Goal: Transaction & Acquisition: Purchase product/service

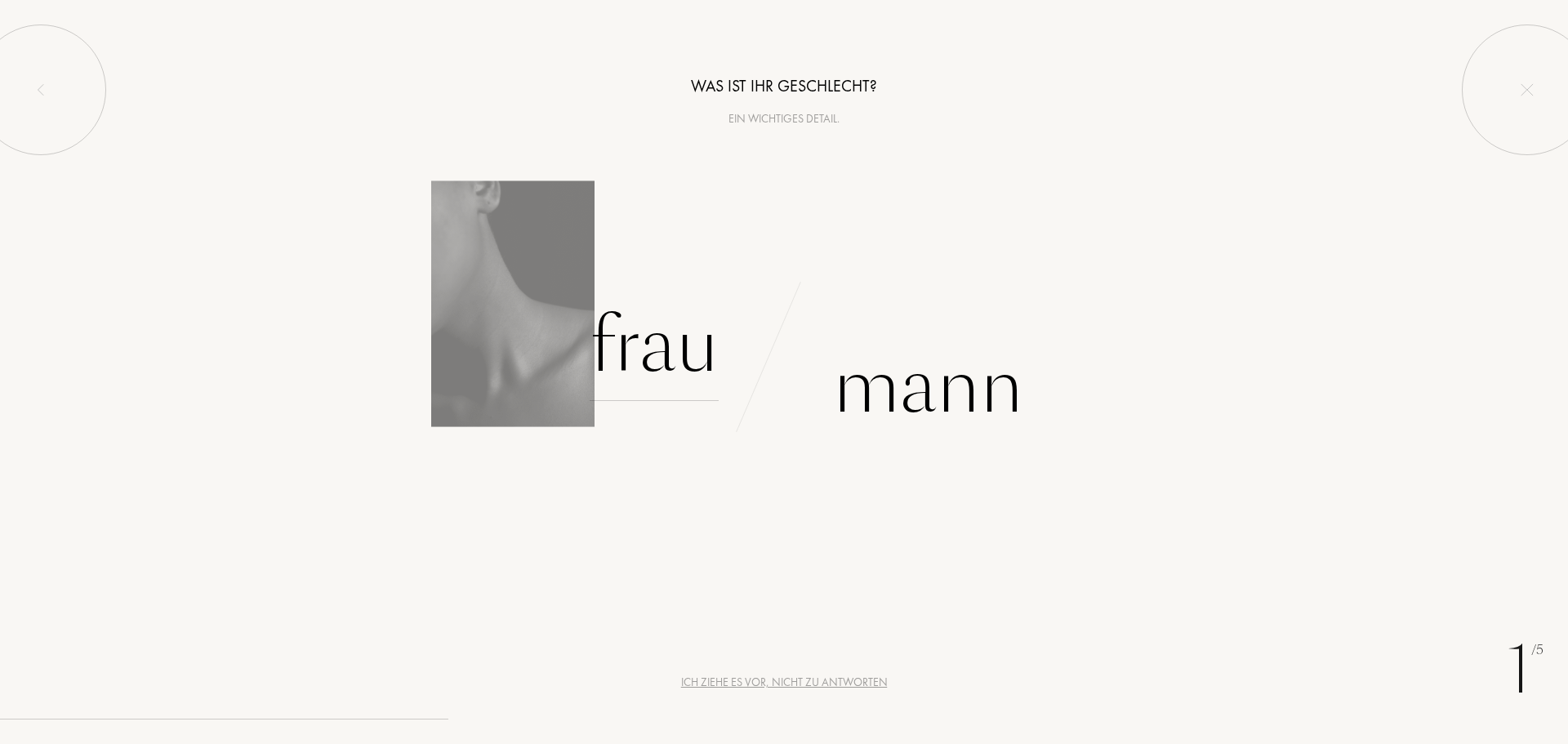
click at [707, 338] on div "Frau" at bounding box center [655, 346] width 129 height 110
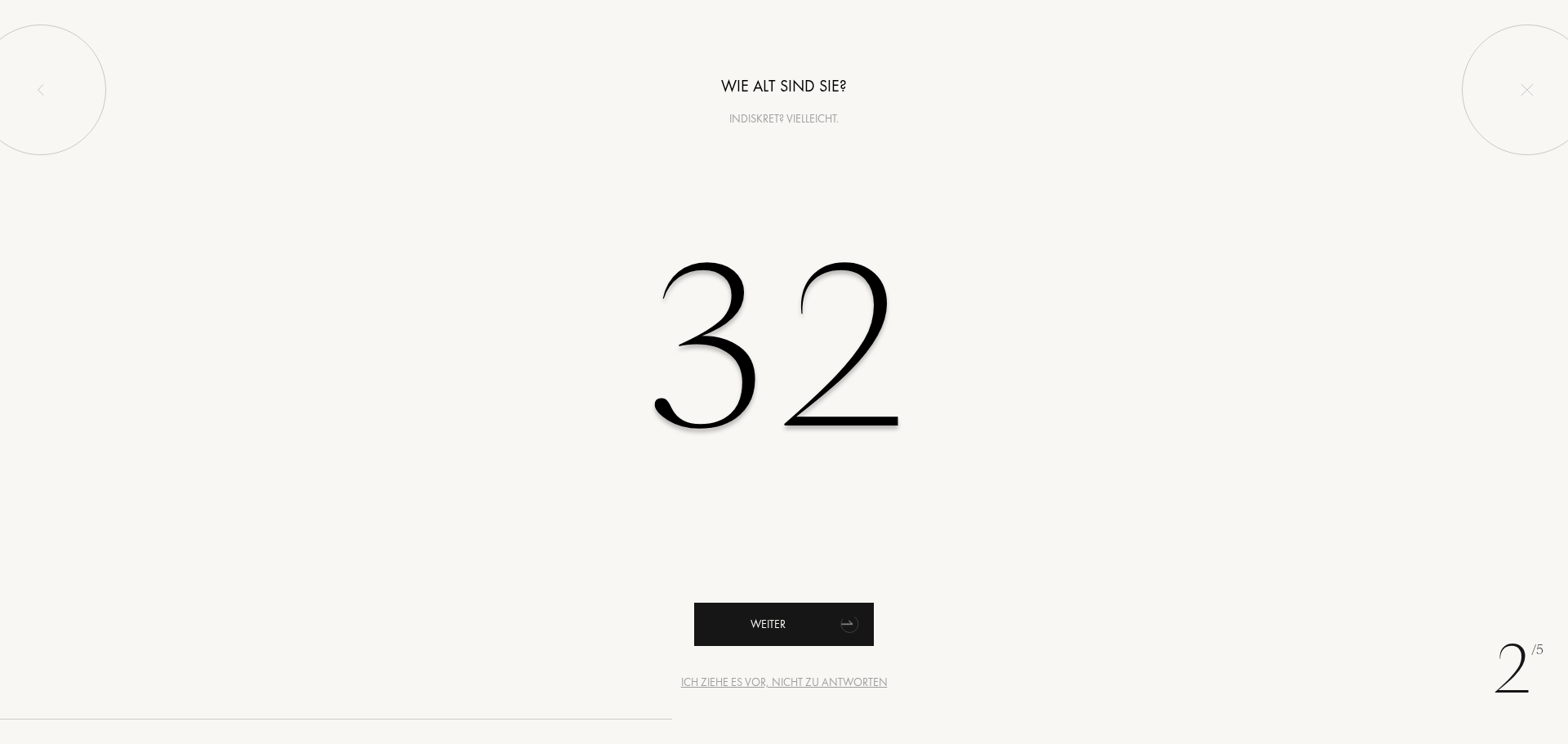
type input "32"
click at [815, 622] on div "Weiter" at bounding box center [784, 624] width 180 height 44
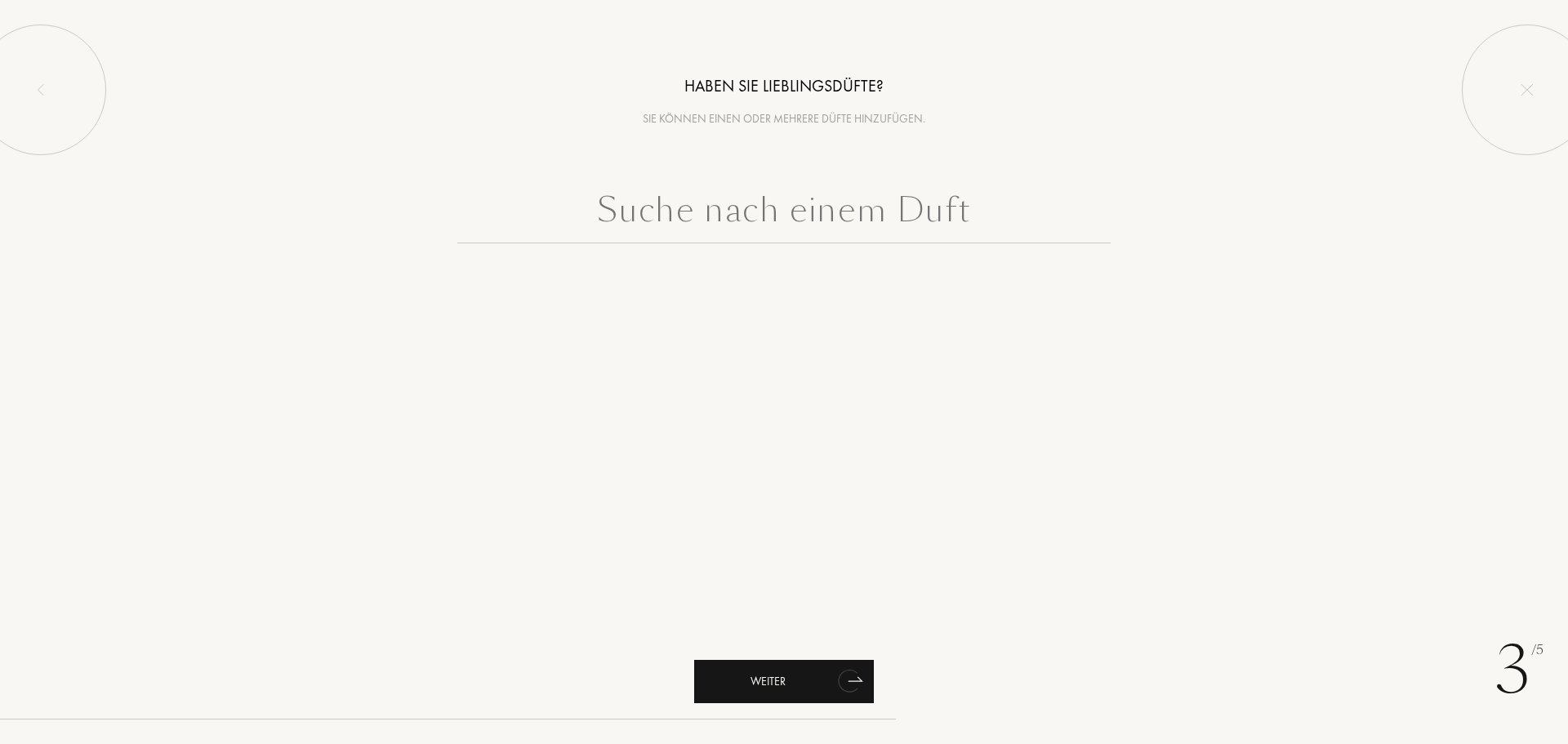
click at [810, 683] on div "Weiter" at bounding box center [784, 682] width 180 height 44
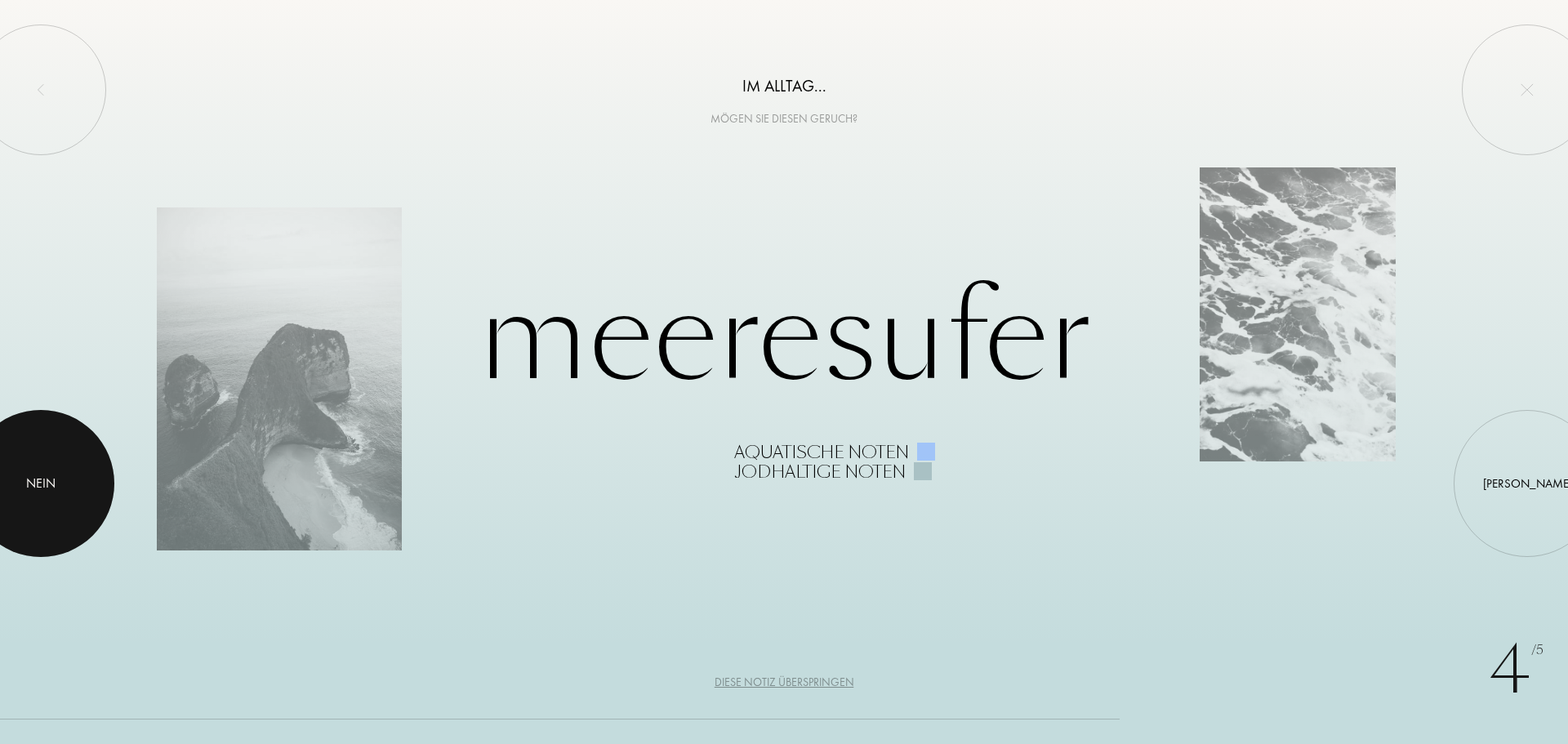
click at [73, 489] on div at bounding box center [41, 484] width 147 height 147
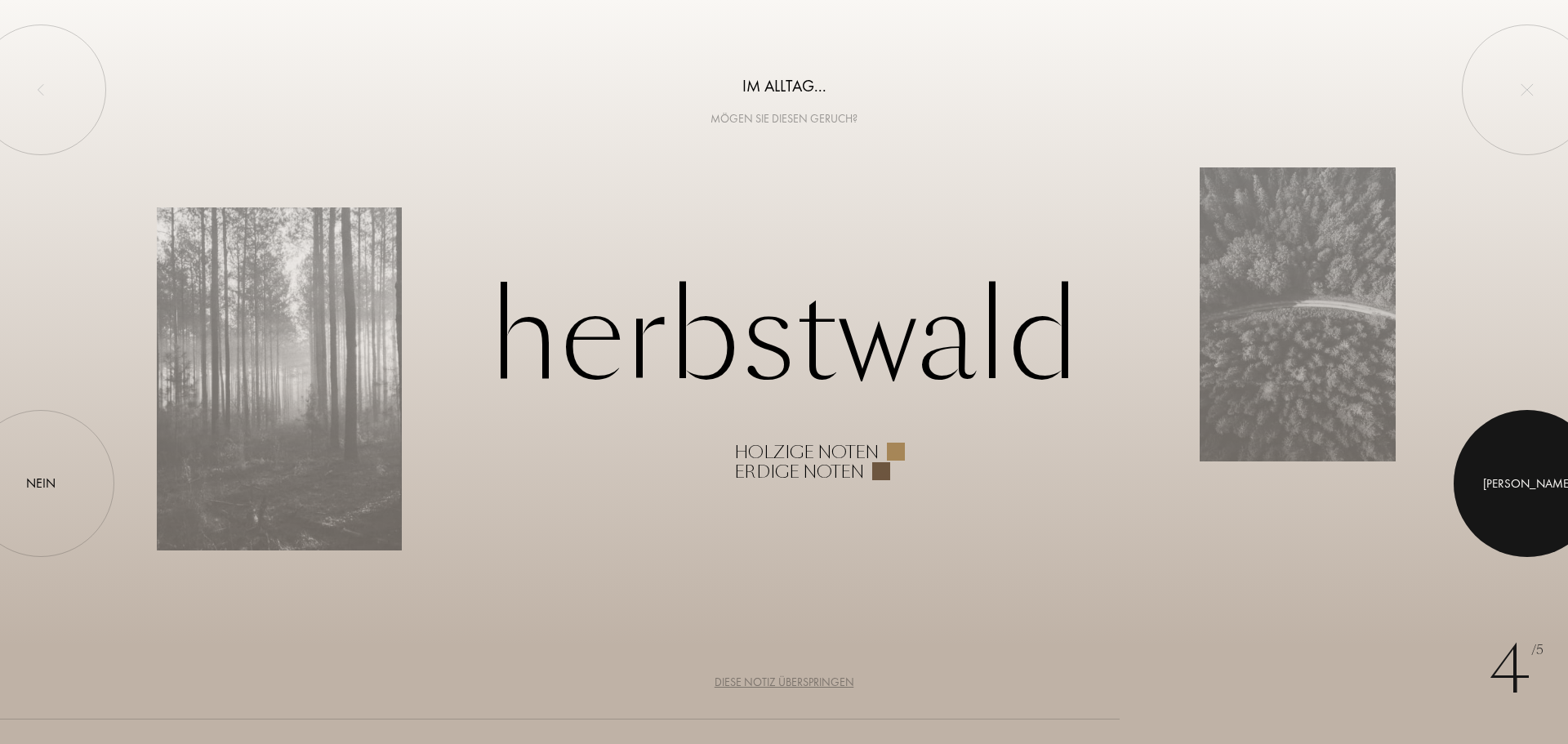
click at [1537, 490] on div at bounding box center [1527, 484] width 147 height 147
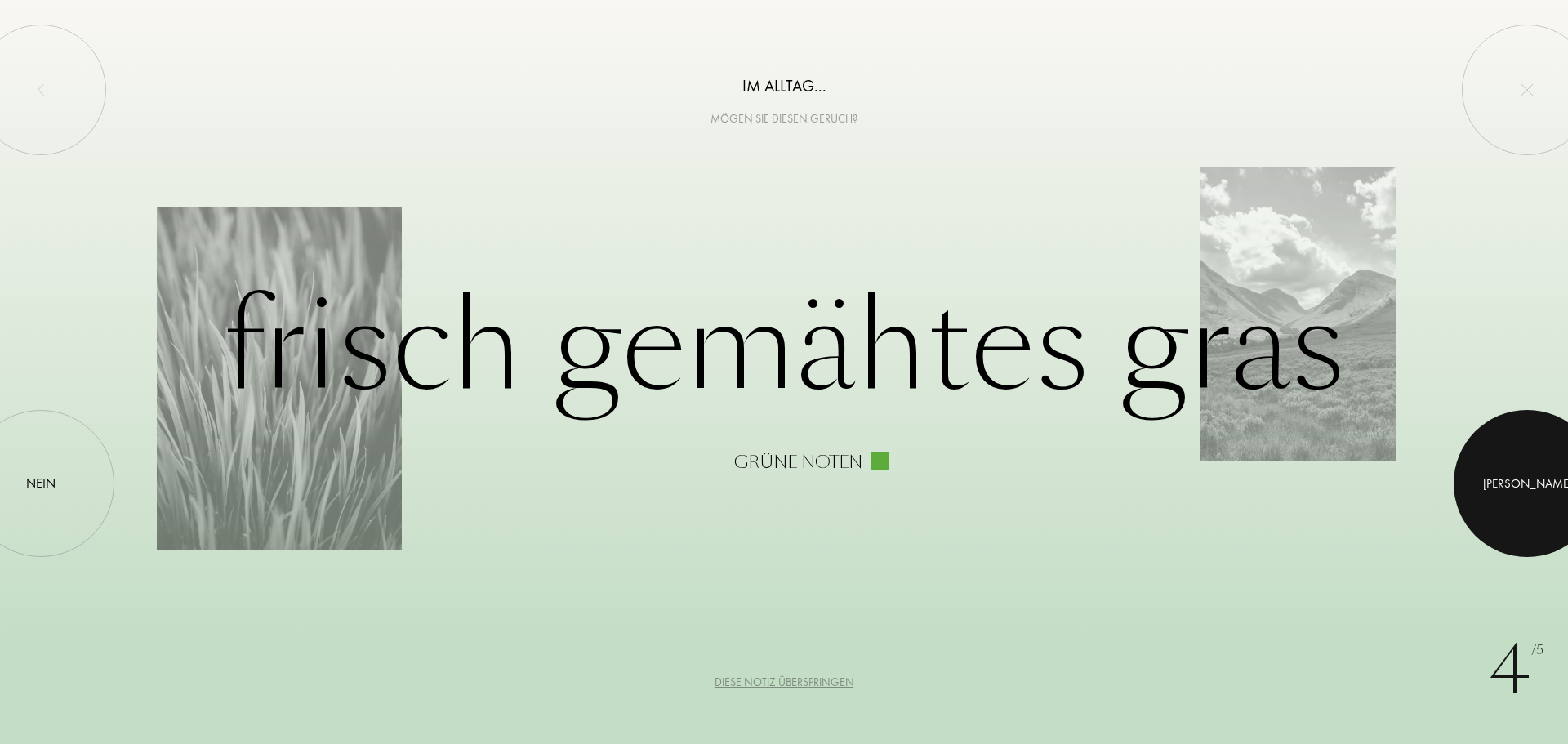
click at [1484, 492] on div at bounding box center [1527, 484] width 147 height 147
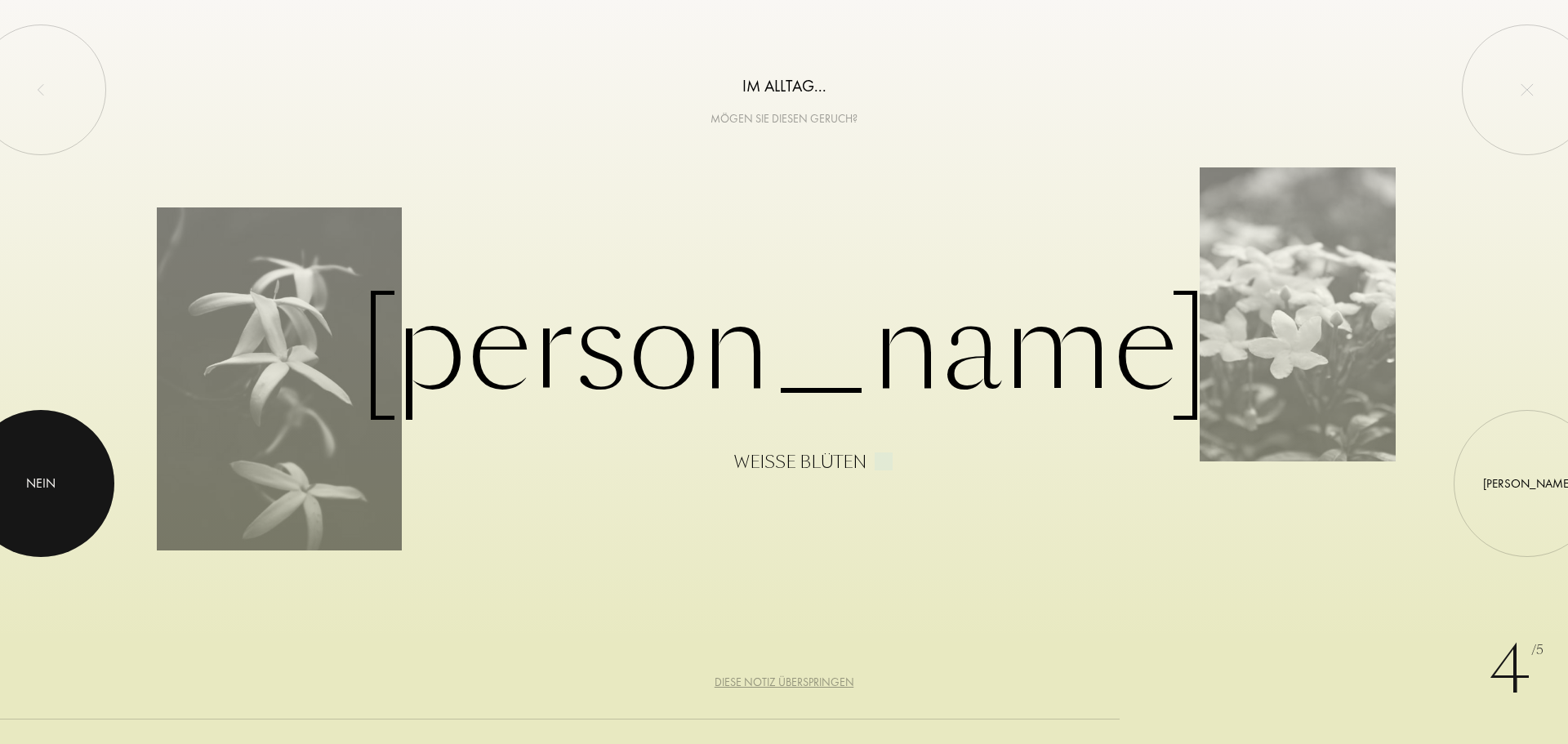
click at [90, 483] on div at bounding box center [41, 484] width 147 height 147
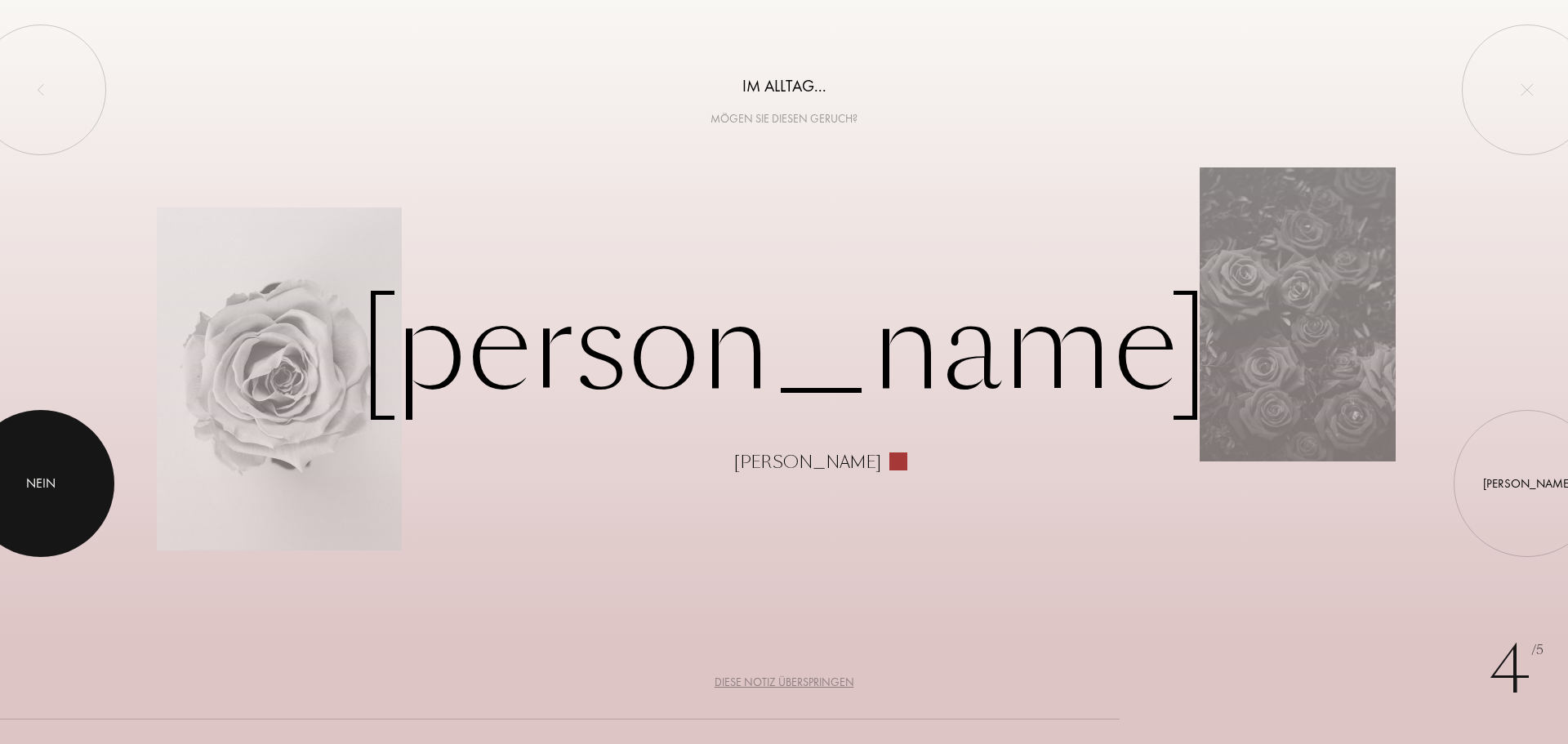
click at [49, 468] on div at bounding box center [41, 484] width 147 height 147
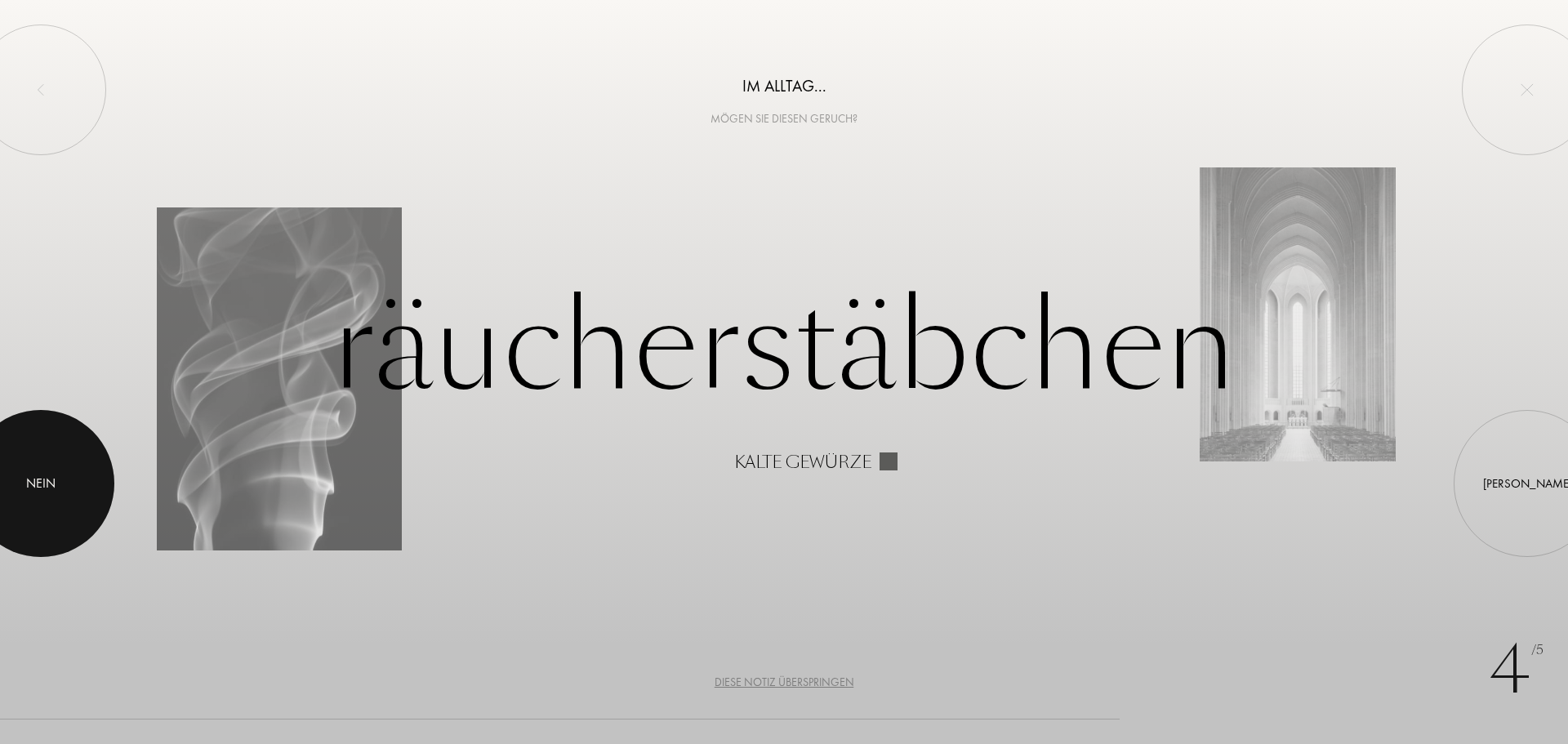
click at [50, 467] on div at bounding box center [41, 484] width 147 height 147
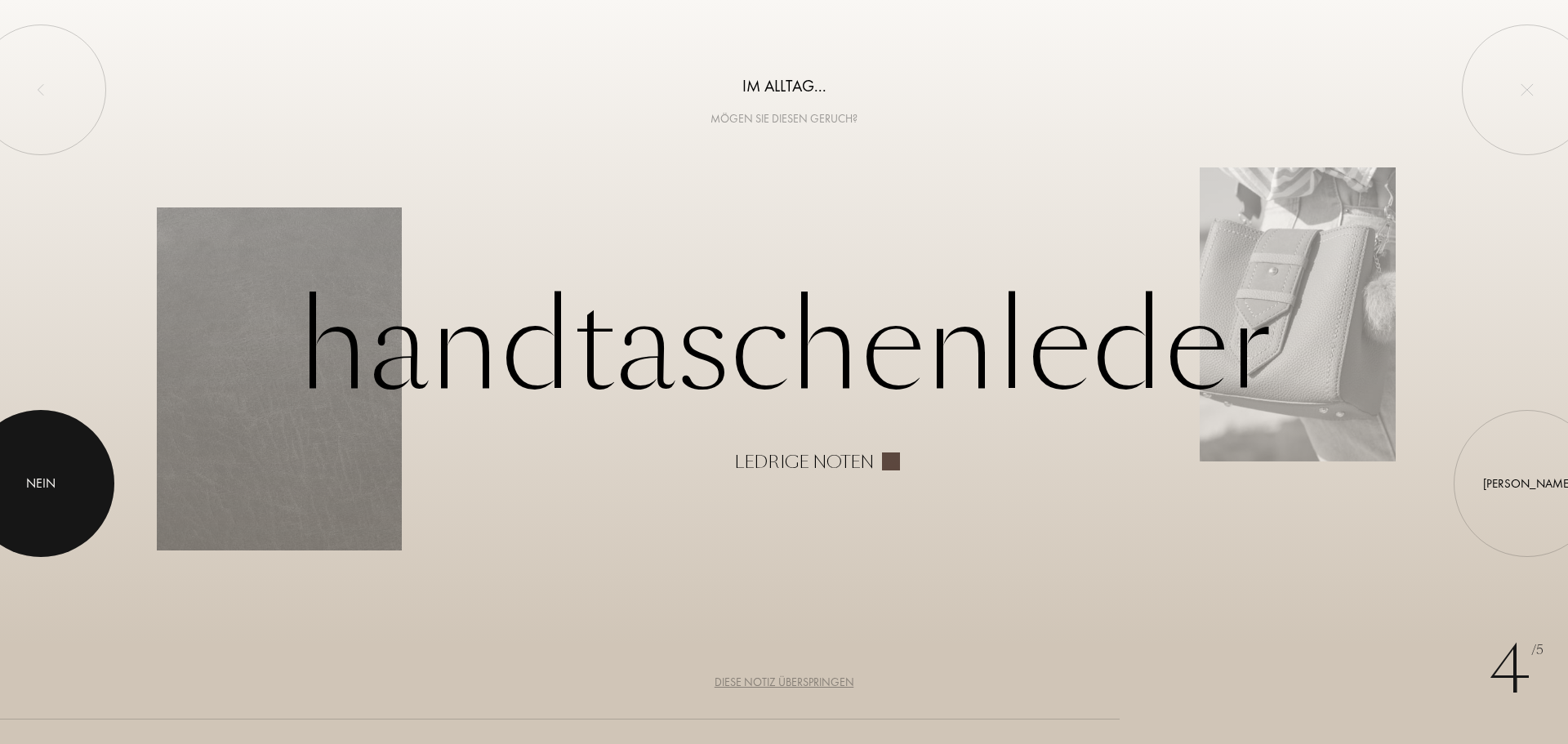
click at [62, 480] on div at bounding box center [41, 484] width 147 height 147
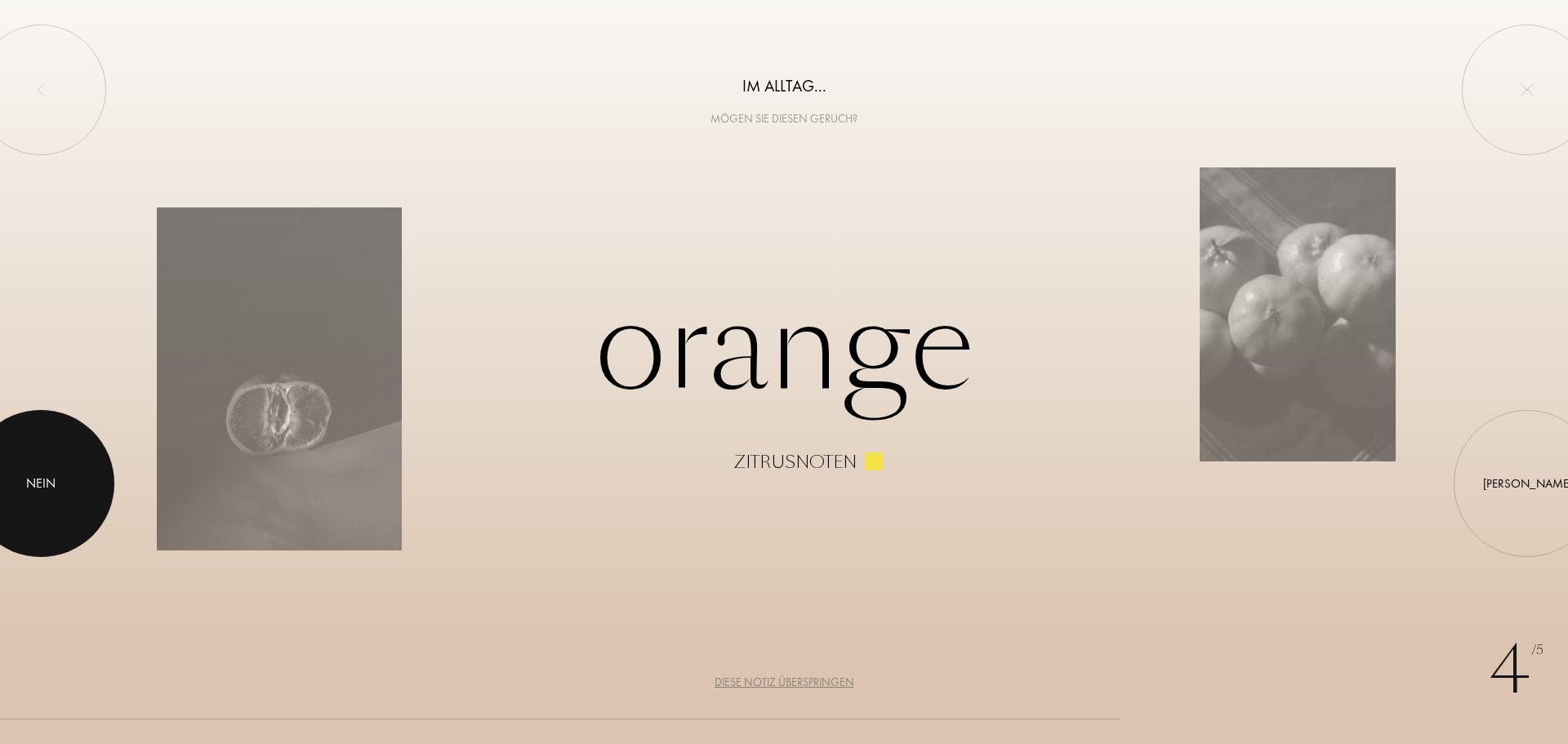
click at [86, 457] on div at bounding box center [41, 484] width 147 height 147
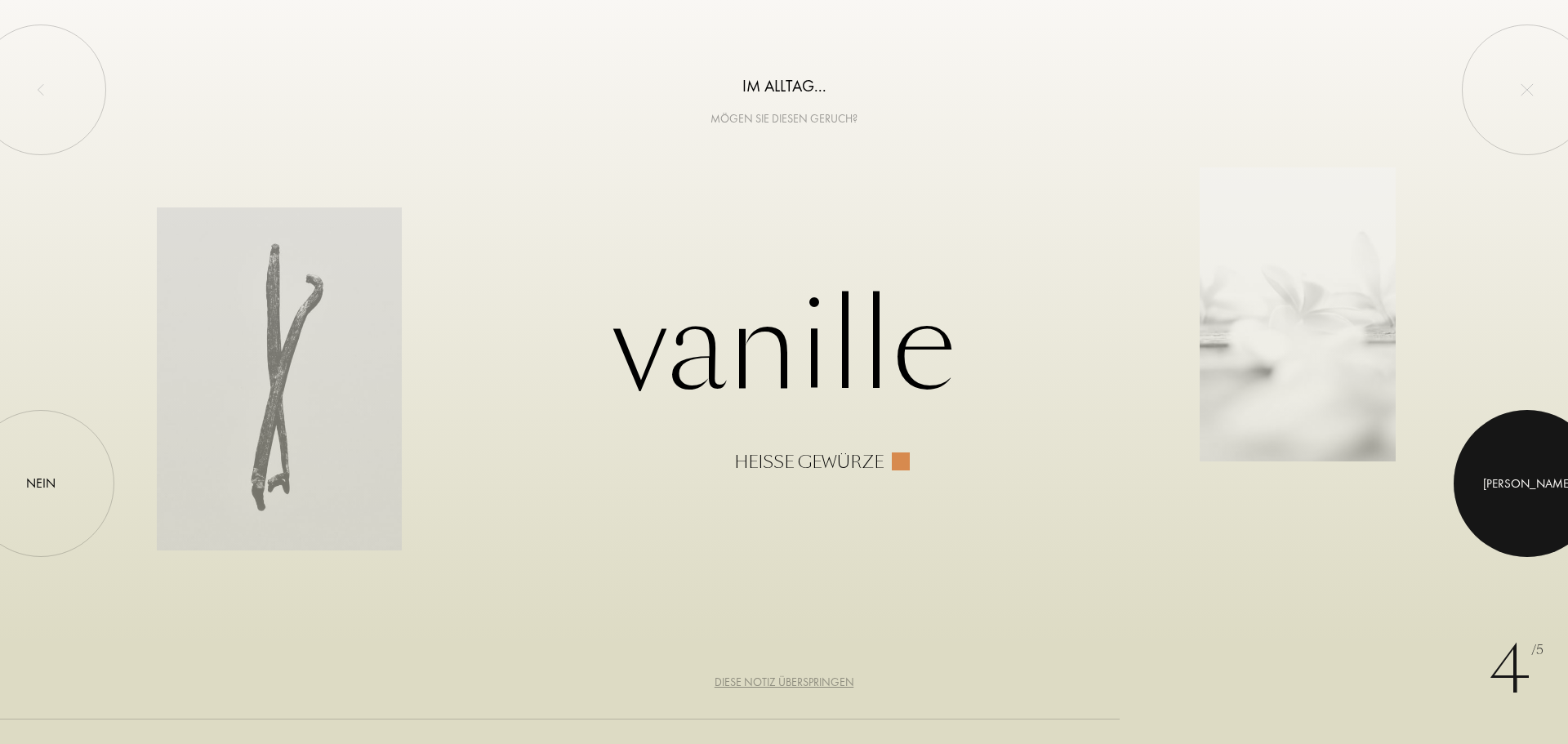
click at [1488, 467] on div at bounding box center [1527, 484] width 147 height 147
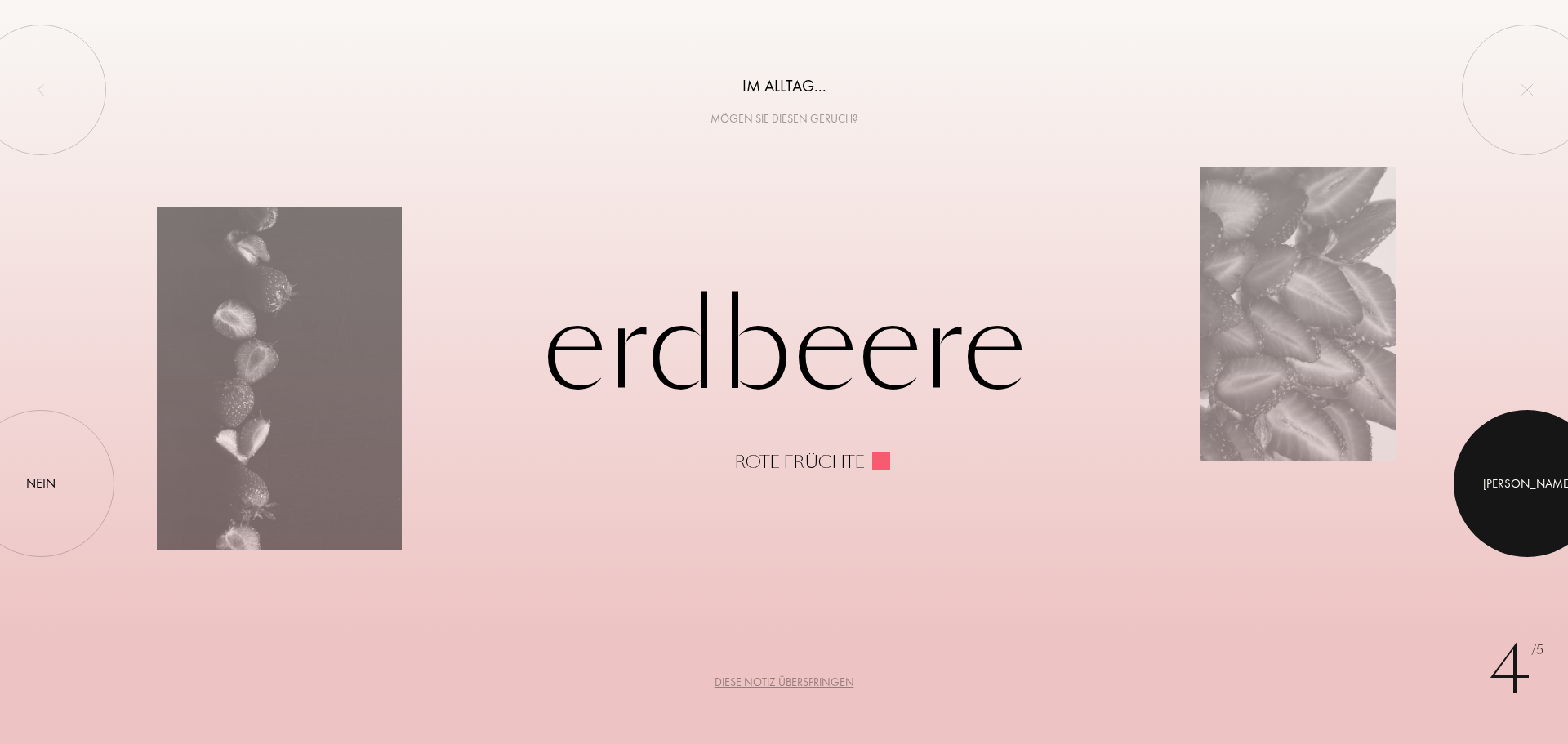
click at [1502, 486] on div at bounding box center [1527, 484] width 147 height 147
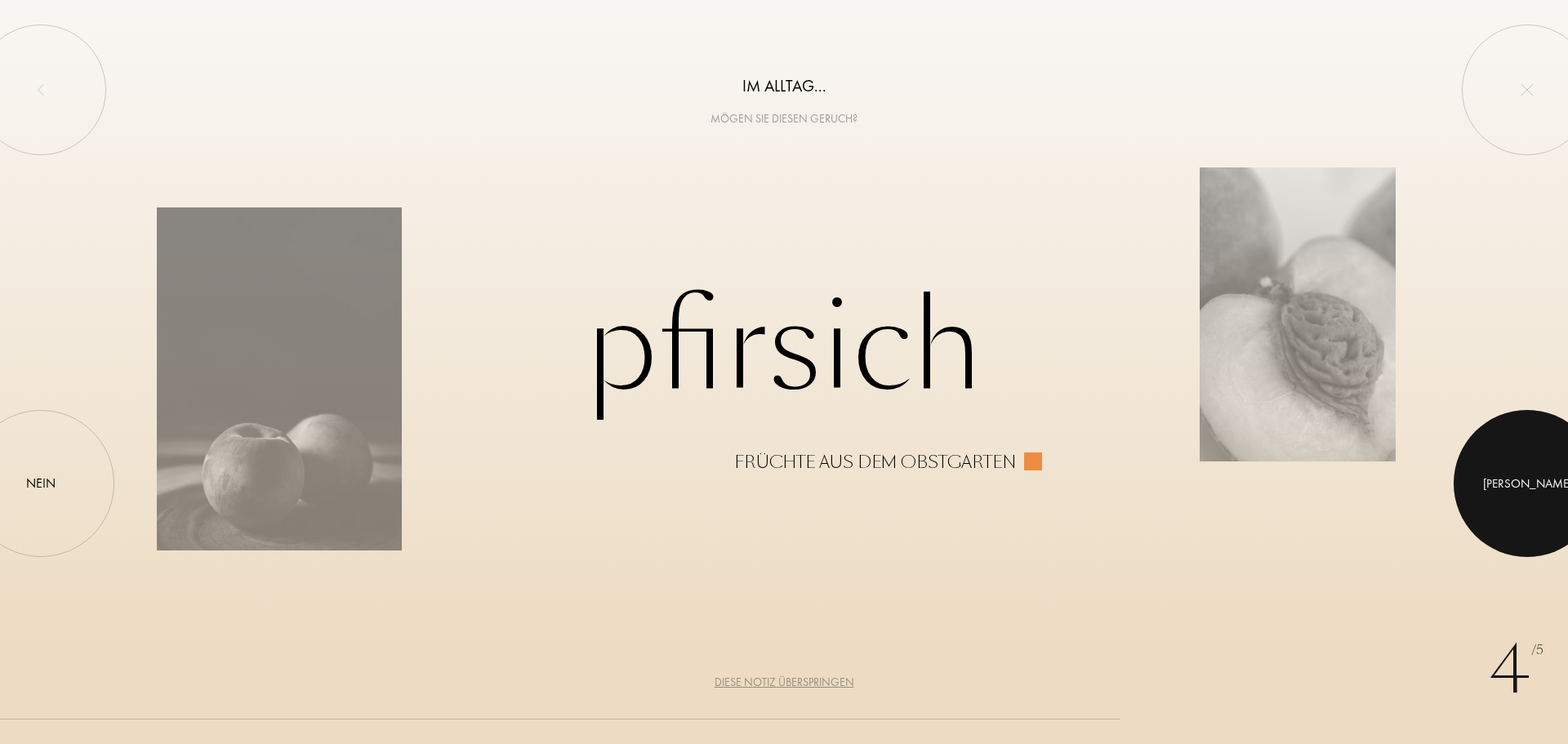
click at [1521, 448] on div at bounding box center [1527, 484] width 147 height 147
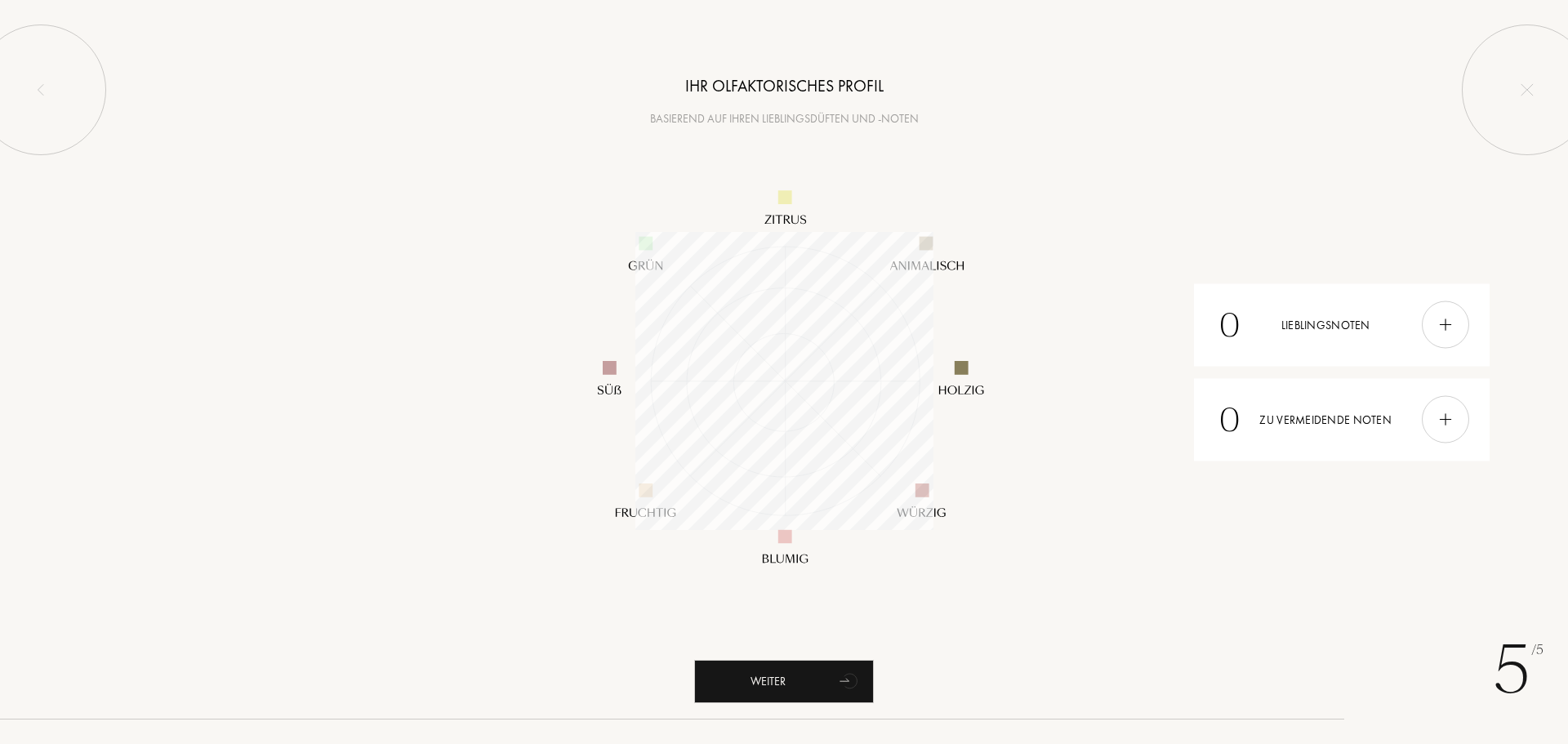
scroll to position [298, 298]
click at [29, 78] on div at bounding box center [41, 90] width 131 height 131
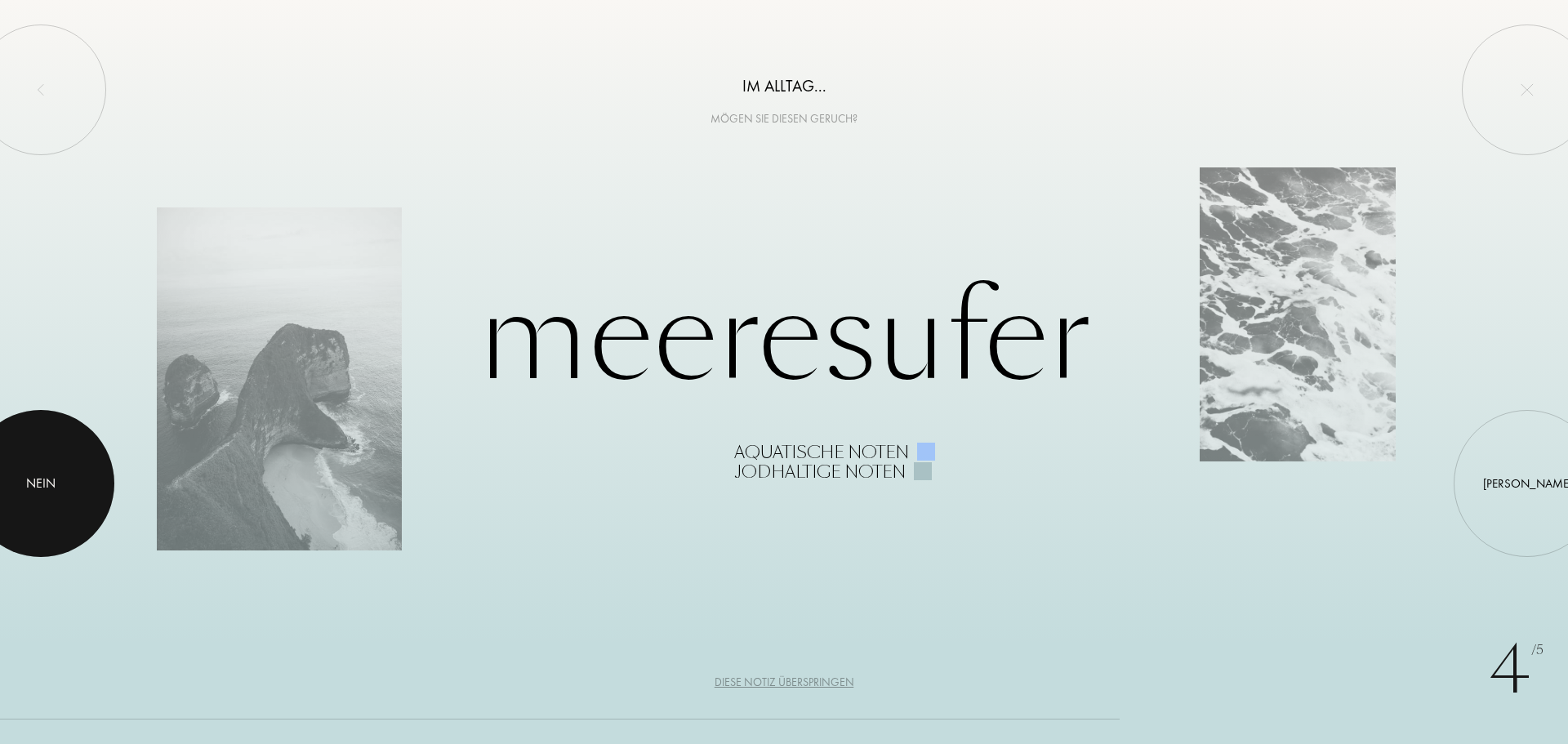
click at [43, 456] on div at bounding box center [41, 484] width 147 height 147
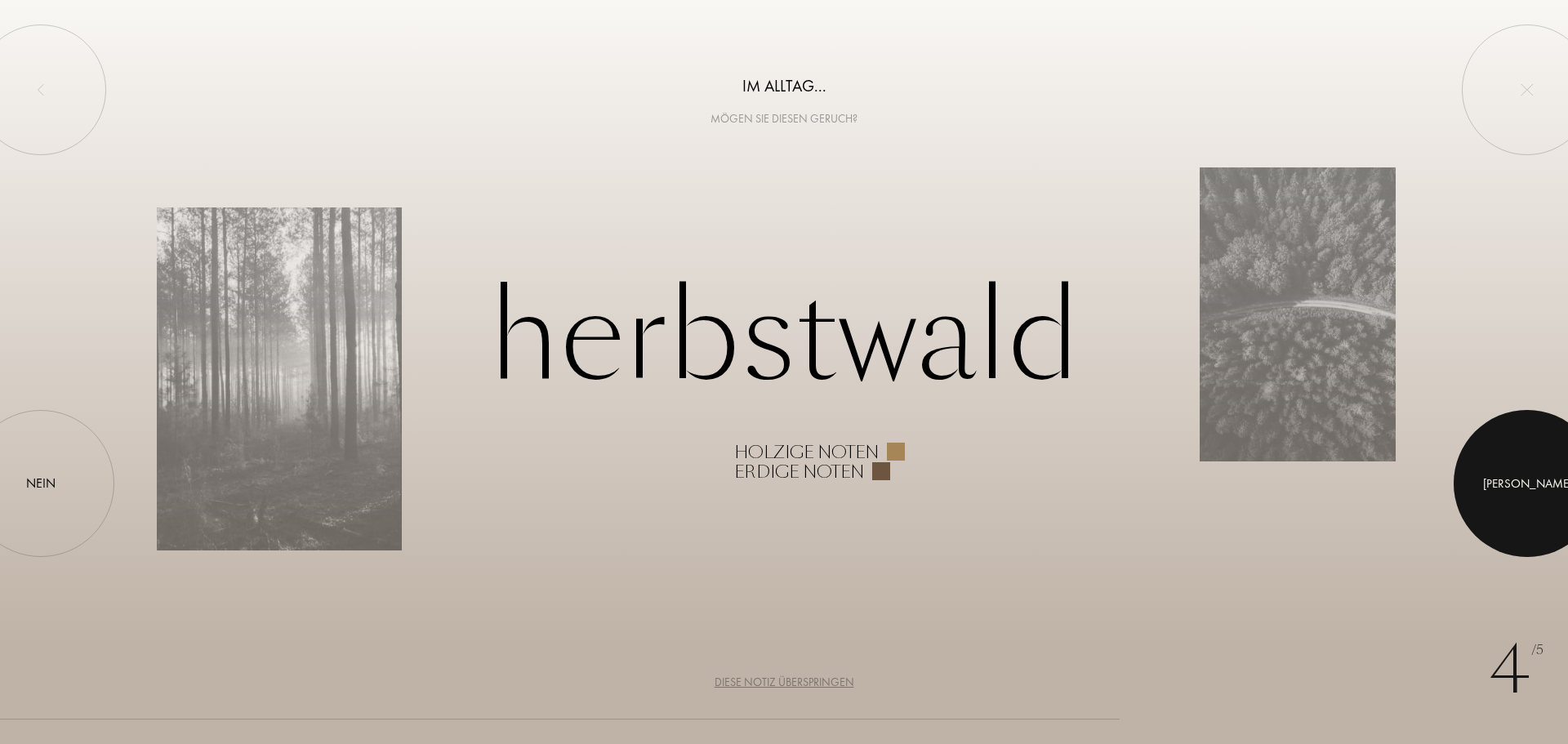
click at [1527, 516] on div at bounding box center [1527, 484] width 147 height 147
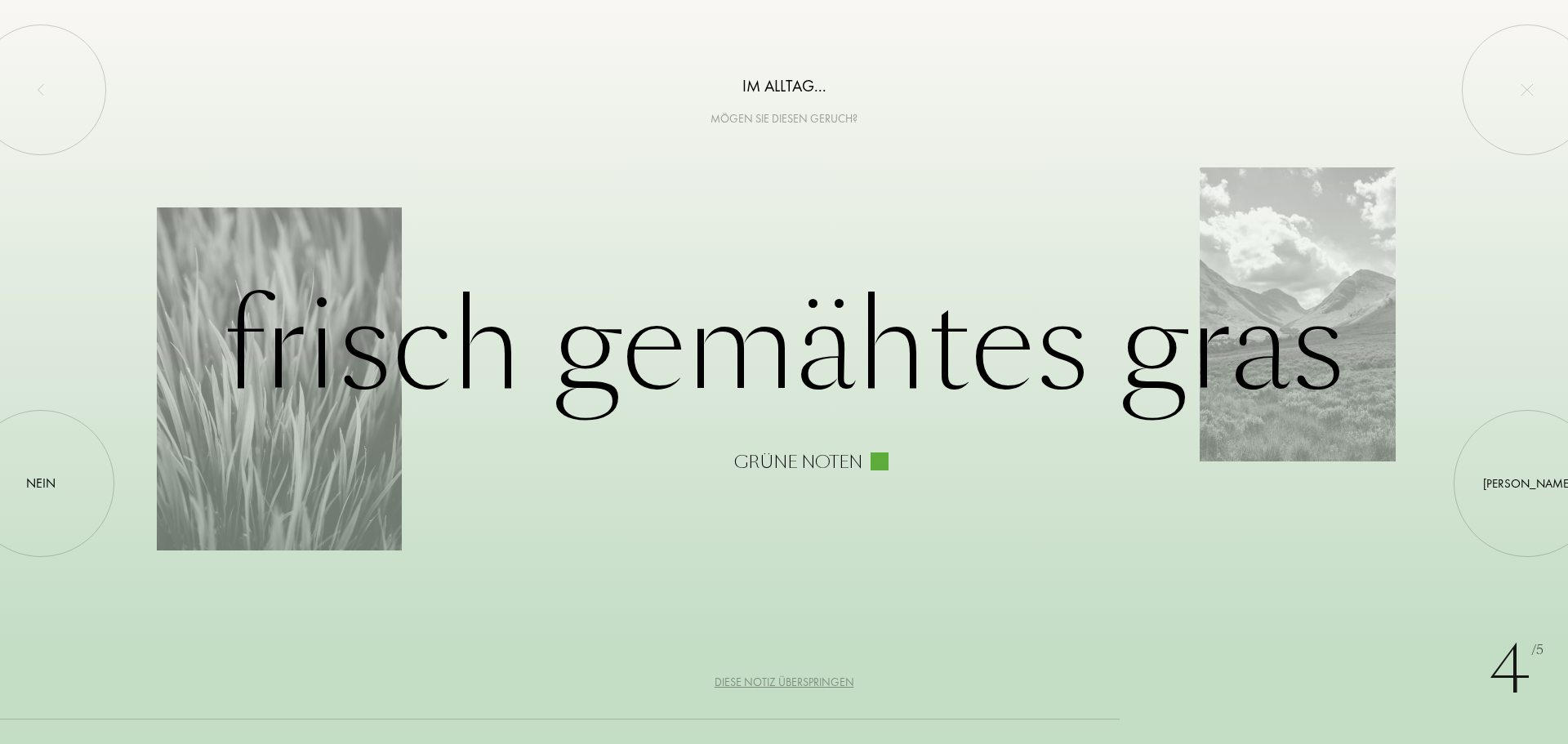
click at [1231, 496] on div "4 /5 Im Alltag... Mögen Sie diesen Geruch? Frisch gemähtes Gras Grüne Noten Ja …" at bounding box center [784, 372] width 1568 height 744
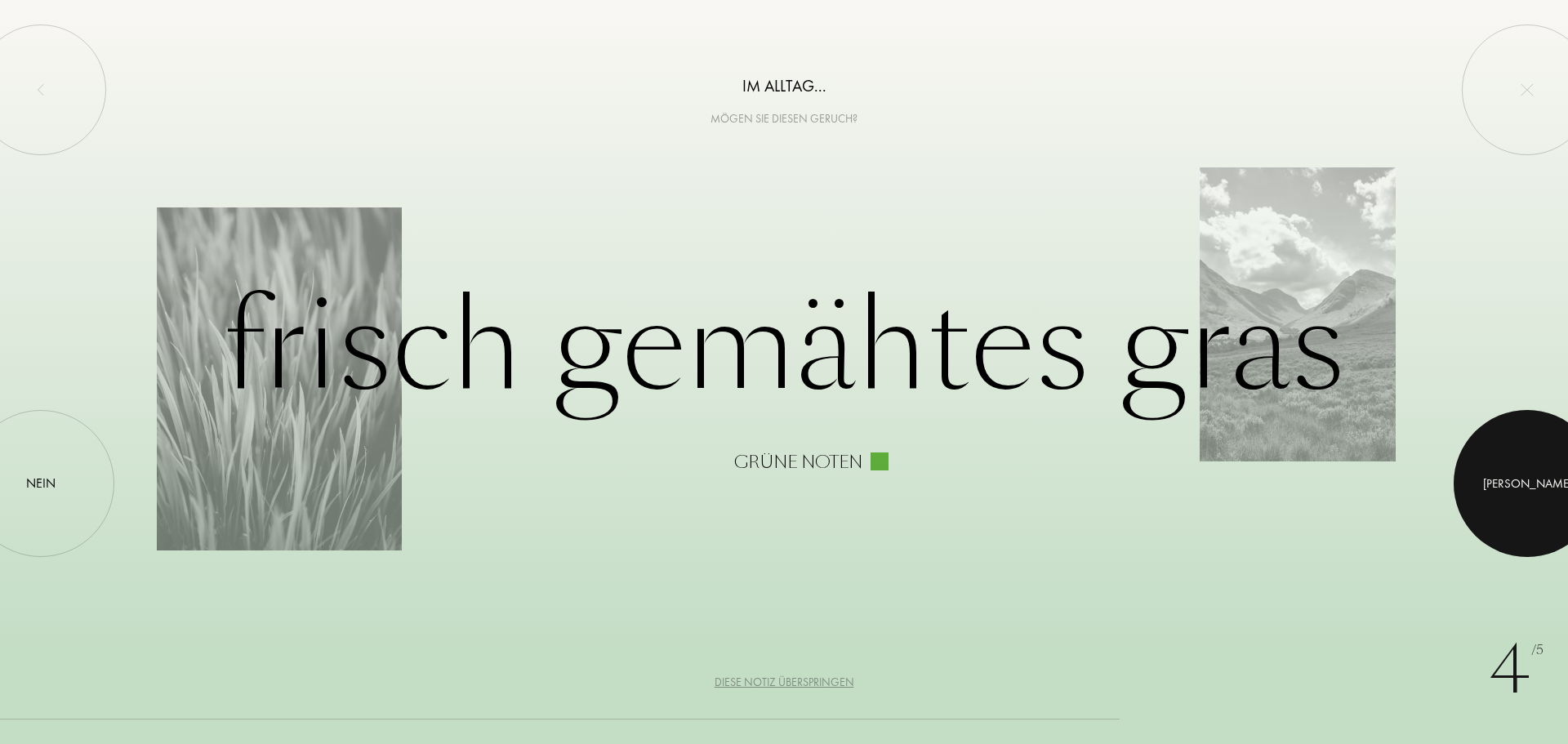
click at [1497, 470] on div "Ja" at bounding box center [1527, 484] width 147 height 147
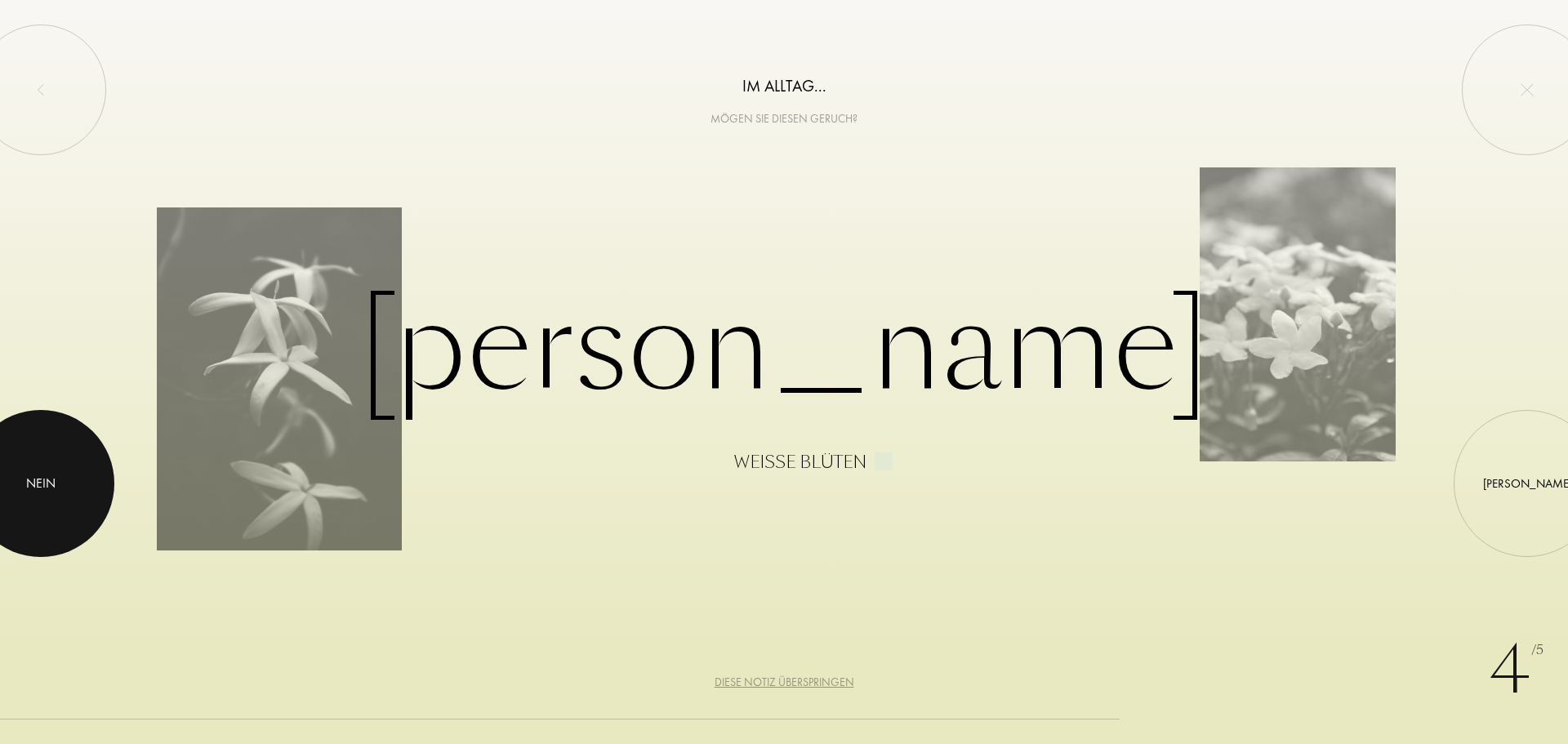
click at [65, 460] on div at bounding box center [41, 484] width 147 height 147
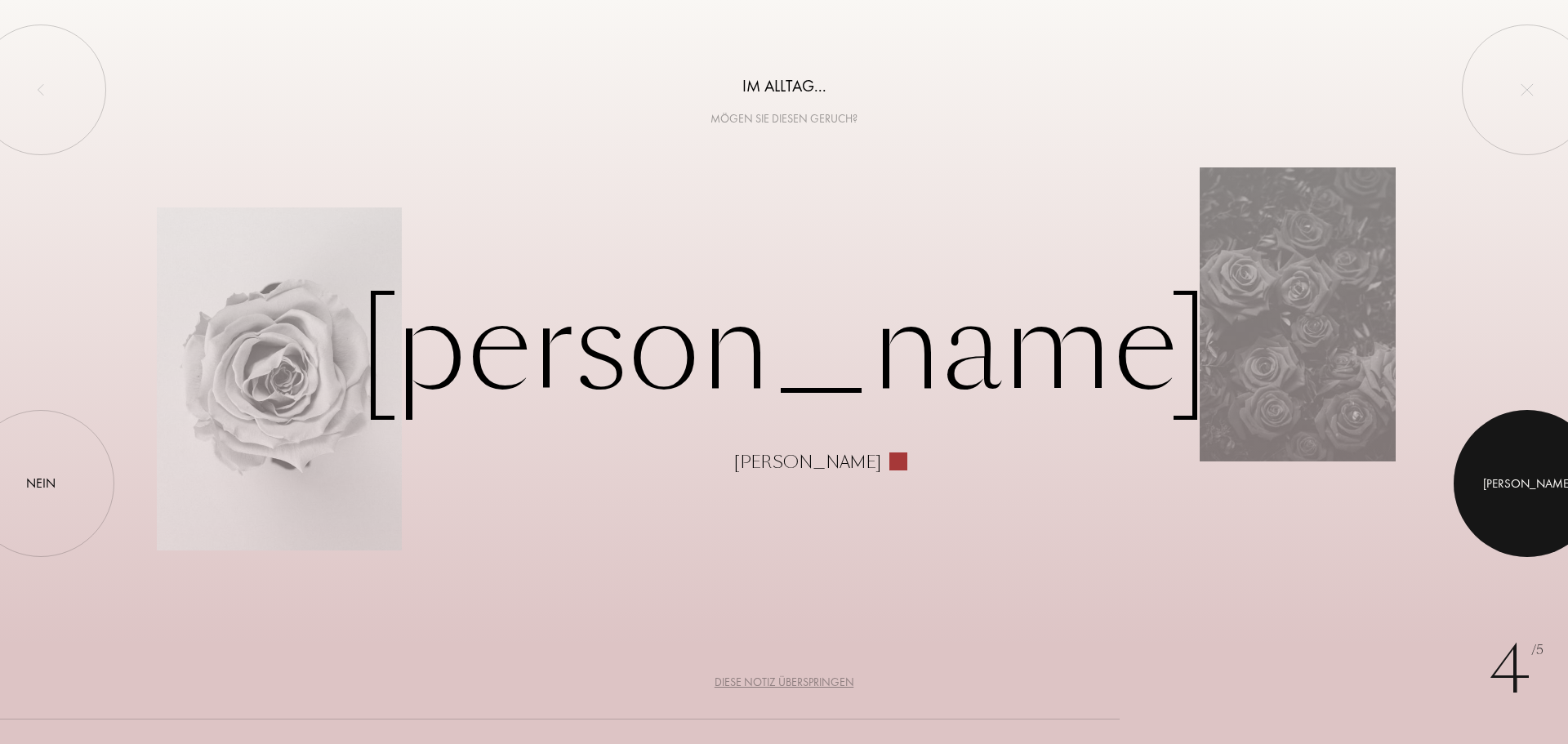
drag, startPoint x: 1516, startPoint y: 468, endPoint x: 1492, endPoint y: 453, distance: 28.3
click at [1518, 465] on div at bounding box center [1527, 484] width 147 height 147
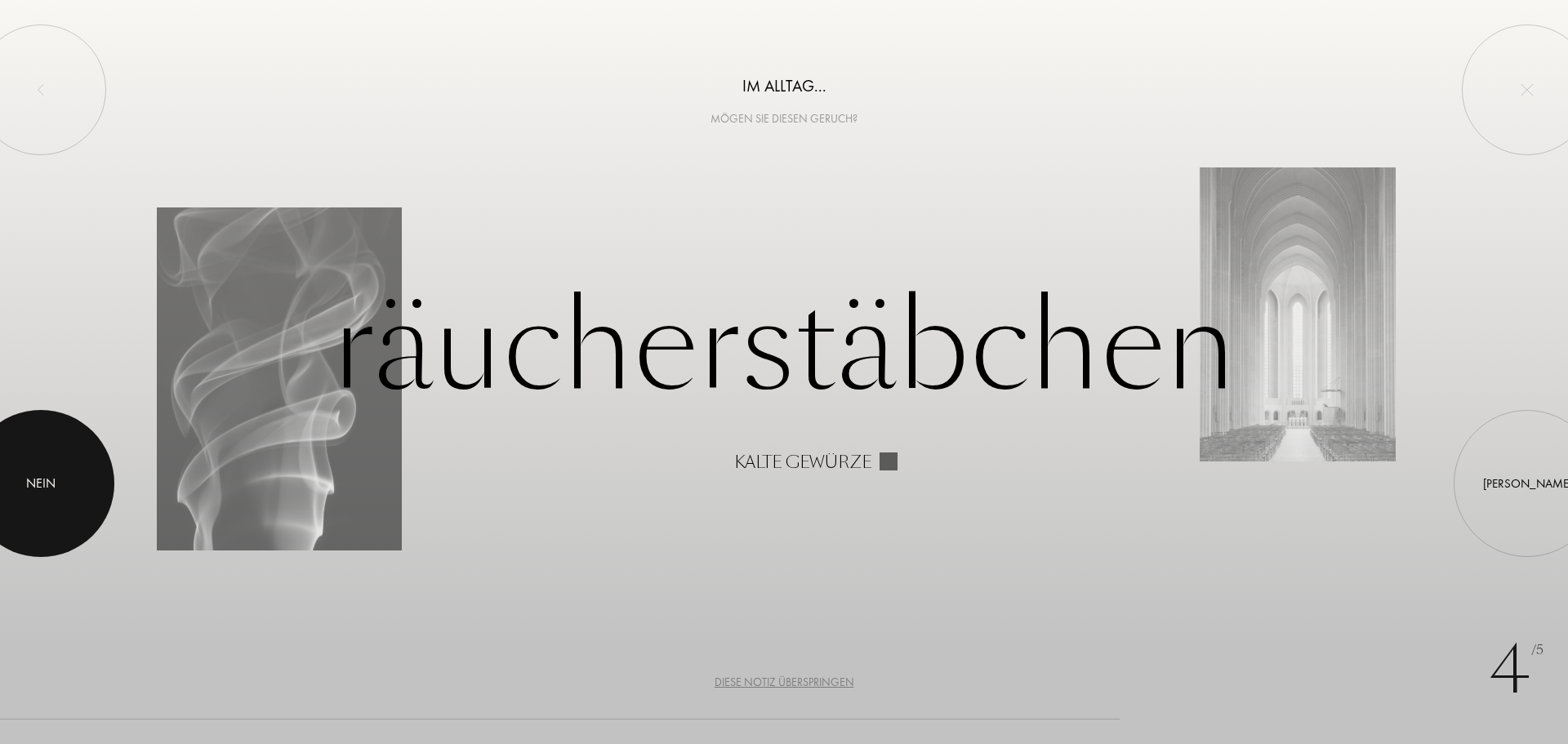
click at [27, 482] on div "Nein" at bounding box center [41, 484] width 29 height 20
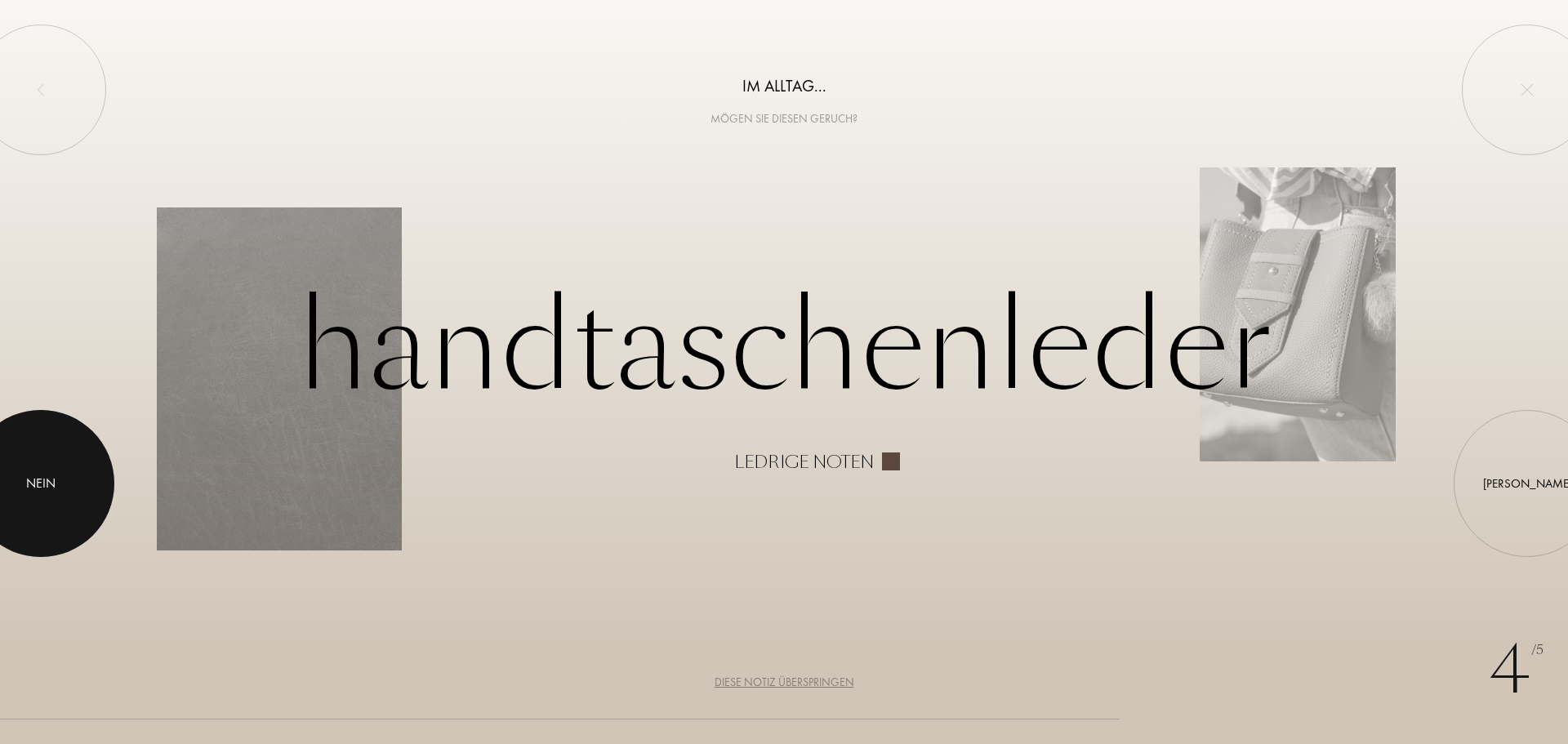
click at [34, 479] on div "Nein" at bounding box center [41, 484] width 29 height 20
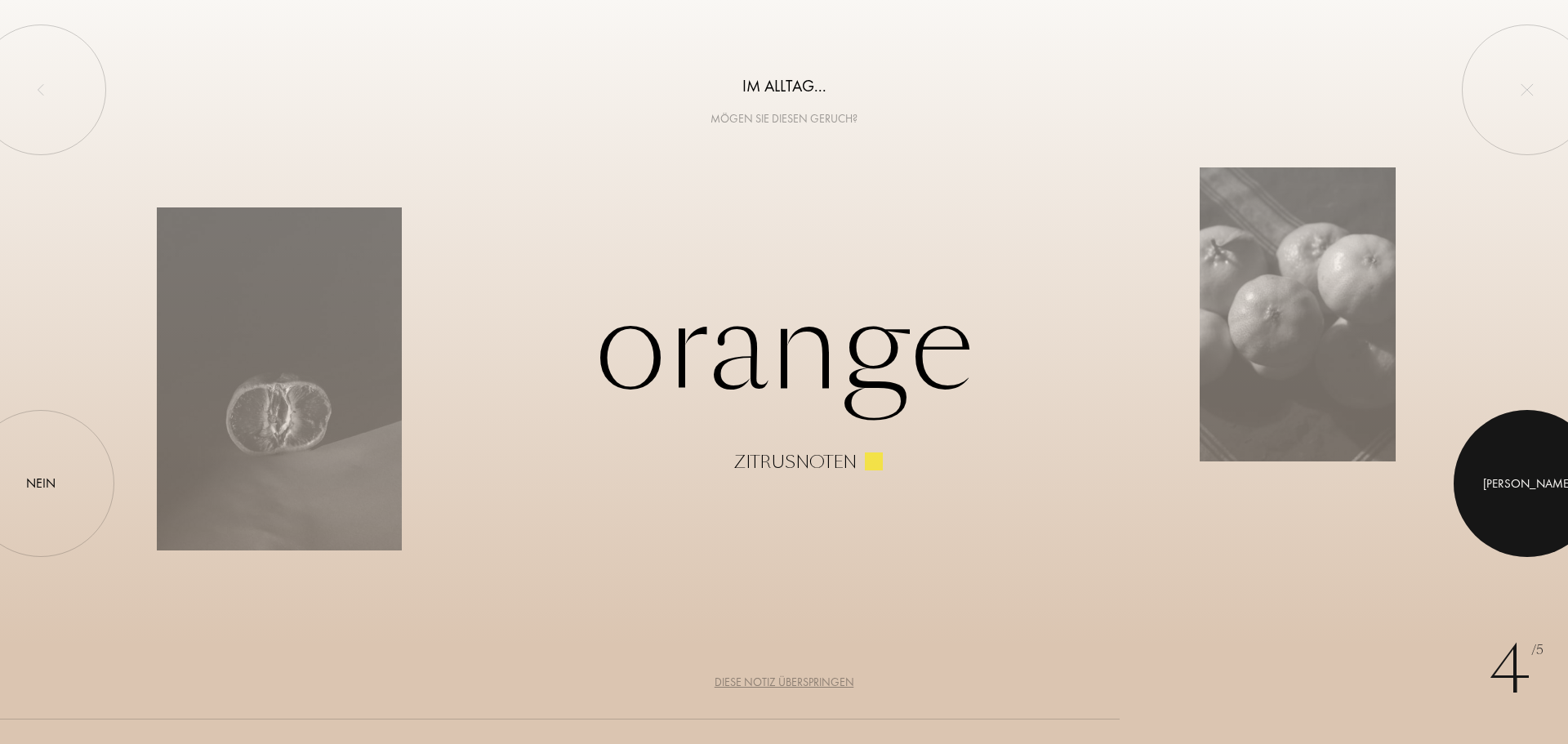
click at [1523, 472] on div at bounding box center [1527, 484] width 147 height 147
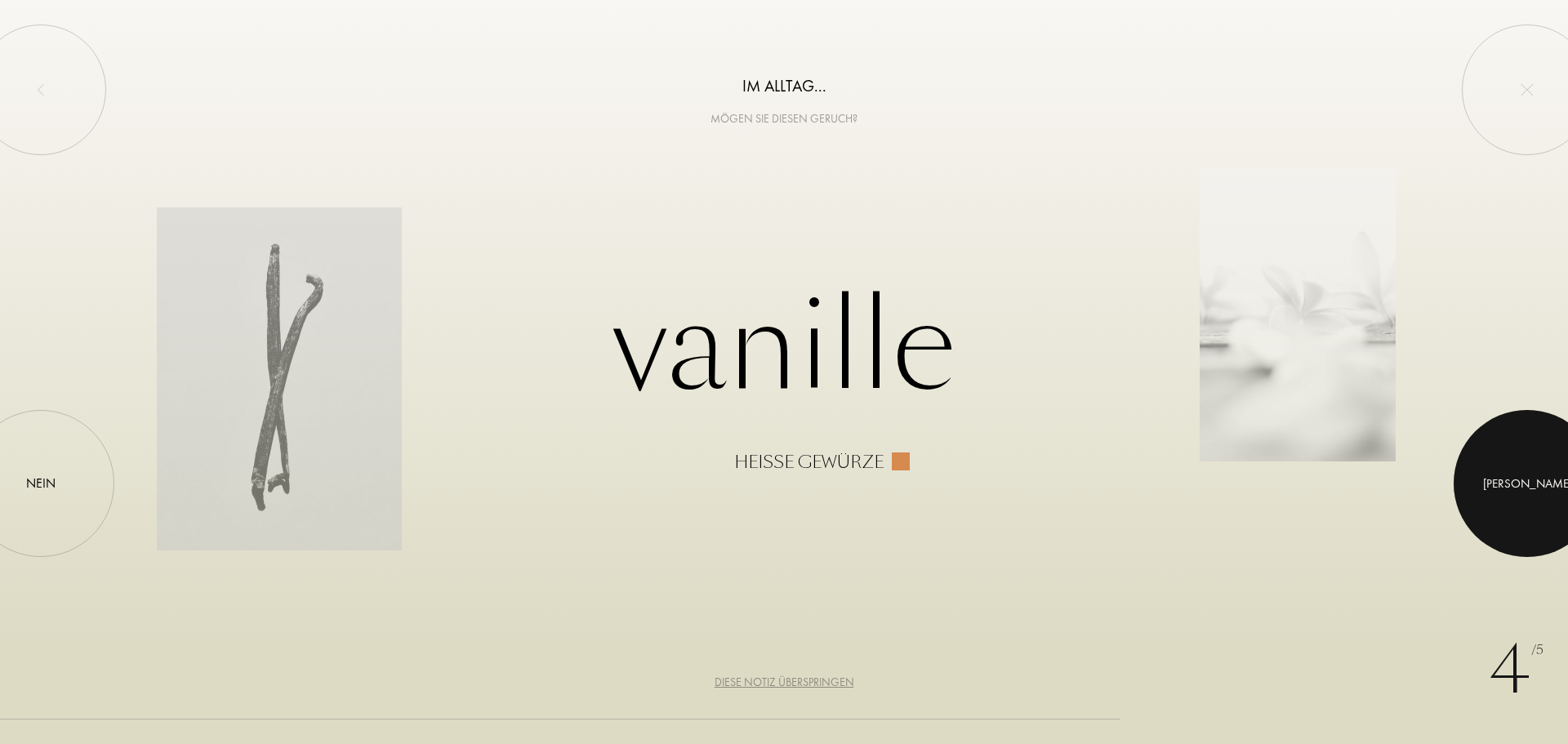
click at [1503, 486] on div at bounding box center [1527, 484] width 147 height 147
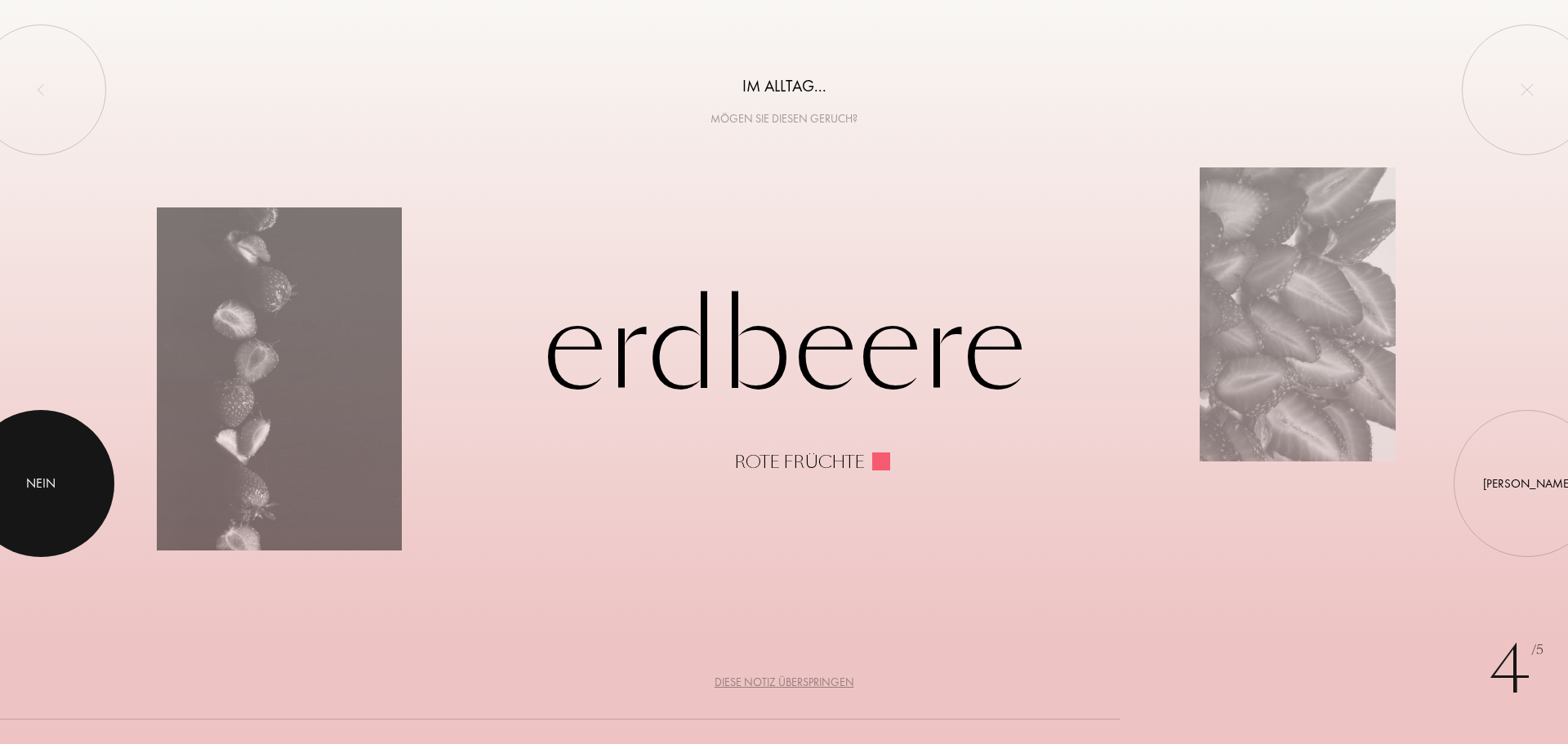
click at [73, 468] on div at bounding box center [41, 484] width 147 height 147
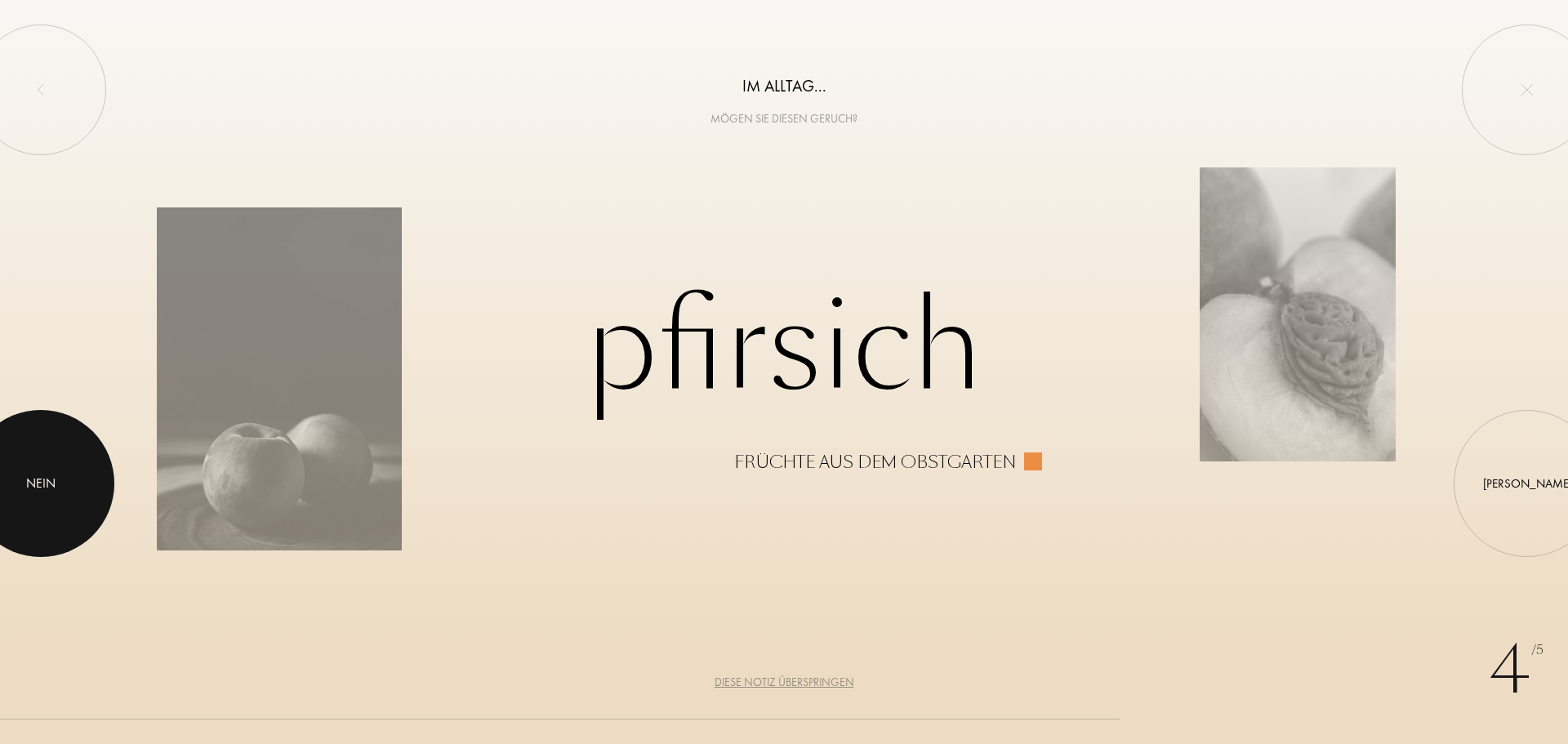
click at [71, 472] on div at bounding box center [41, 484] width 147 height 147
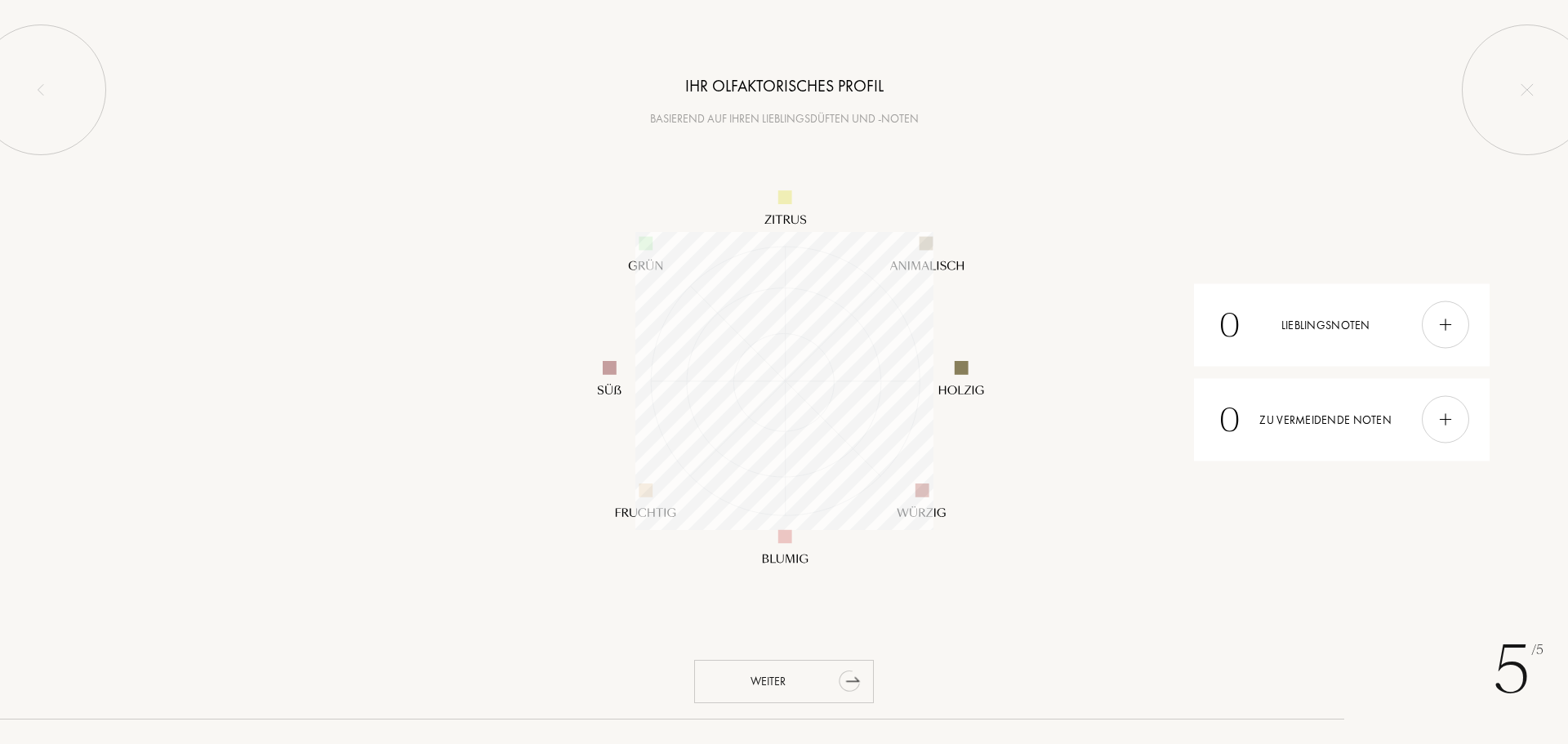
click at [831, 677] on div "Weiter" at bounding box center [784, 682] width 180 height 44
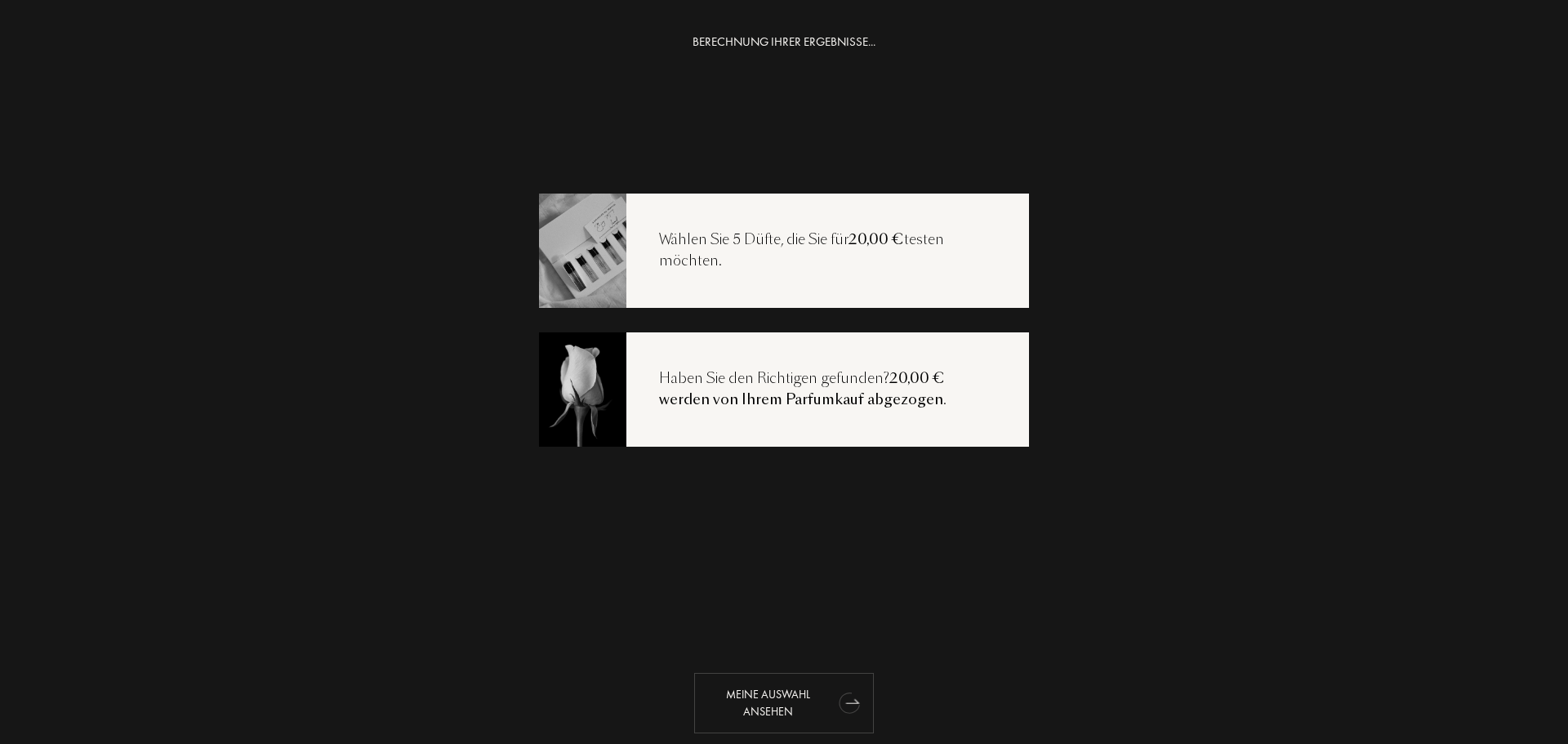
click at [809, 699] on div "Meine Auswahl ansehen" at bounding box center [784, 703] width 180 height 61
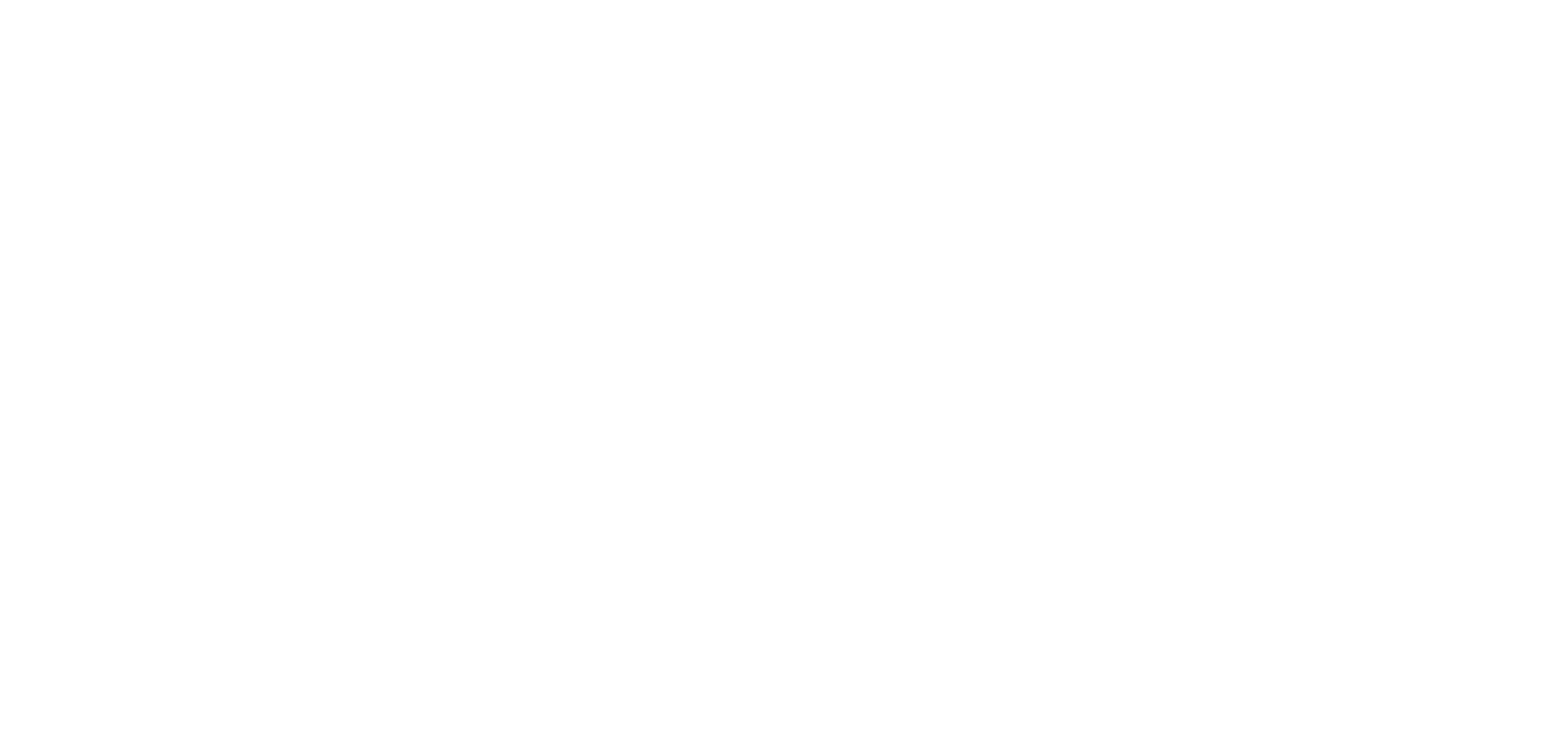
select select "DE"
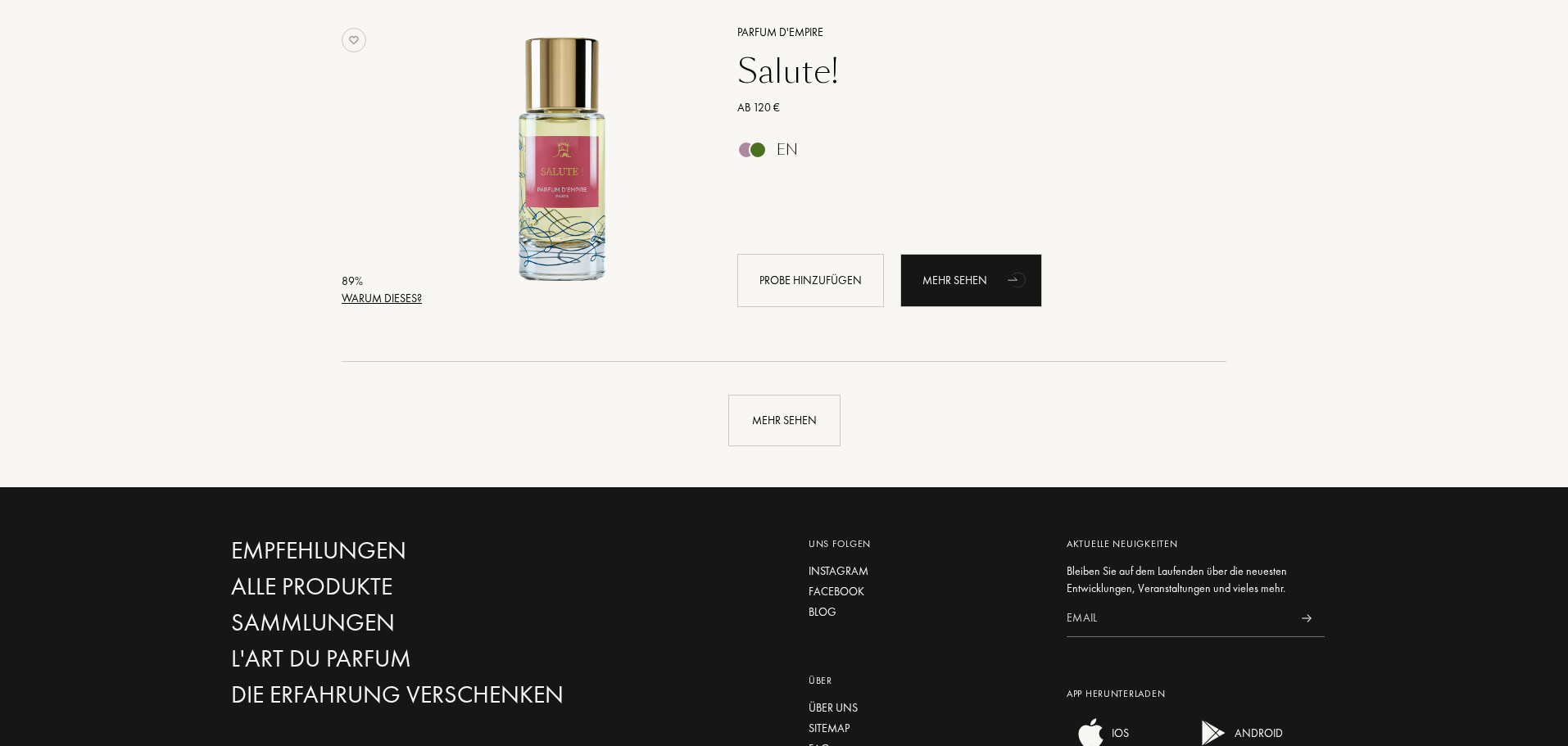
scroll to position [3767, 0]
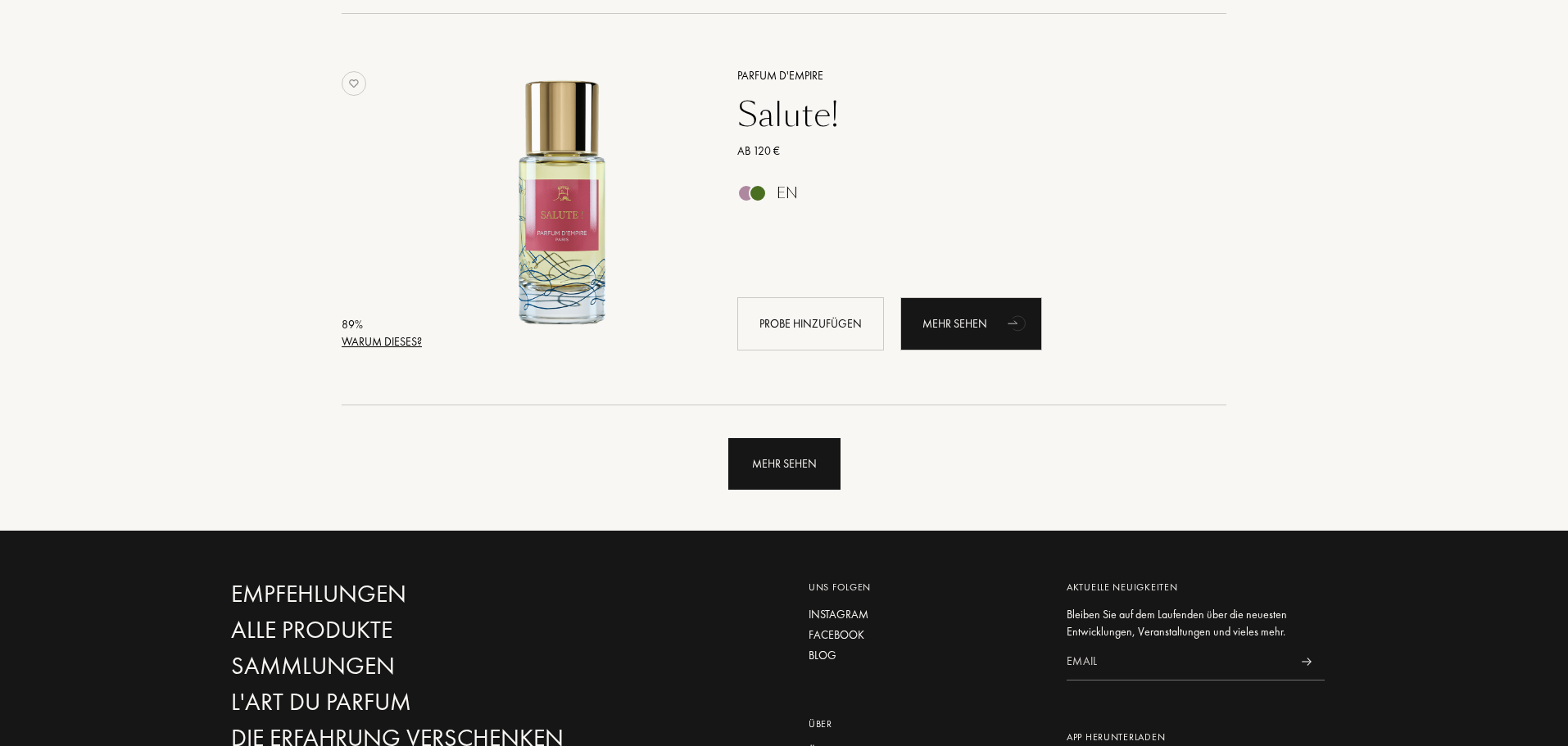
click at [784, 477] on div "Mehr sehen" at bounding box center [784, 464] width 112 height 51
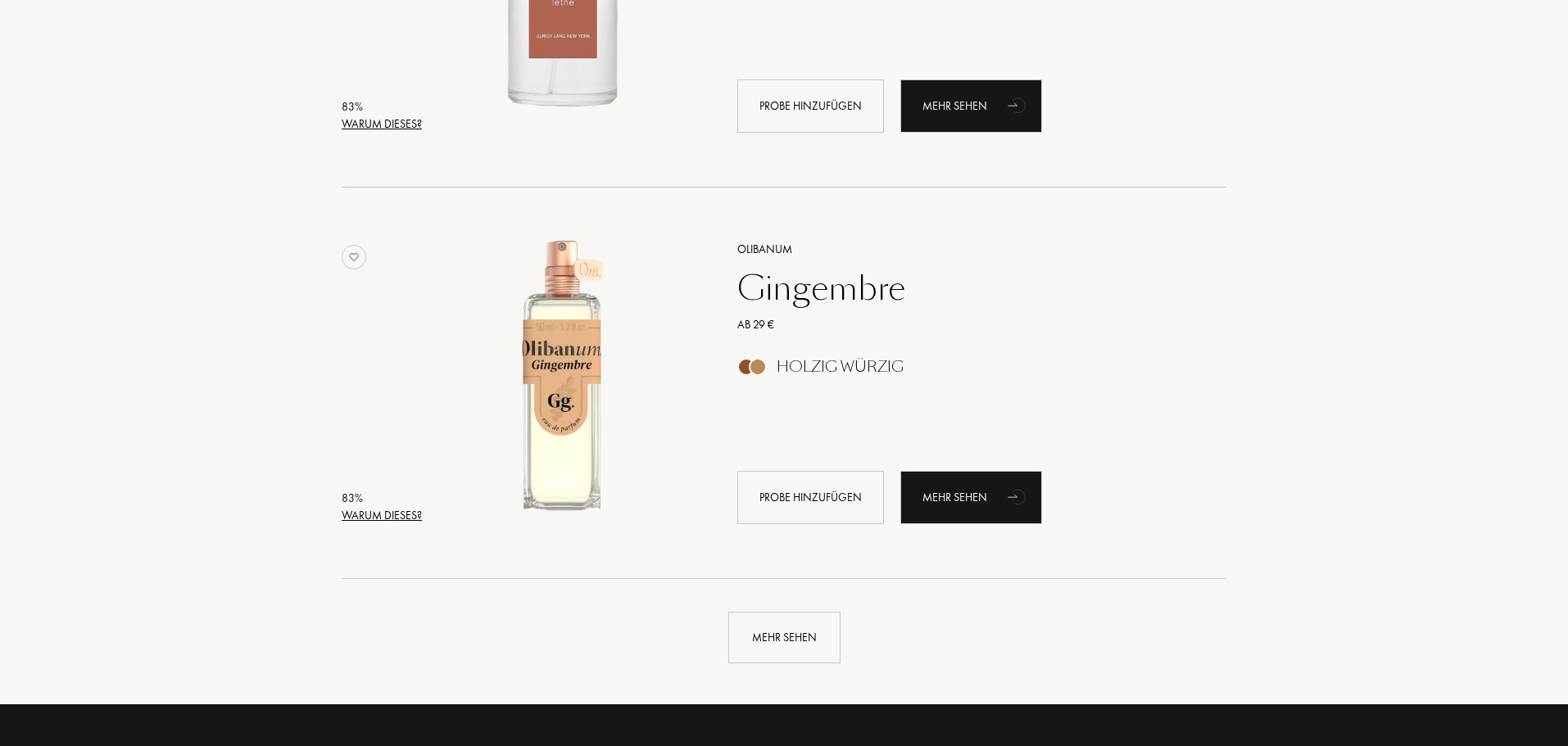
scroll to position [7616, 0]
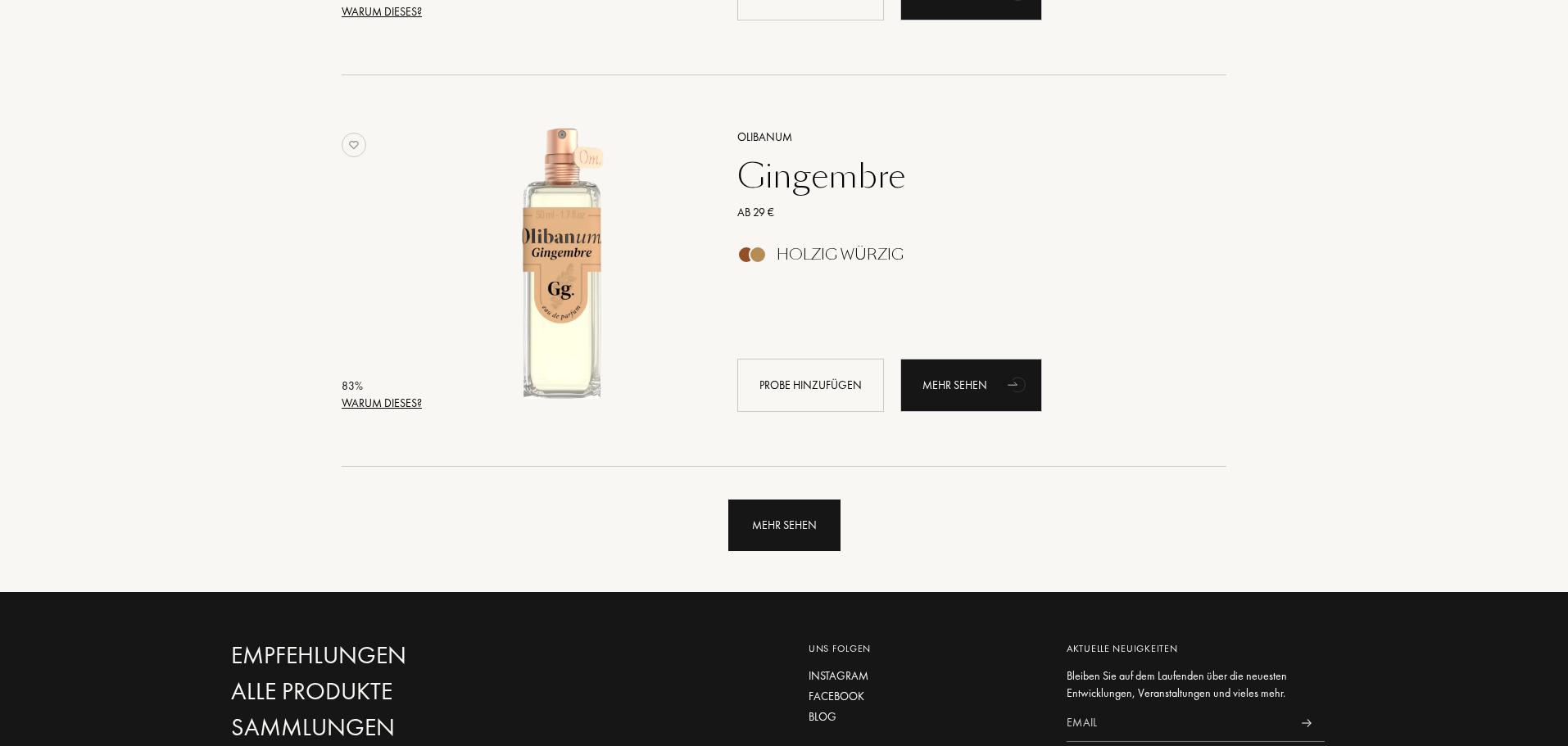
click at [785, 548] on div "Mehr sehen" at bounding box center [784, 525] width 112 height 51
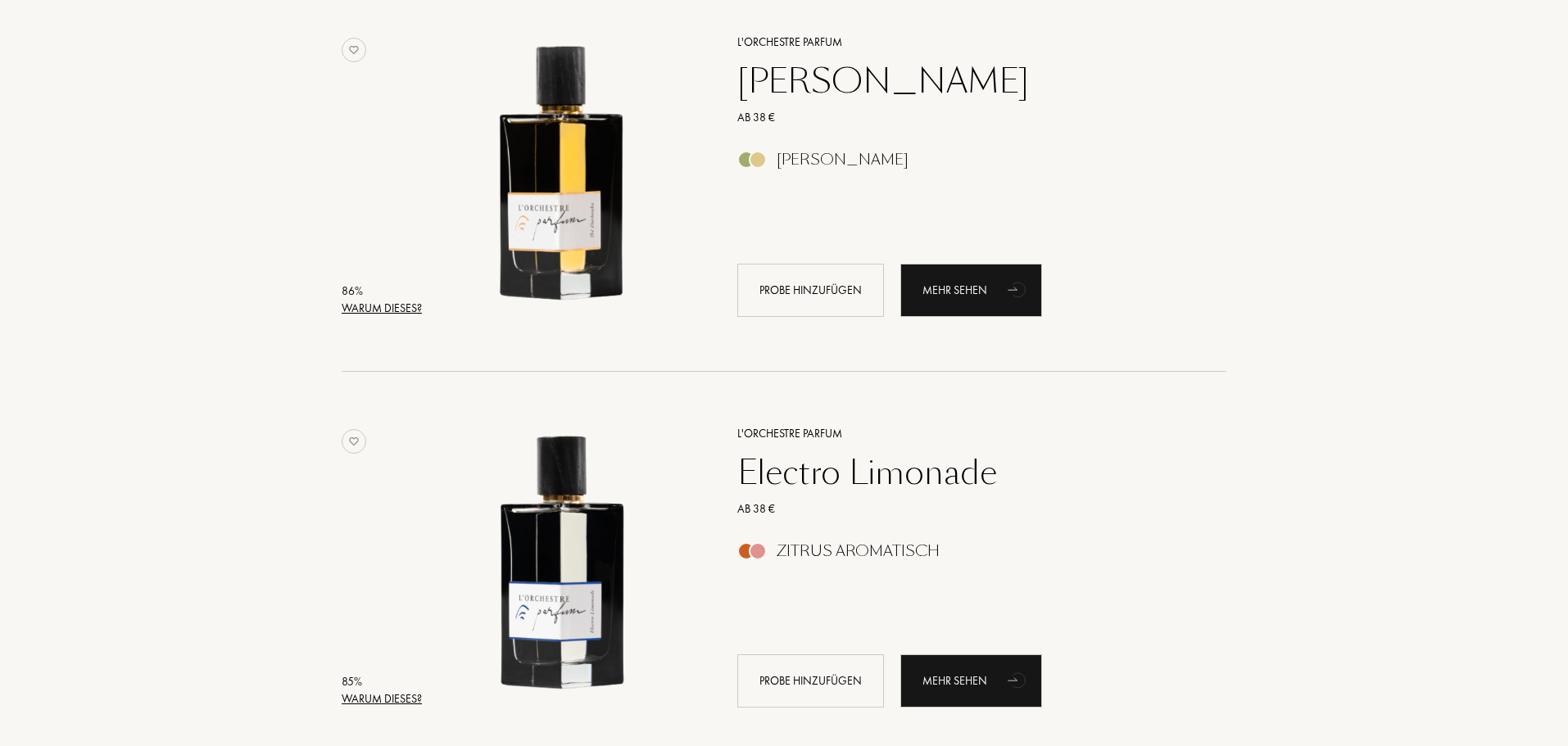
scroll to position [3931, 0]
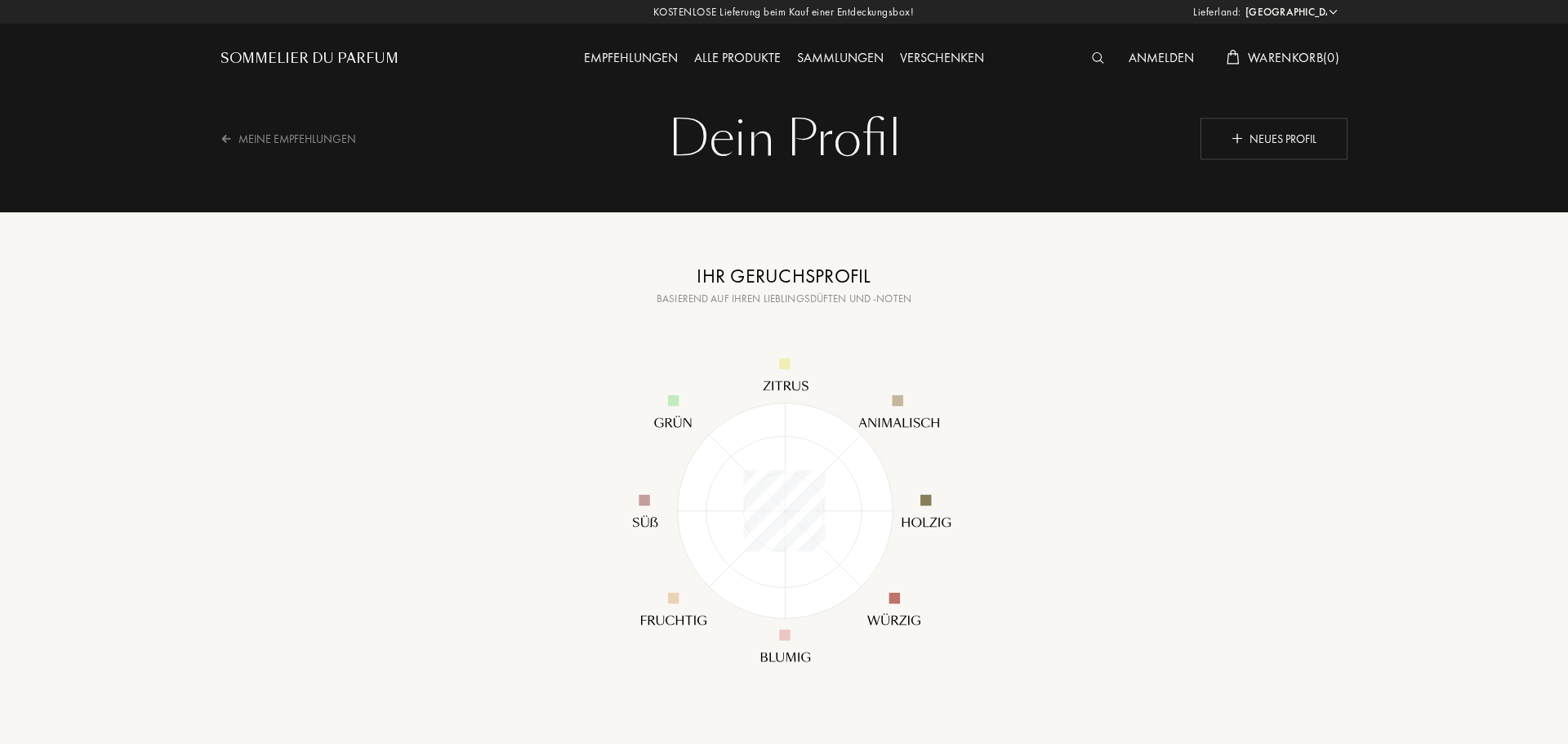
select select "DE"
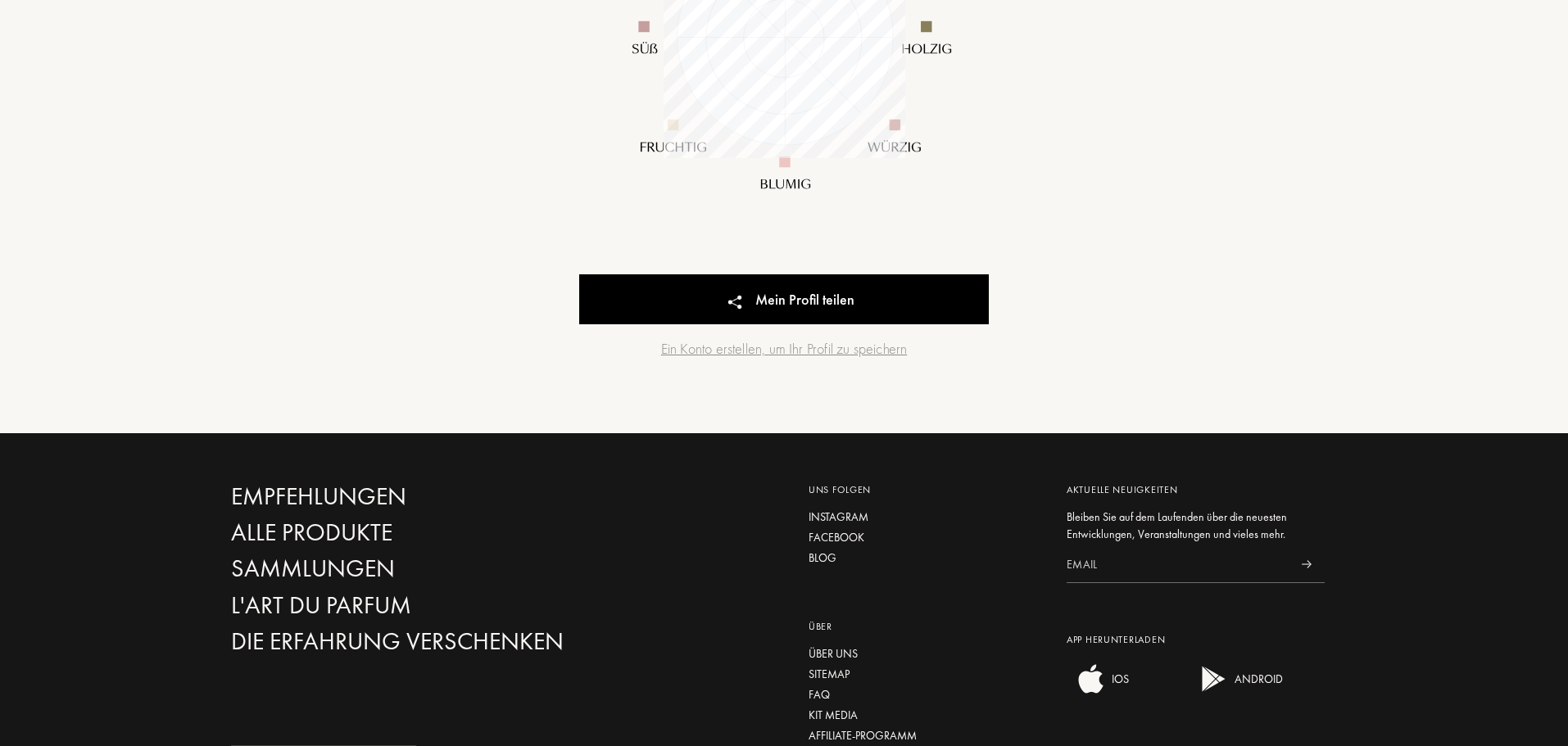
scroll to position [82, 0]
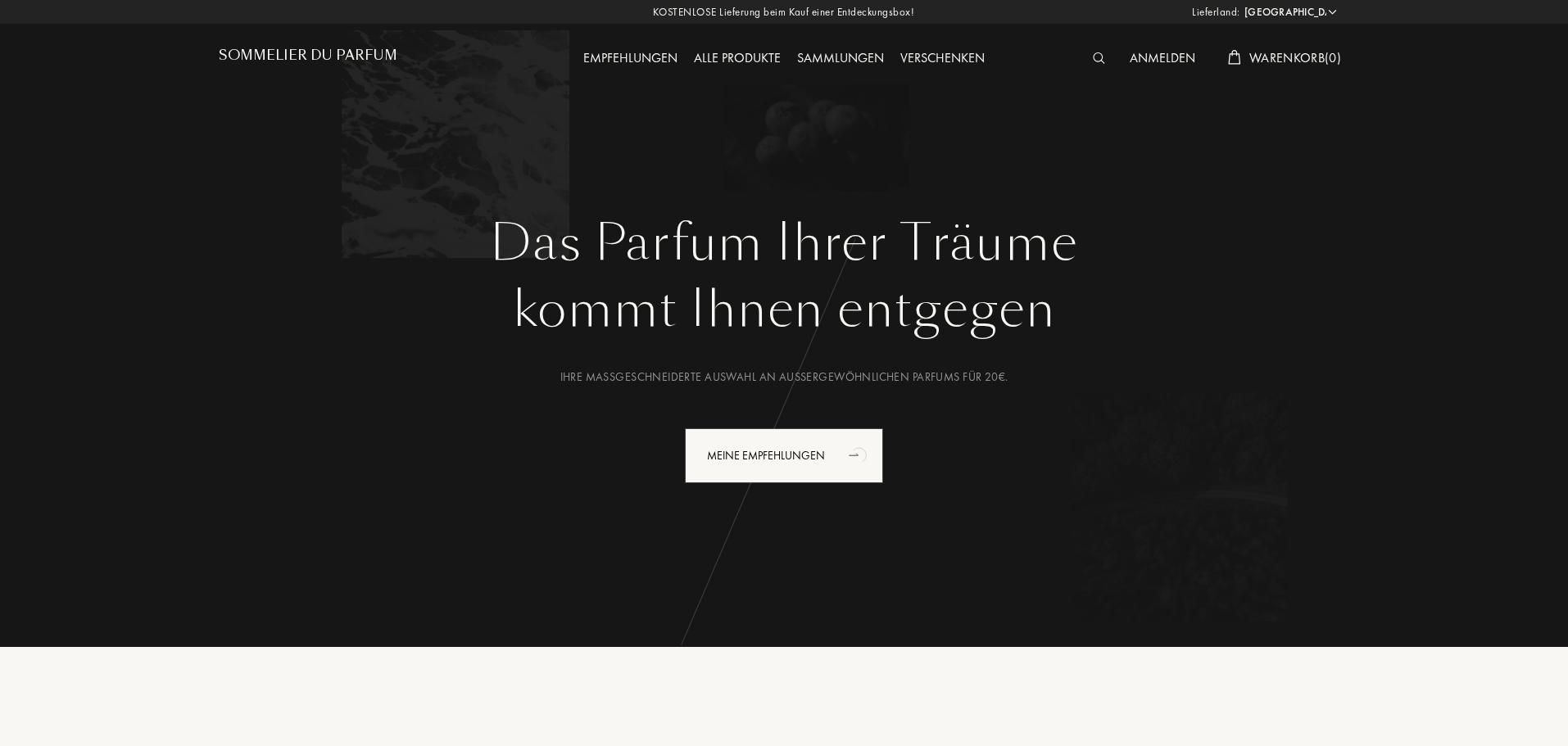
select select "DE"
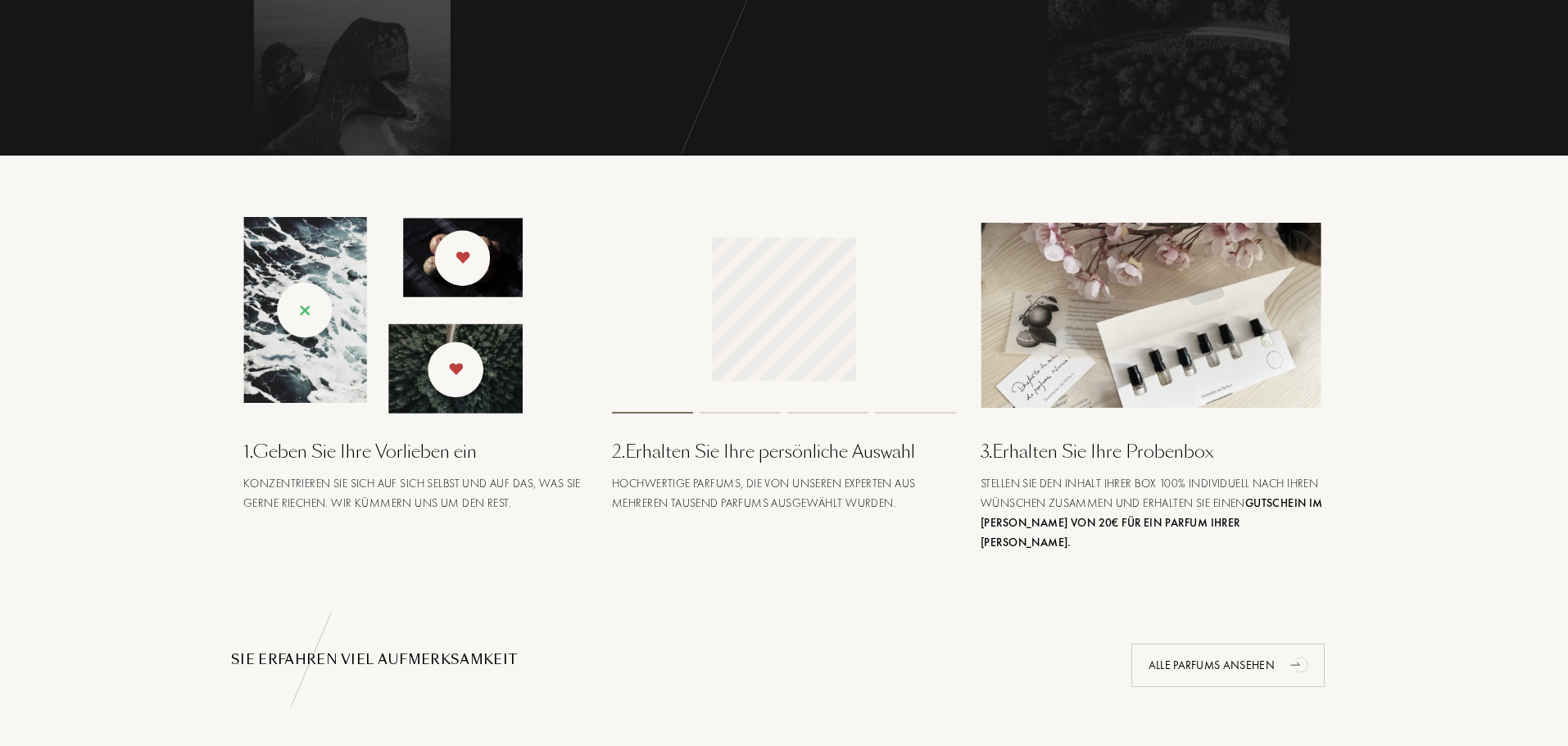
click at [427, 330] on img at bounding box center [382, 315] width 279 height 196
click at [300, 287] on img at bounding box center [382, 315] width 279 height 196
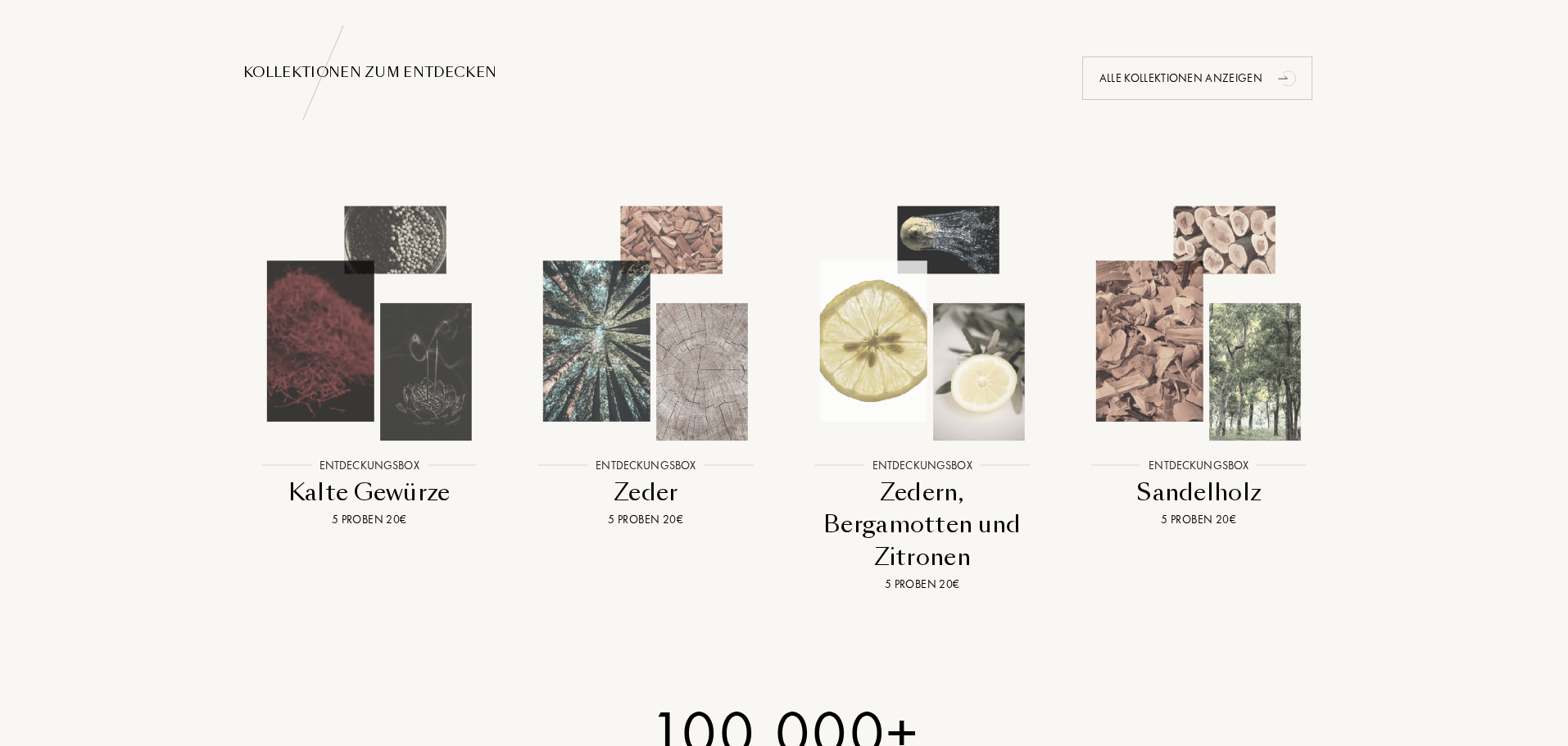
scroll to position [1556, 0]
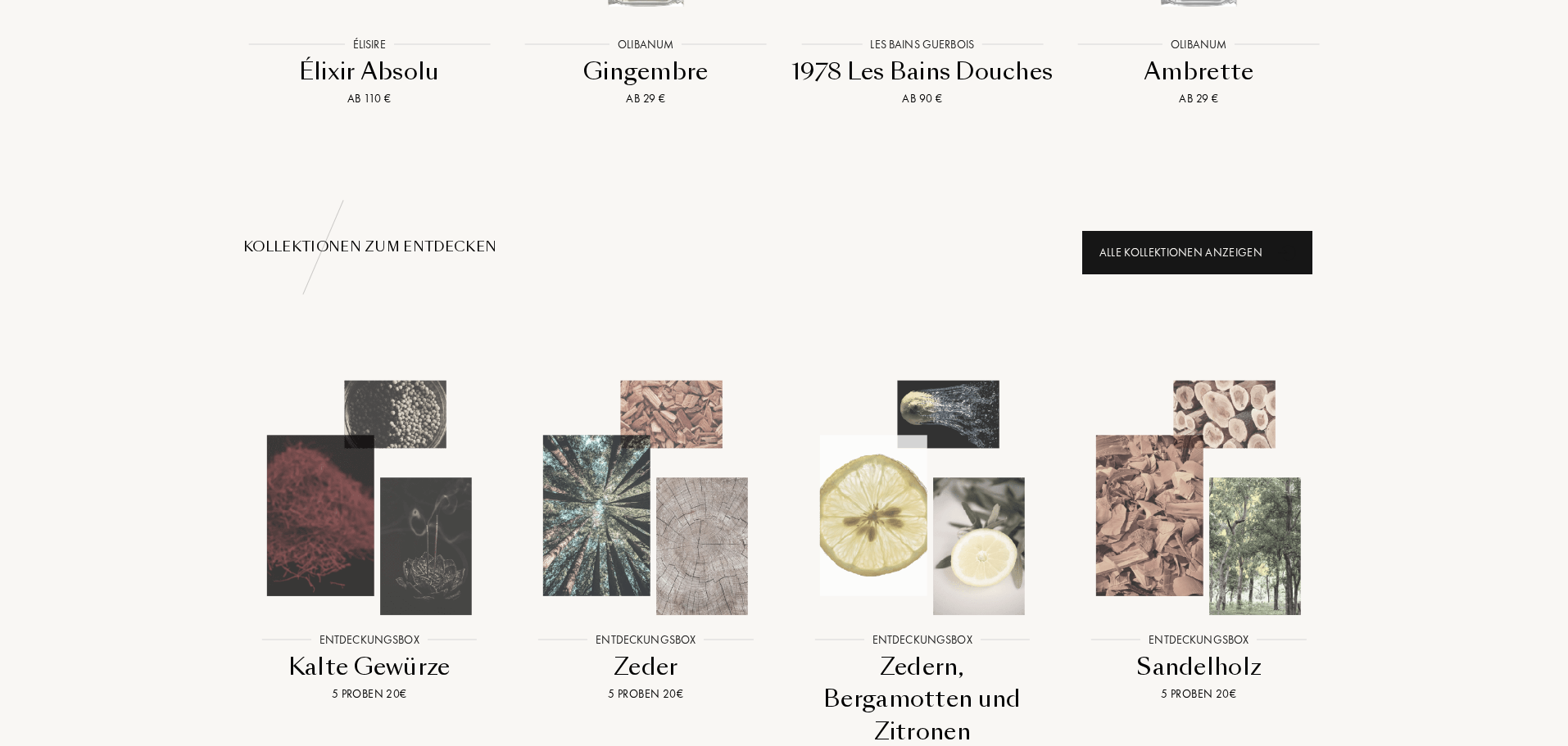
click at [1212, 231] on div "Alle Kollektionen anzeigen" at bounding box center [1198, 252] width 231 height 44
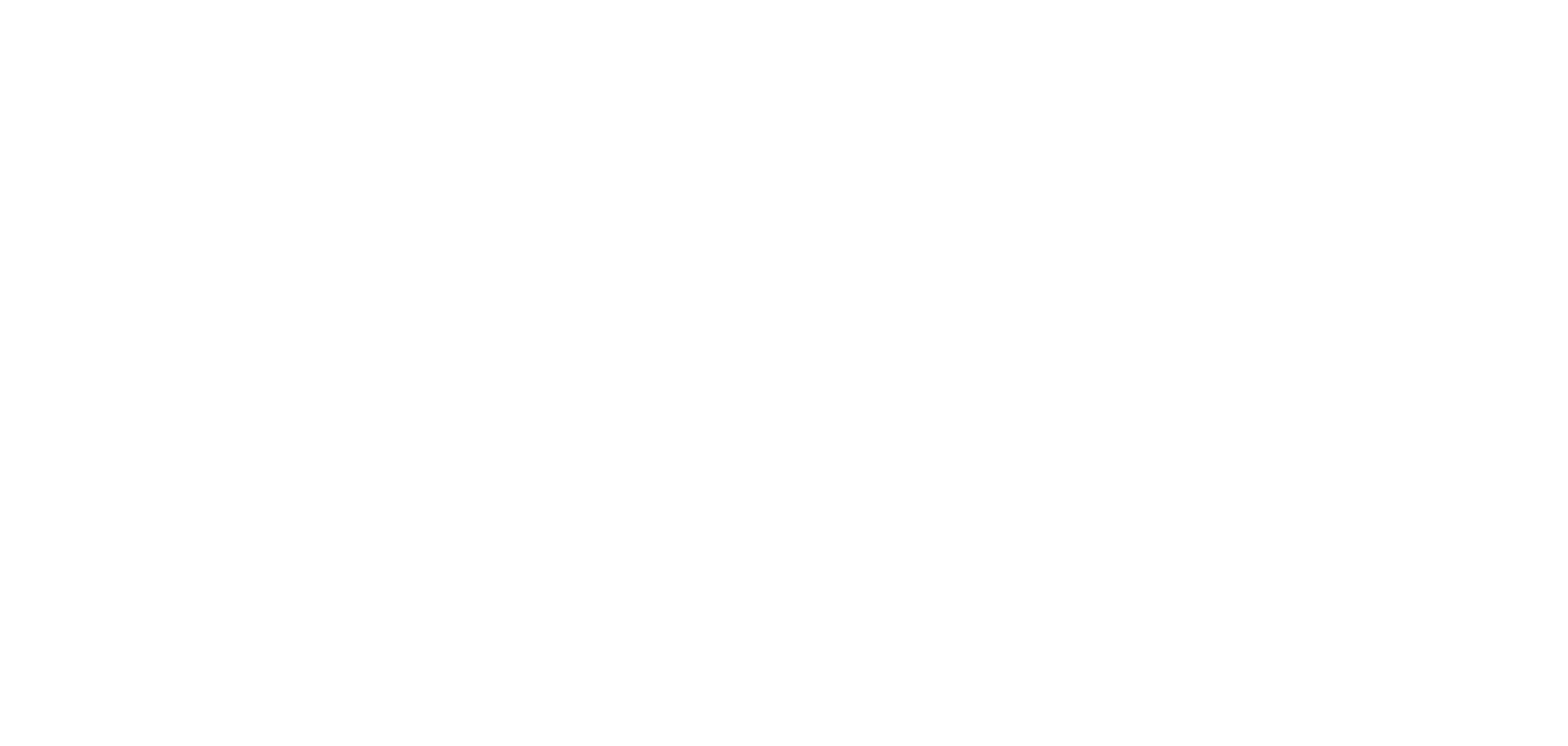
select select "DE"
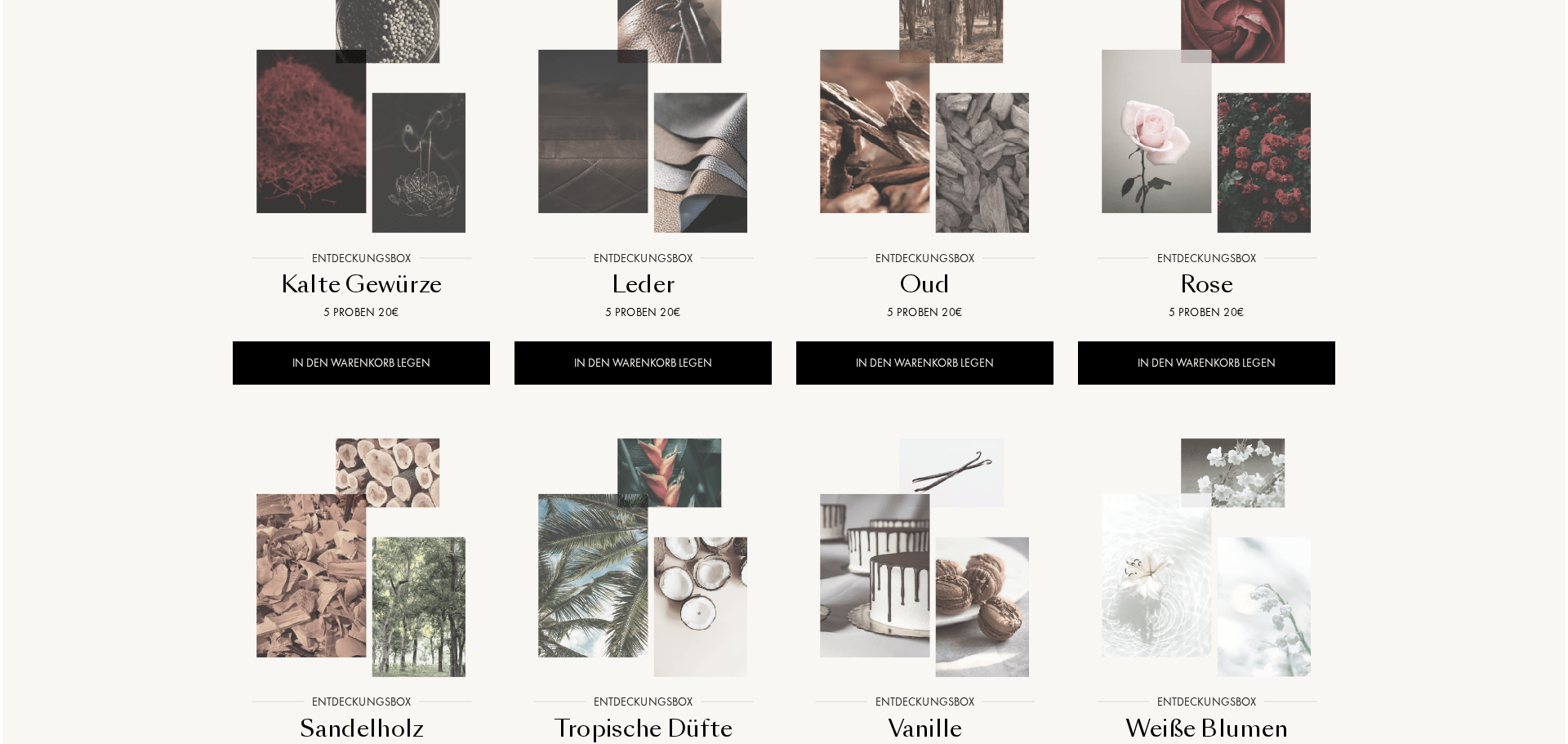
scroll to position [735, 0]
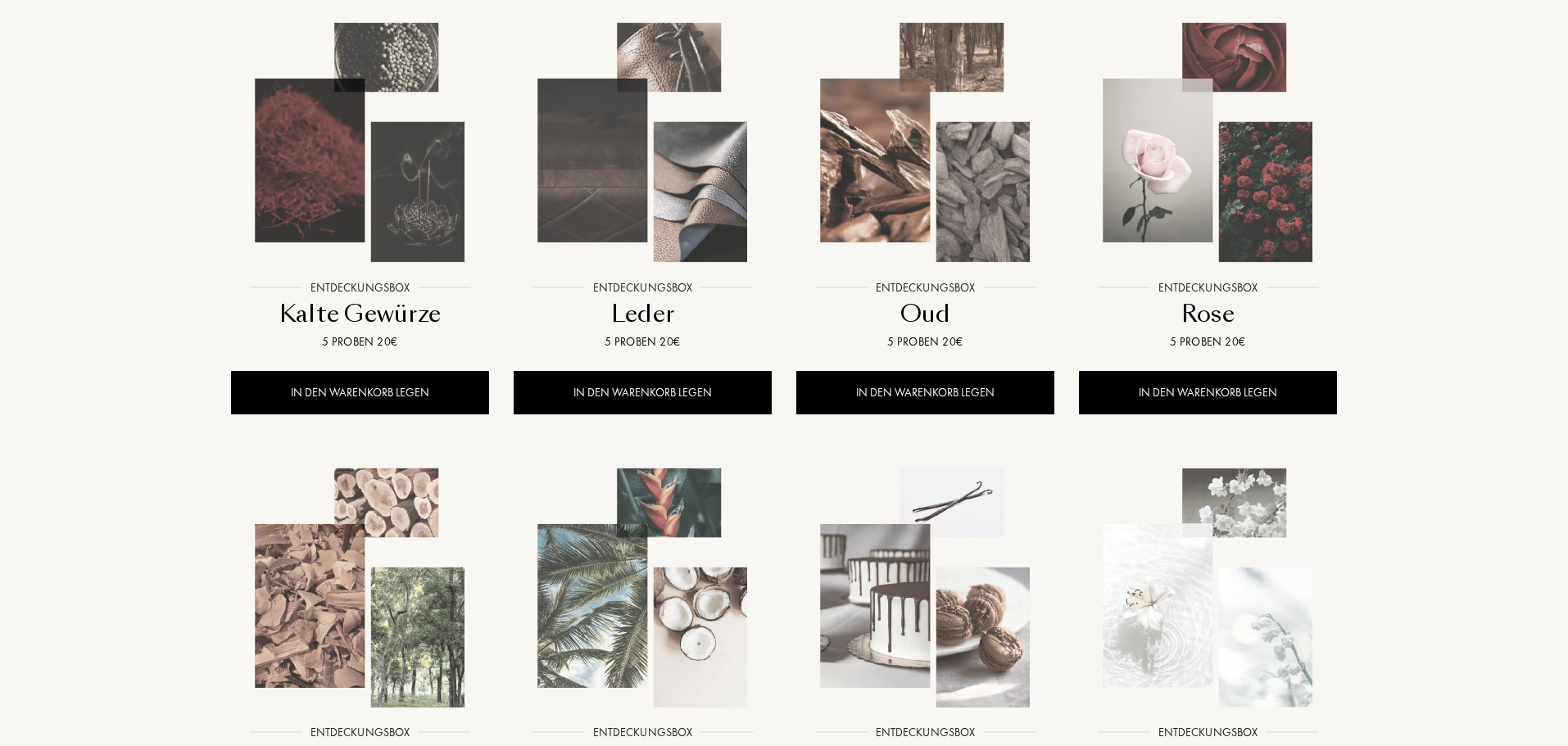
click at [1266, 158] on img at bounding box center [1208, 142] width 255 height 254
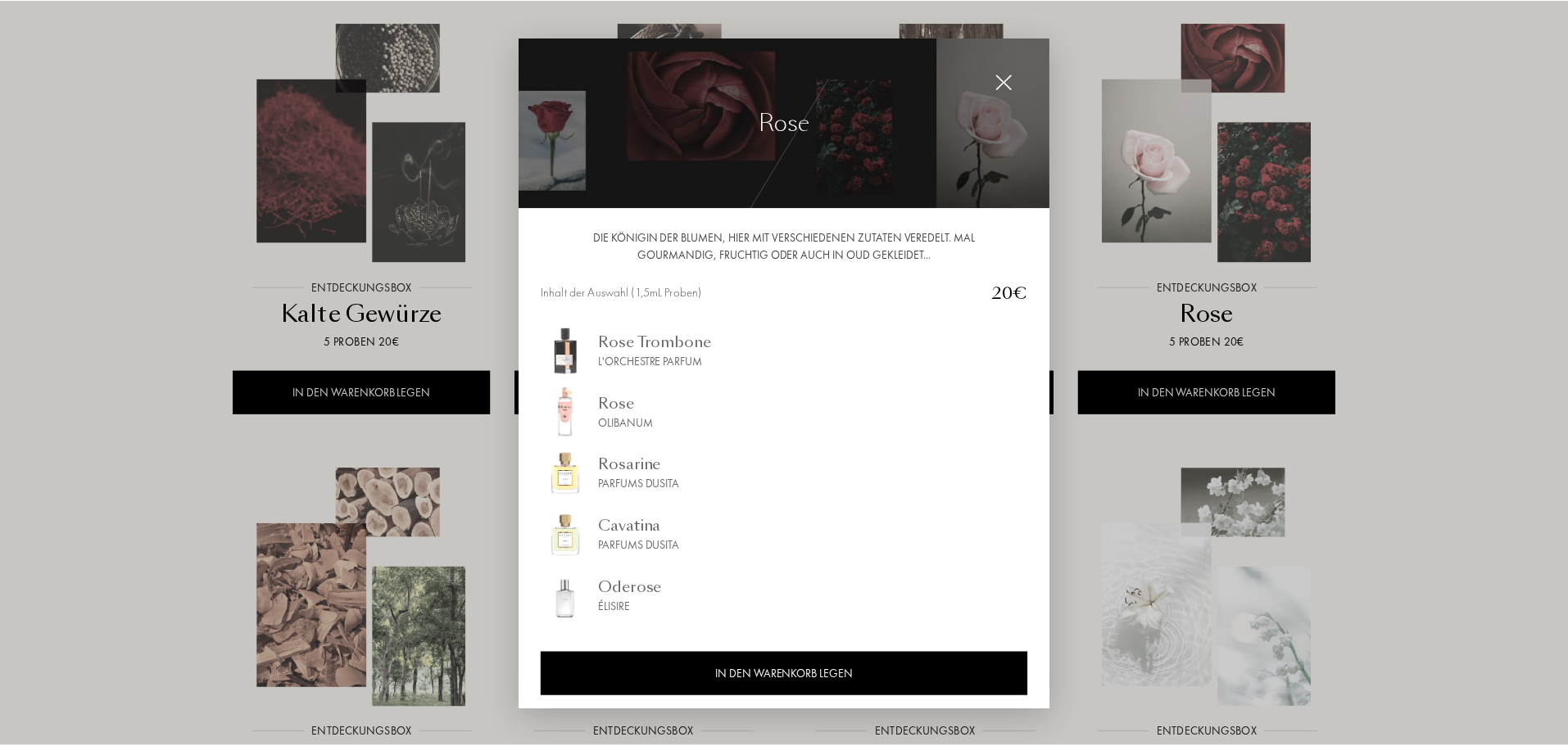
scroll to position [8, 0]
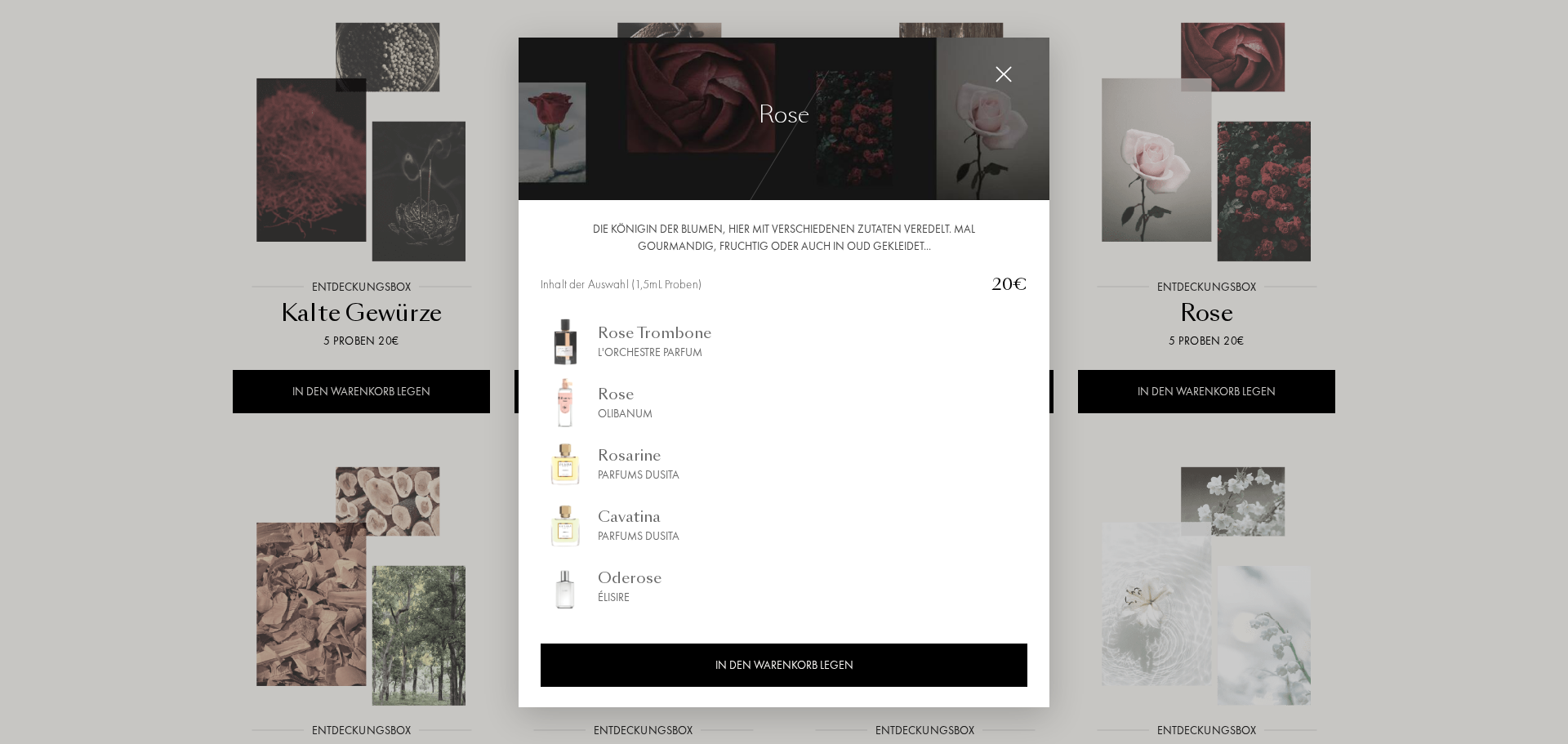
click at [1425, 261] on div at bounding box center [784, 372] width 1568 height 744
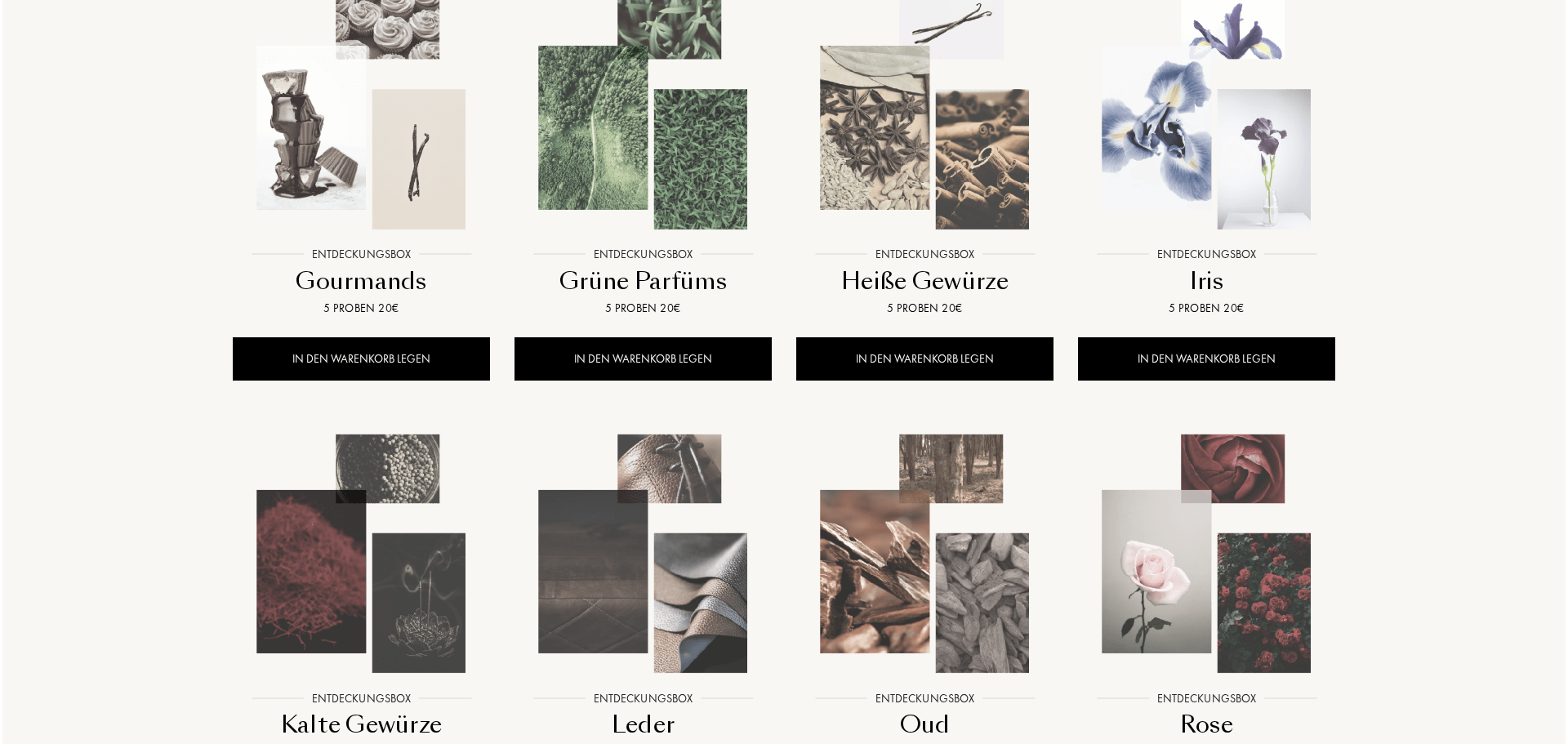
scroll to position [245, 0]
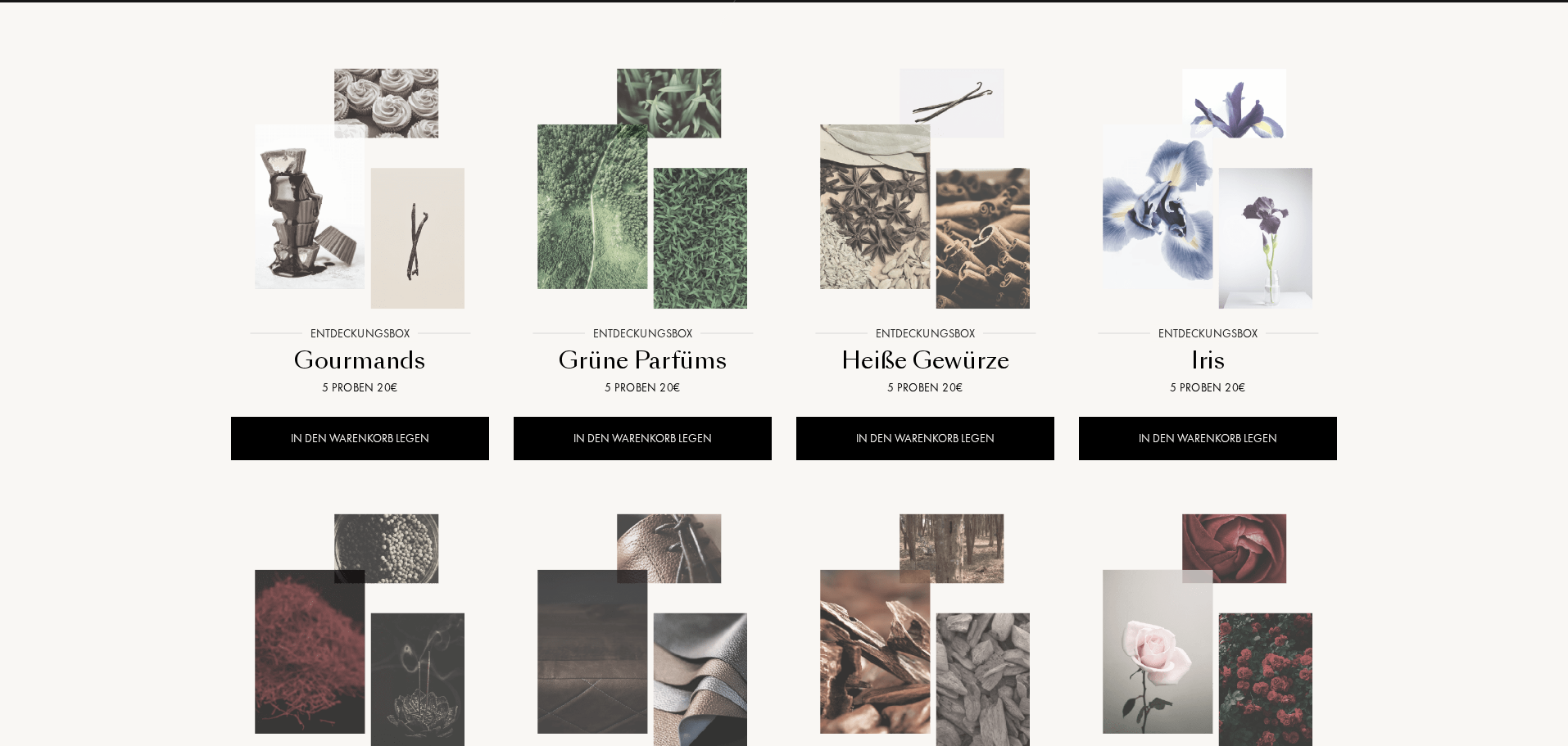
click at [1152, 246] on img at bounding box center [1208, 188] width 255 height 254
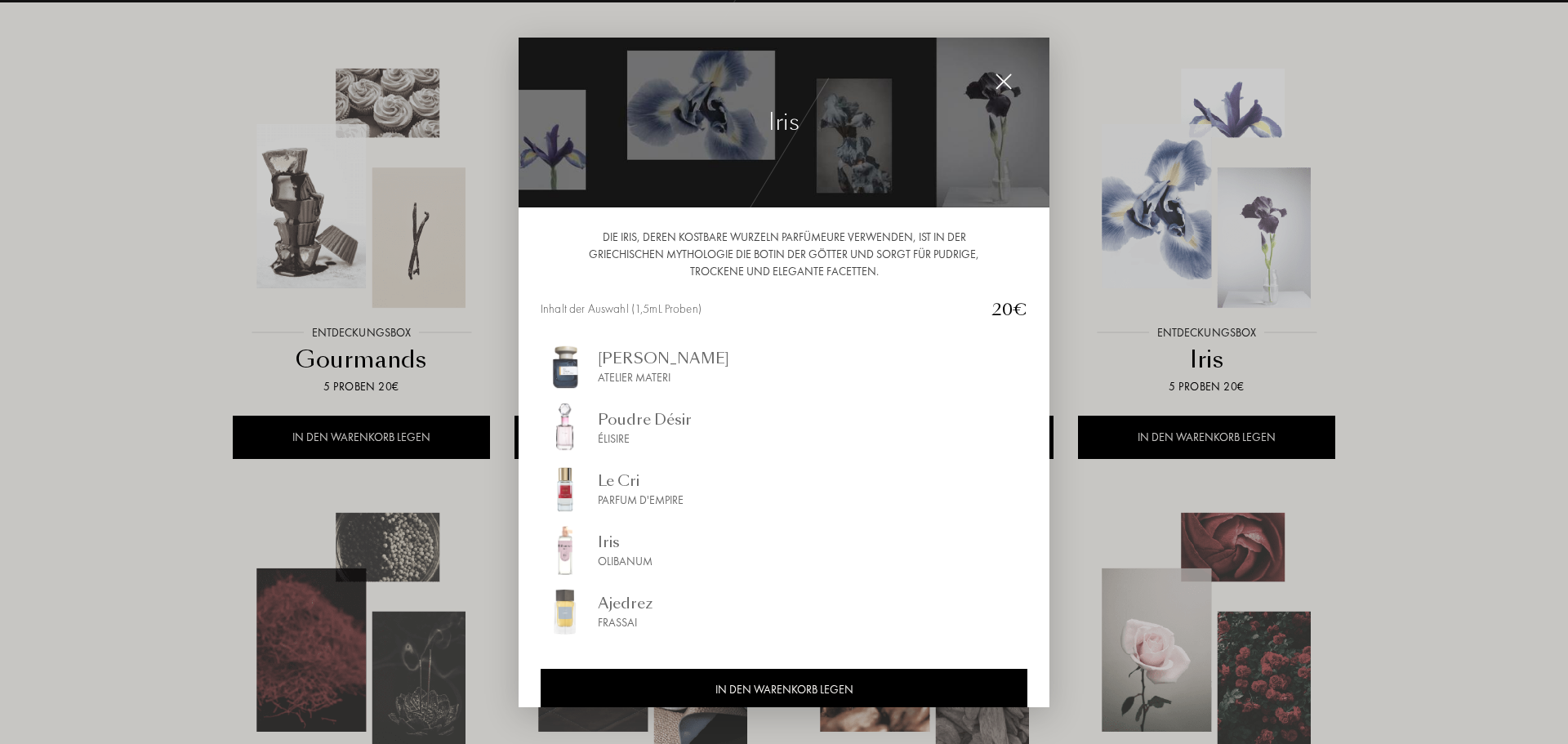
drag, startPoint x: 1326, startPoint y: 218, endPoint x: 1272, endPoint y: 206, distance: 55.3
click at [1322, 212] on div at bounding box center [784, 372] width 1568 height 744
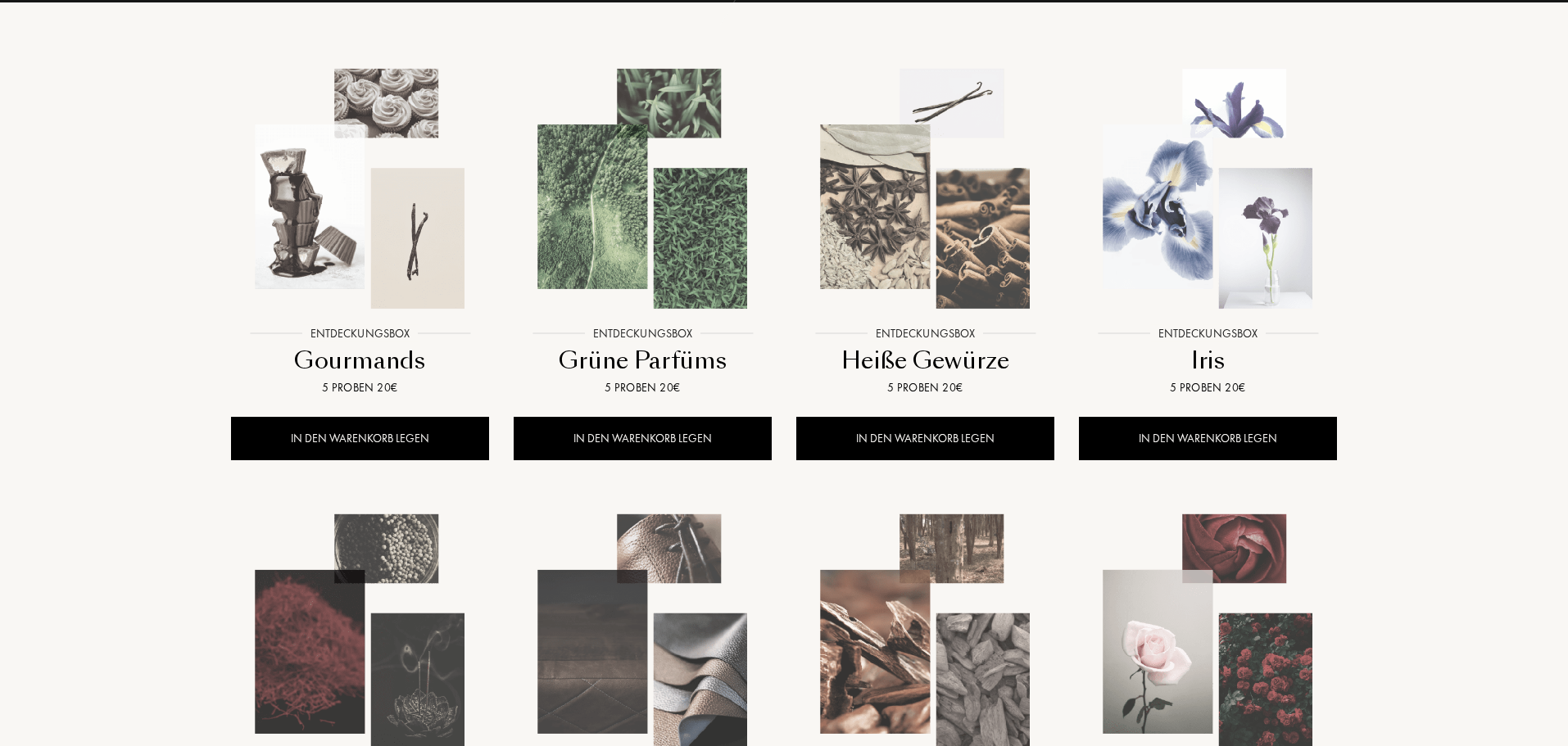
click at [913, 178] on img at bounding box center [925, 188] width 255 height 254
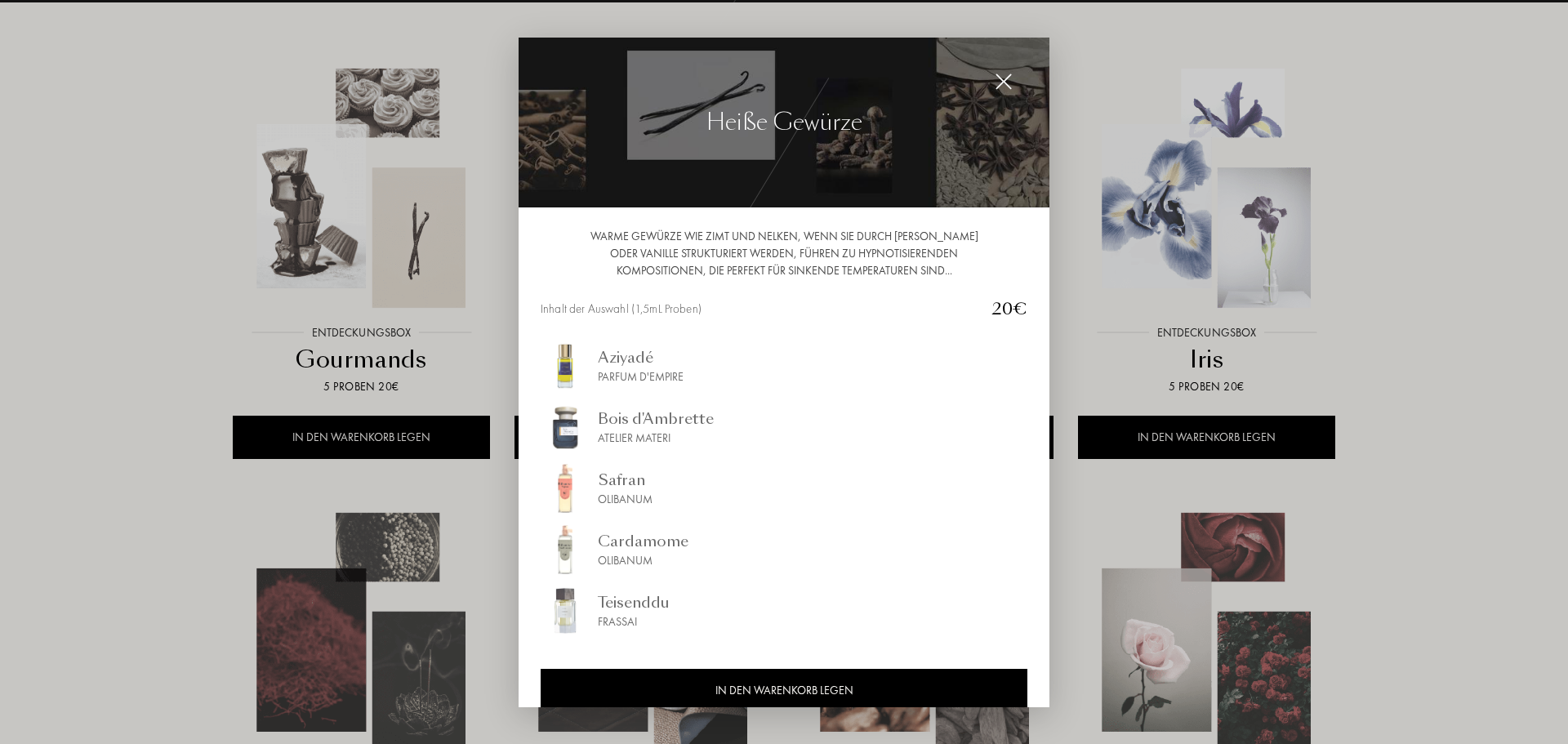
click at [1445, 183] on div at bounding box center [784, 372] width 1568 height 744
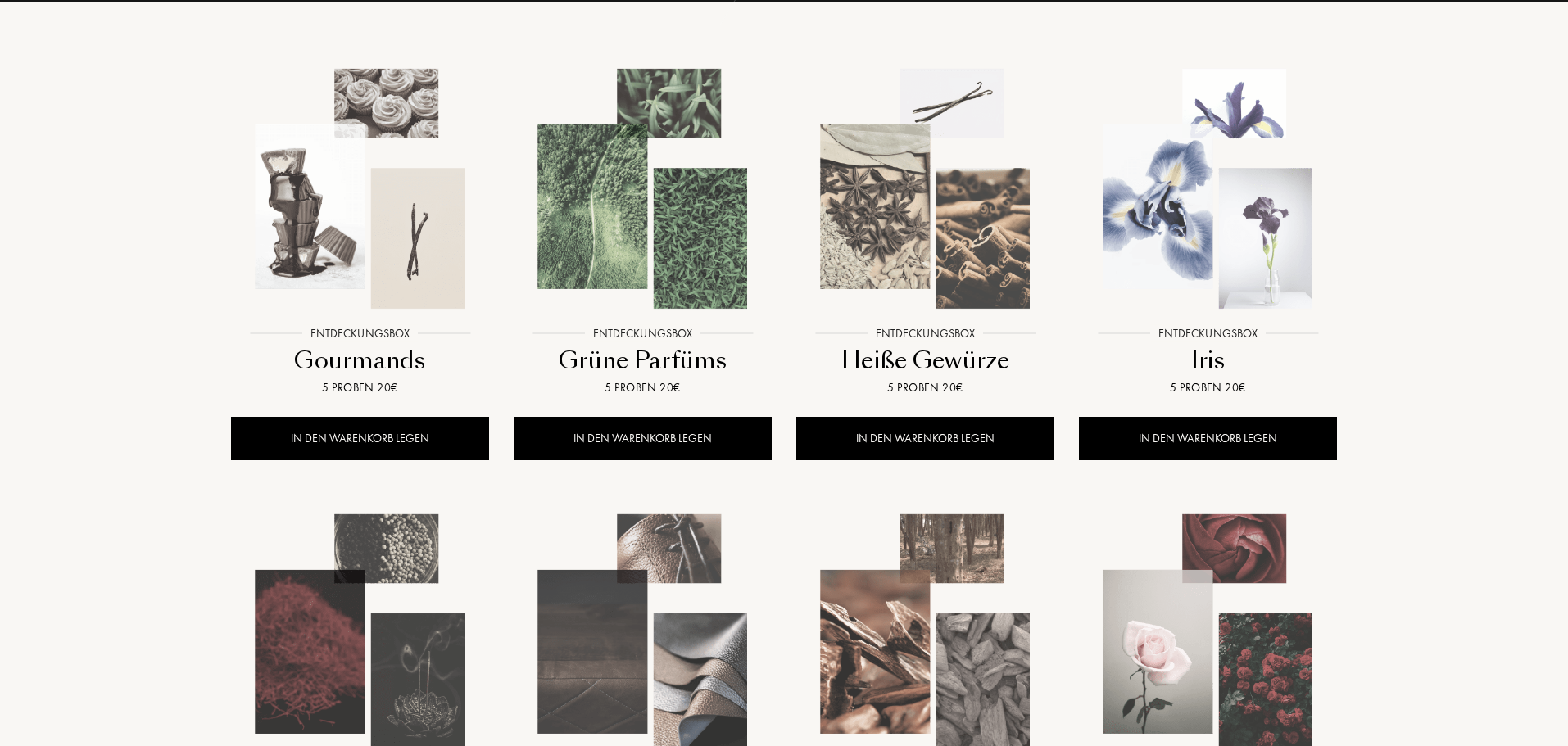
click at [653, 233] on img at bounding box center [642, 188] width 255 height 254
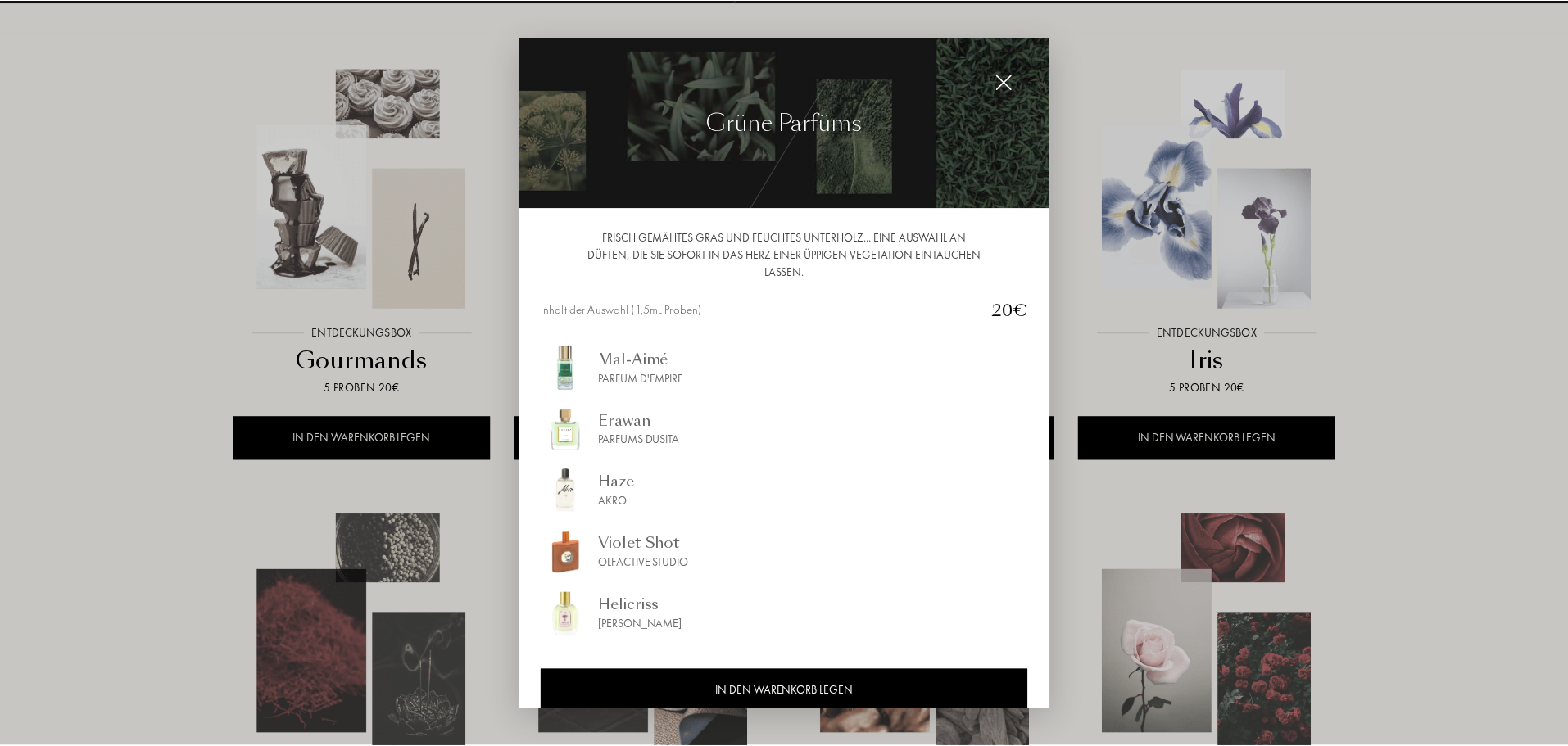
scroll to position [25, 0]
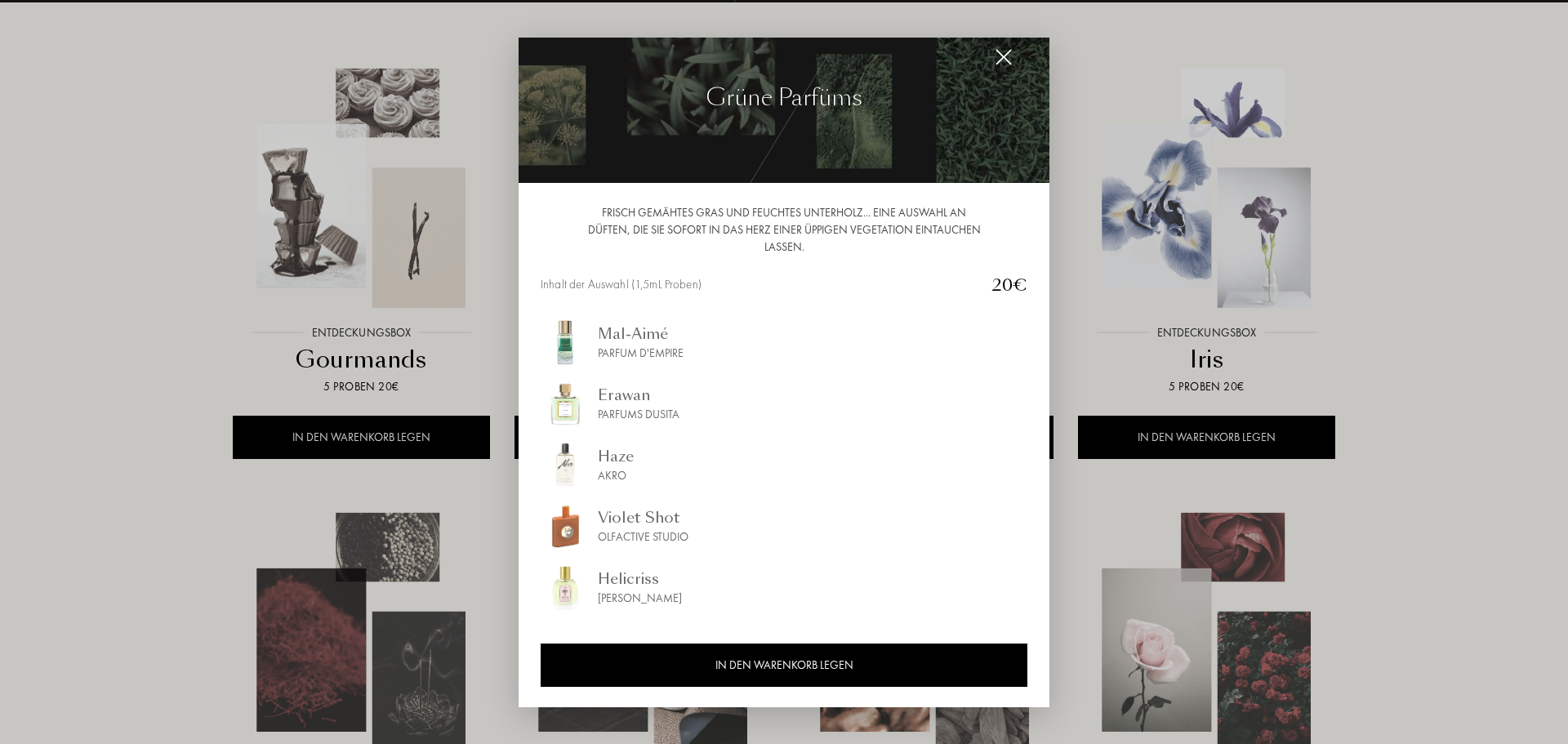
click at [172, 197] on div at bounding box center [784, 372] width 1568 height 744
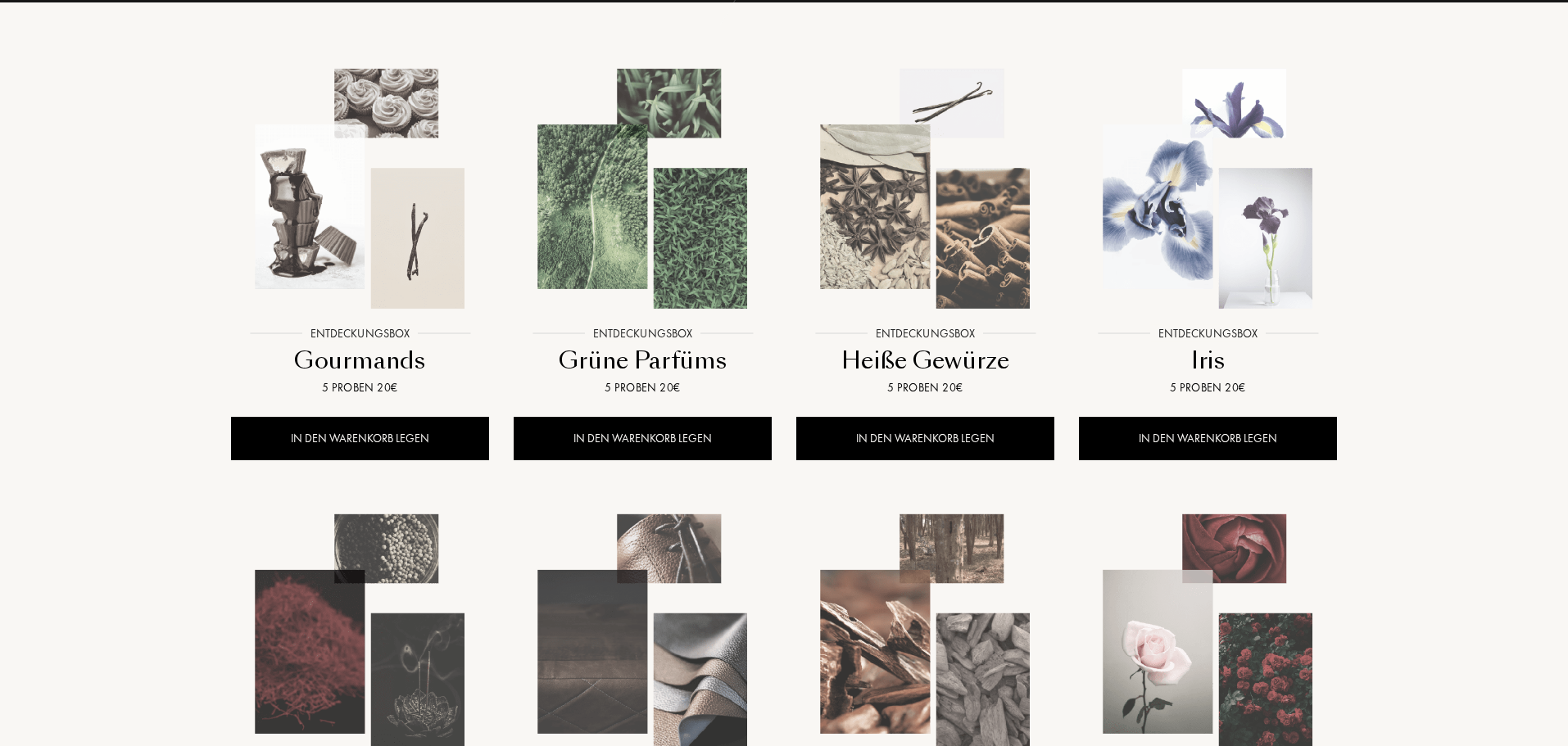
click at [365, 225] on img at bounding box center [359, 188] width 255 height 254
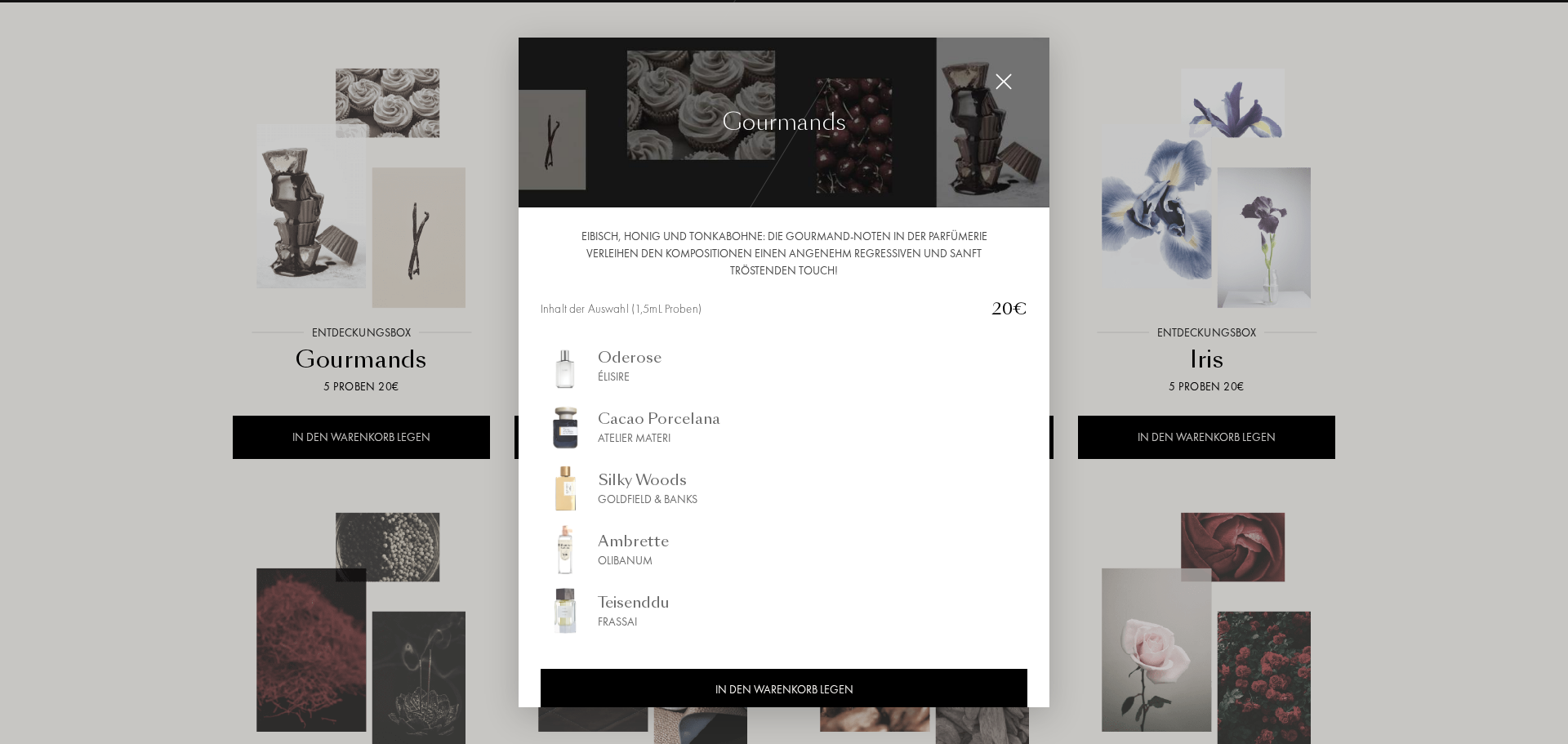
click at [155, 265] on div at bounding box center [784, 372] width 1568 height 744
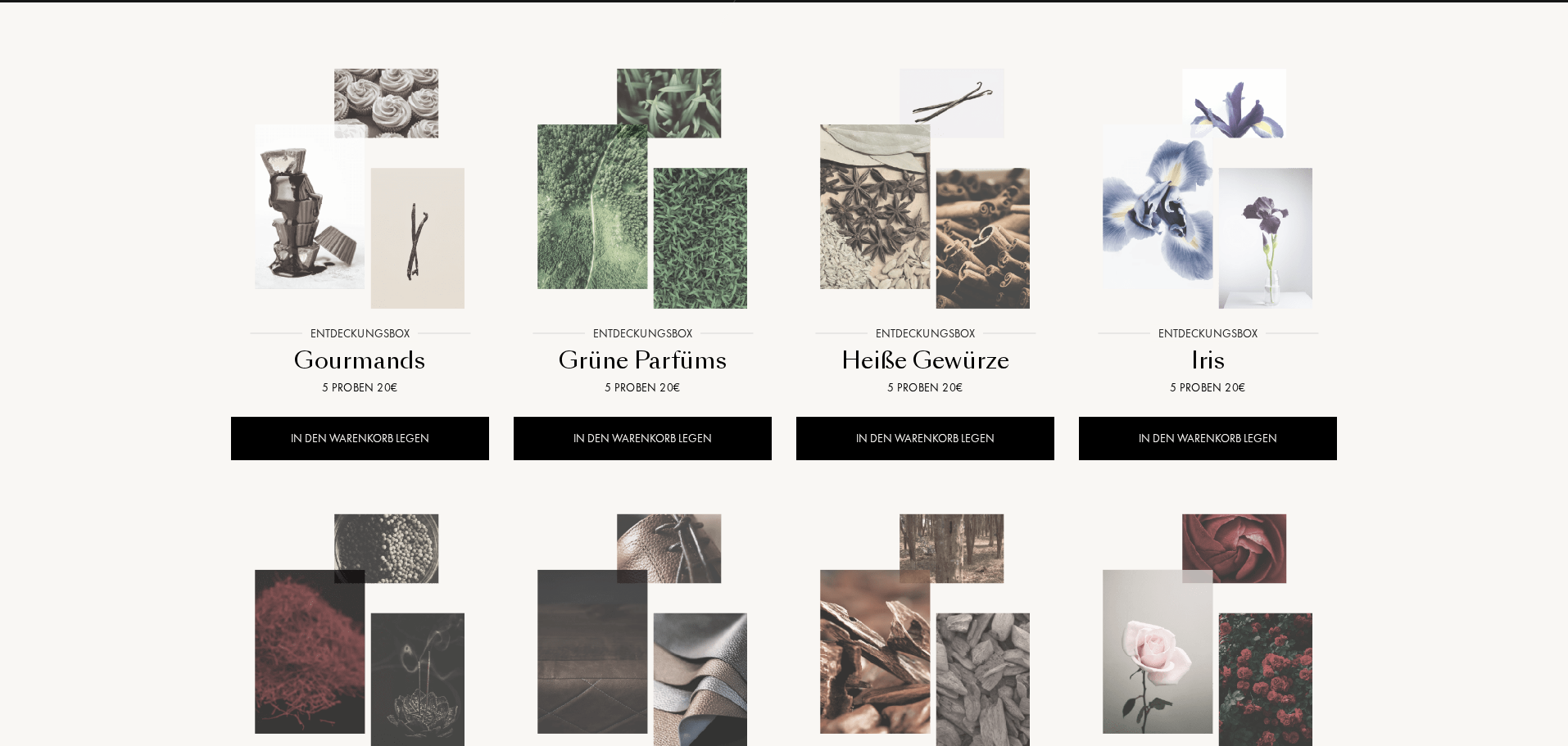
click at [1237, 138] on img at bounding box center [1208, 188] width 255 height 254
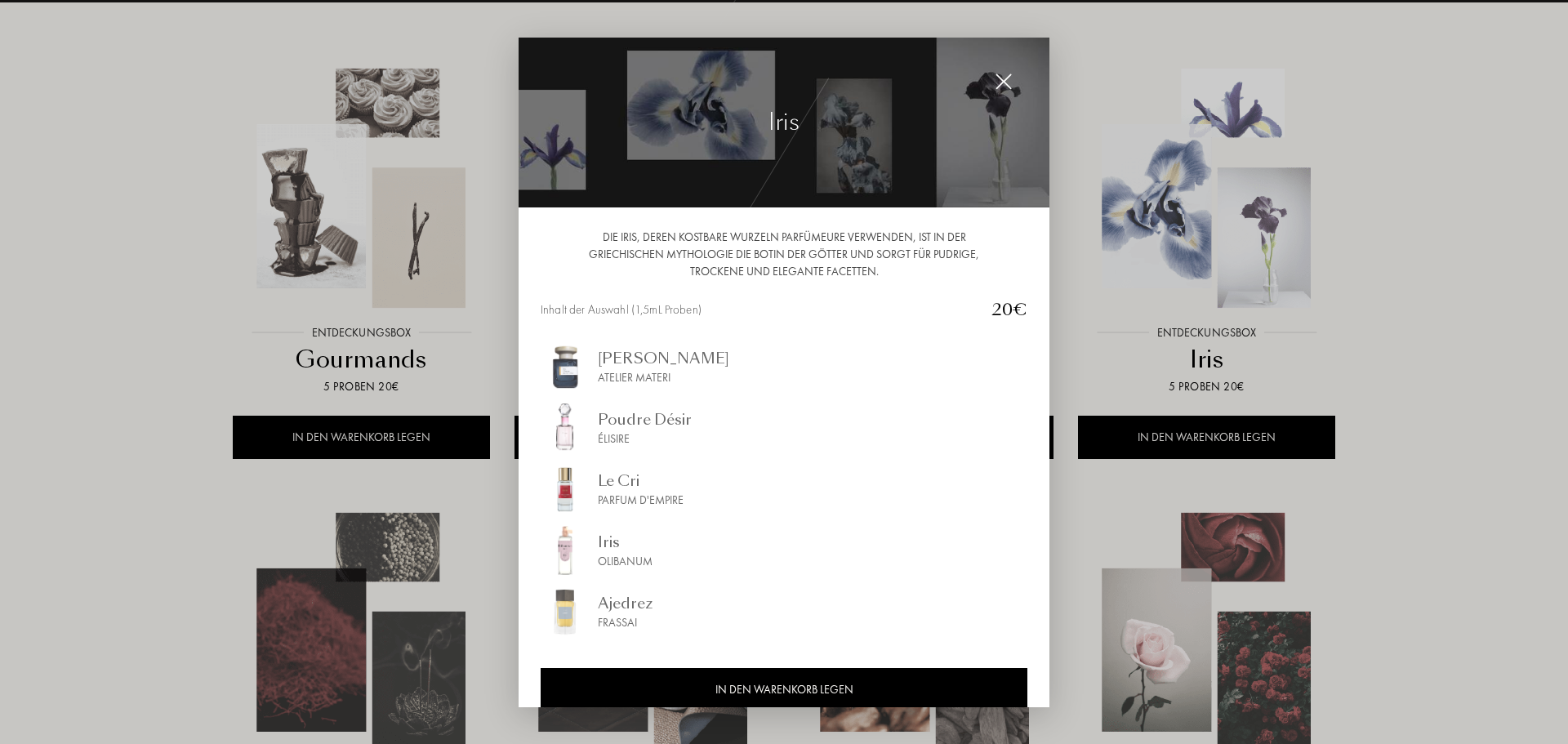
click at [1417, 215] on div at bounding box center [784, 372] width 1568 height 744
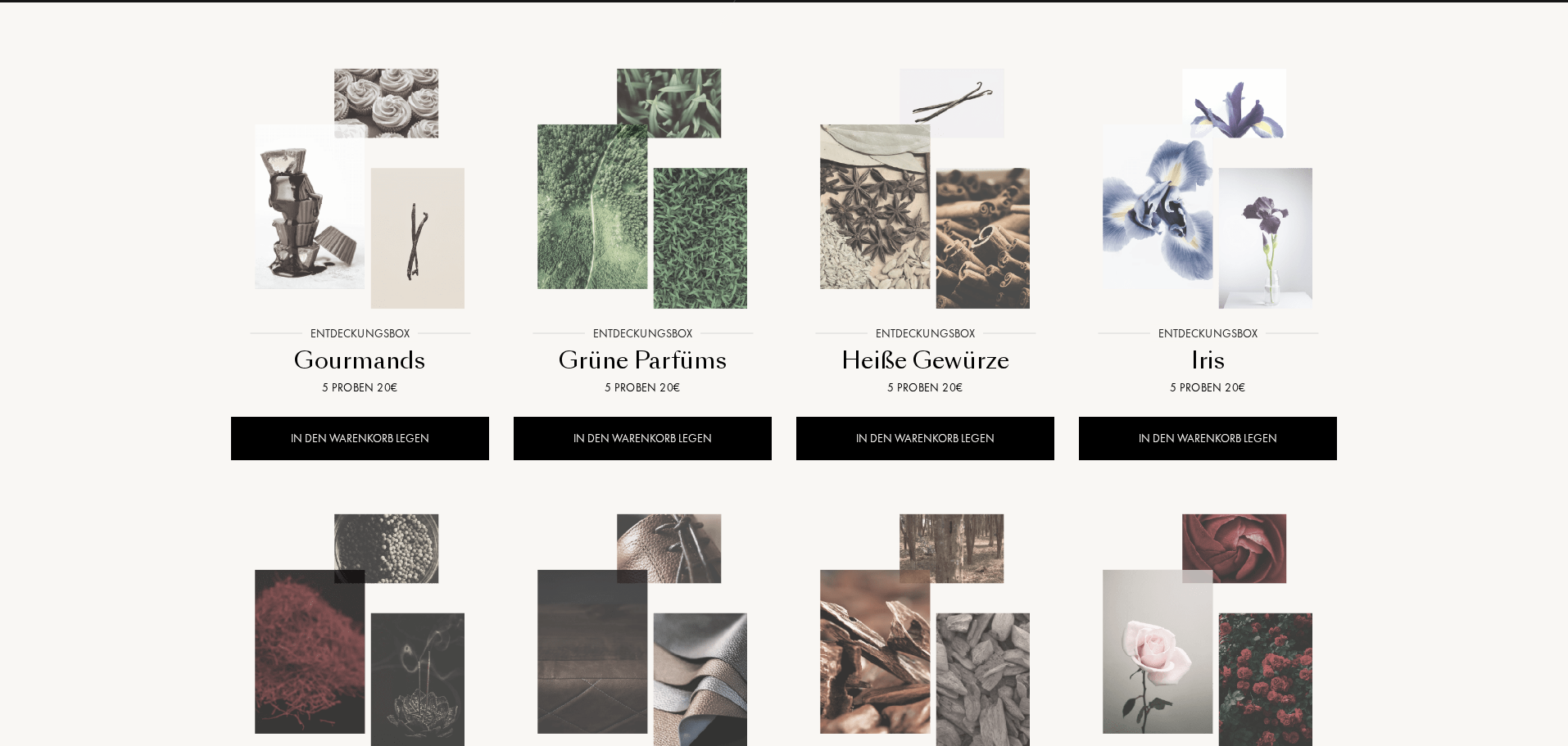
click at [925, 227] on img at bounding box center [925, 188] width 255 height 254
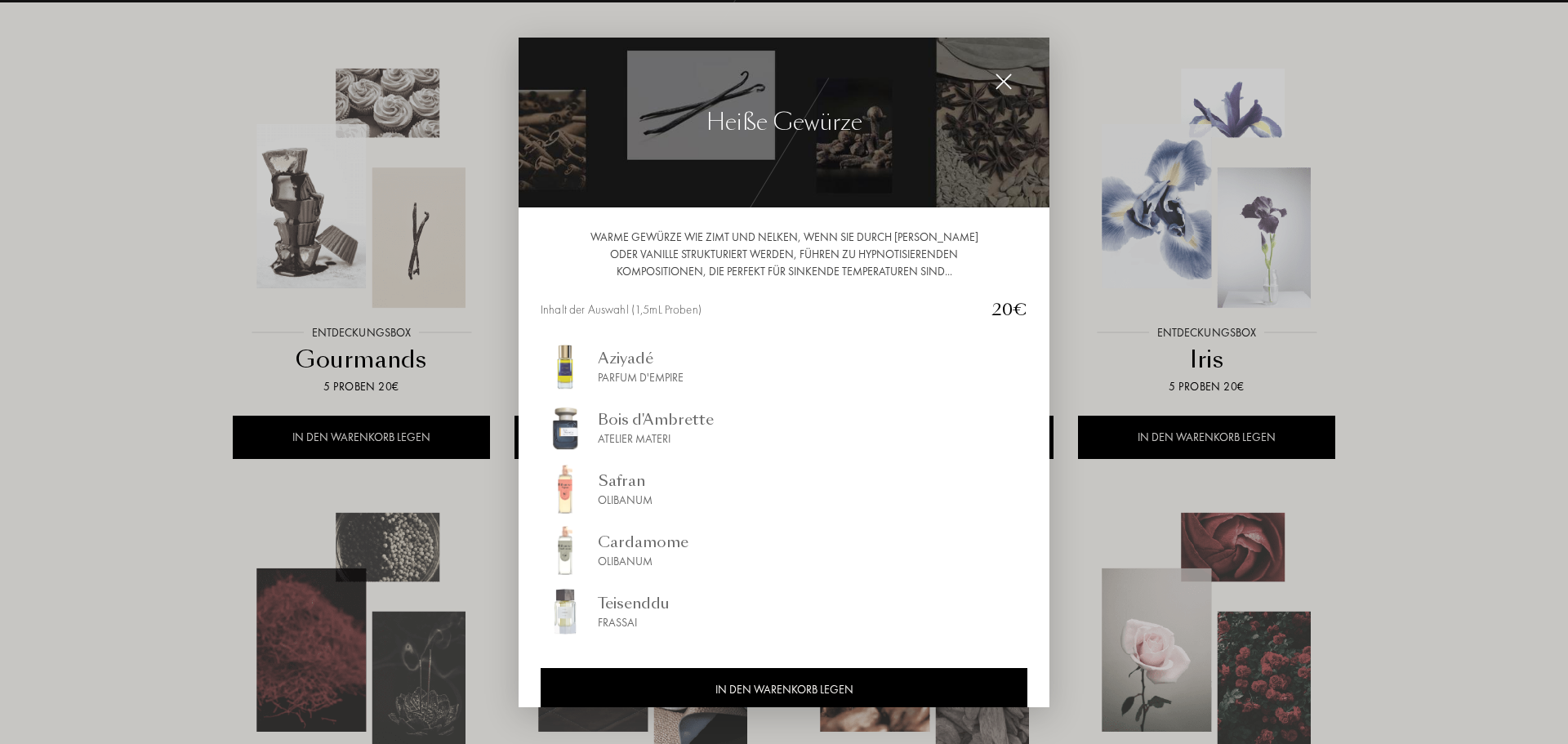
click at [1425, 215] on div at bounding box center [784, 372] width 1568 height 744
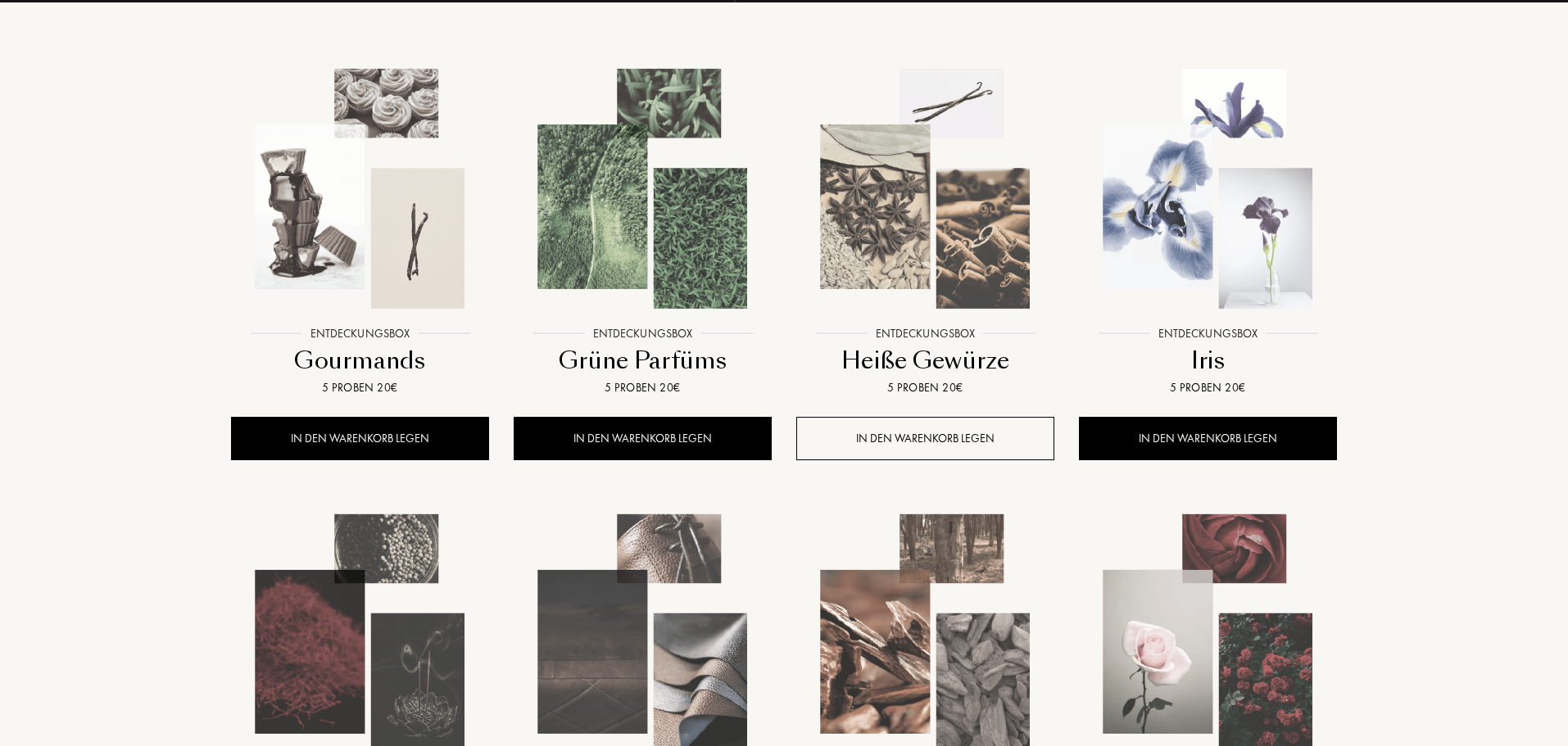
click at [961, 438] on div "IN DEN WARENKORB LEGEN" at bounding box center [926, 439] width 258 height 44
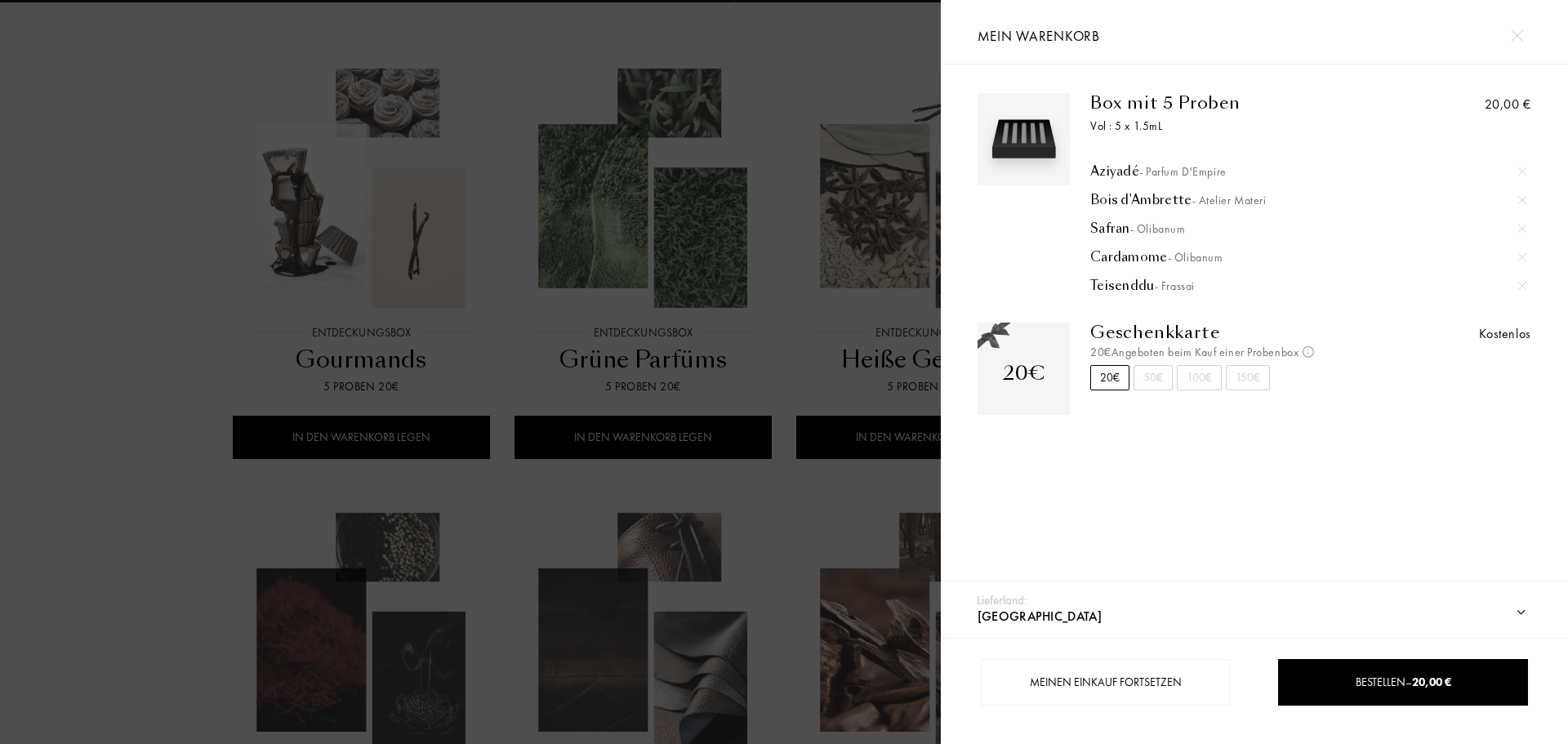
drag, startPoint x: 761, startPoint y: 258, endPoint x: 727, endPoint y: 243, distance: 37.2
click at [748, 250] on div at bounding box center [470, 372] width 941 height 744
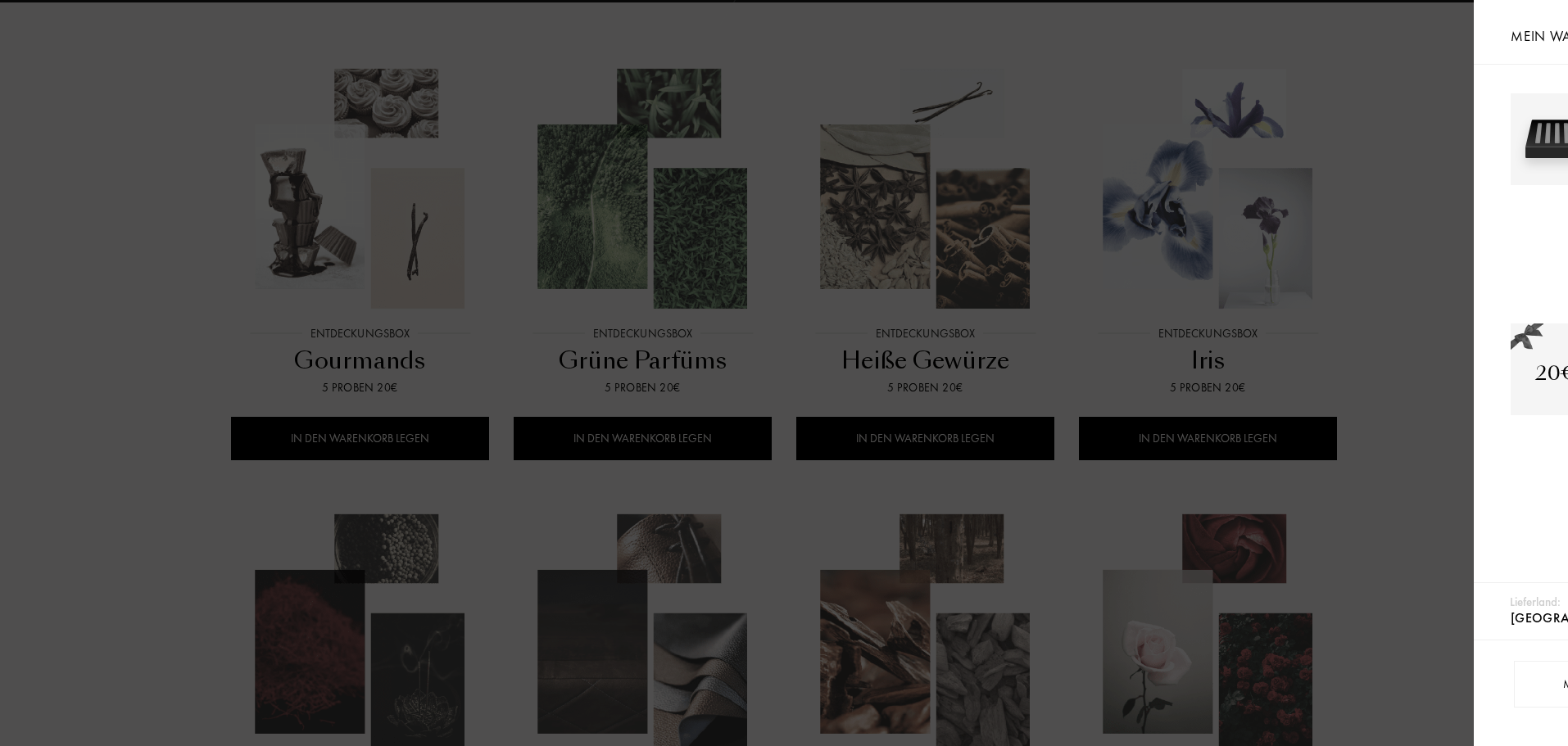
click at [717, 240] on div at bounding box center [470, 373] width 941 height 746
click at [707, 252] on div at bounding box center [470, 373] width 941 height 746
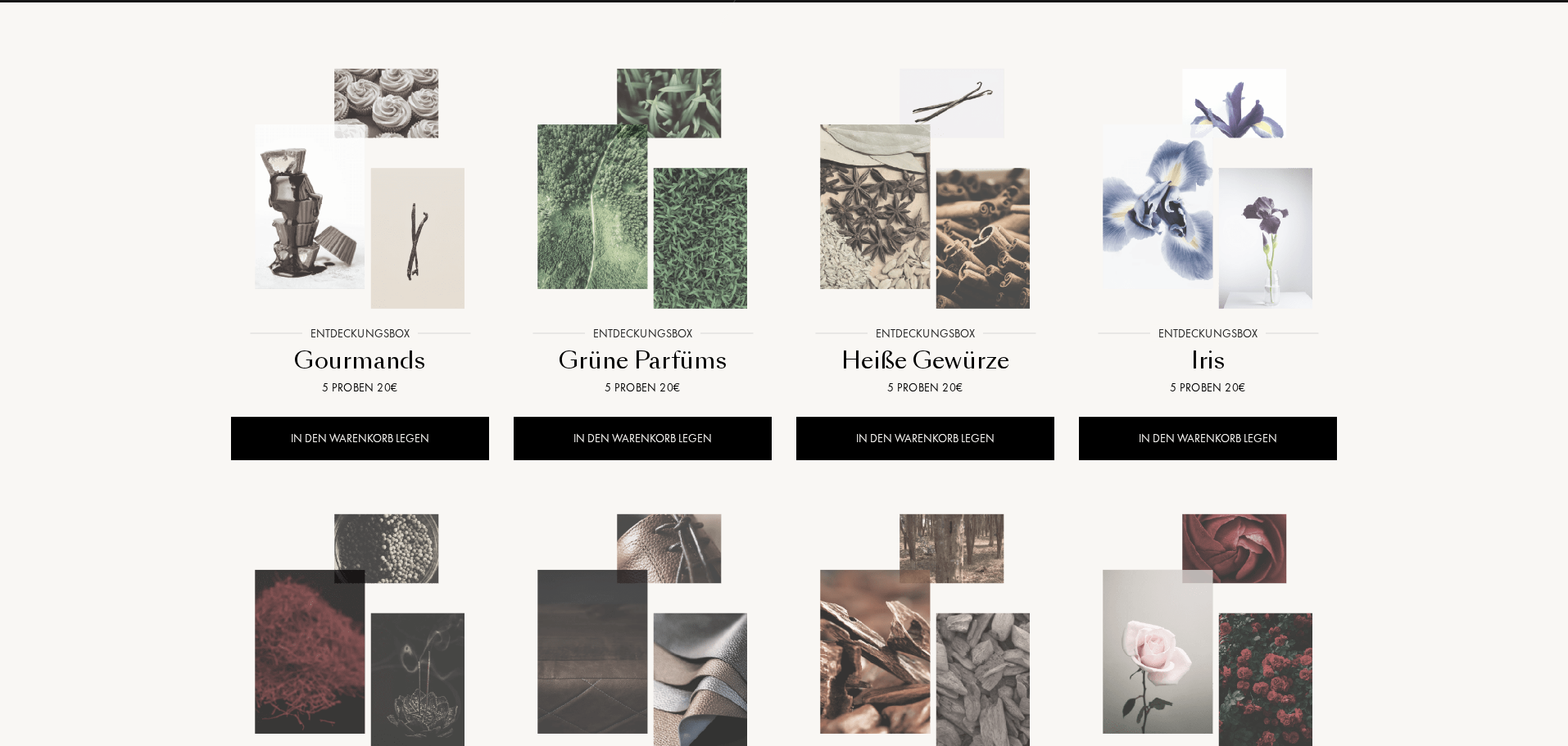
click at [689, 266] on img at bounding box center [642, 188] width 255 height 254
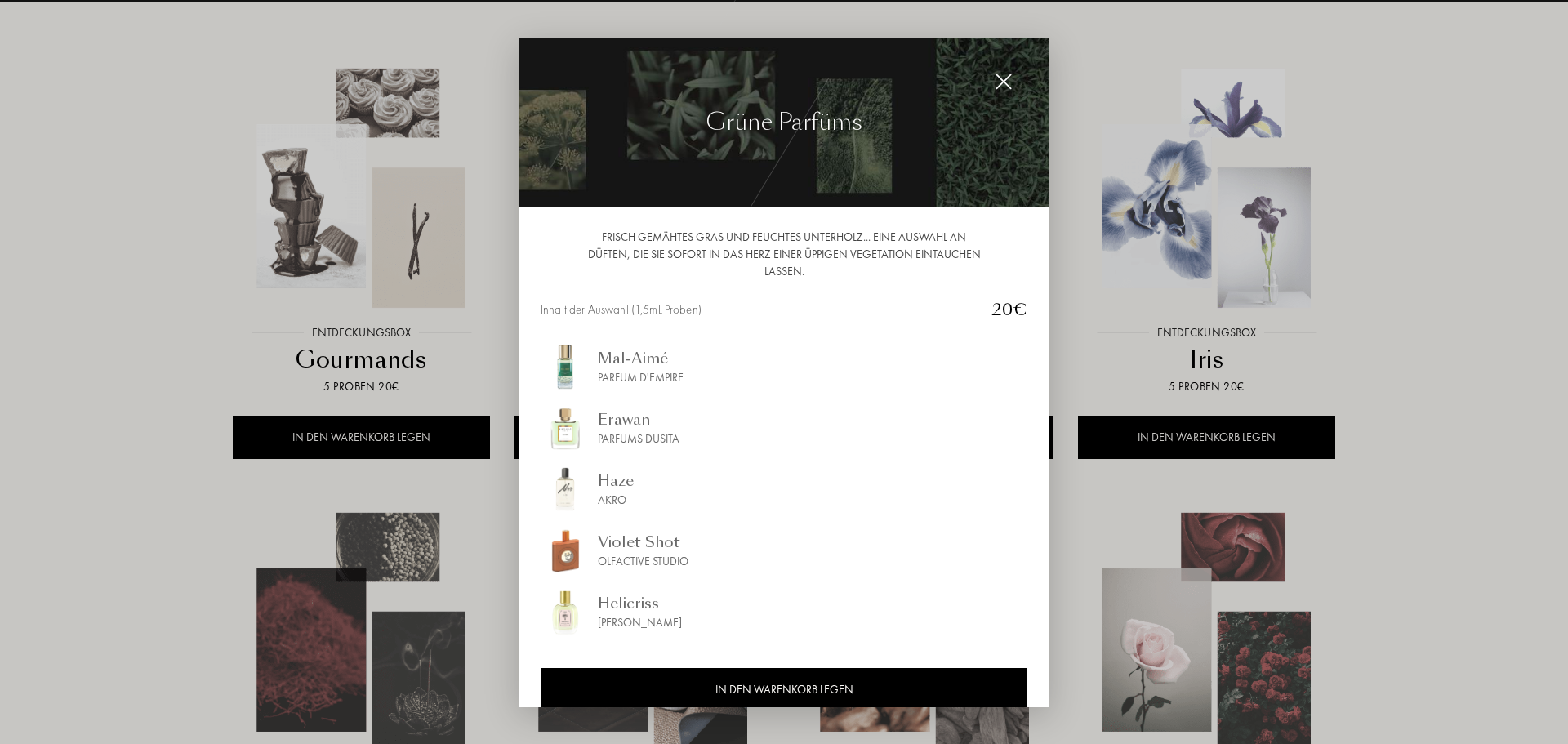
click at [1008, 81] on img at bounding box center [1004, 82] width 18 height 18
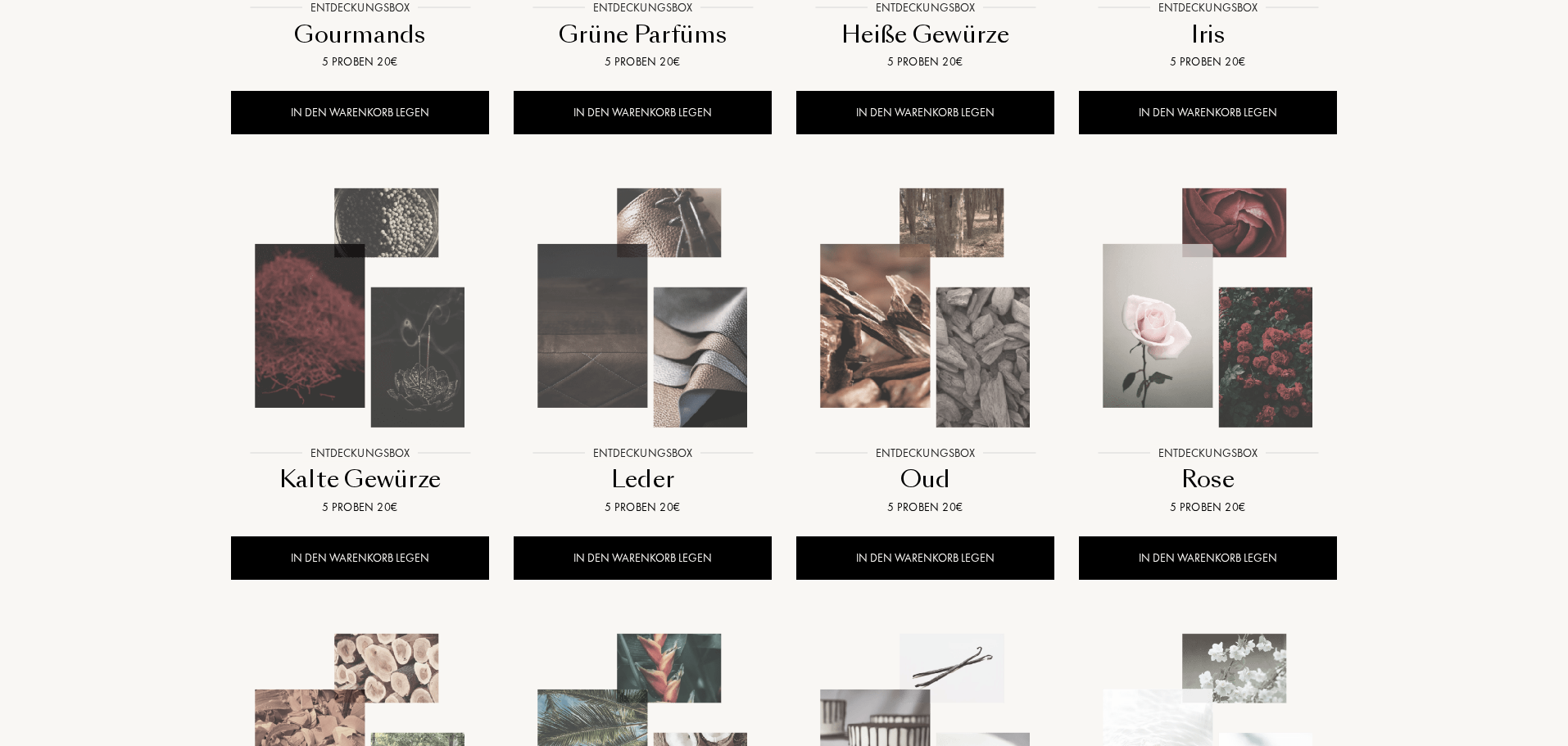
scroll to position [574, 0]
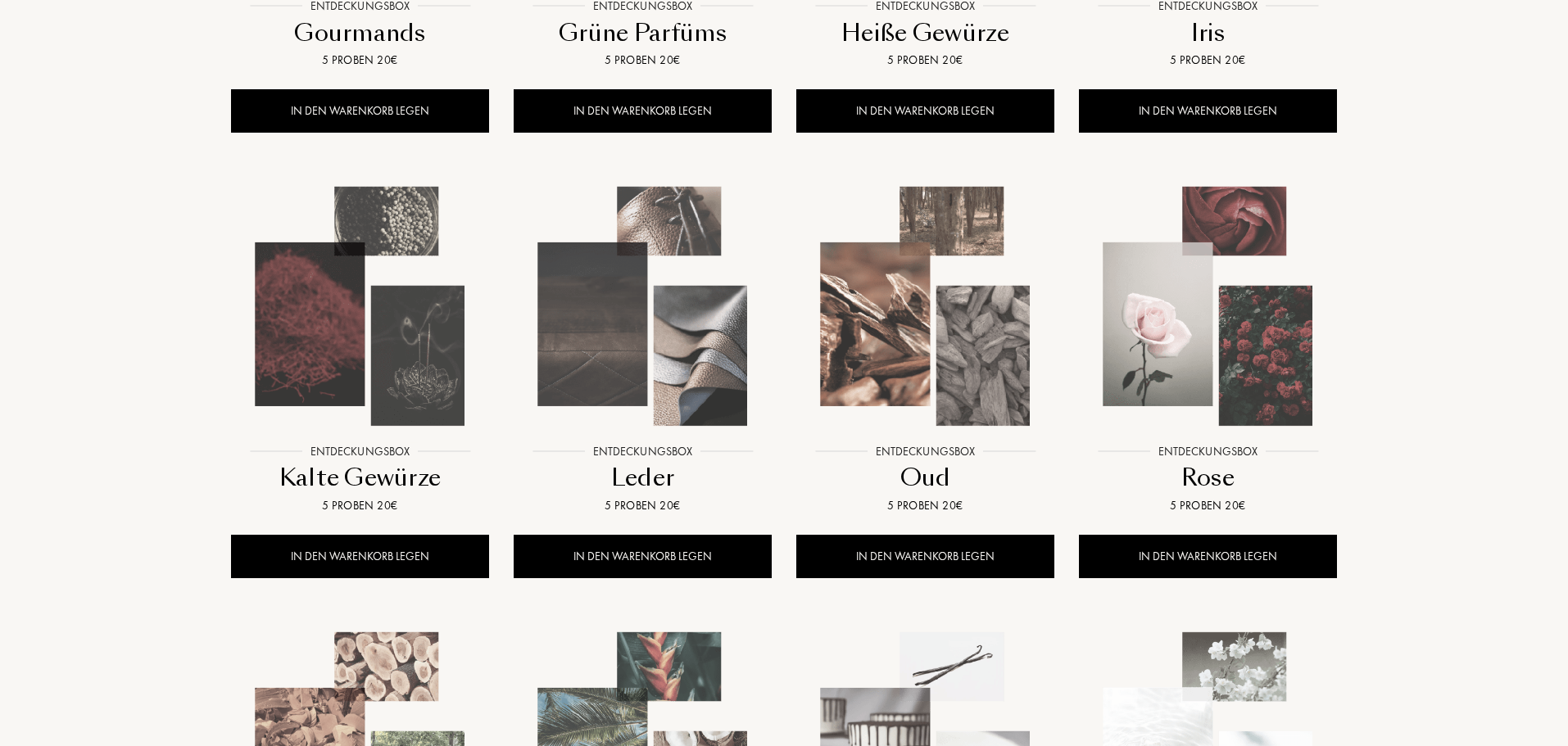
click at [1190, 285] on img at bounding box center [1208, 306] width 255 height 254
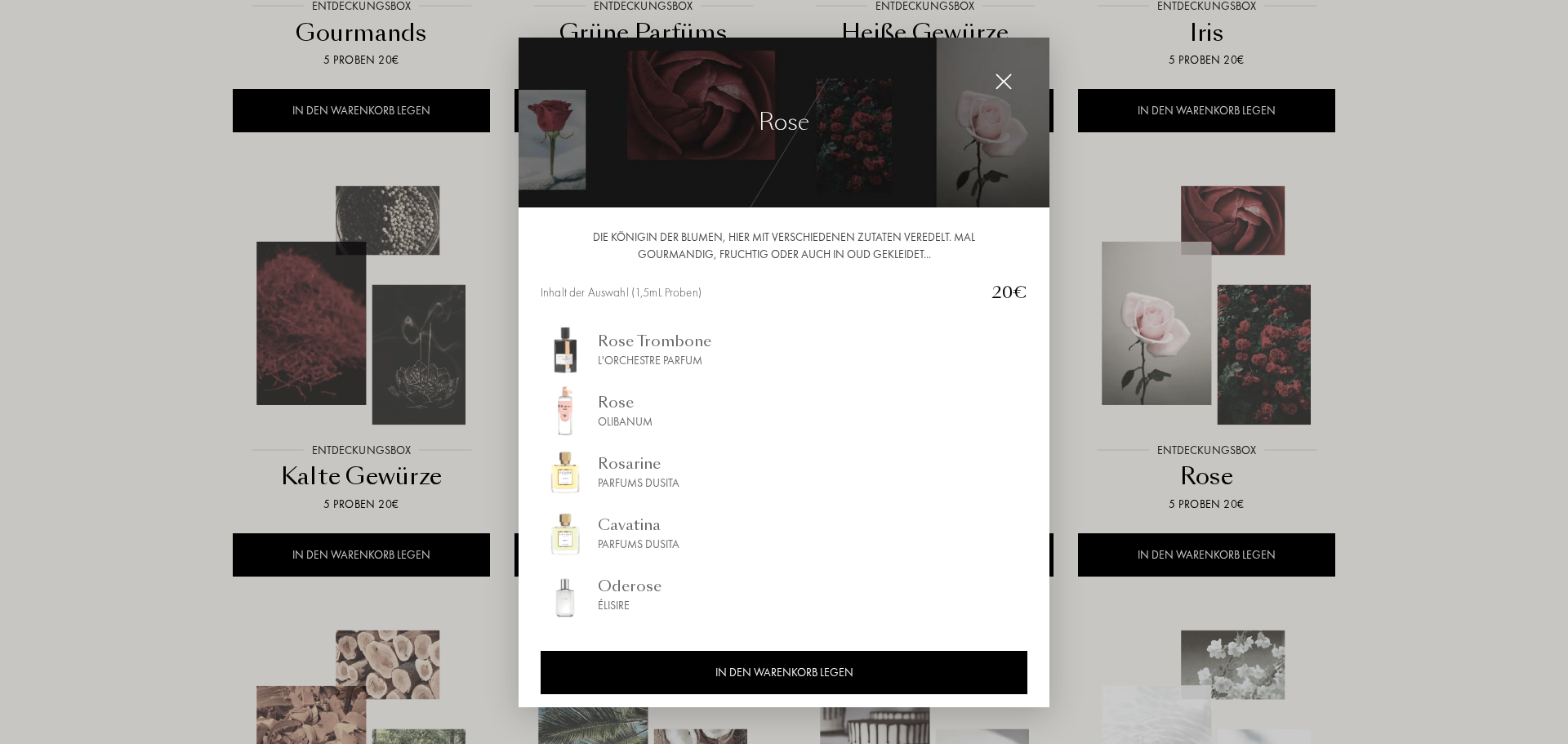
click at [1417, 295] on div at bounding box center [784, 372] width 1568 height 744
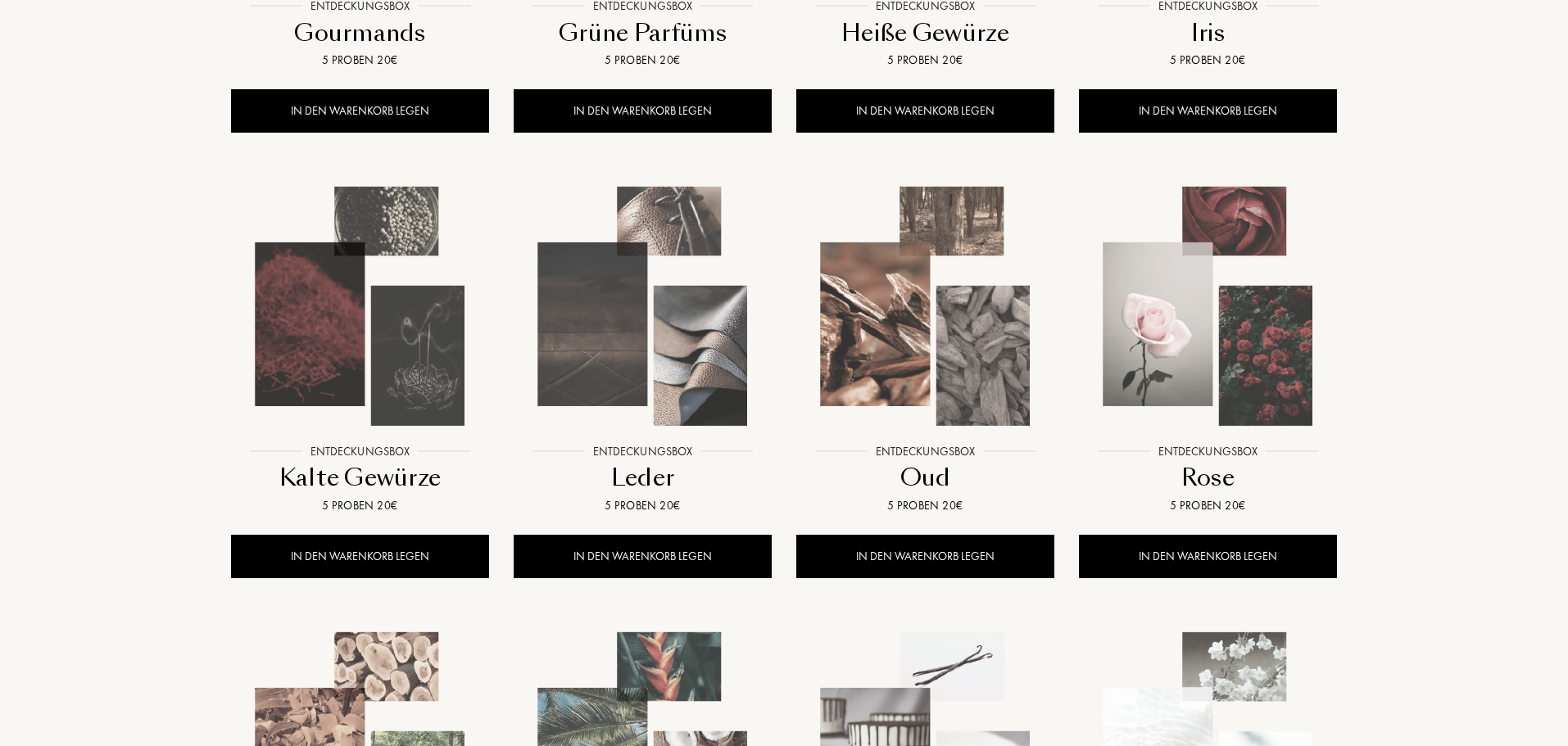
click at [344, 370] on img at bounding box center [359, 306] width 255 height 254
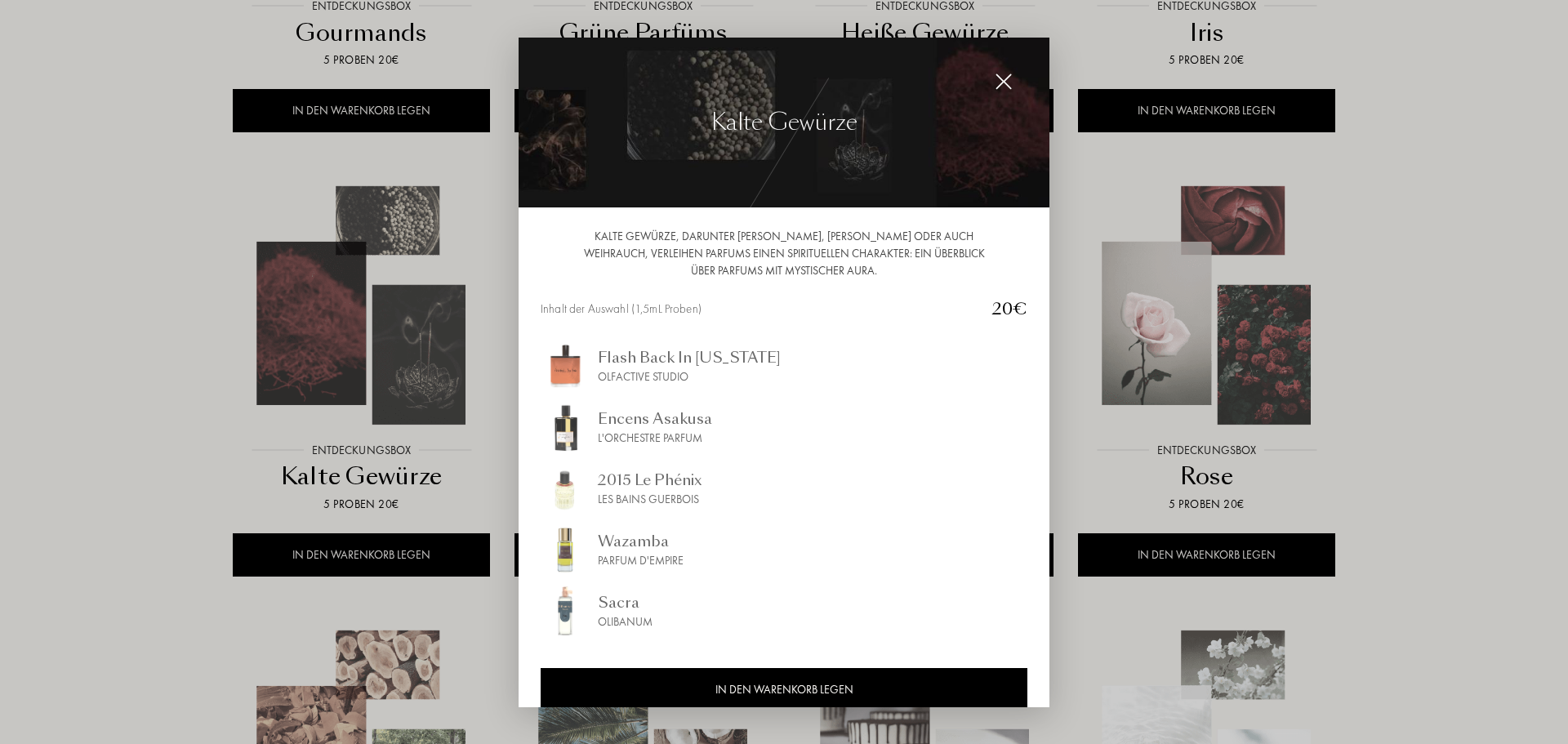
click at [96, 386] on div at bounding box center [784, 372] width 1568 height 744
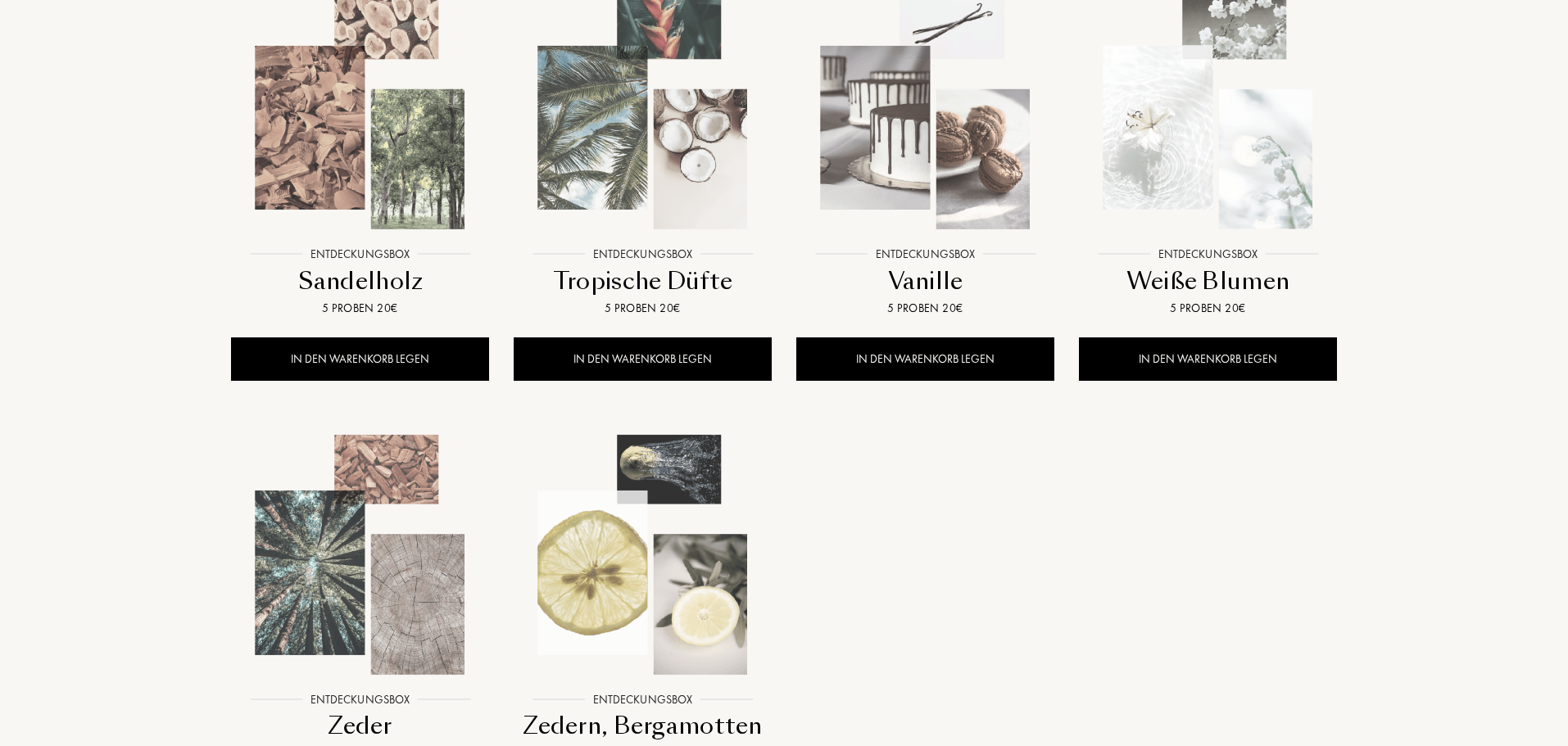
scroll to position [1310, 0]
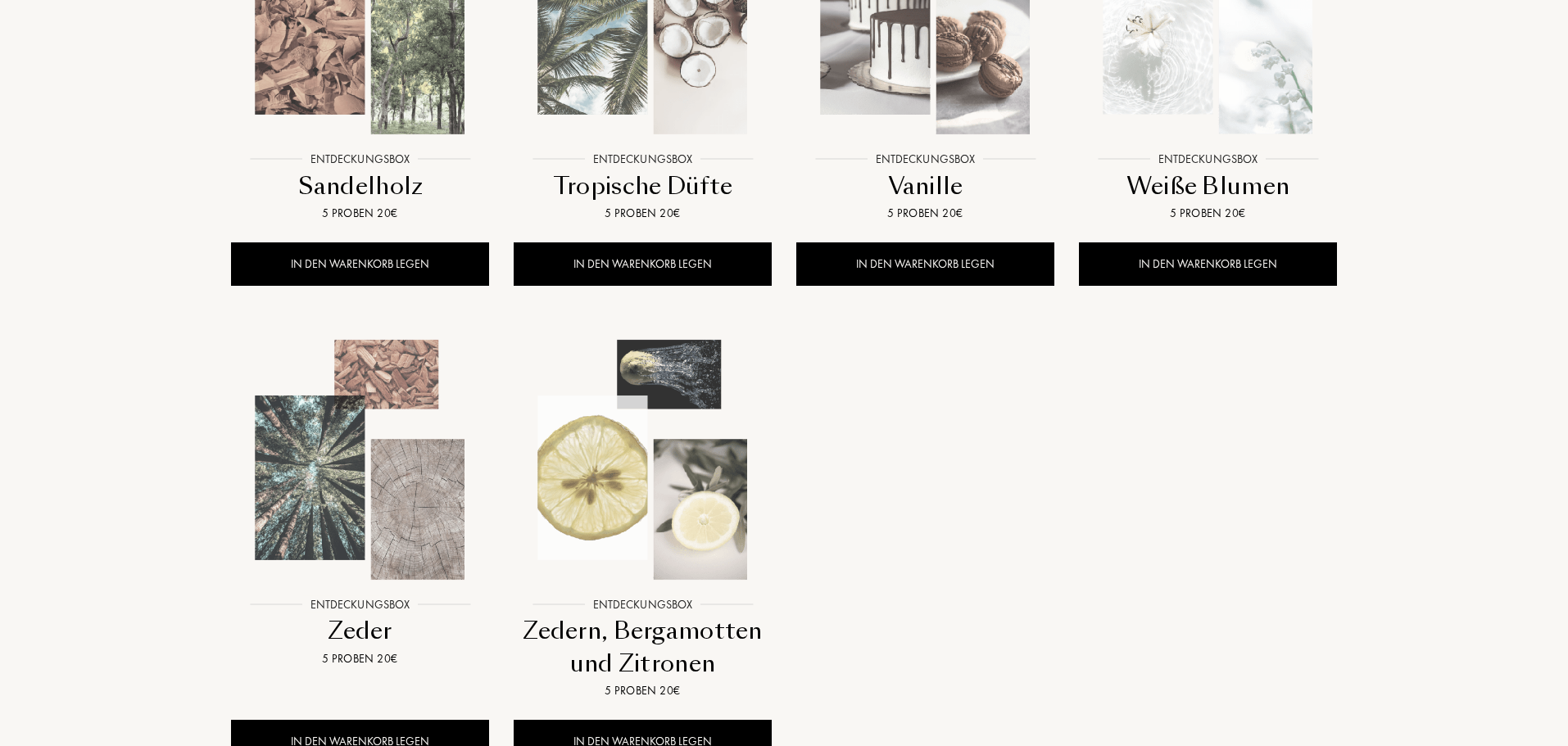
click at [645, 399] on img at bounding box center [642, 459] width 255 height 254
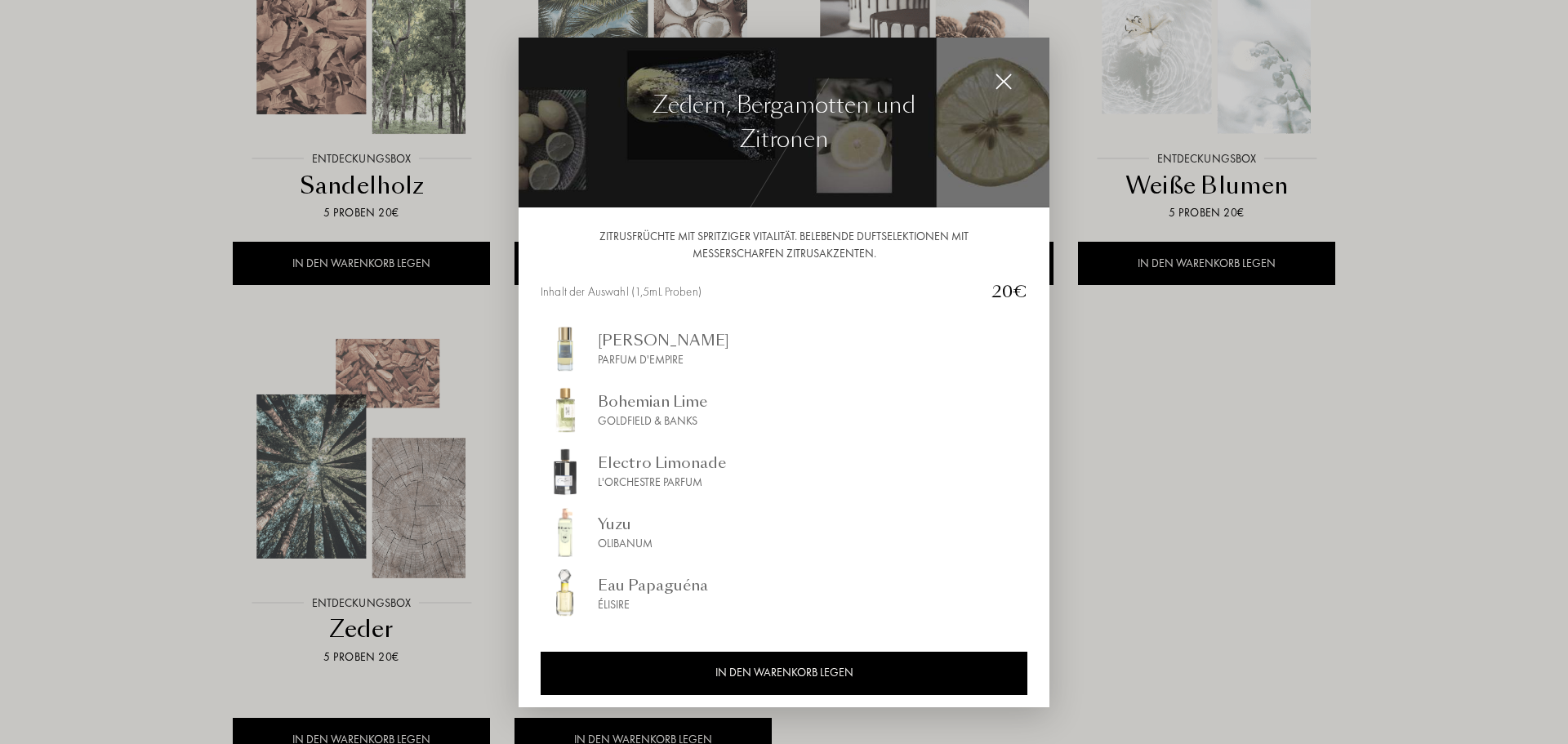
click at [1214, 345] on div at bounding box center [784, 372] width 1568 height 744
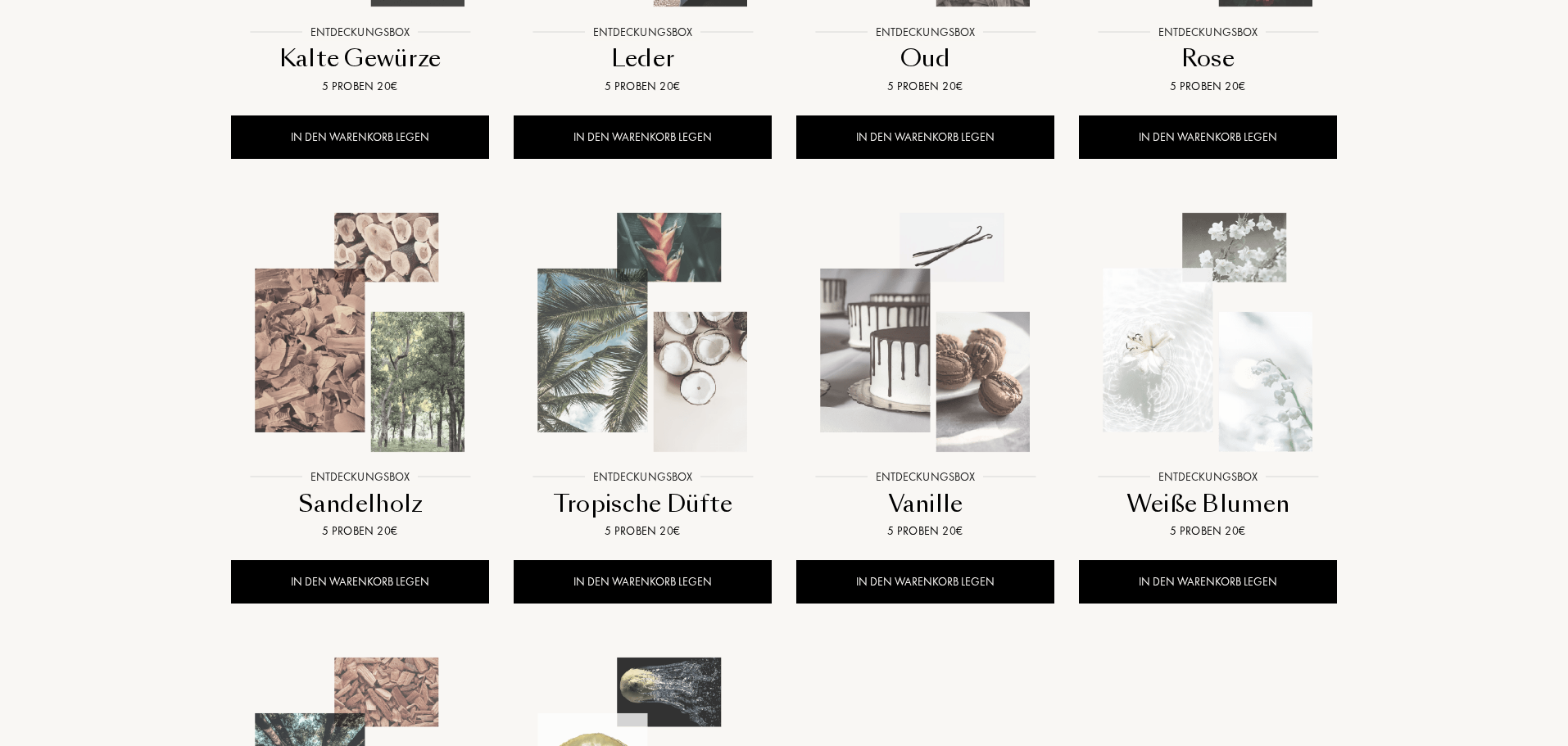
scroll to position [982, 0]
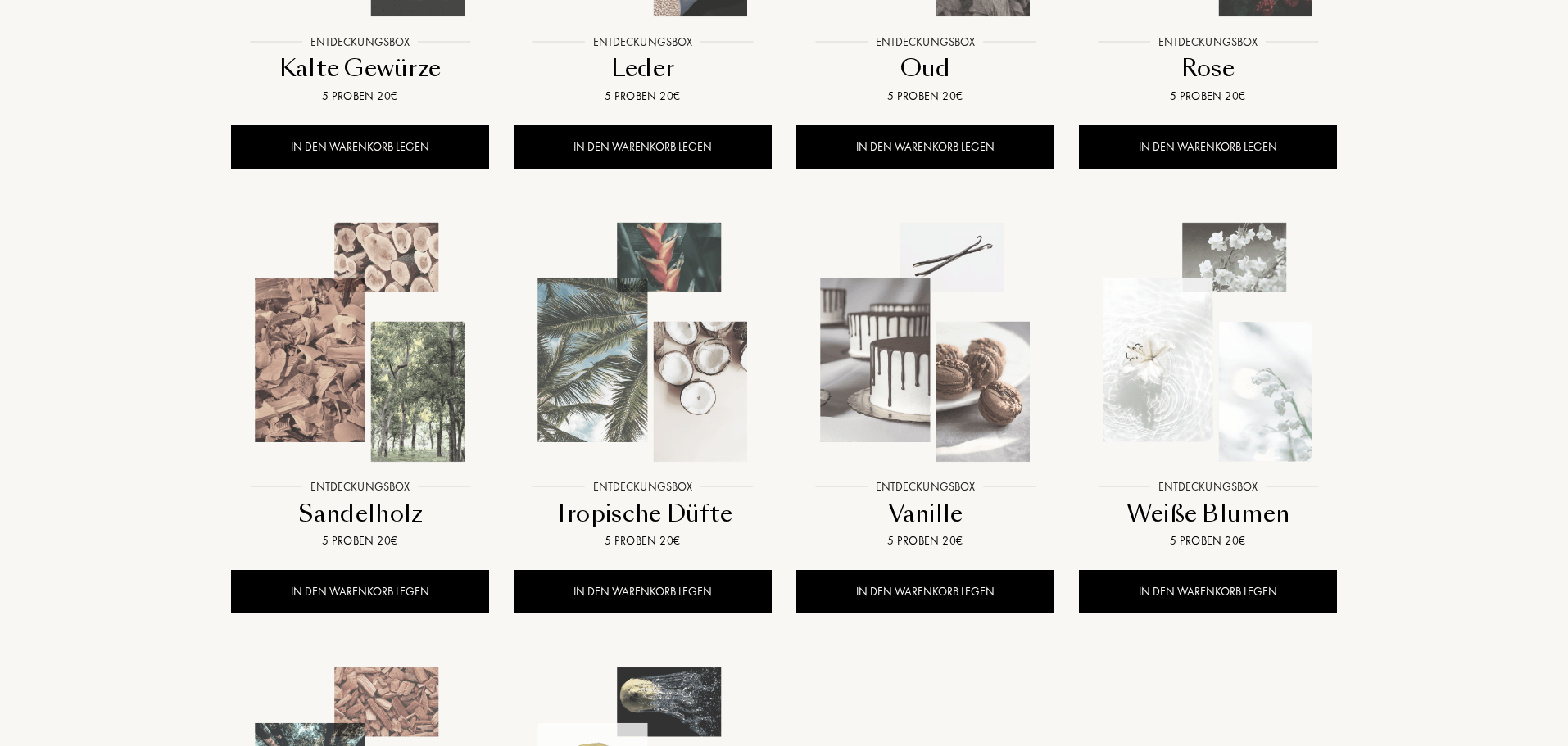
click at [1185, 295] on img at bounding box center [1208, 342] width 255 height 254
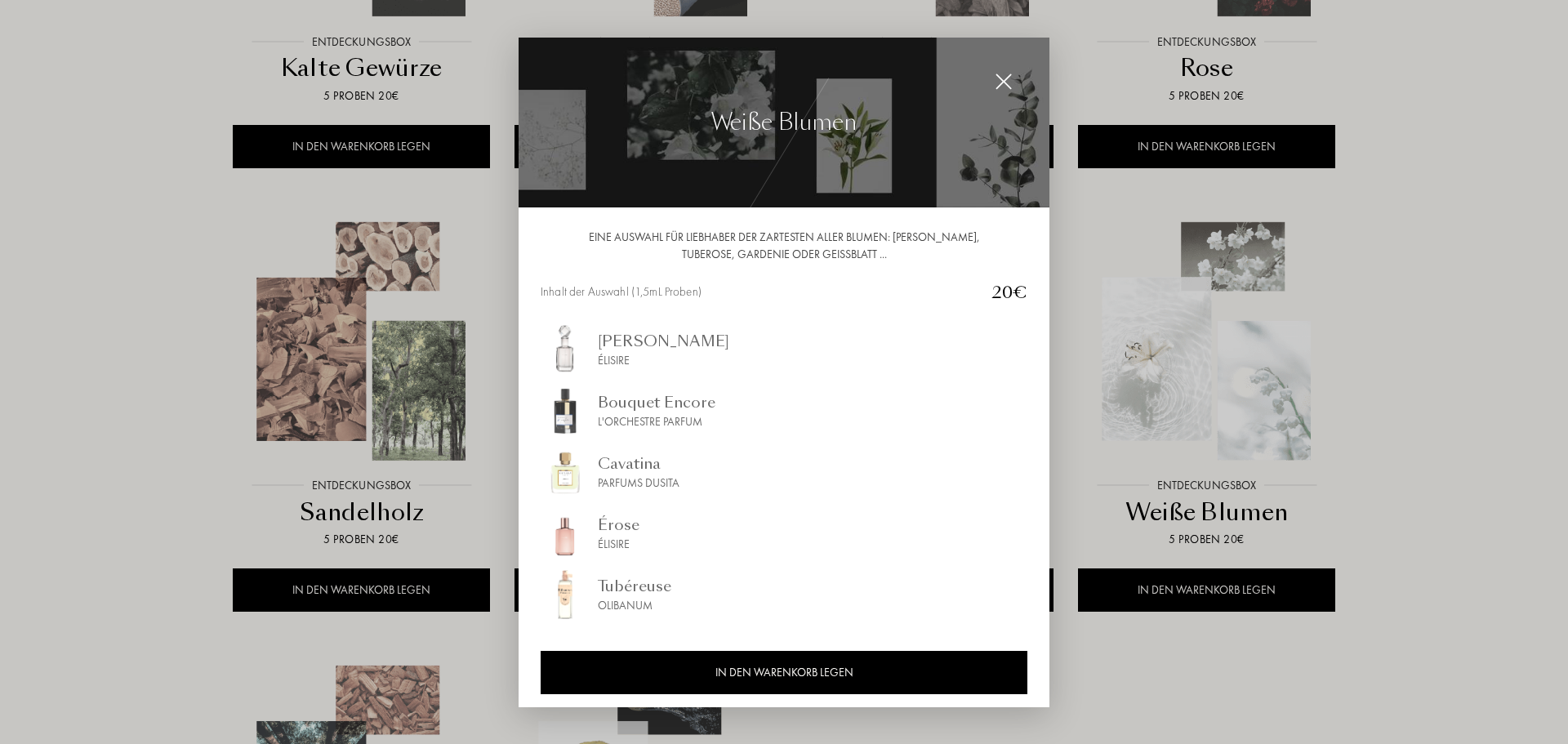
click at [1397, 313] on div at bounding box center [784, 372] width 1568 height 744
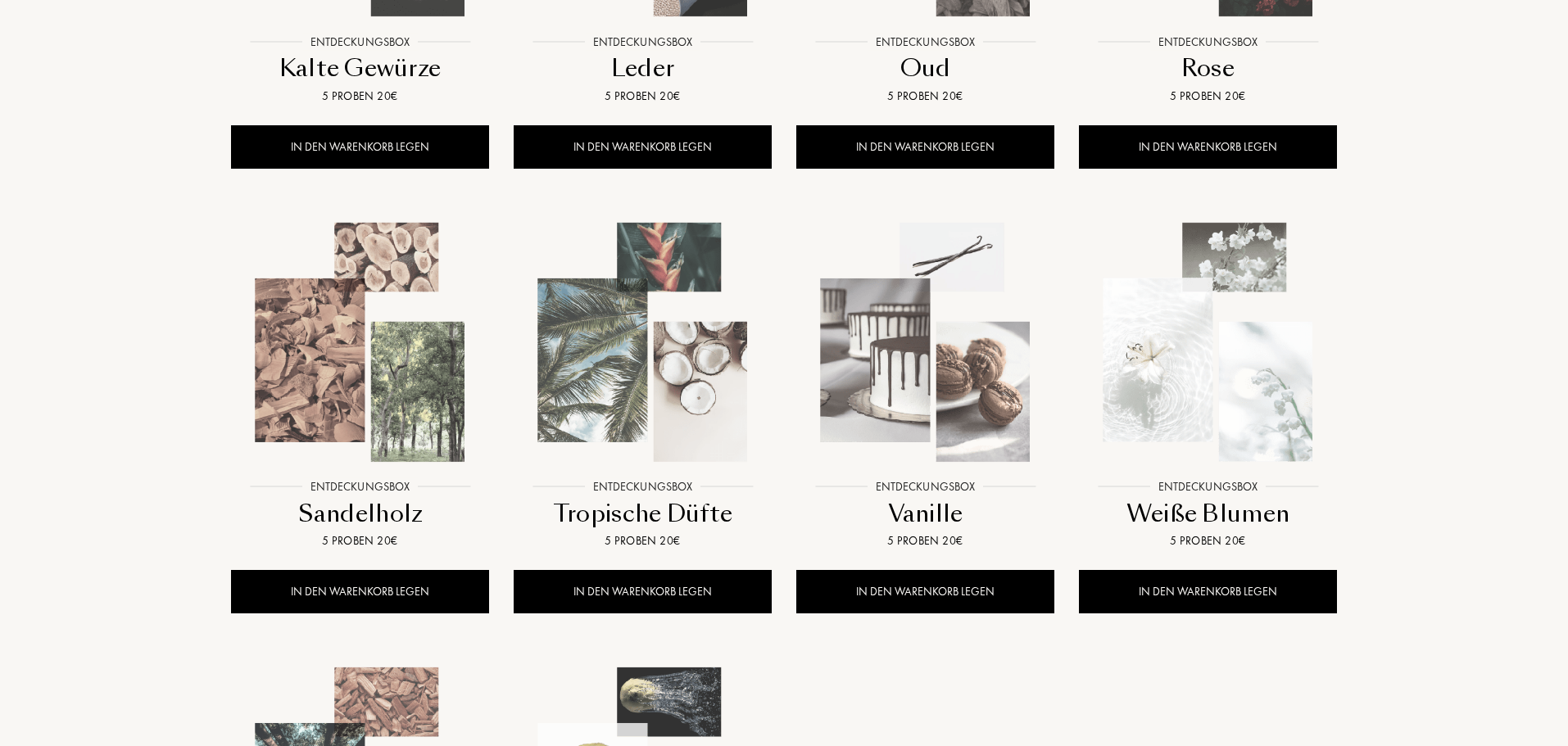
click at [923, 372] on img at bounding box center [925, 342] width 255 height 254
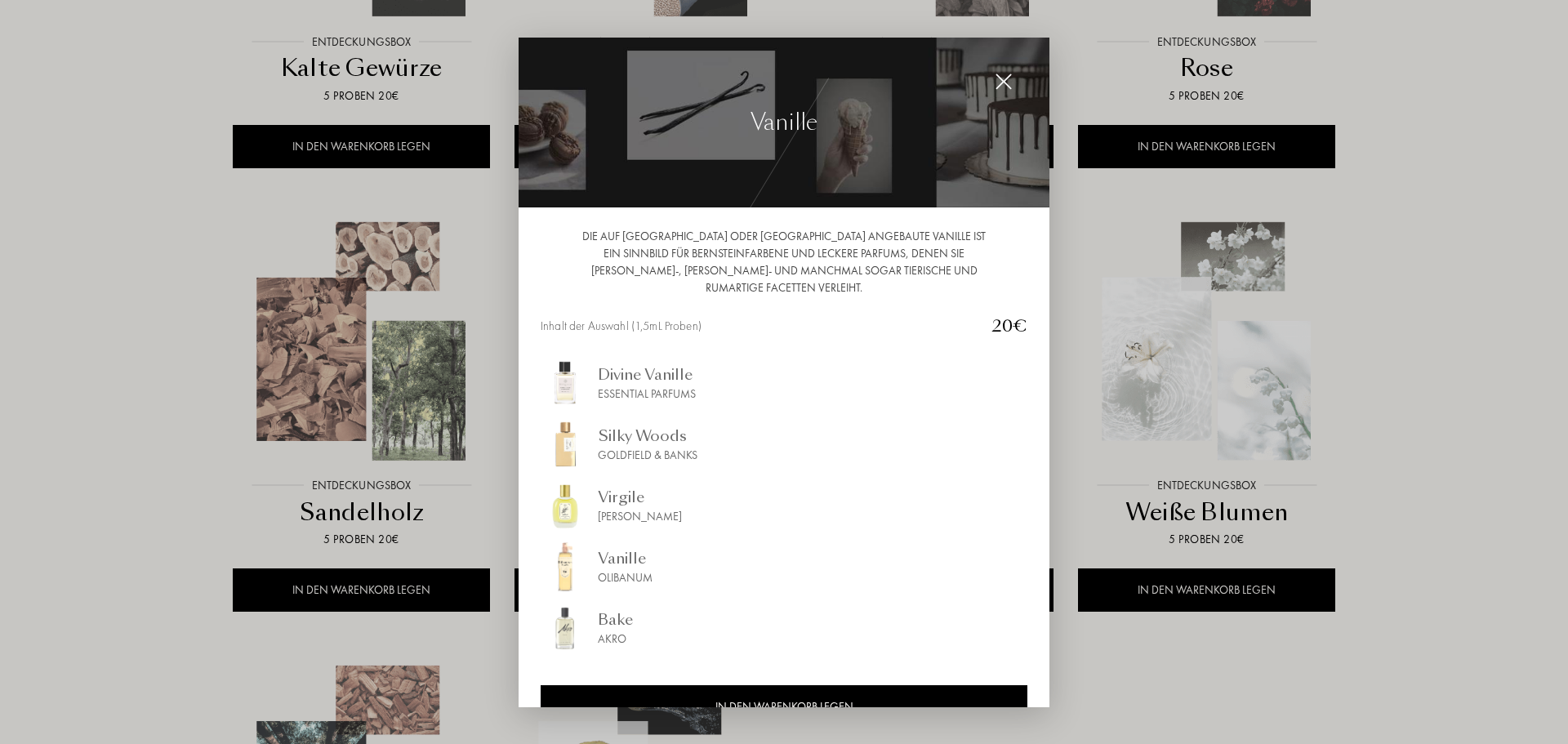
click at [1370, 277] on div at bounding box center [784, 372] width 1568 height 744
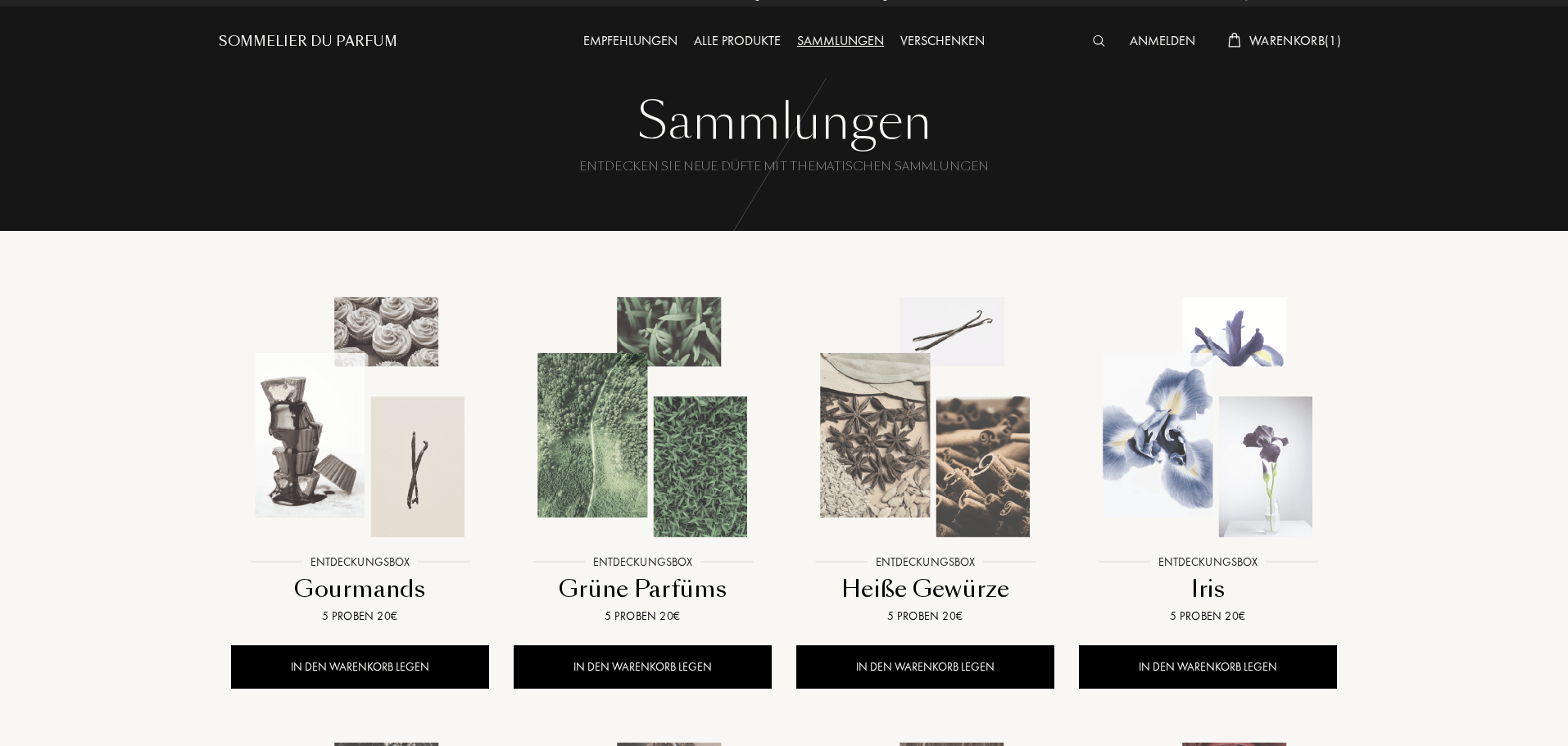
scroll to position [0, 0]
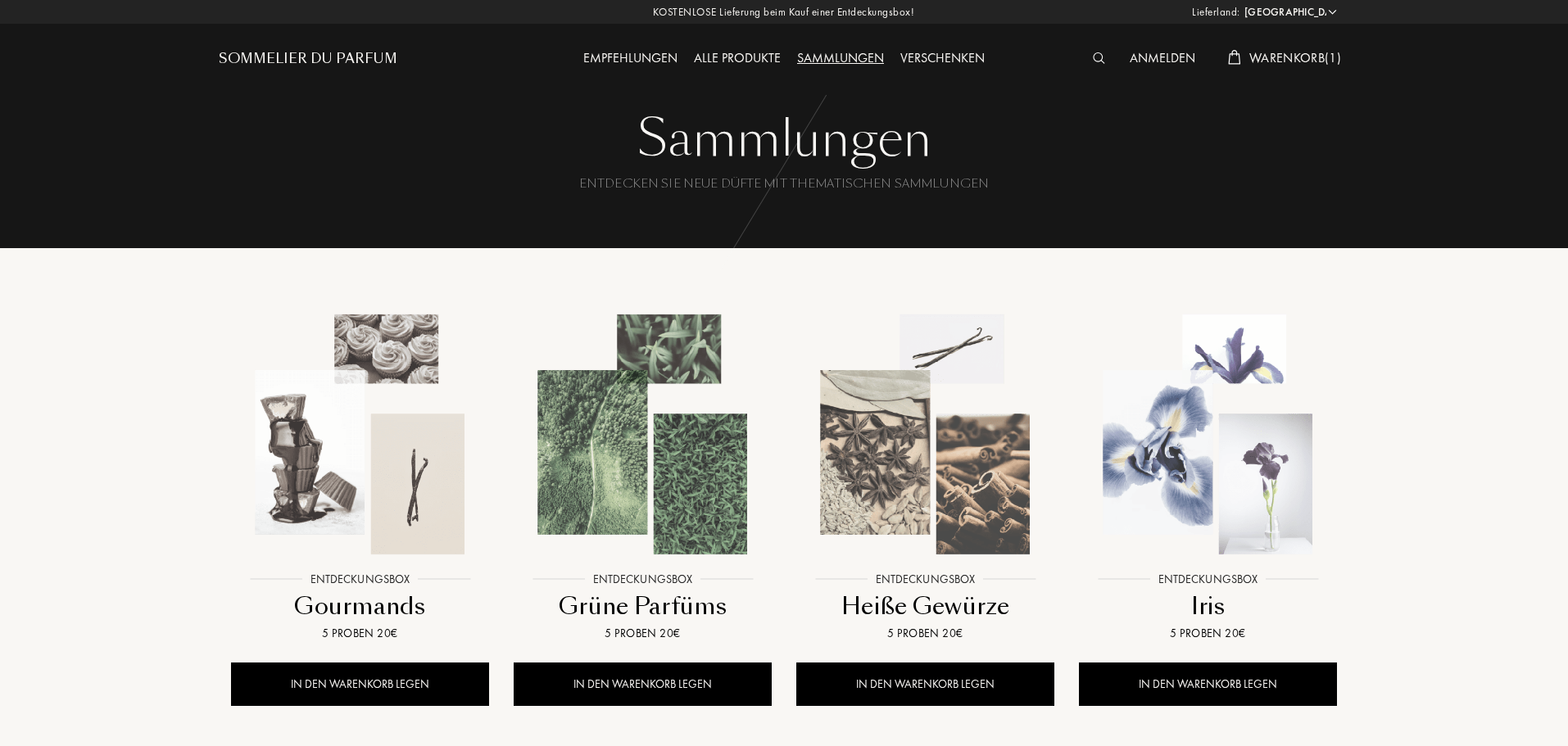
click at [647, 57] on div "Empfehlungen" at bounding box center [630, 59] width 111 height 21
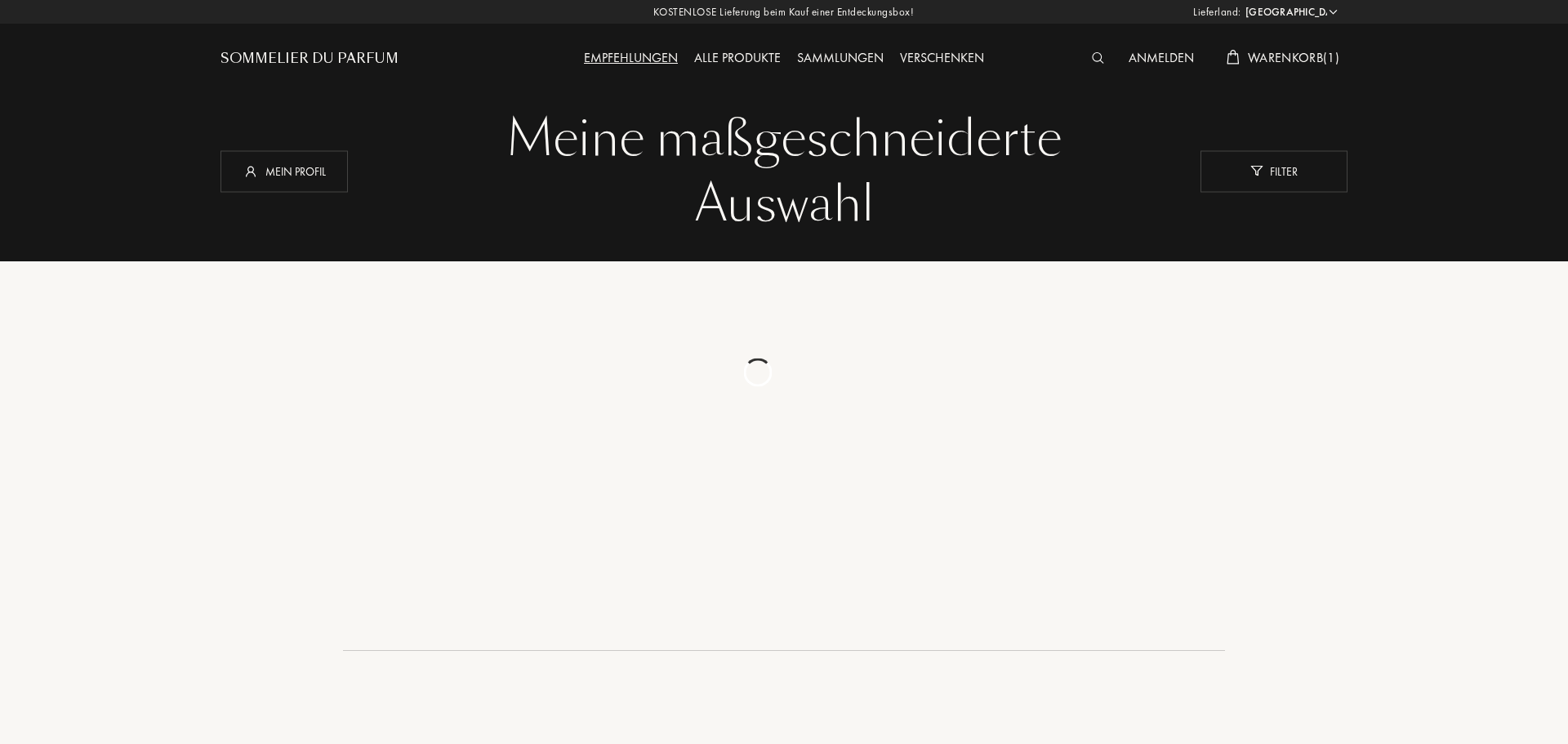
select select "DE"
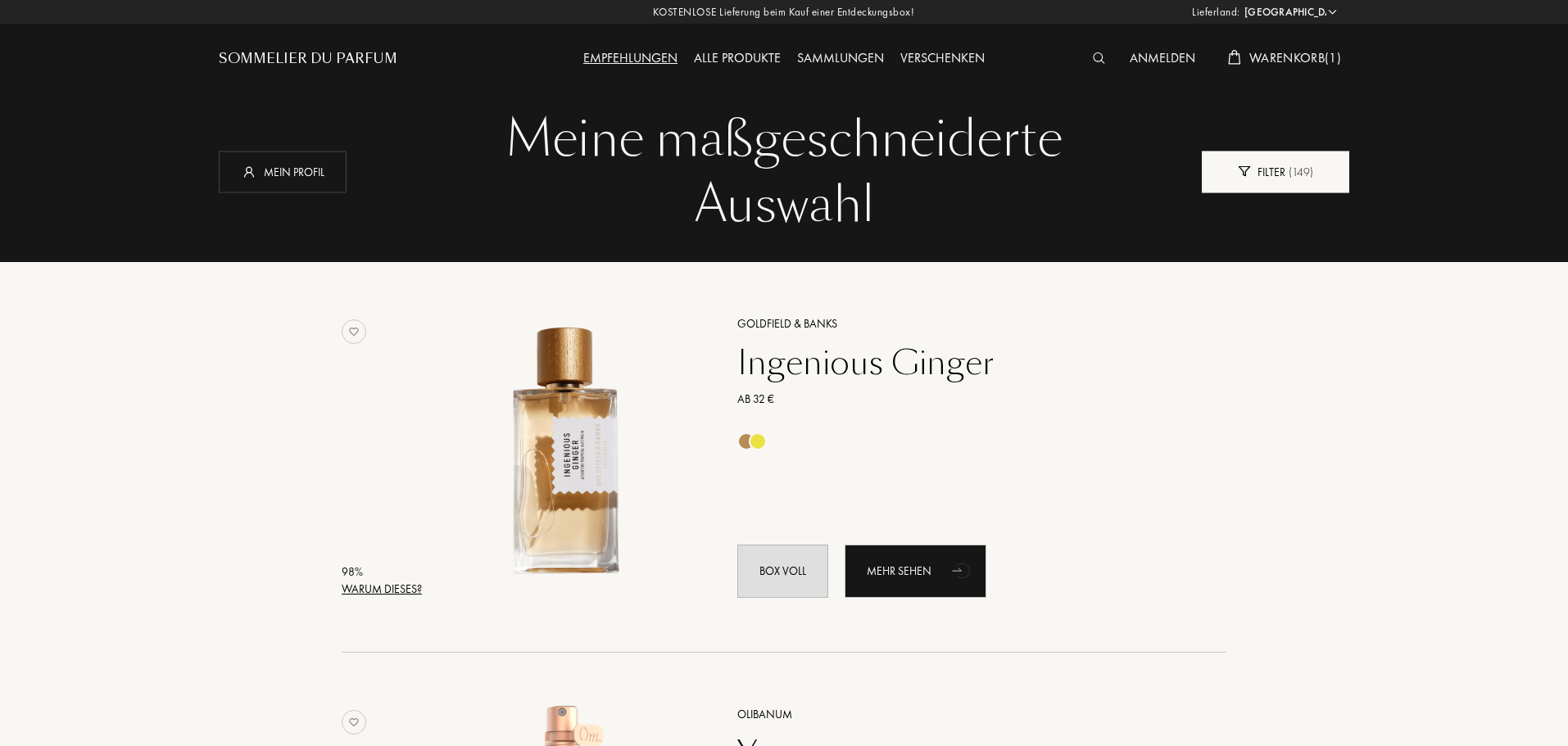
click at [1285, 158] on div "Filter ( 149 )" at bounding box center [1275, 171] width 148 height 42
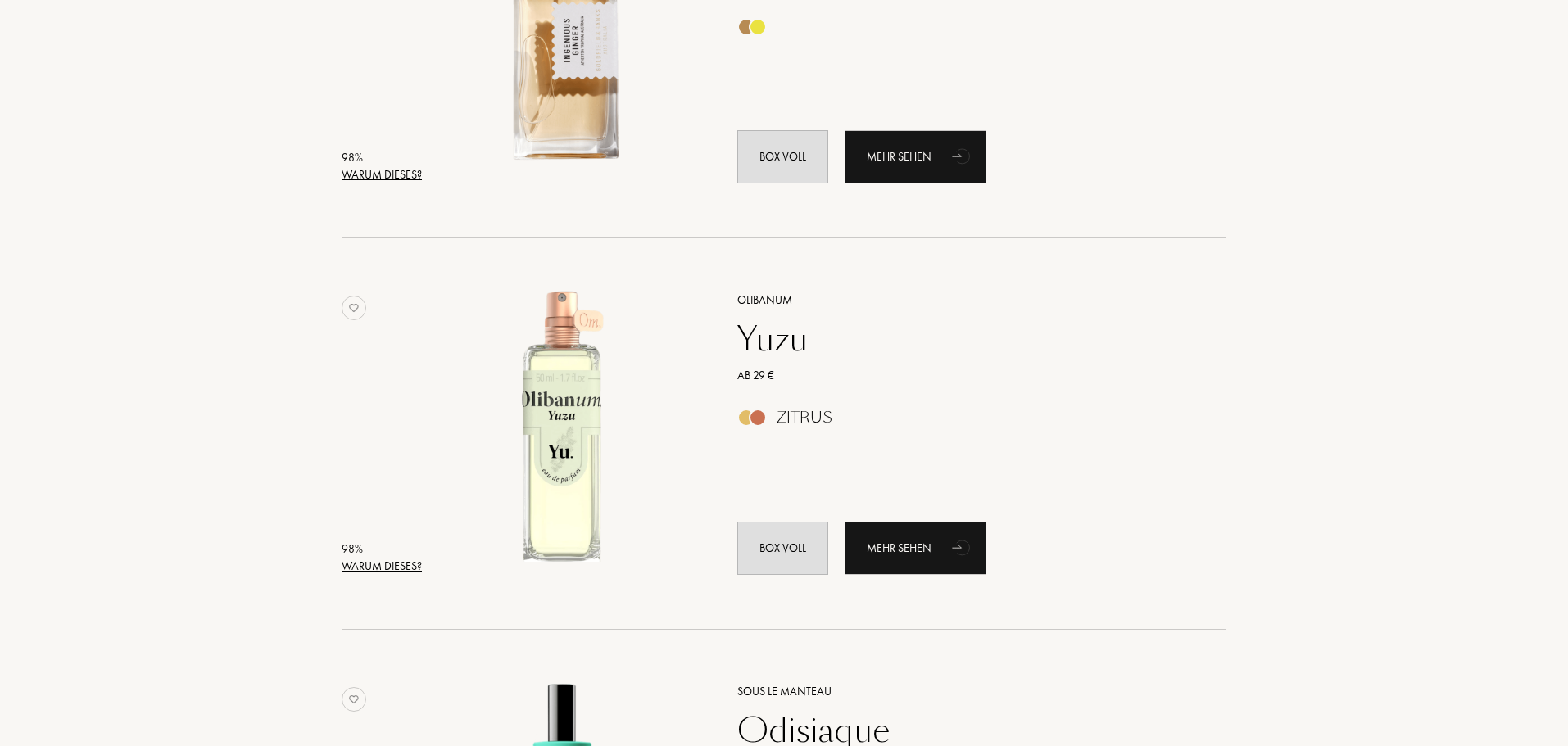
scroll to position [819, 0]
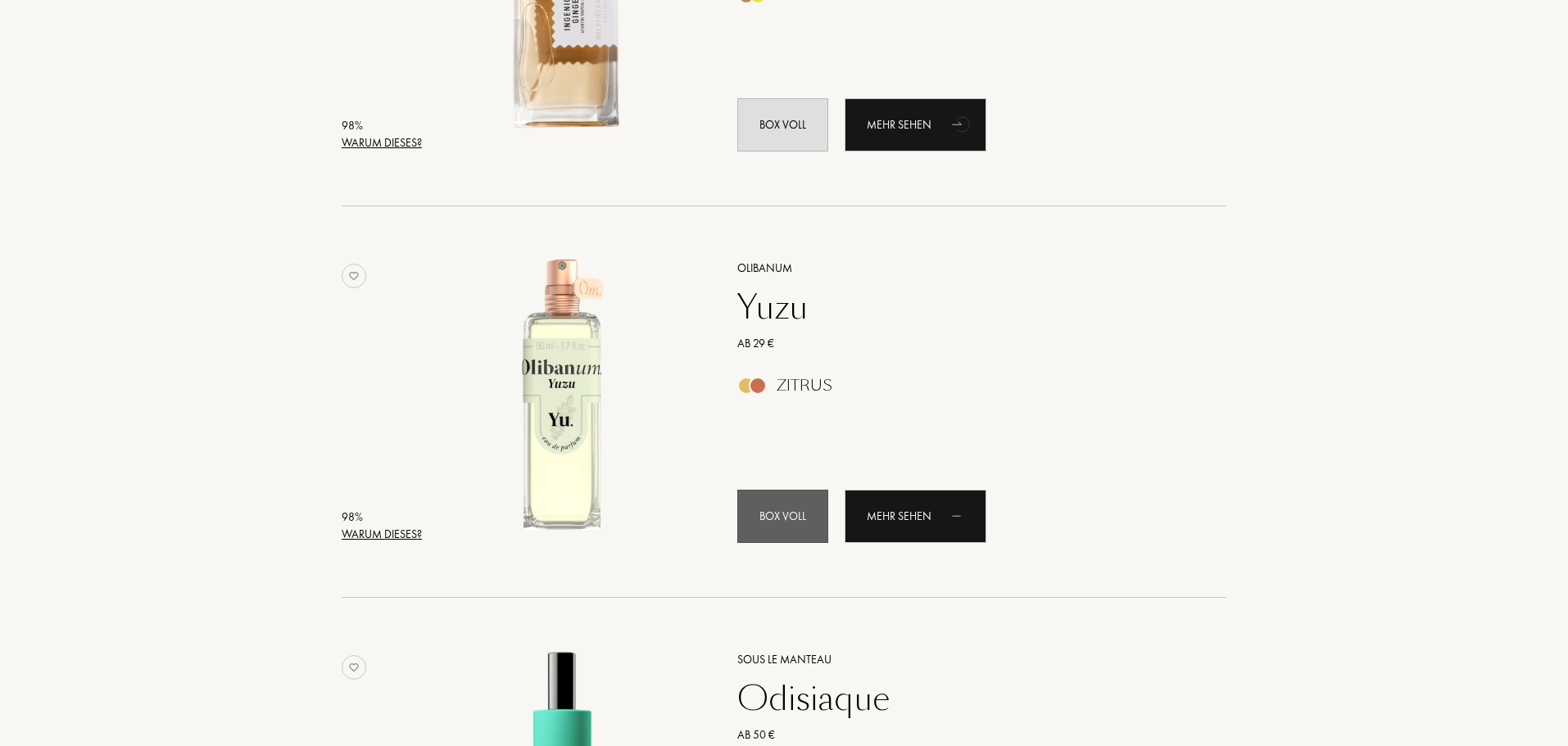
click at [763, 524] on div "Box voll" at bounding box center [783, 516] width 91 height 53
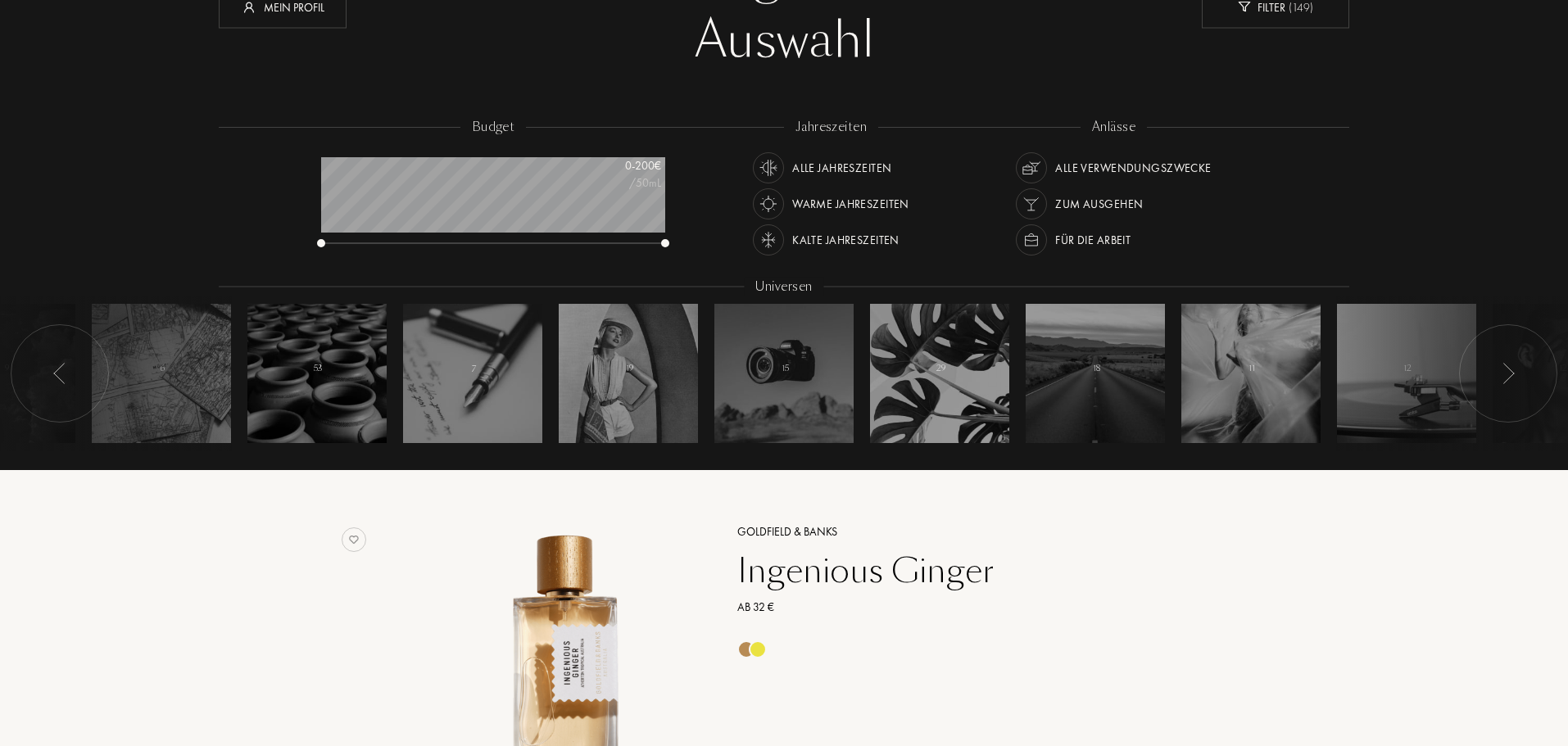
scroll to position [0, 0]
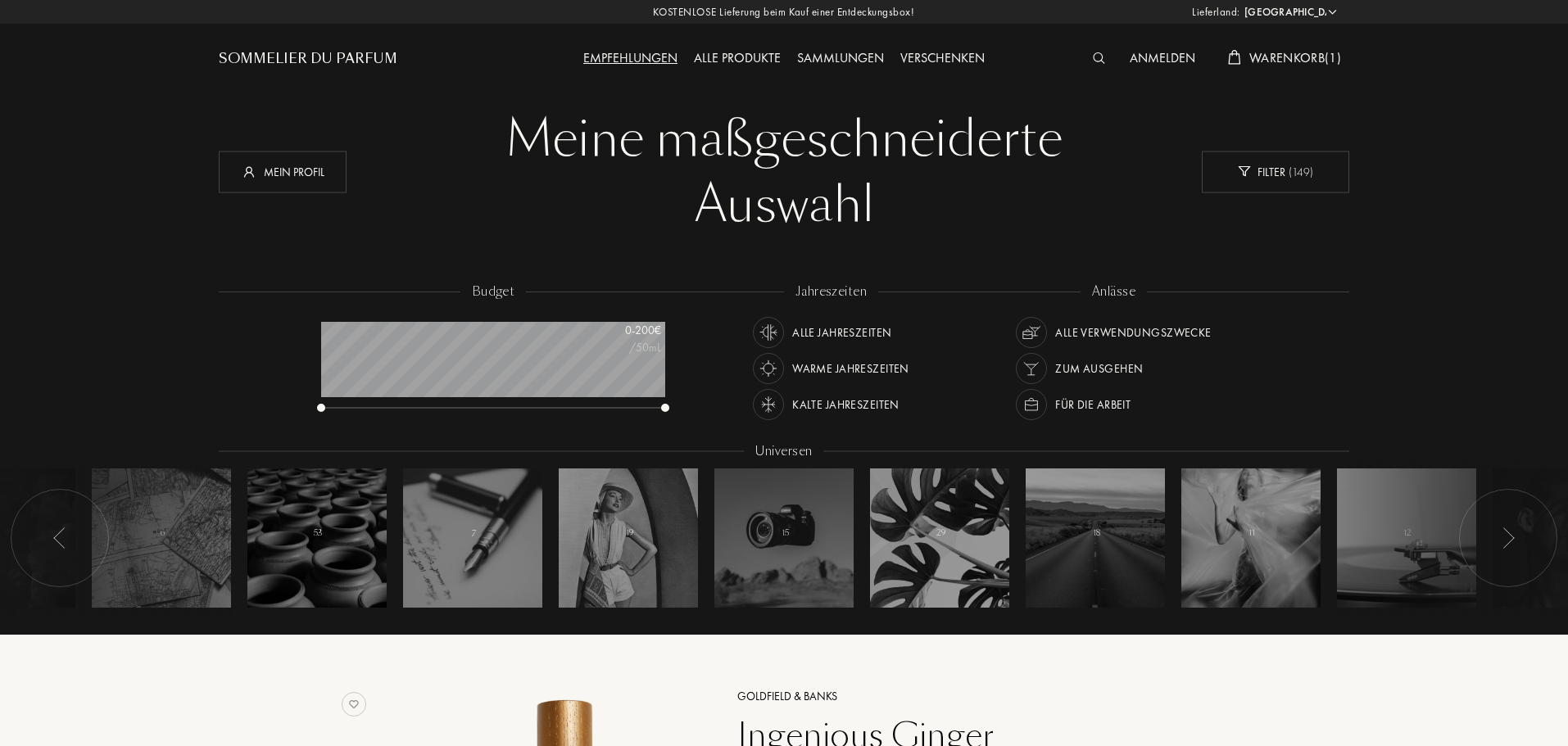
click at [1302, 57] on span "Warenkorb ( 1 )" at bounding box center [1295, 58] width 92 height 17
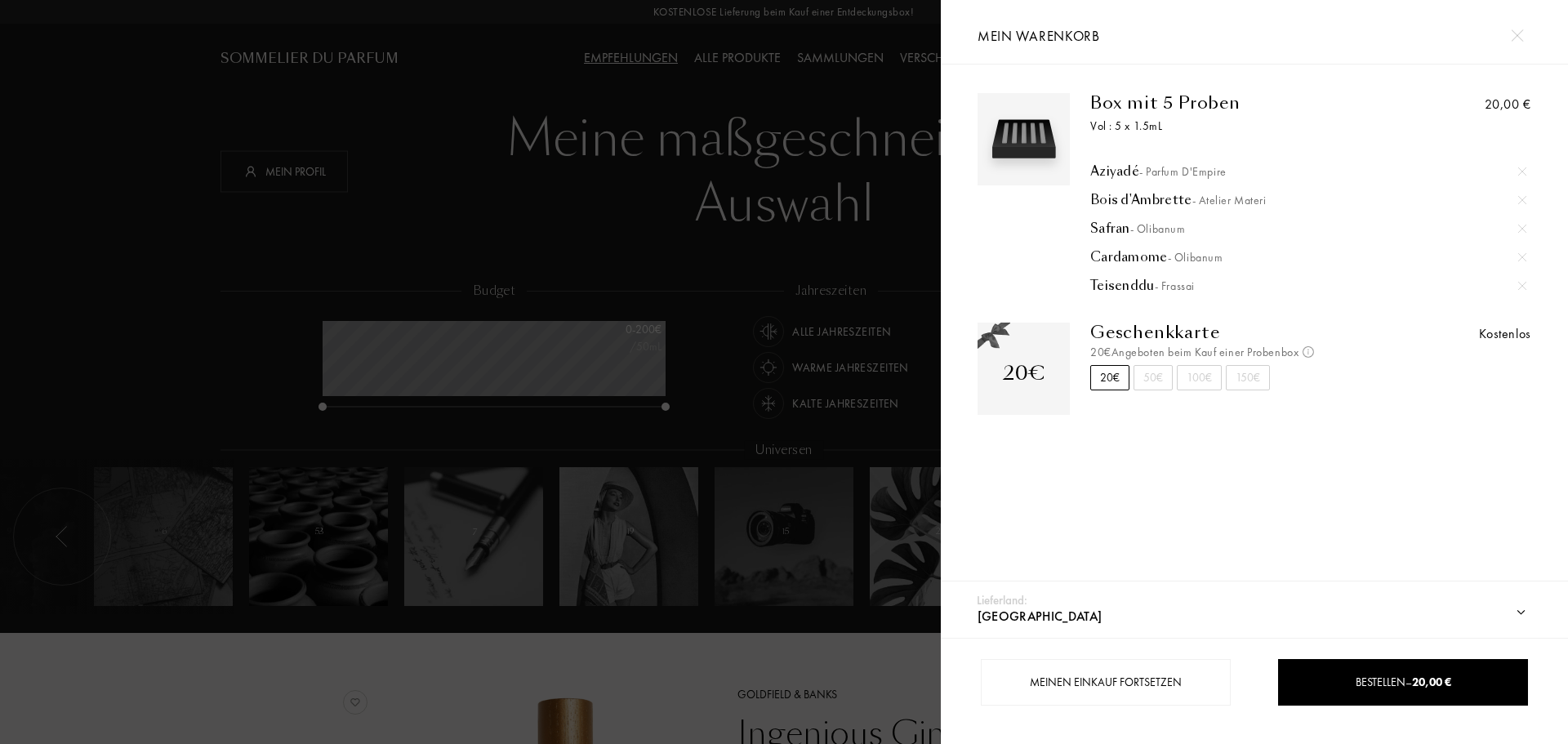
click at [1516, 35] on img at bounding box center [1517, 35] width 12 height 12
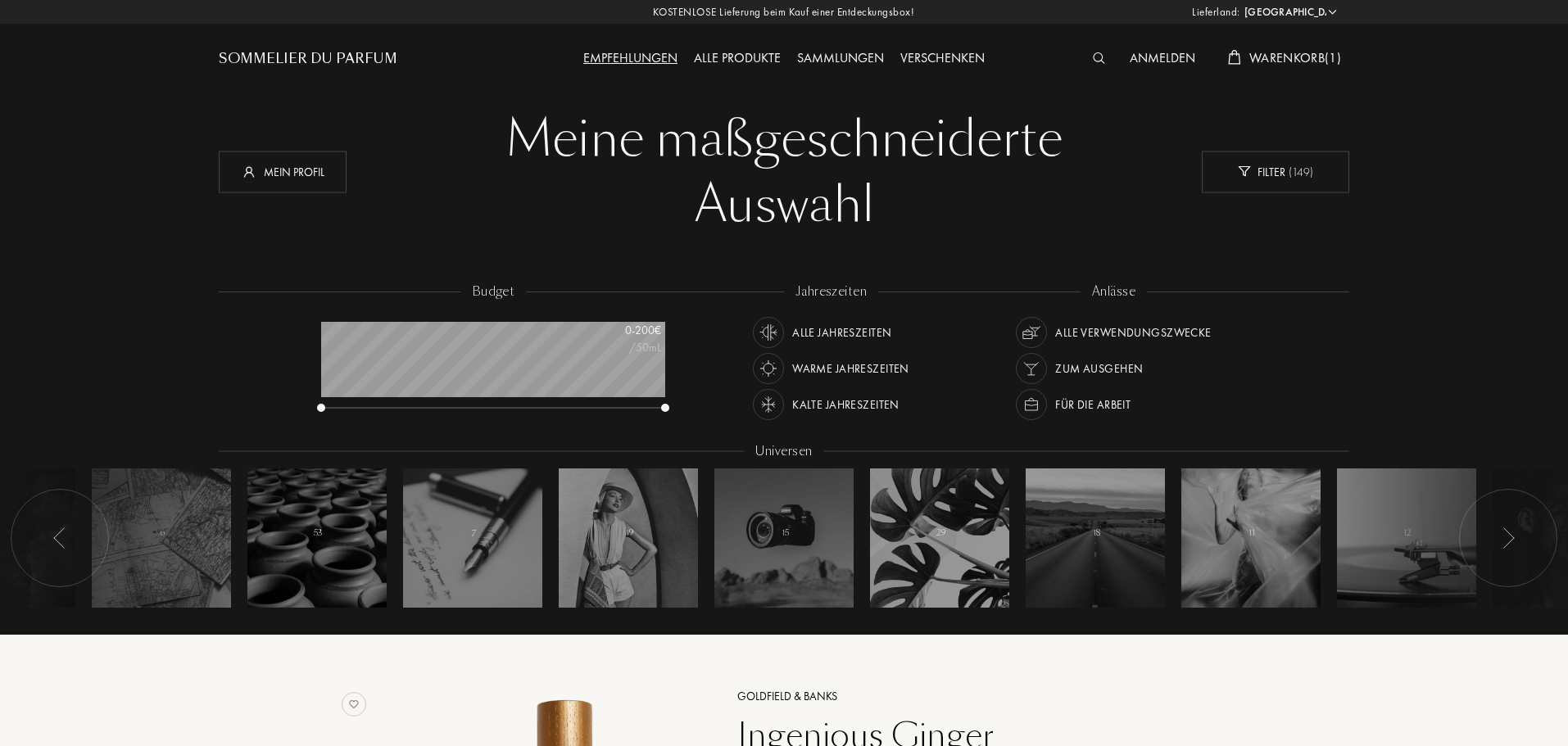
click at [1335, 57] on span "Warenkorb ( 1 )" at bounding box center [1295, 58] width 92 height 17
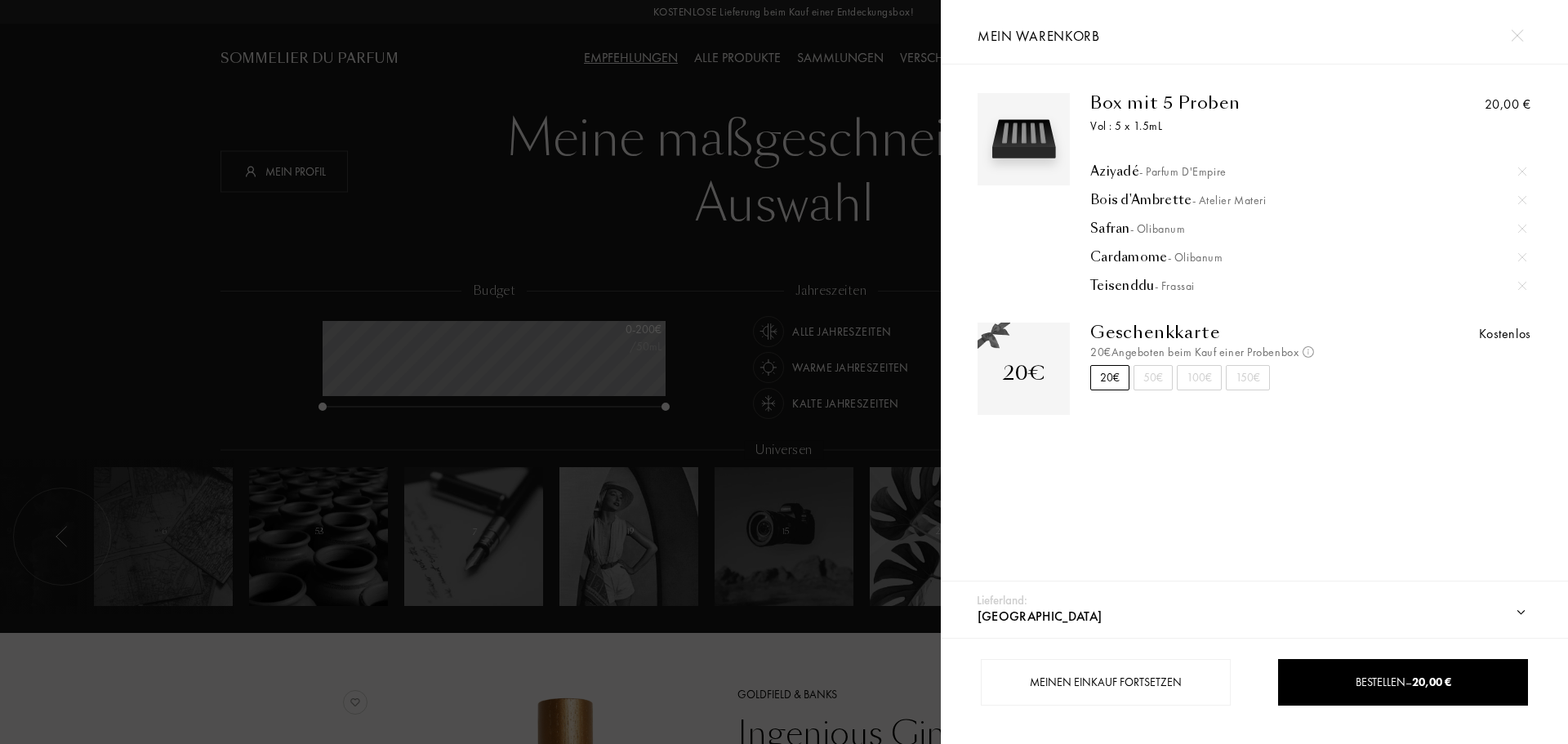
drag, startPoint x: 696, startPoint y: 515, endPoint x: 710, endPoint y: 511, distance: 14.6
click at [700, 509] on div at bounding box center [470, 372] width 941 height 744
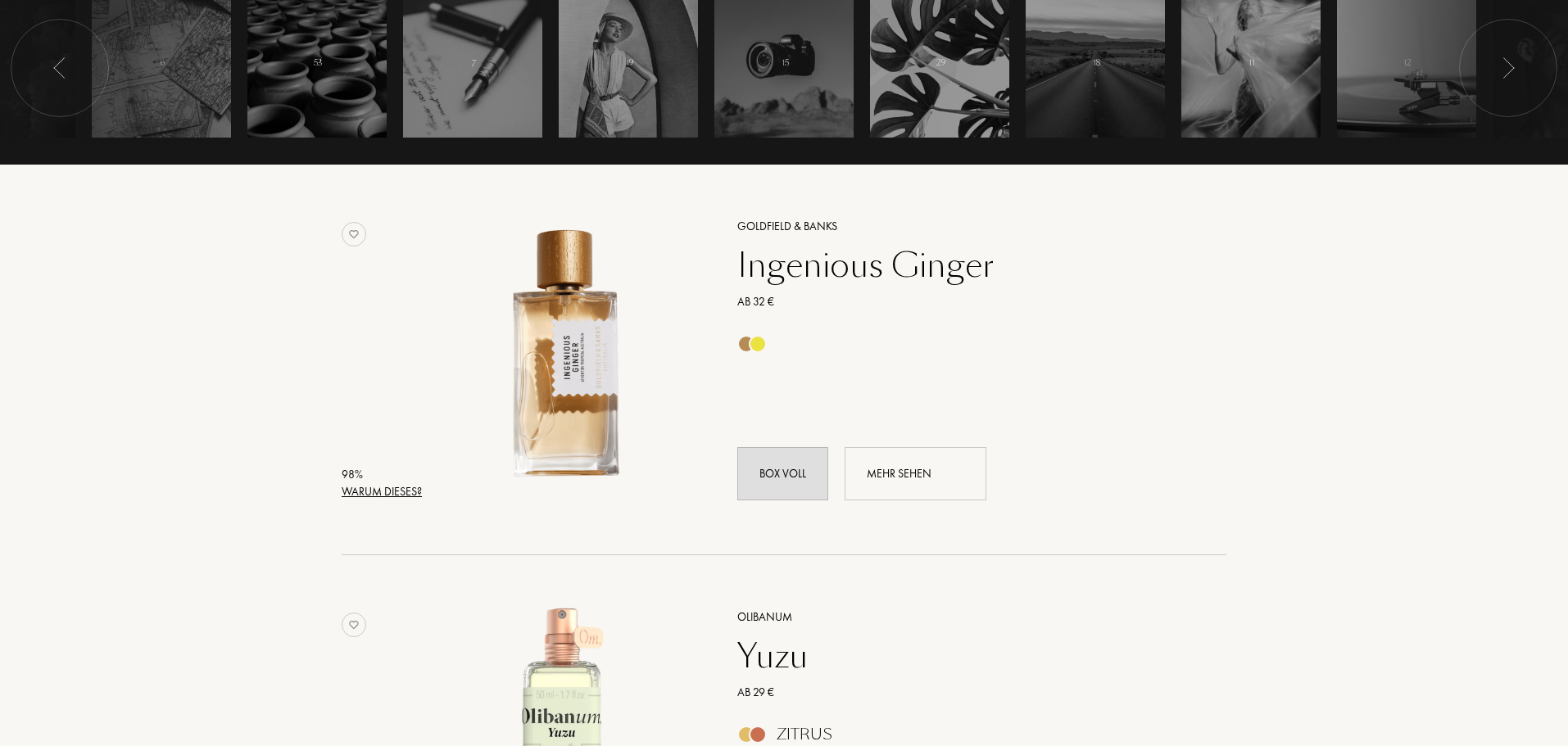
scroll to position [574, 0]
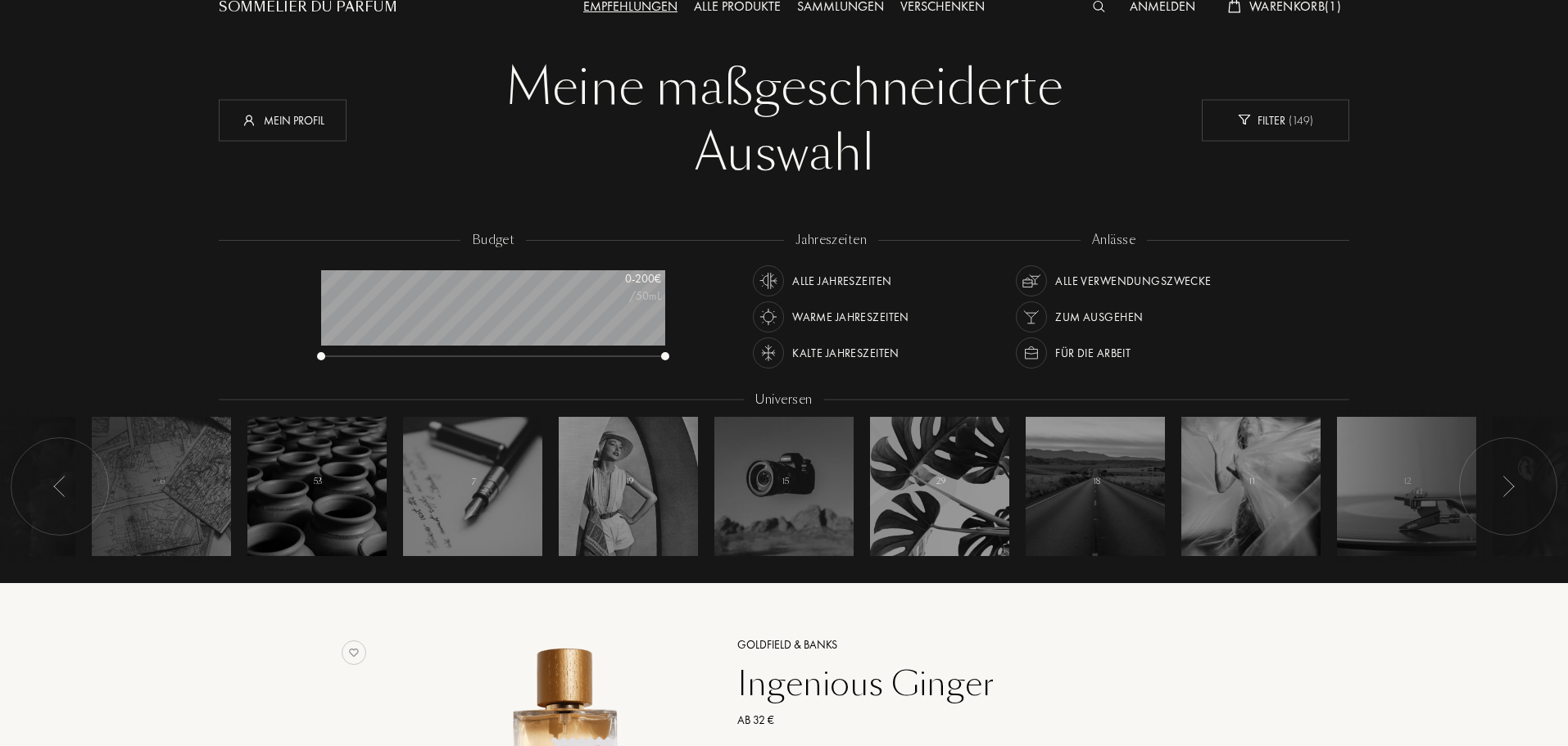
scroll to position [0, 0]
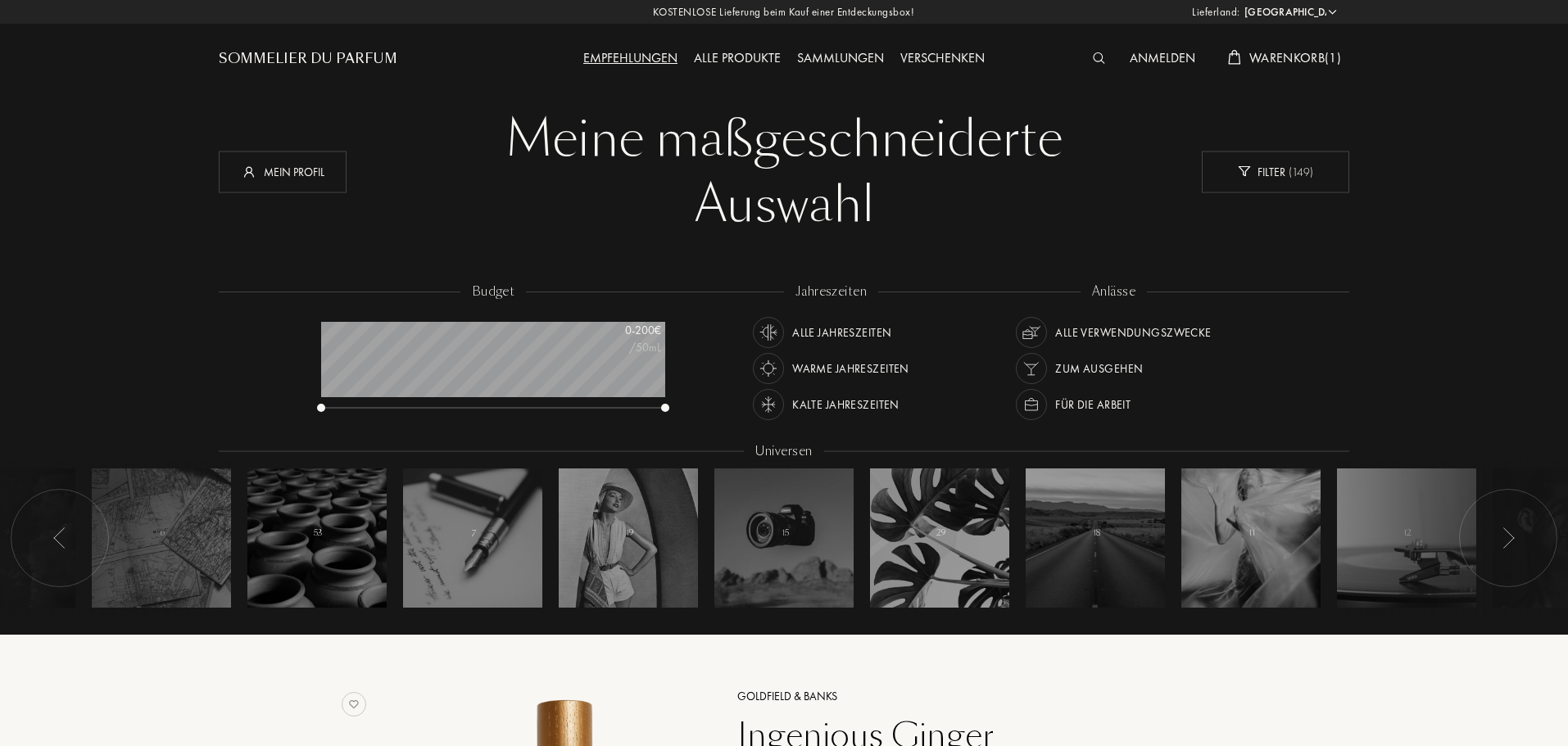
click at [1323, 59] on span "Warenkorb ( 1 )" at bounding box center [1295, 58] width 92 height 17
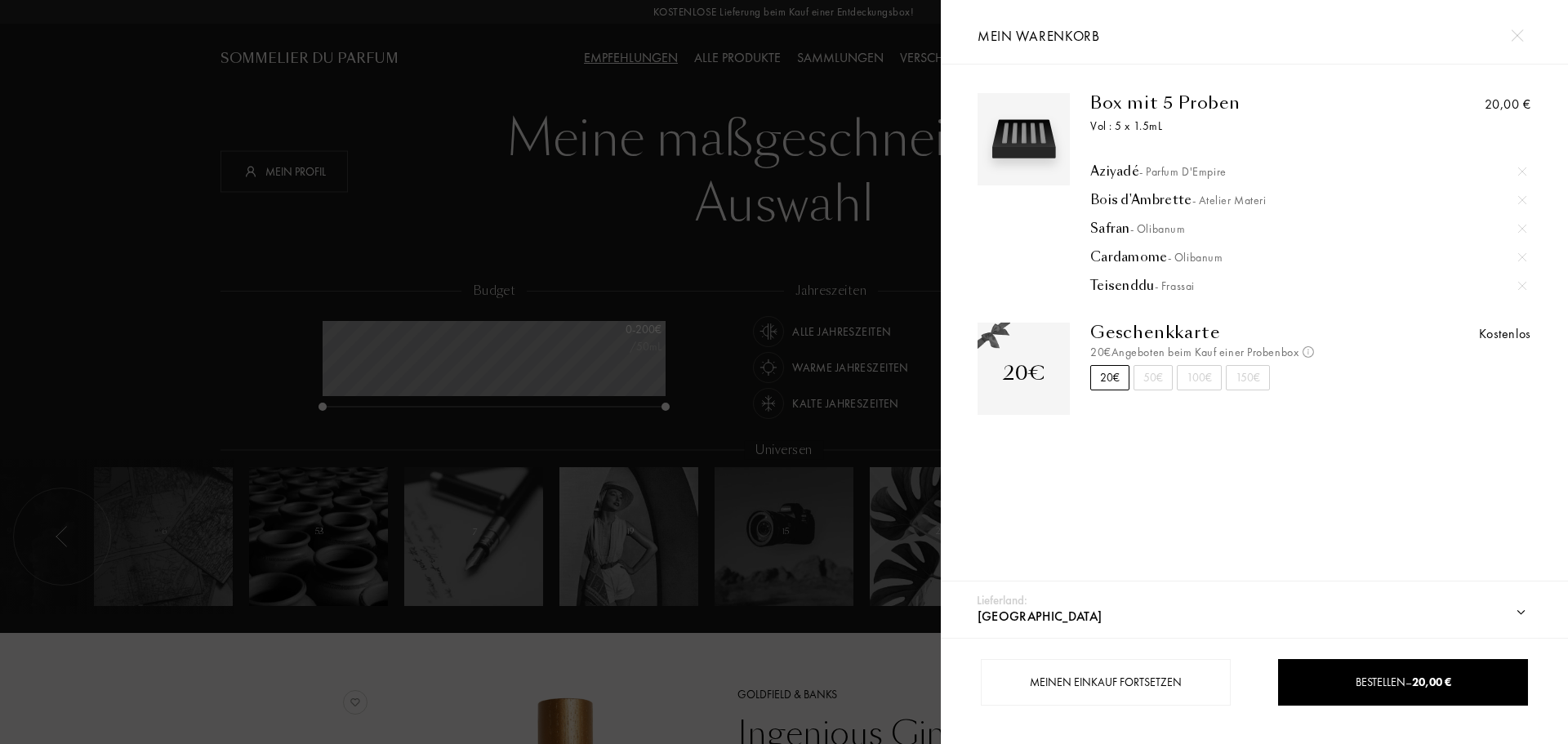
click at [1519, 165] on div at bounding box center [1522, 172] width 25 height 25
click at [1520, 164] on div at bounding box center [1522, 172] width 25 height 25
click at [1520, 162] on div at bounding box center [1522, 172] width 25 height 25
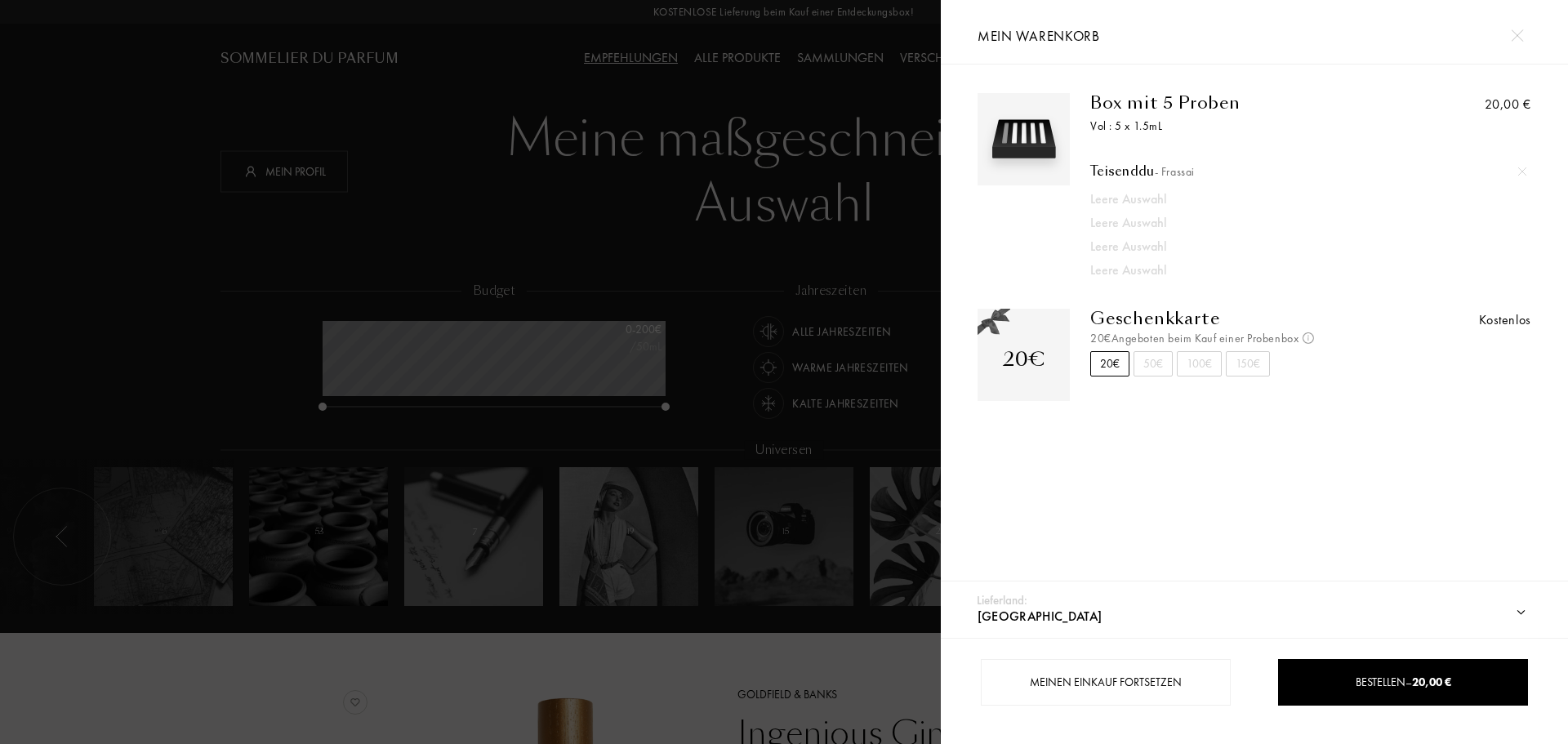
click at [1520, 162] on div at bounding box center [1522, 172] width 25 height 25
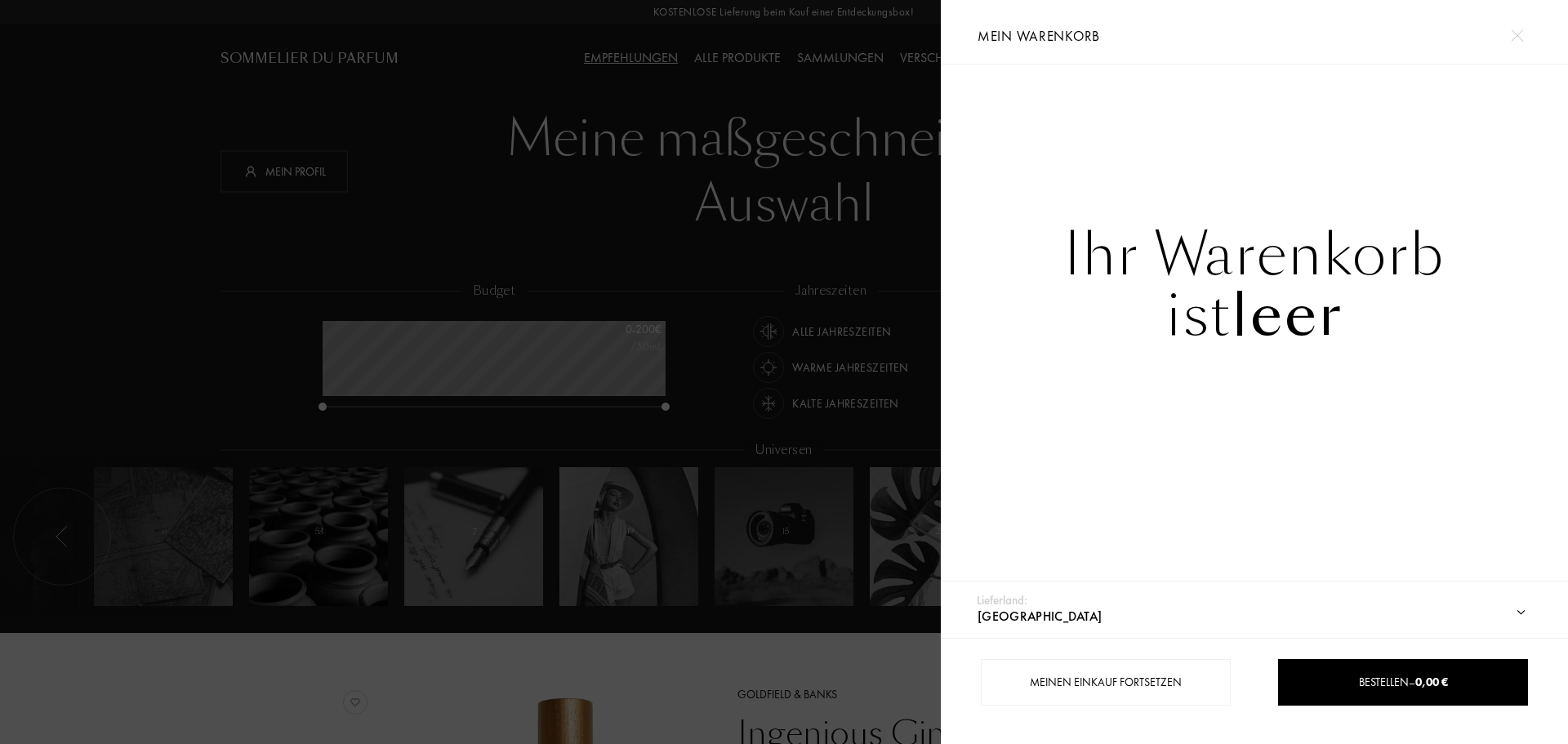
drag, startPoint x: 706, startPoint y: 383, endPoint x: 713, endPoint y: 393, distance: 12.2
click at [706, 382] on div at bounding box center [470, 372] width 941 height 744
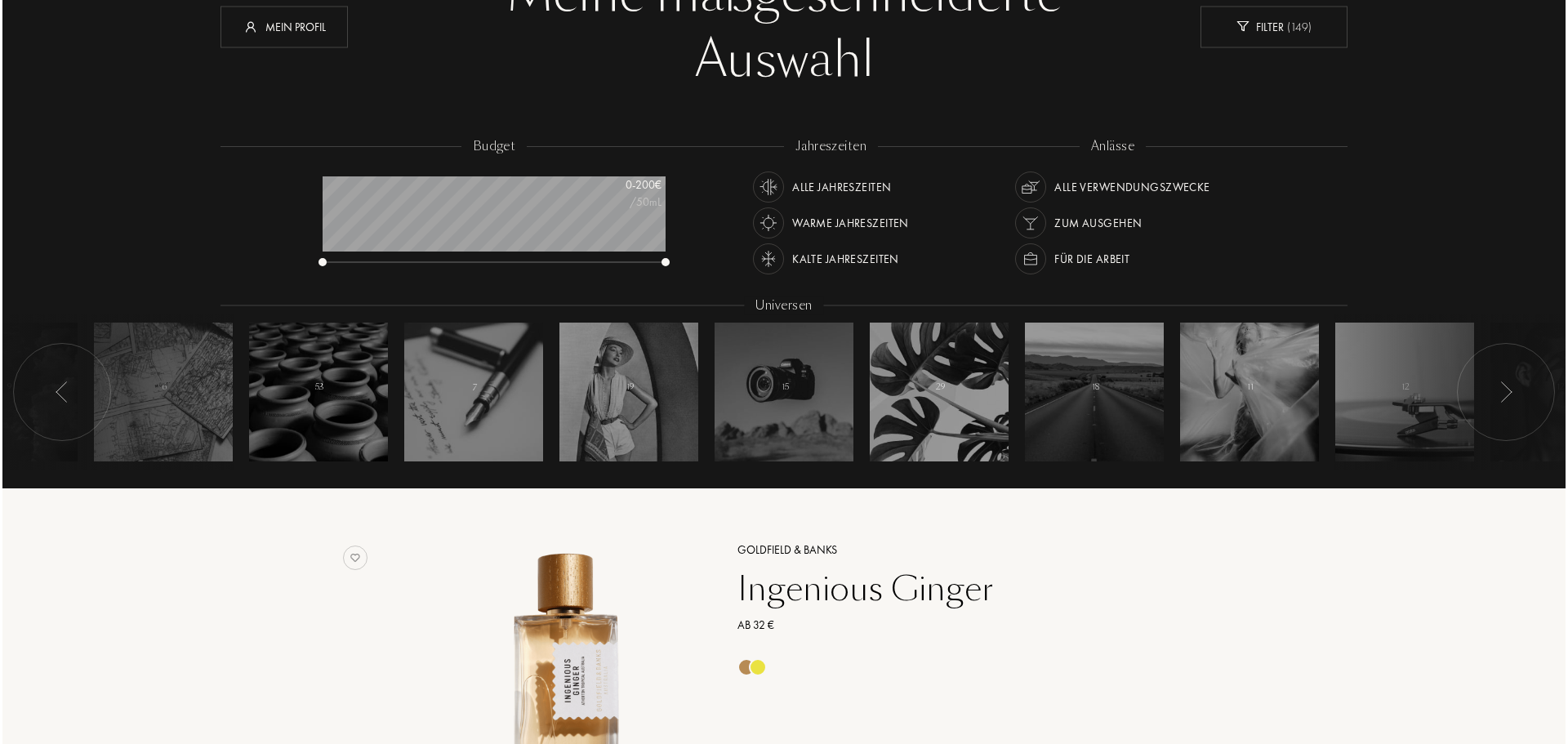
scroll to position [490, 0]
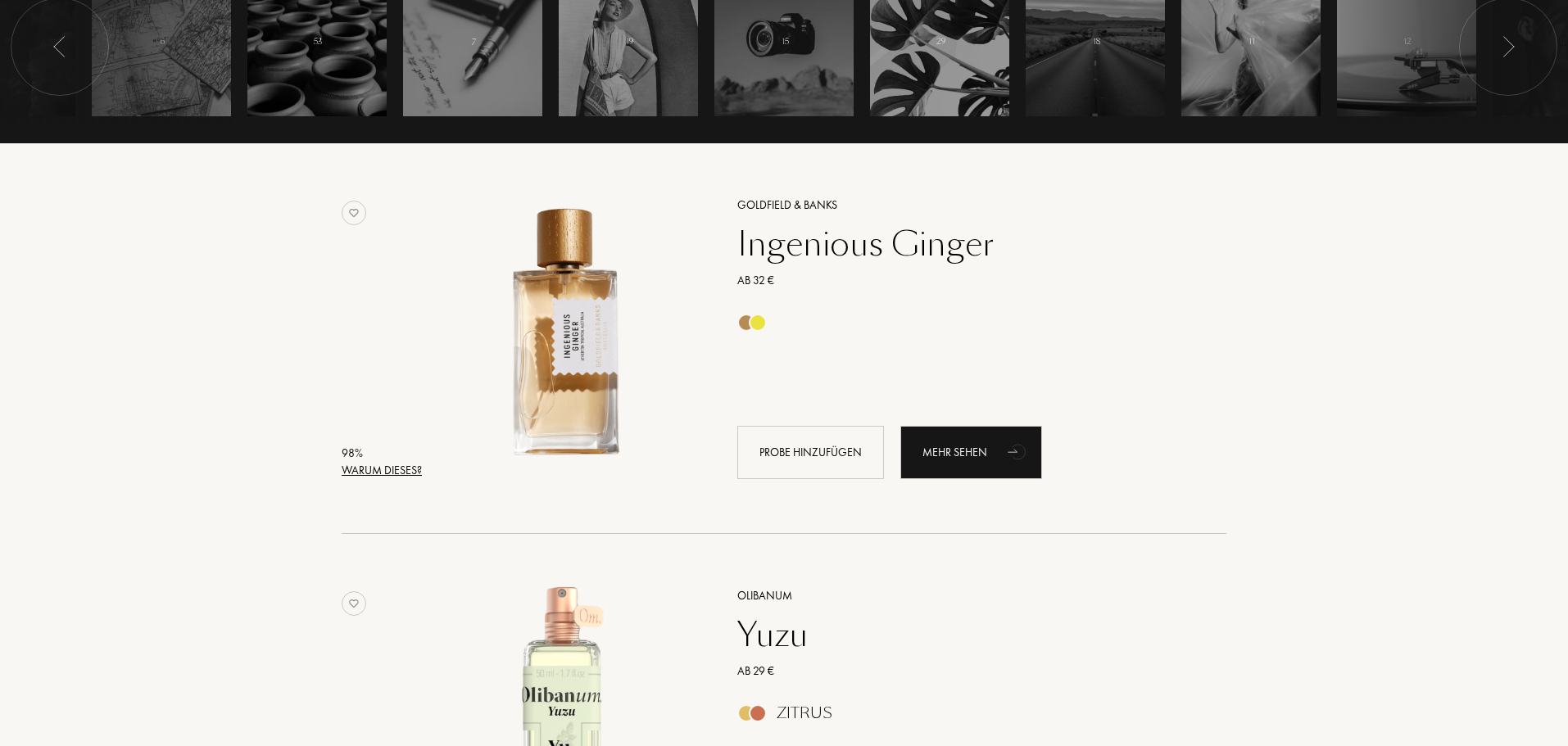
click at [406, 463] on div "Warum dieses?" at bounding box center [381, 471] width 80 height 17
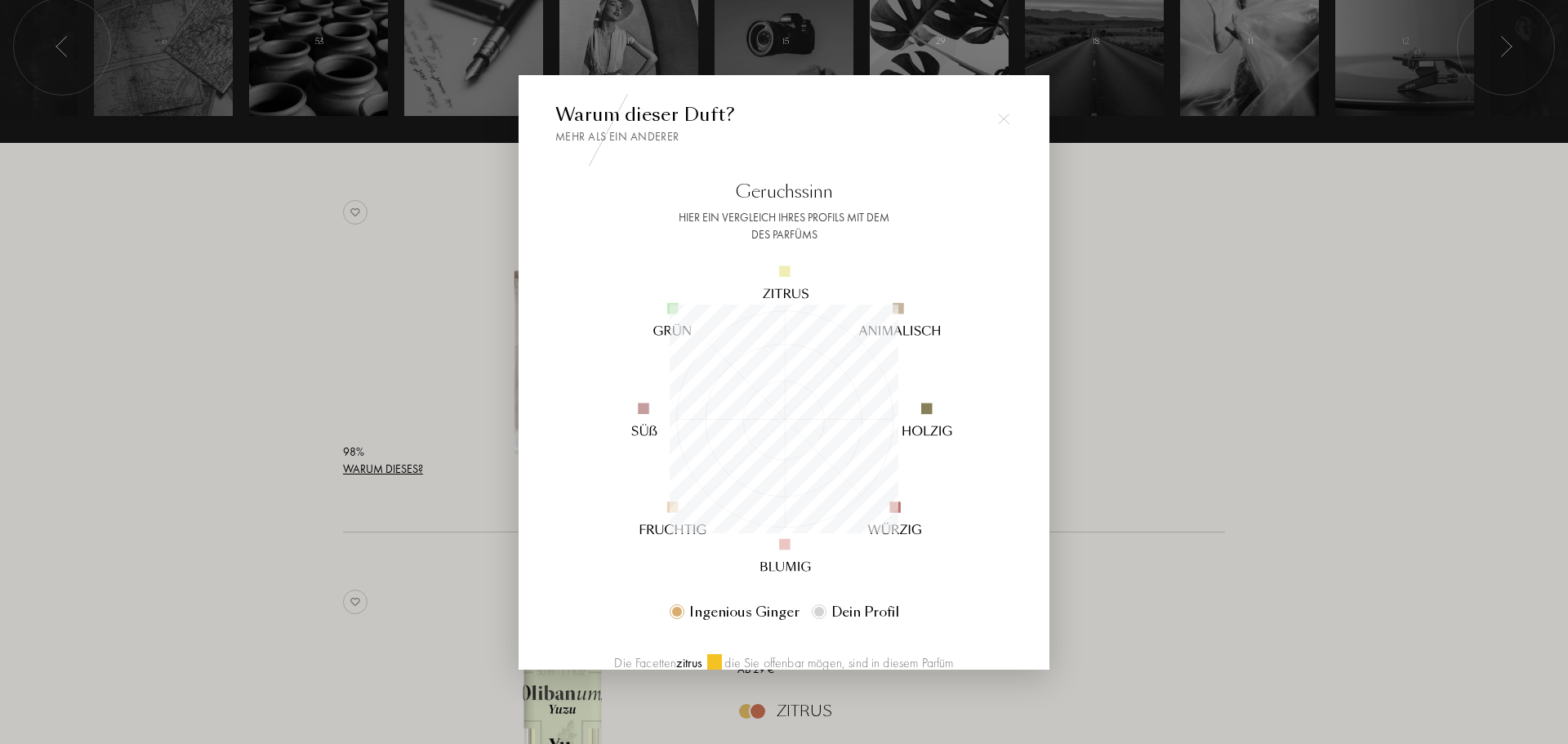
scroll to position [173, 0]
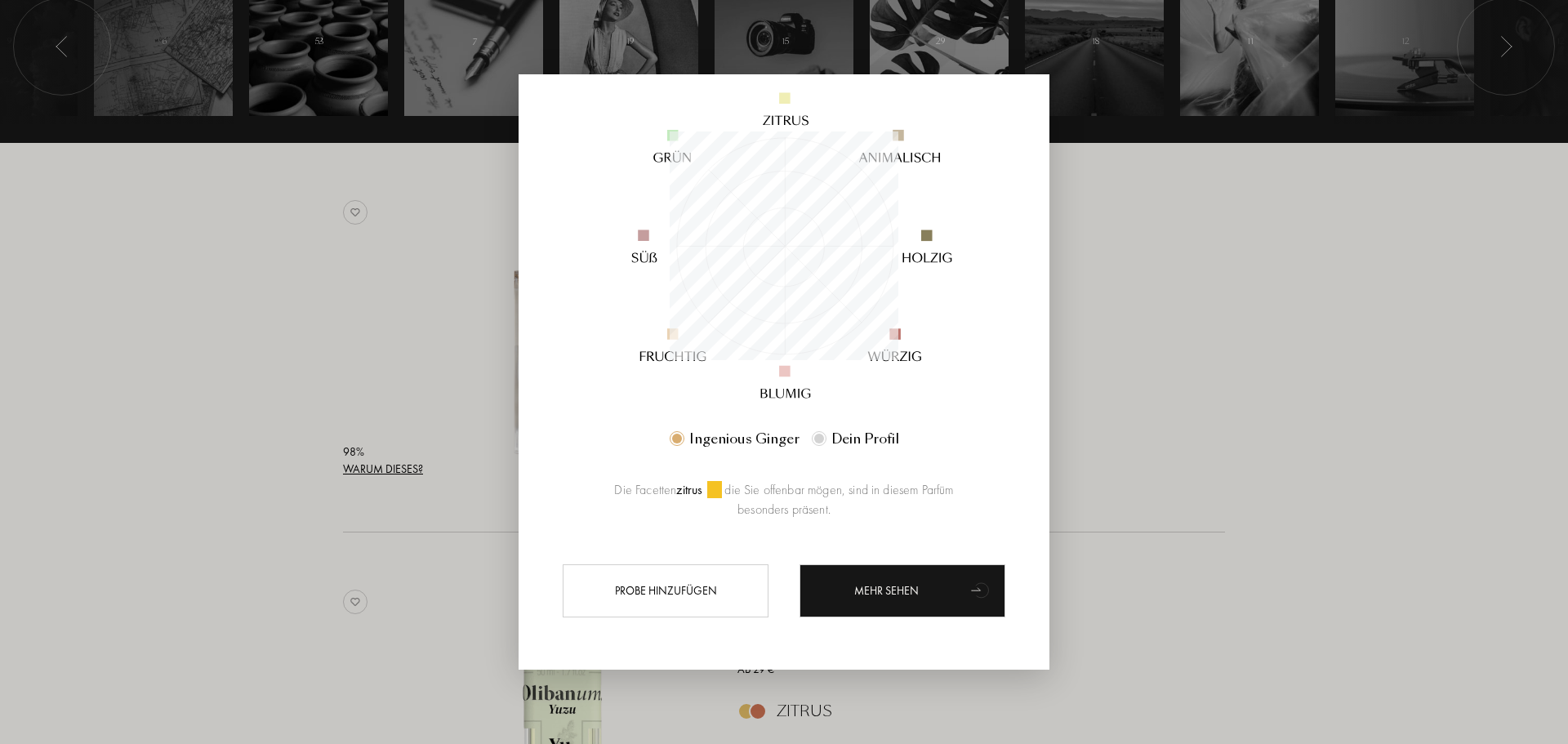
click at [1220, 427] on div at bounding box center [784, 372] width 1568 height 744
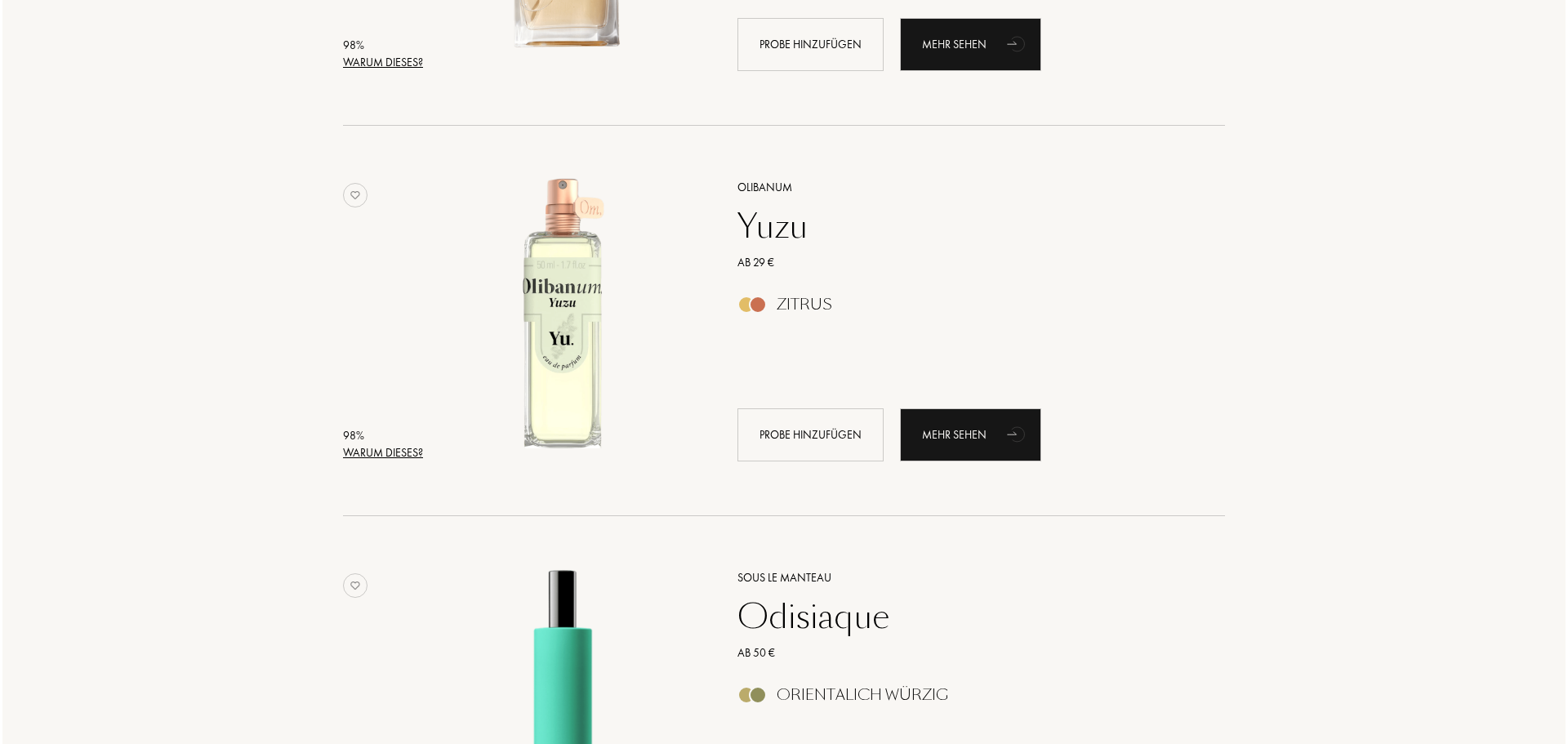
scroll to position [899, 0]
click at [396, 445] on div "Warum dieses?" at bounding box center [380, 451] width 80 height 17
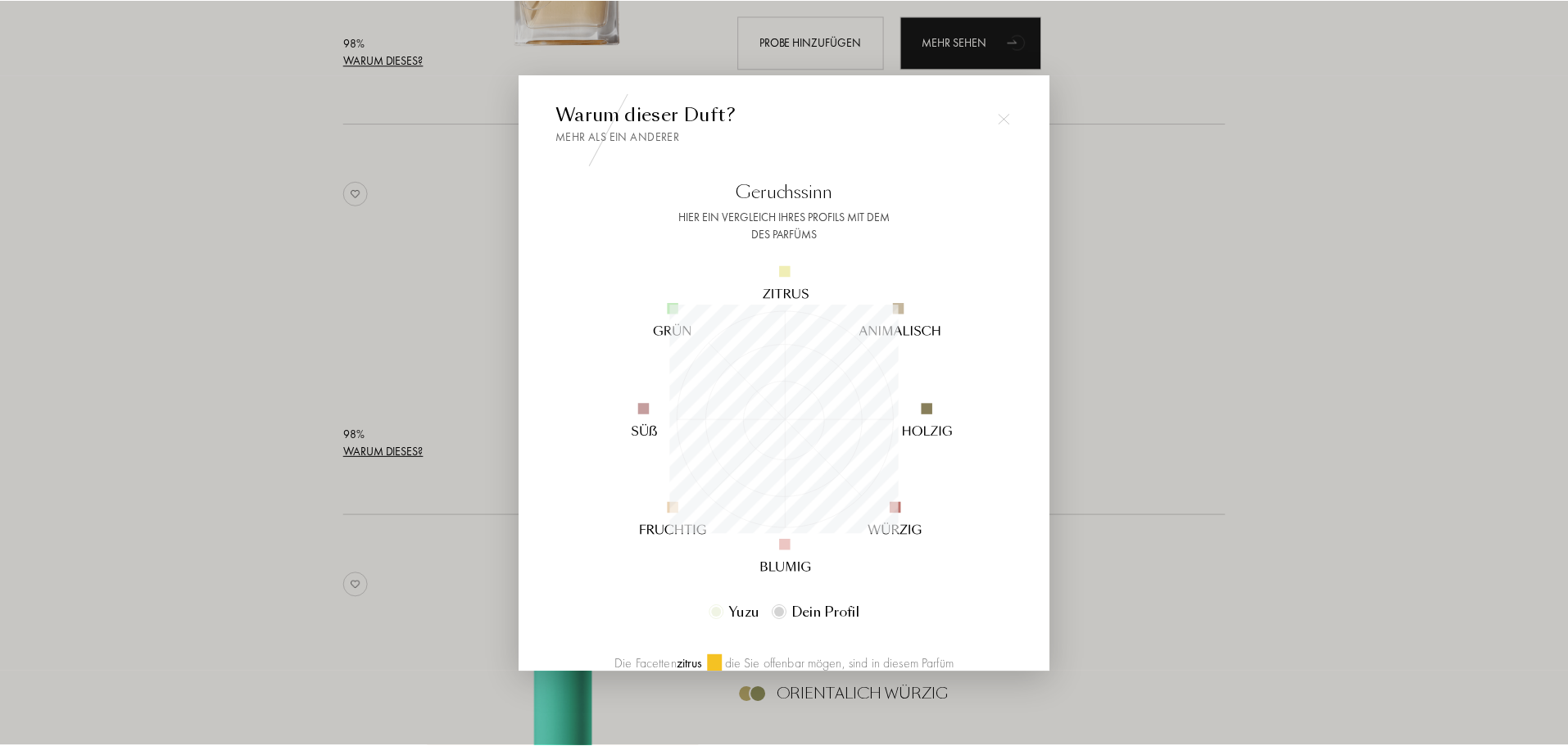
scroll to position [230, 230]
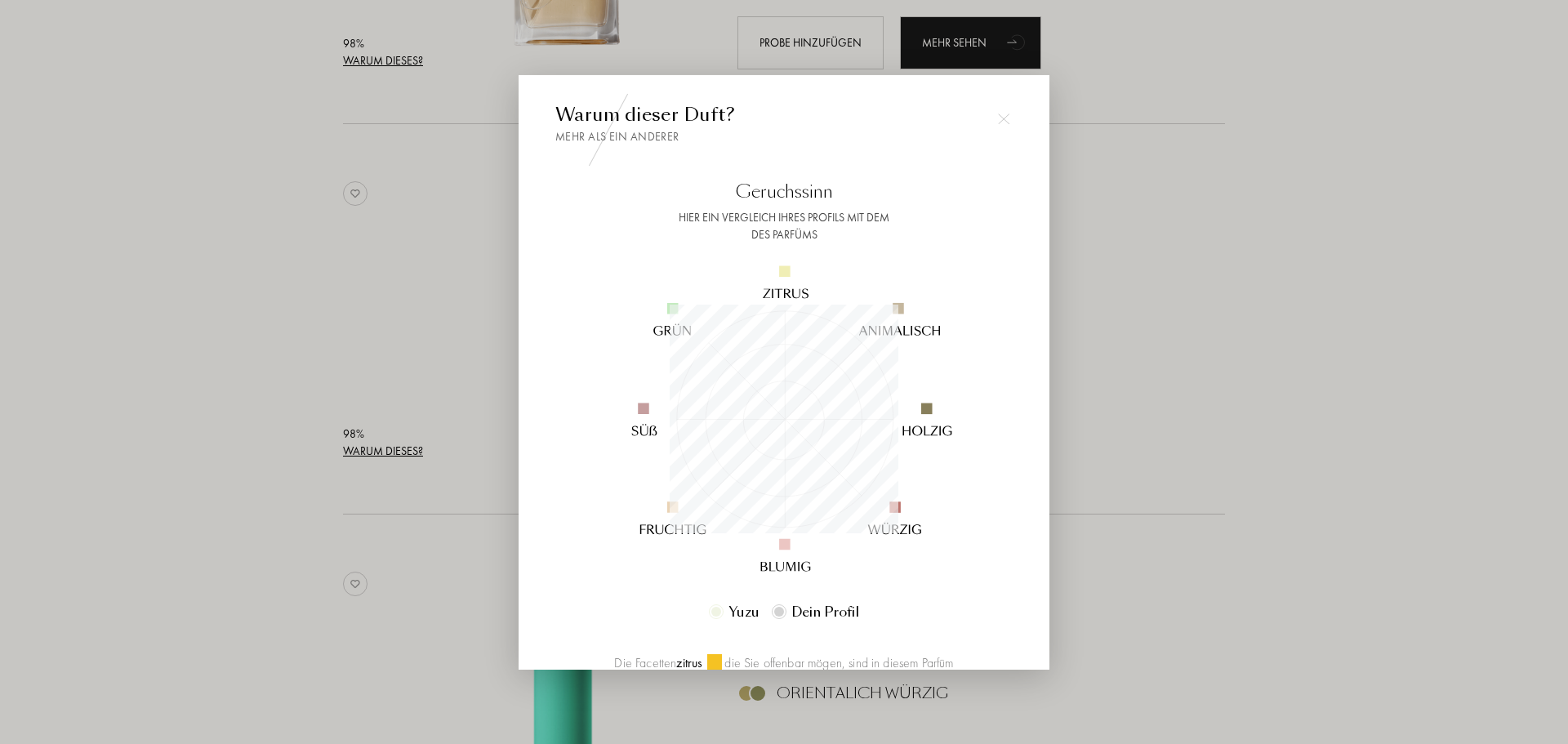
click at [1277, 307] on div at bounding box center [784, 372] width 1568 height 744
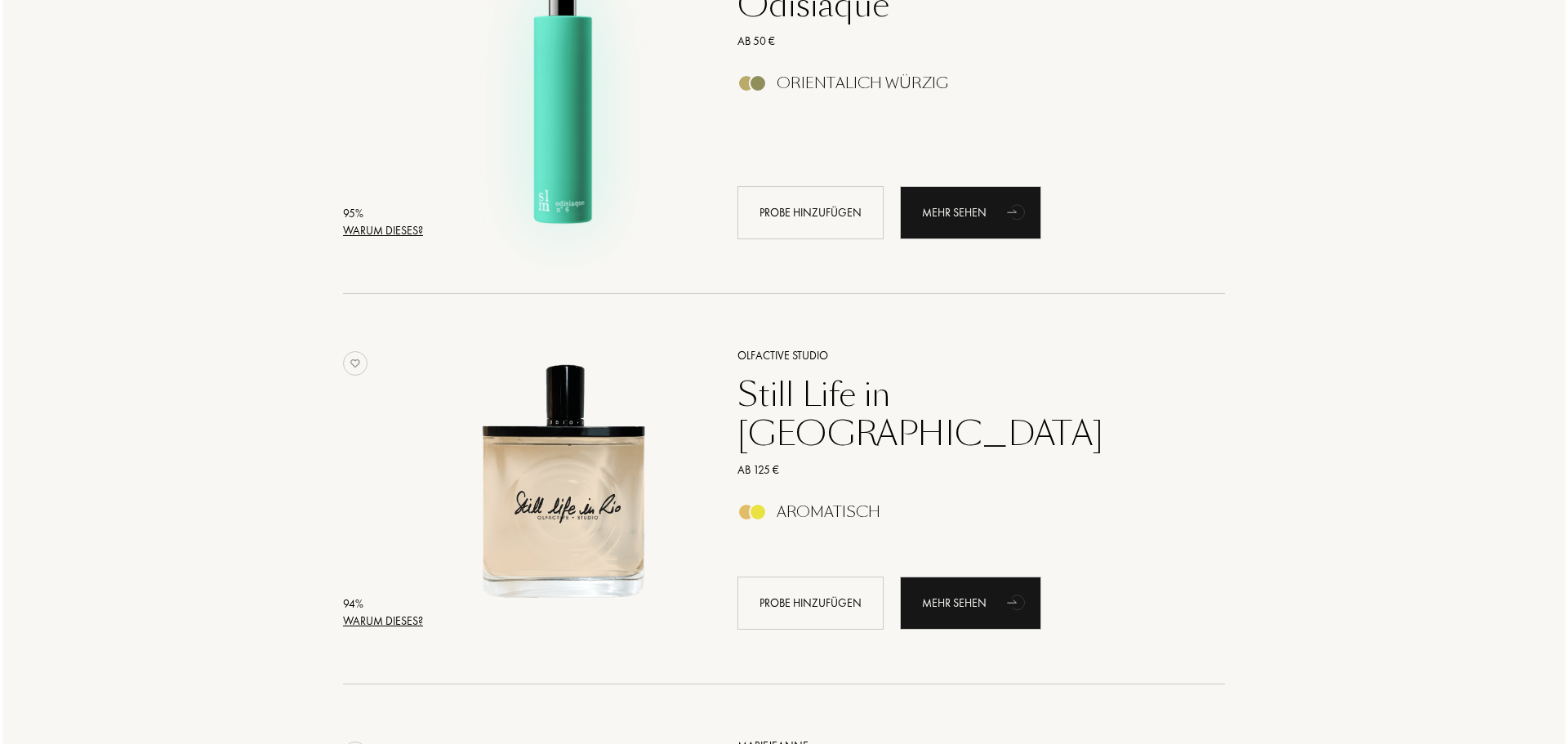
scroll to position [1797, 0]
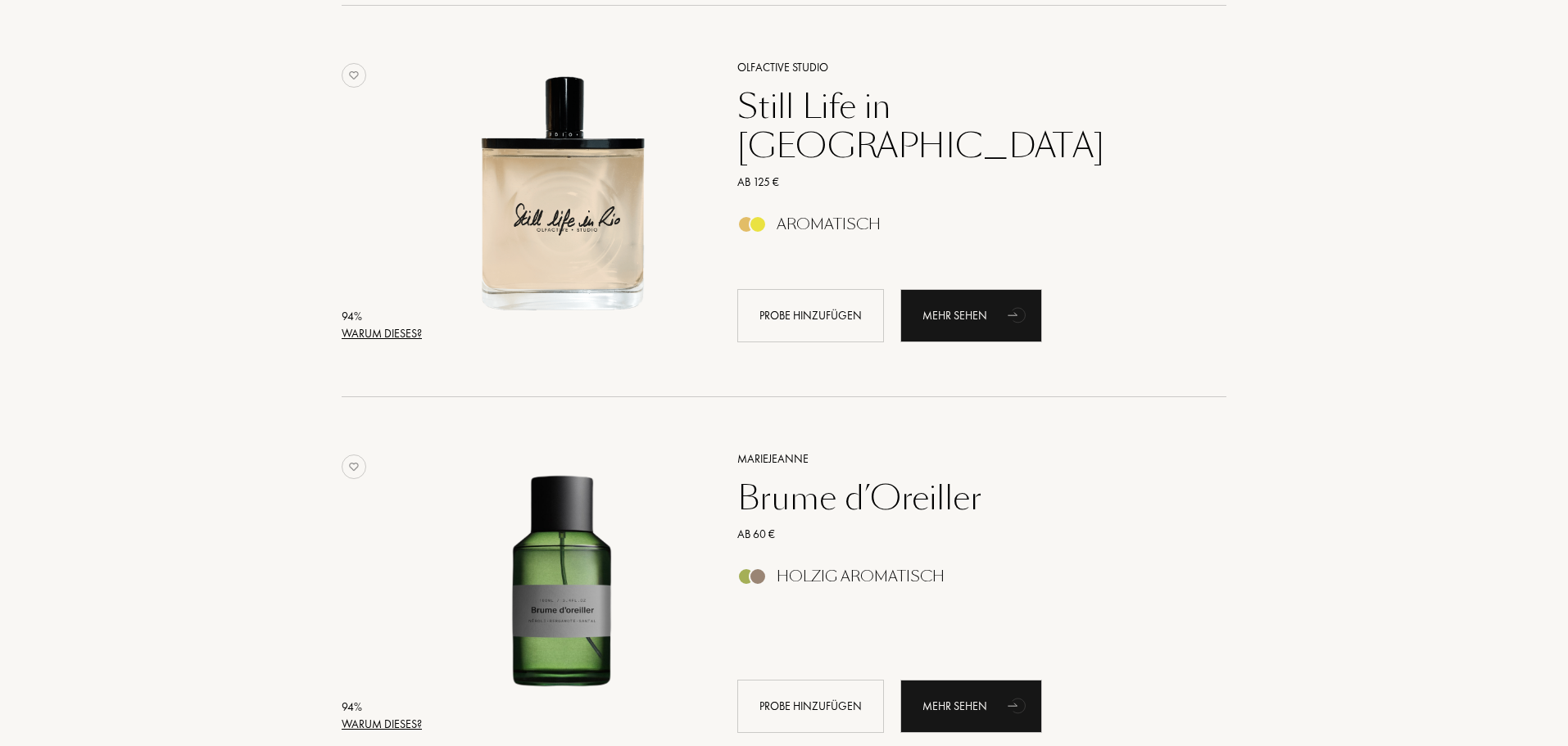
click at [399, 333] on div "Warum dieses?" at bounding box center [381, 333] width 80 height 17
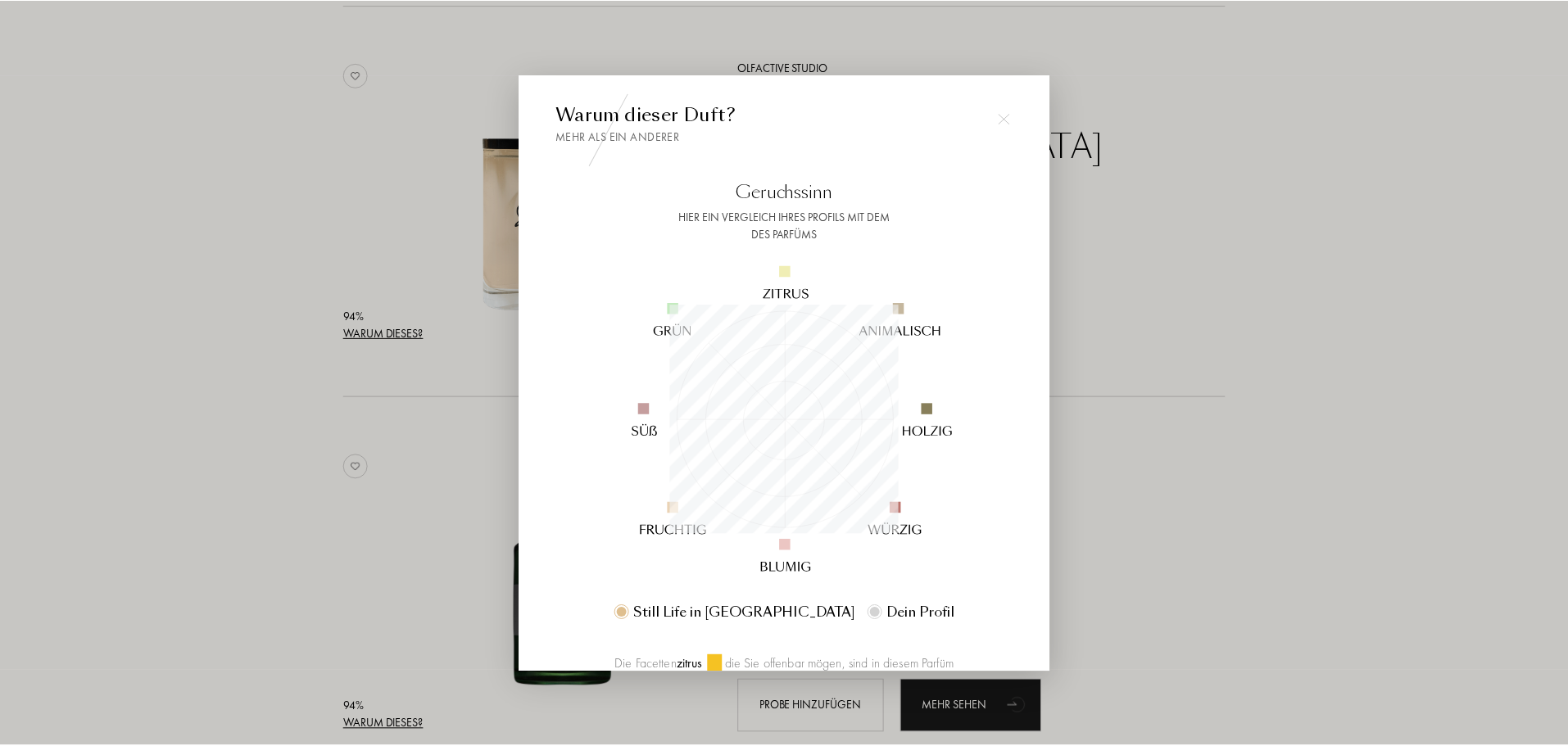
scroll to position [230, 230]
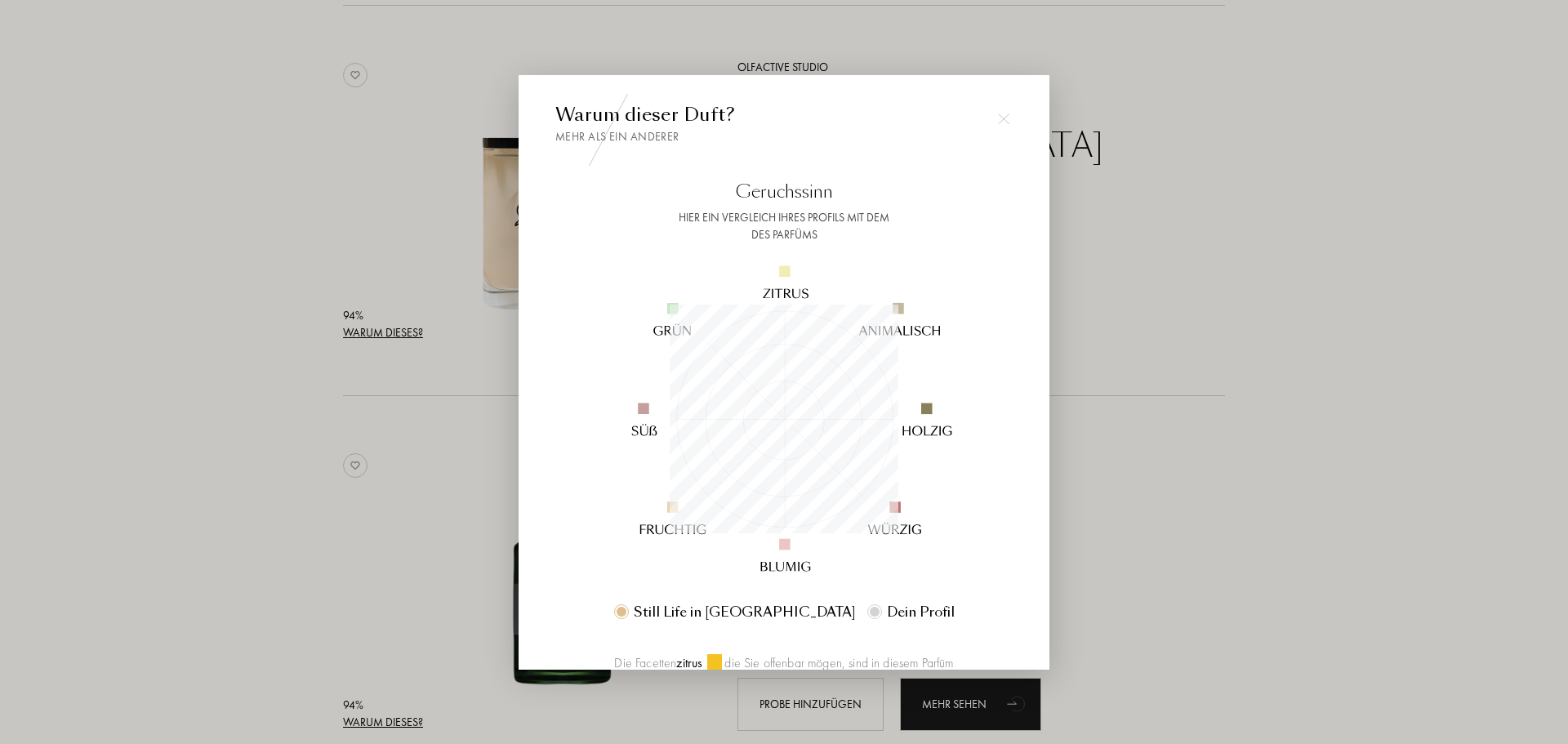
click at [1272, 301] on div at bounding box center [784, 372] width 1568 height 744
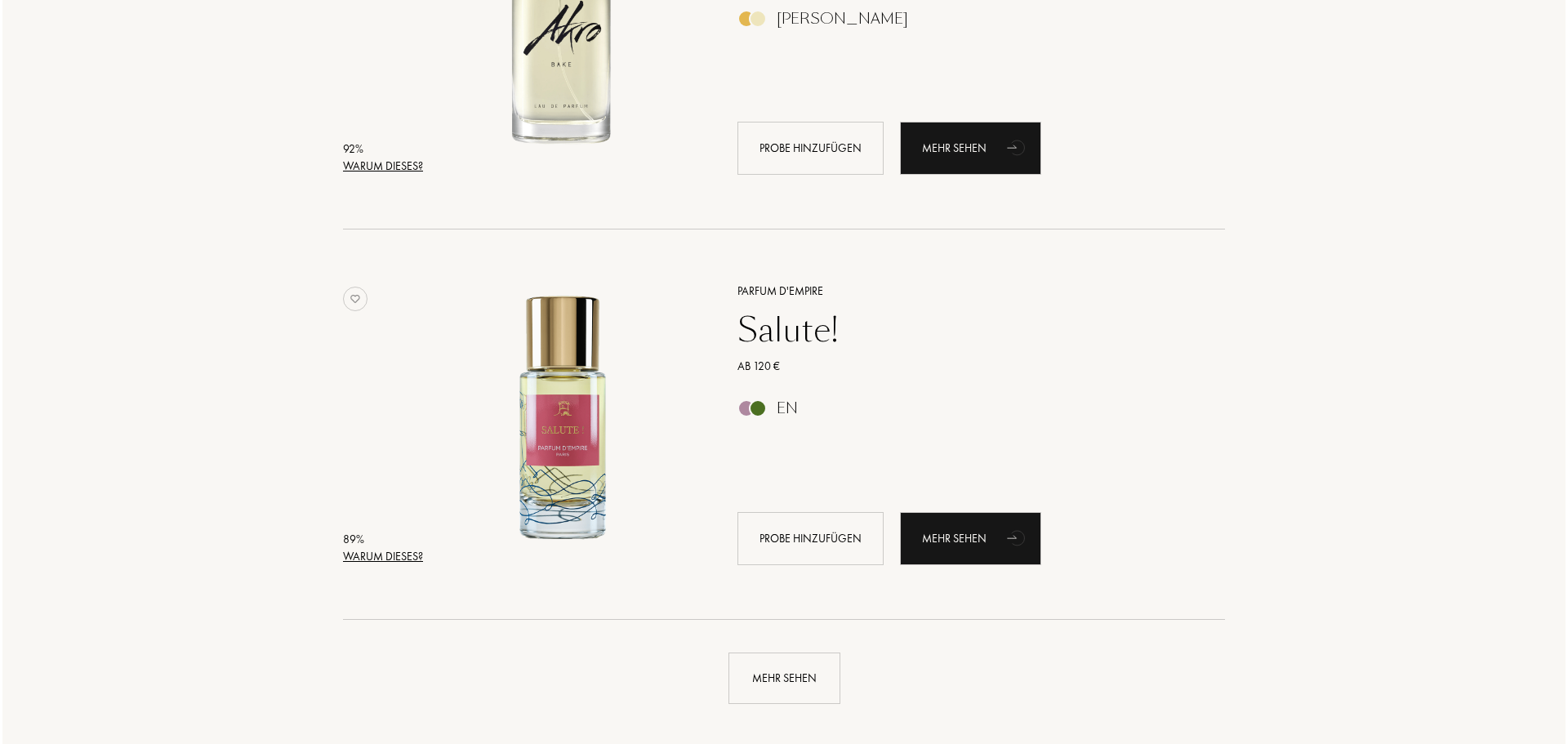
scroll to position [3920, 0]
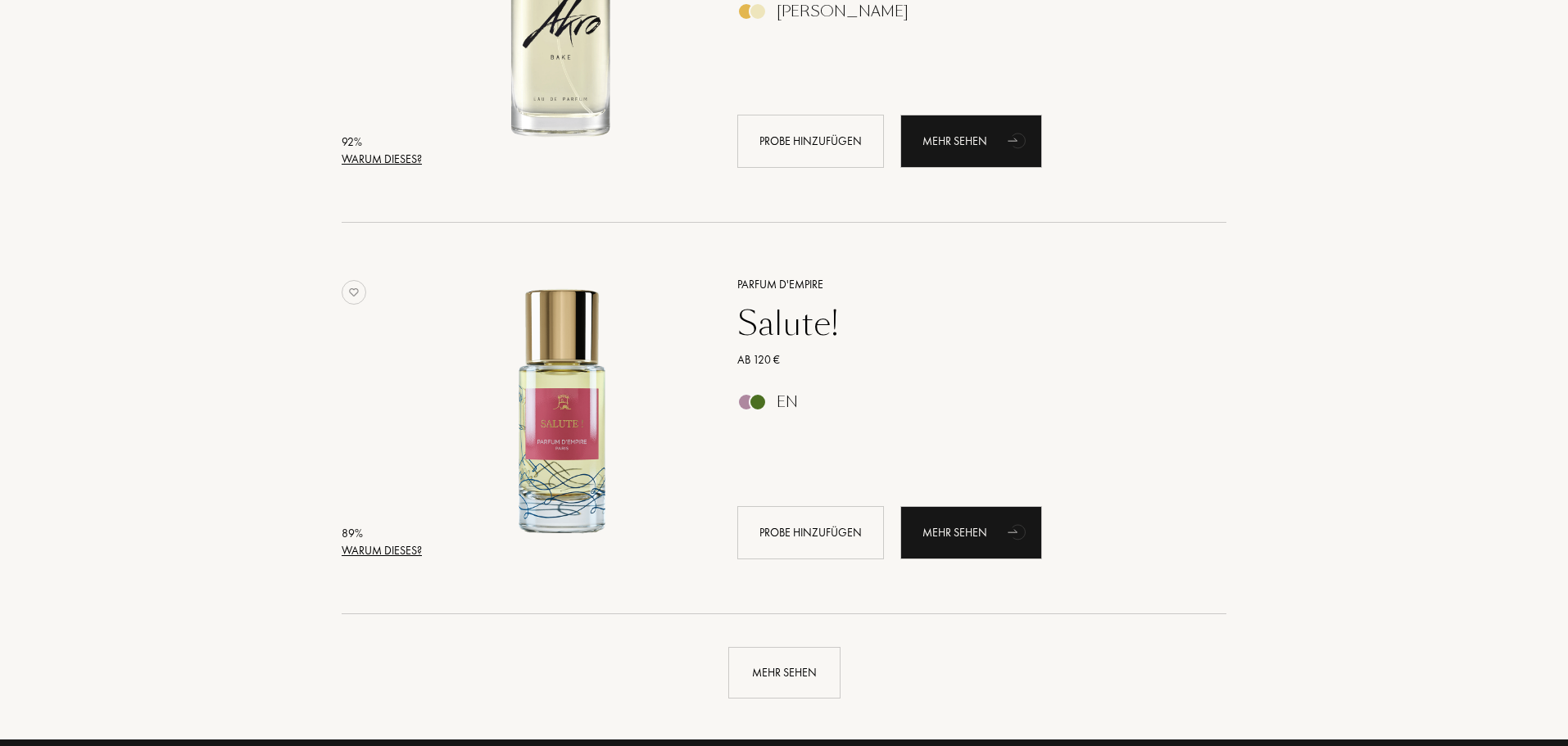
click at [400, 557] on div "Warum dieses?" at bounding box center [381, 551] width 80 height 17
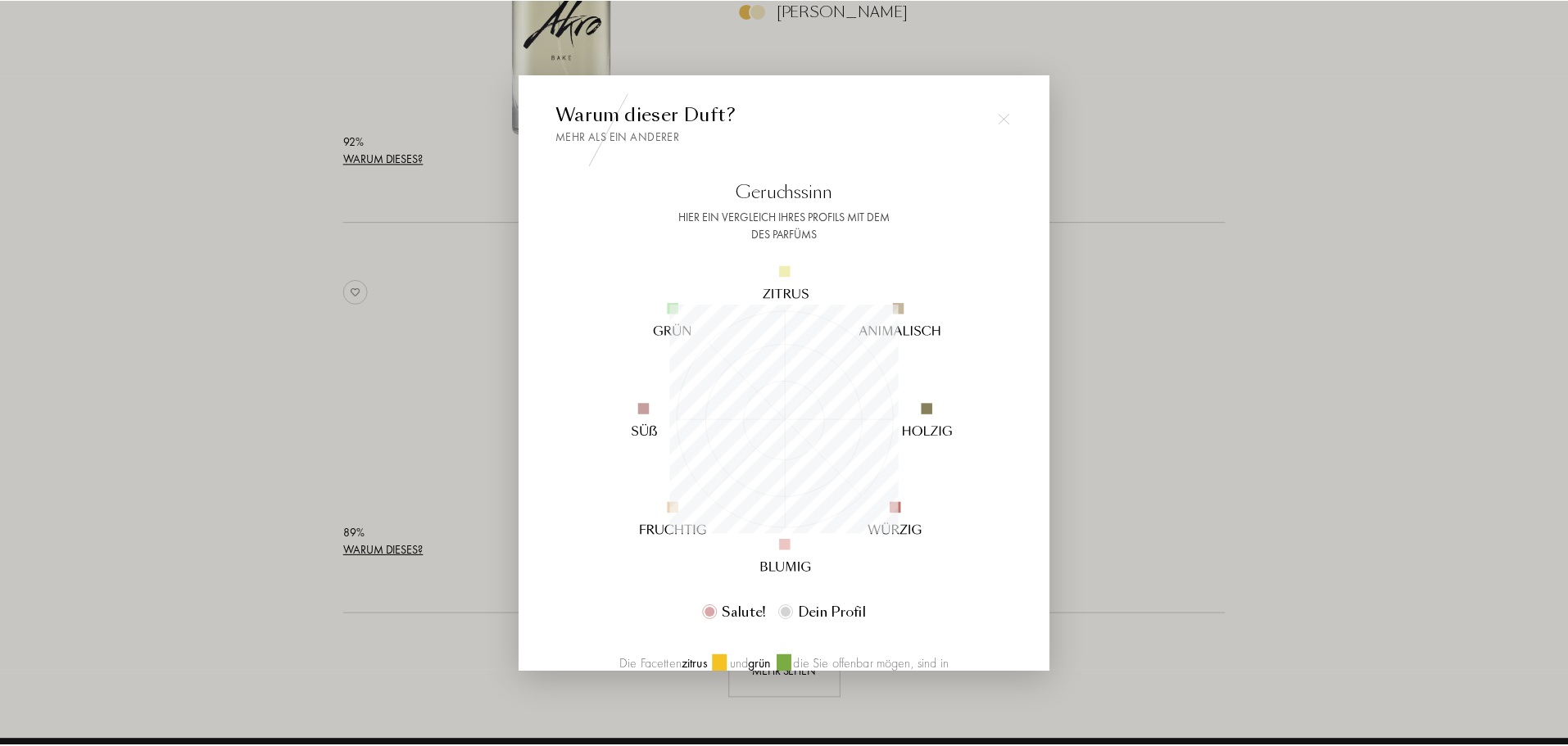
scroll to position [173, 0]
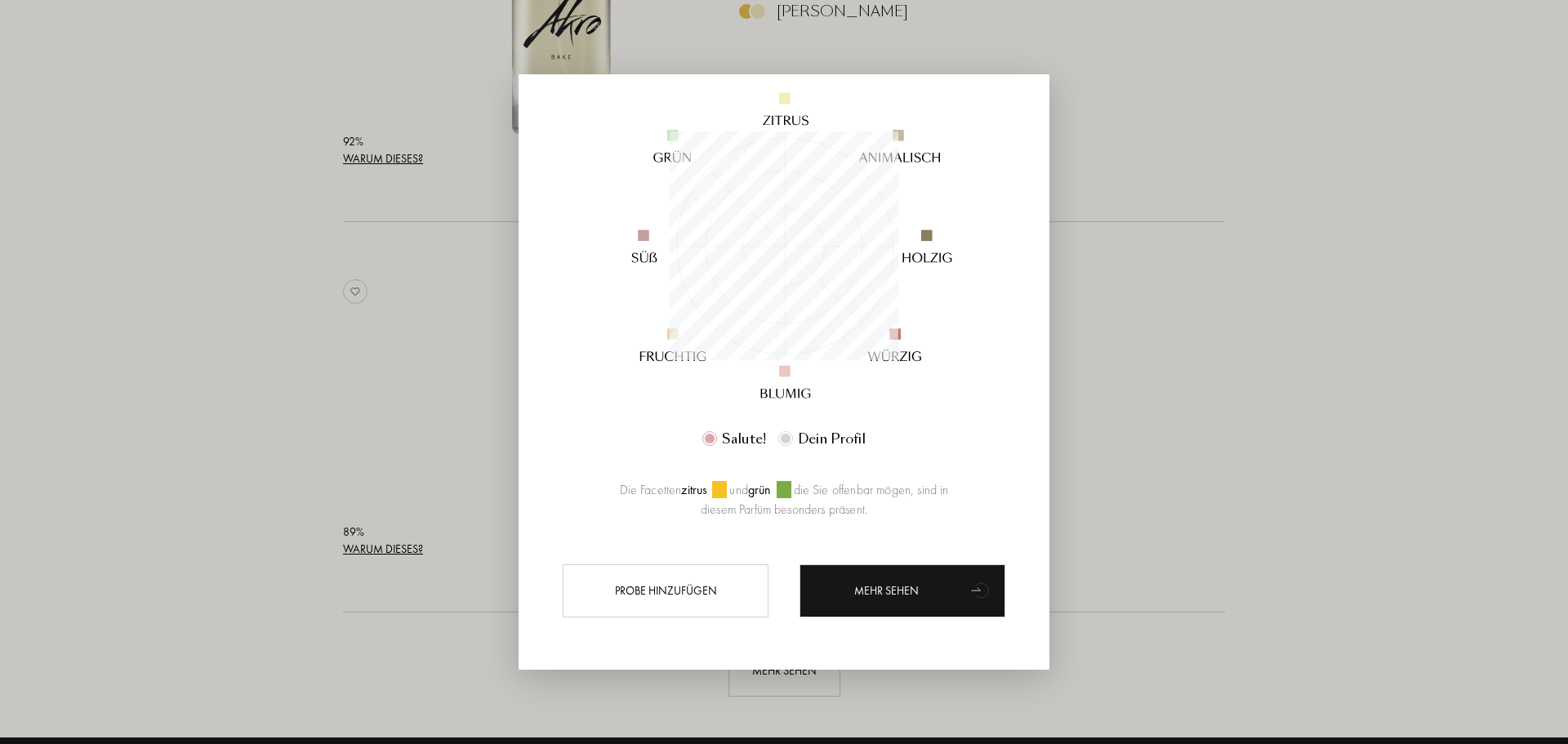
click at [392, 380] on div at bounding box center [784, 372] width 1568 height 744
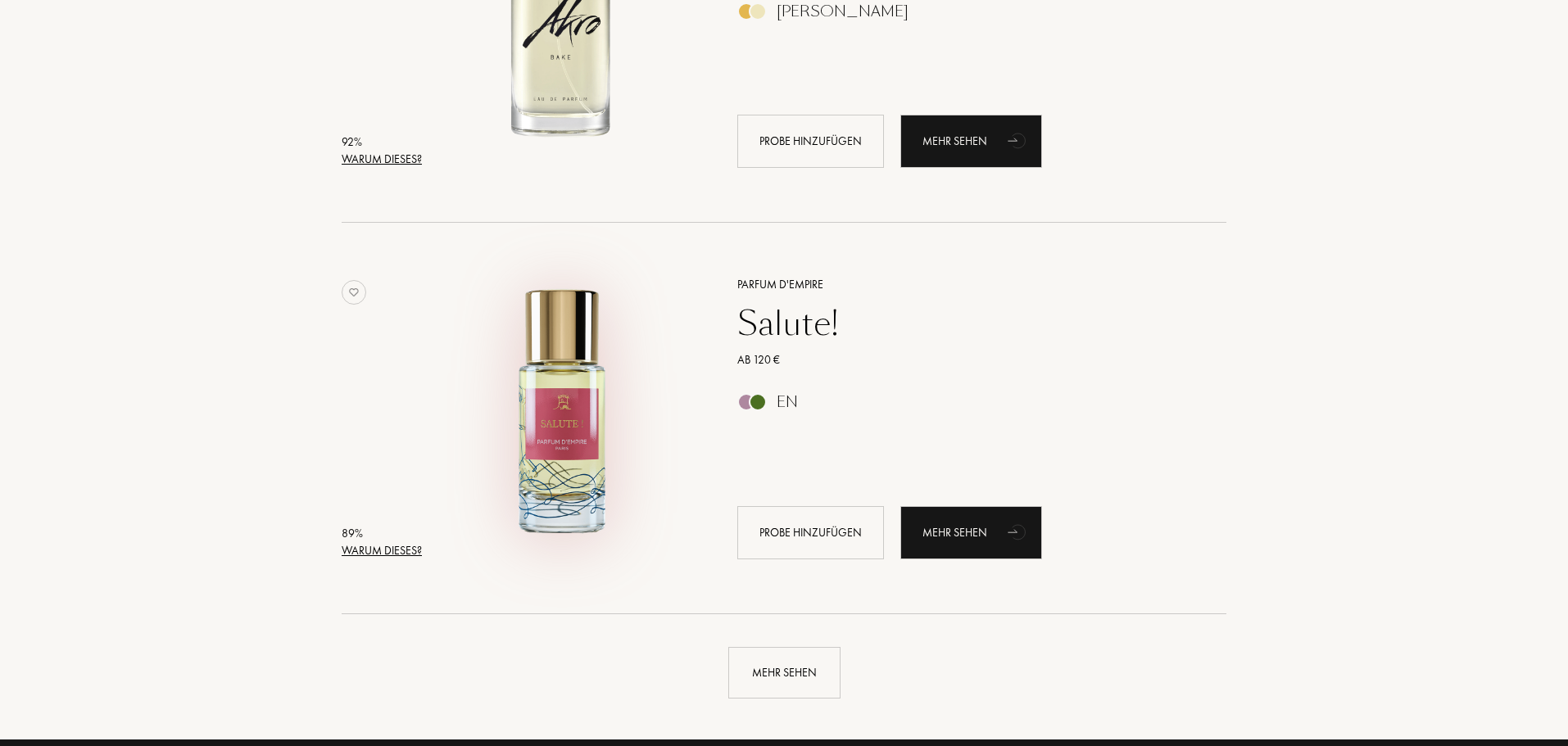
scroll to position [4428, 0]
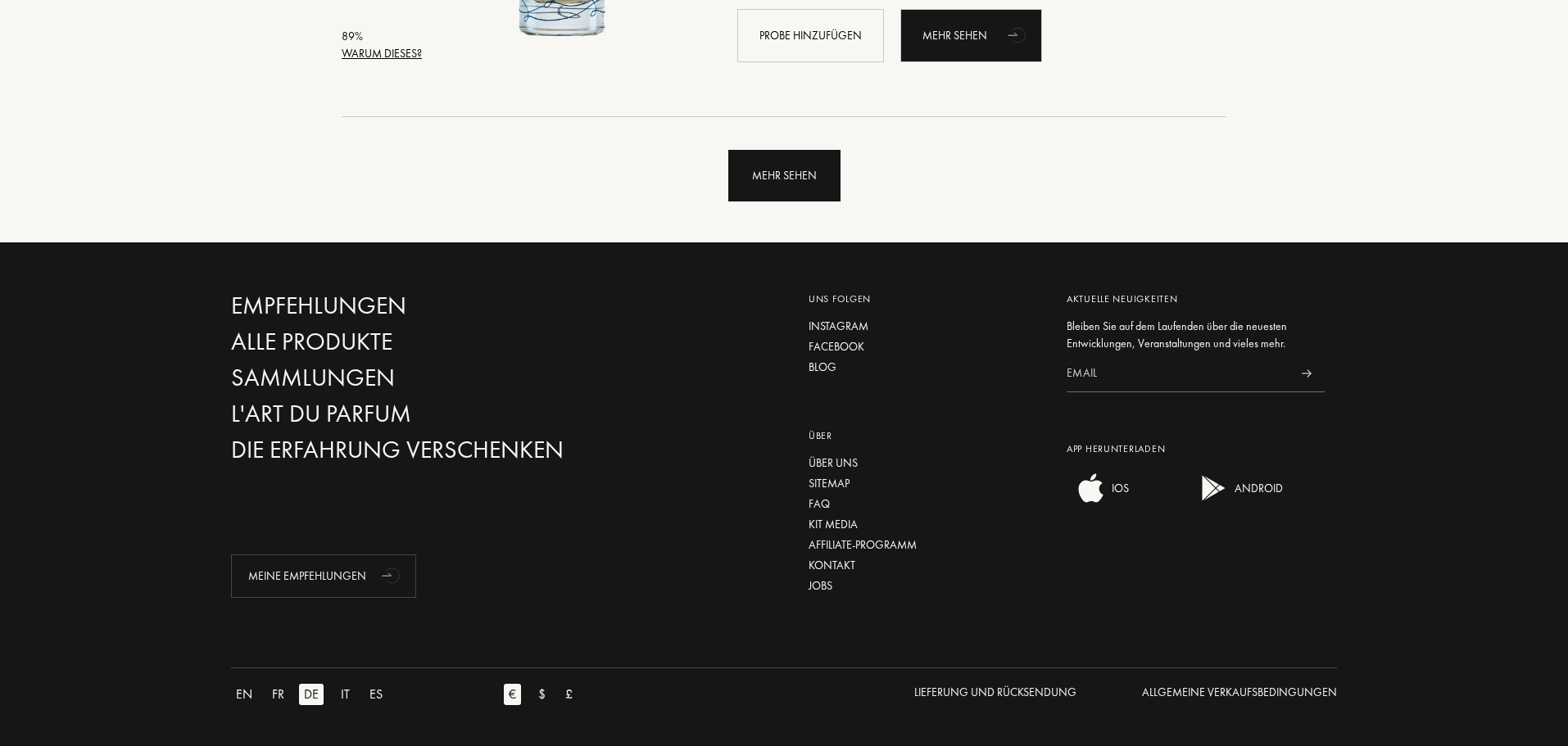
click at [794, 177] on div "Mehr sehen" at bounding box center [784, 175] width 112 height 51
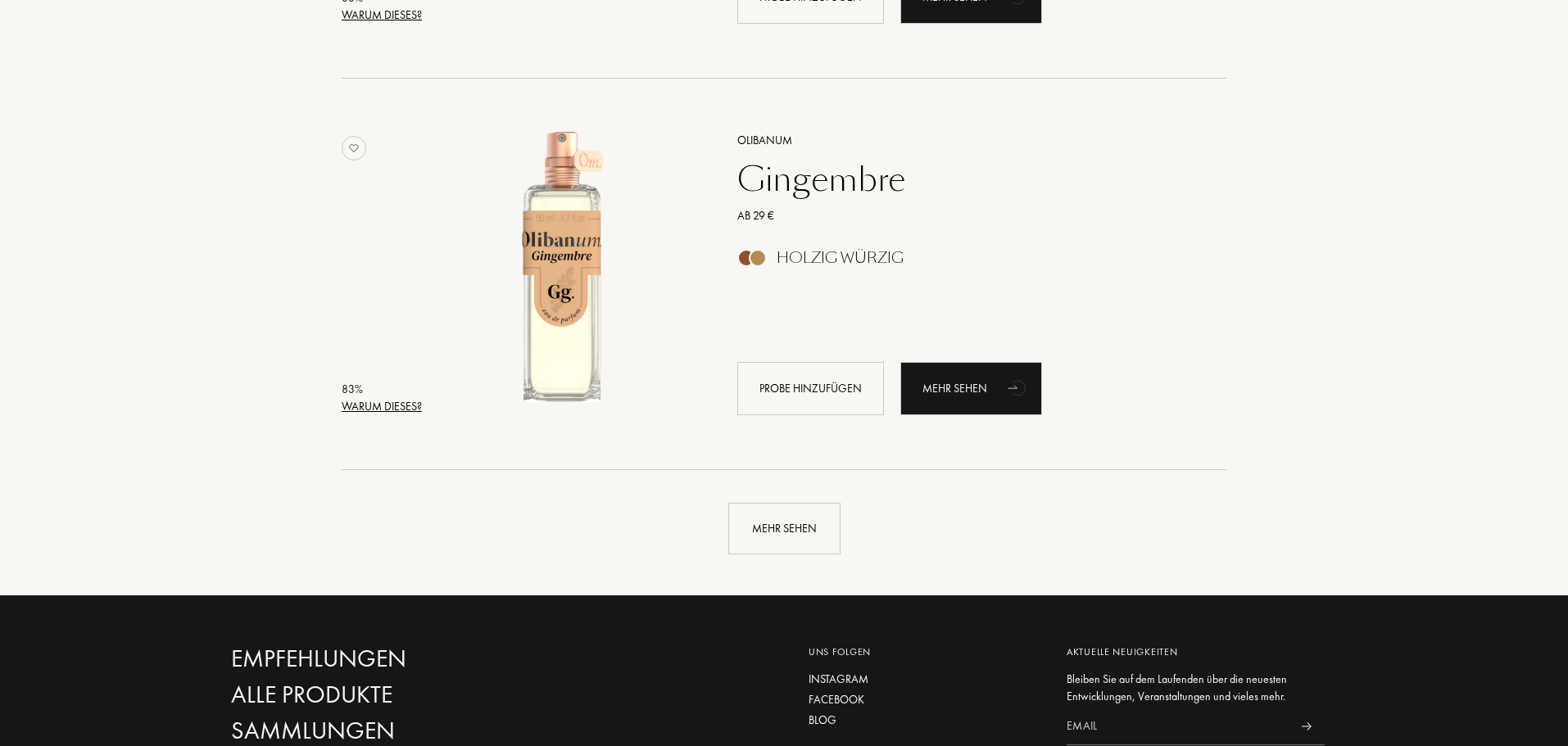
scroll to position [8277, 0]
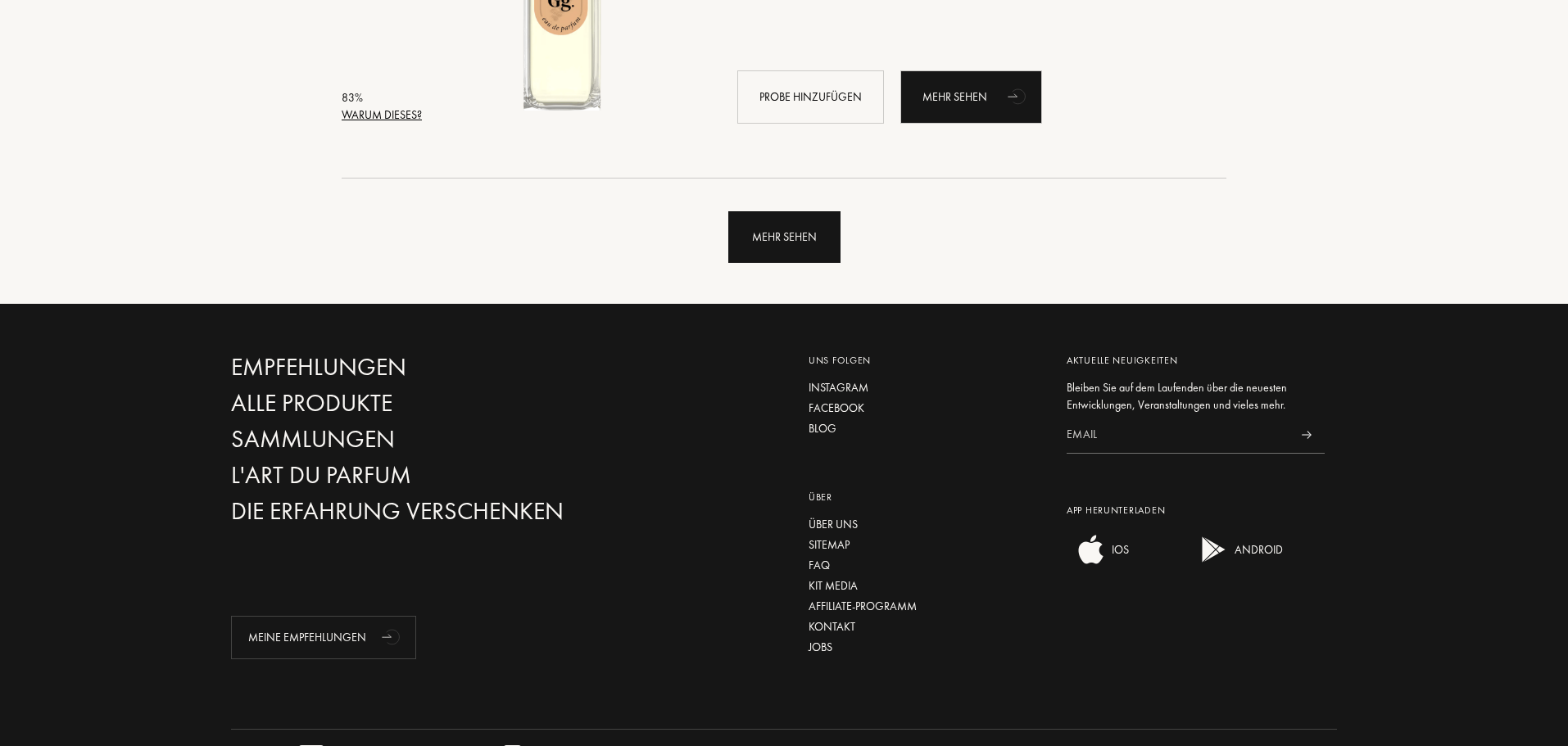
click at [770, 223] on div "Mehr sehen" at bounding box center [784, 237] width 112 height 51
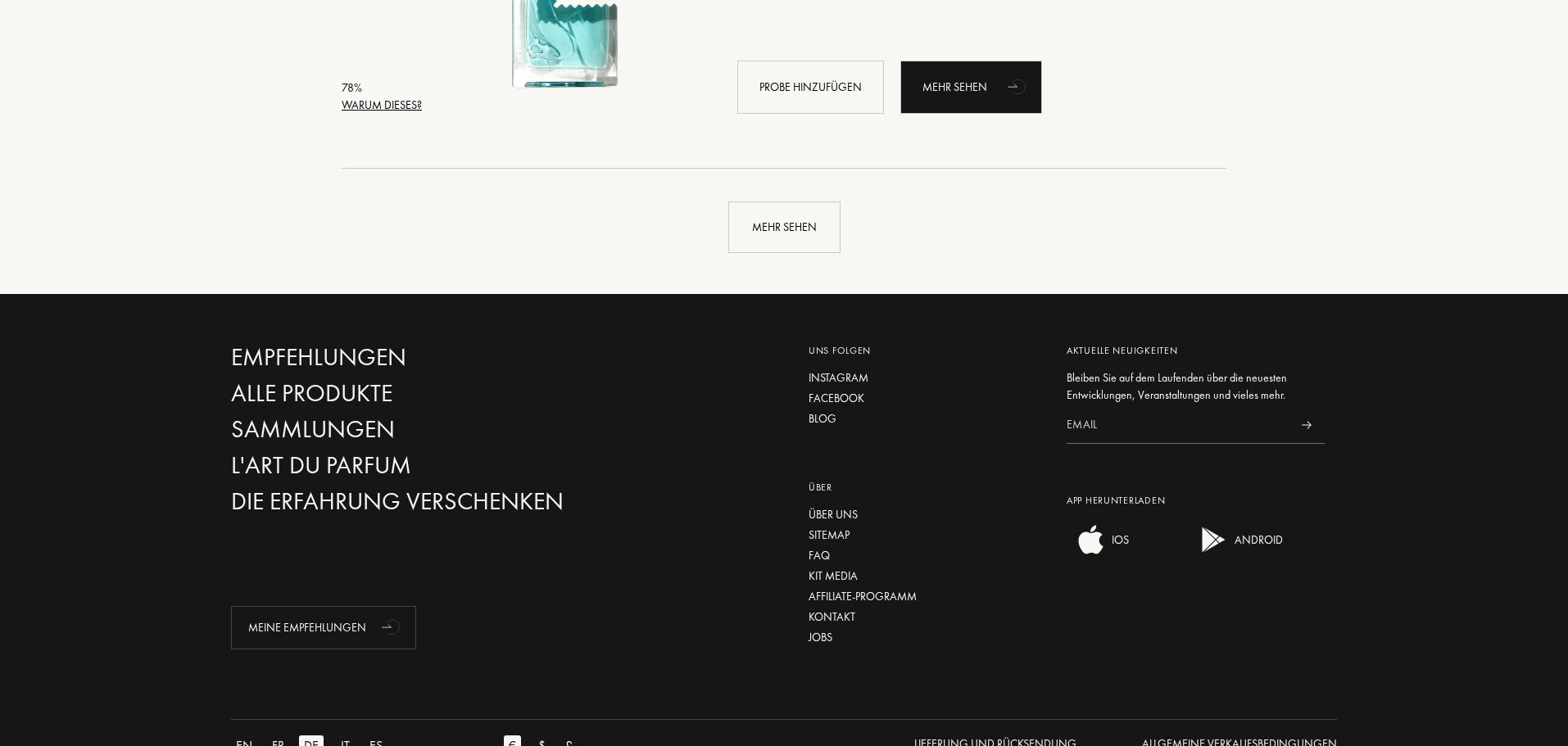
scroll to position [12249, 0]
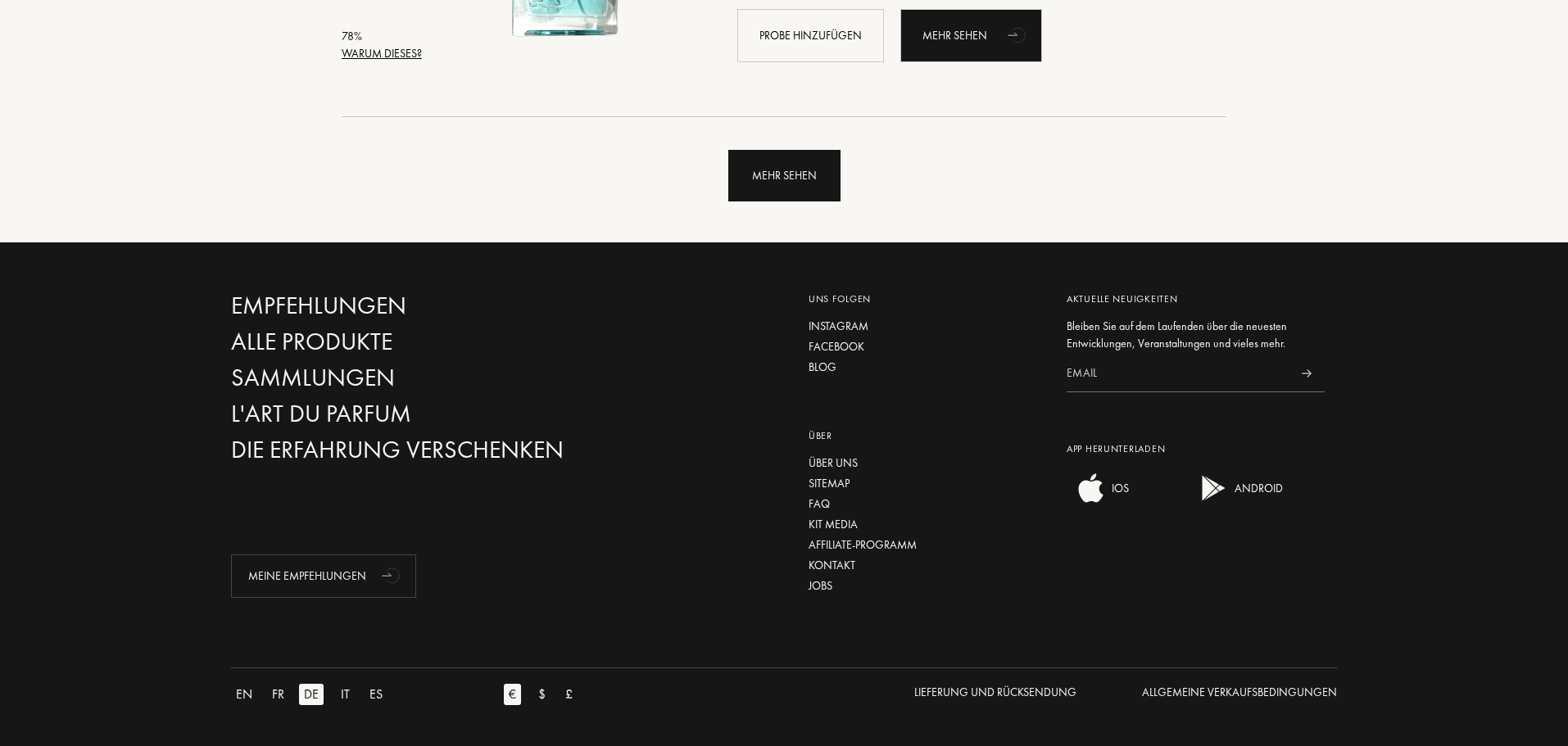
click at [797, 165] on div "Mehr sehen" at bounding box center [784, 175] width 112 height 51
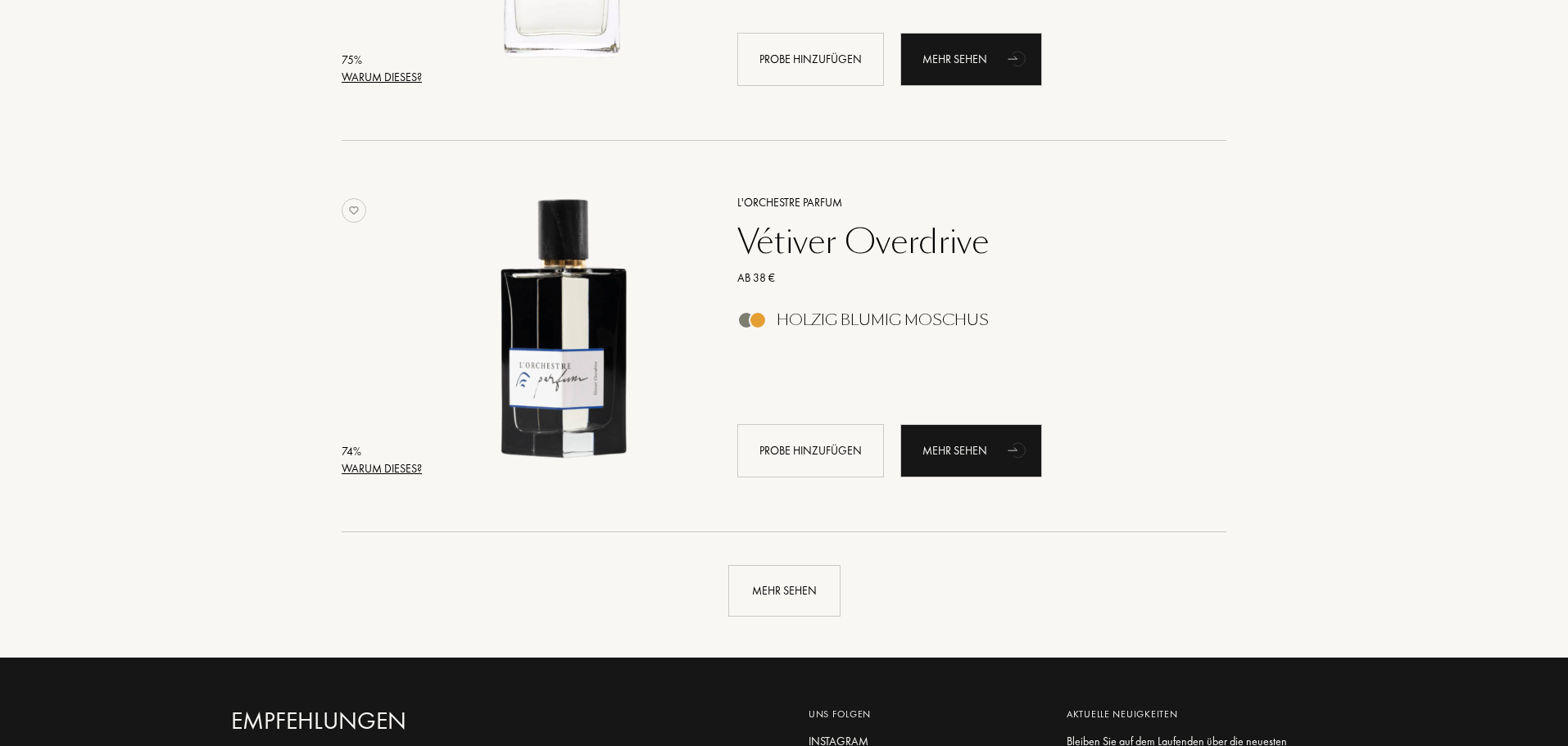
scroll to position [16099, 0]
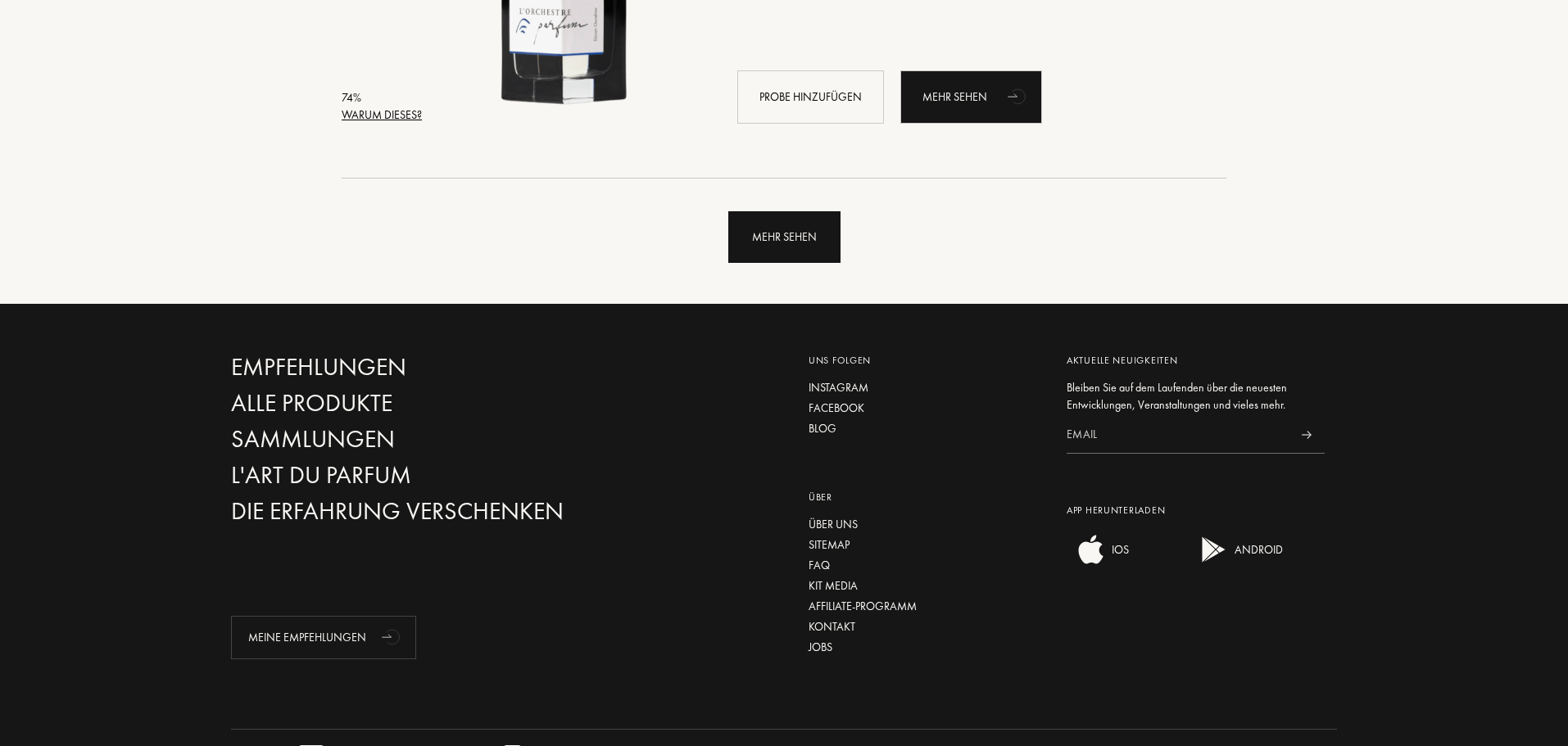
click at [764, 251] on div "Mehr sehen" at bounding box center [784, 237] width 112 height 51
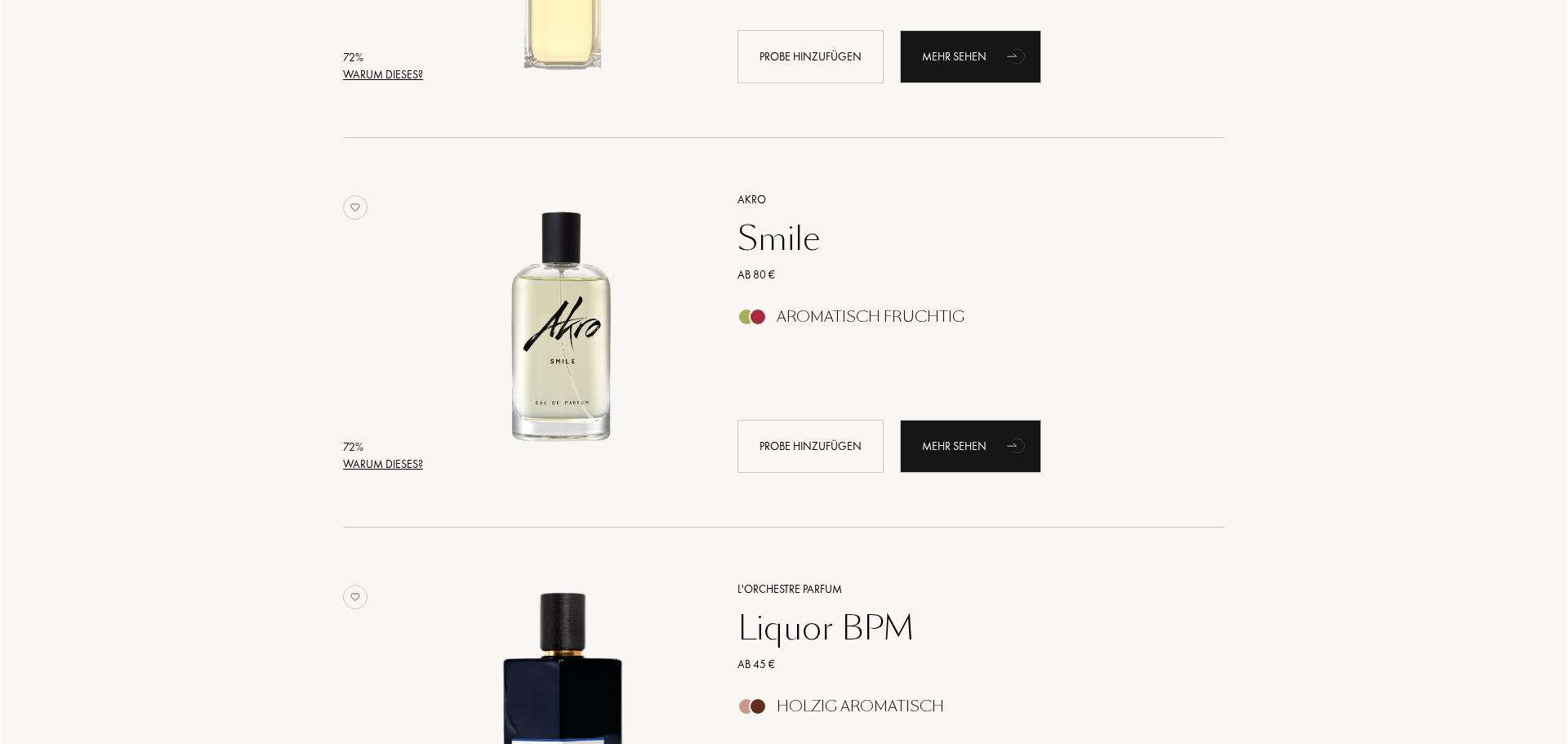
scroll to position [18424, 0]
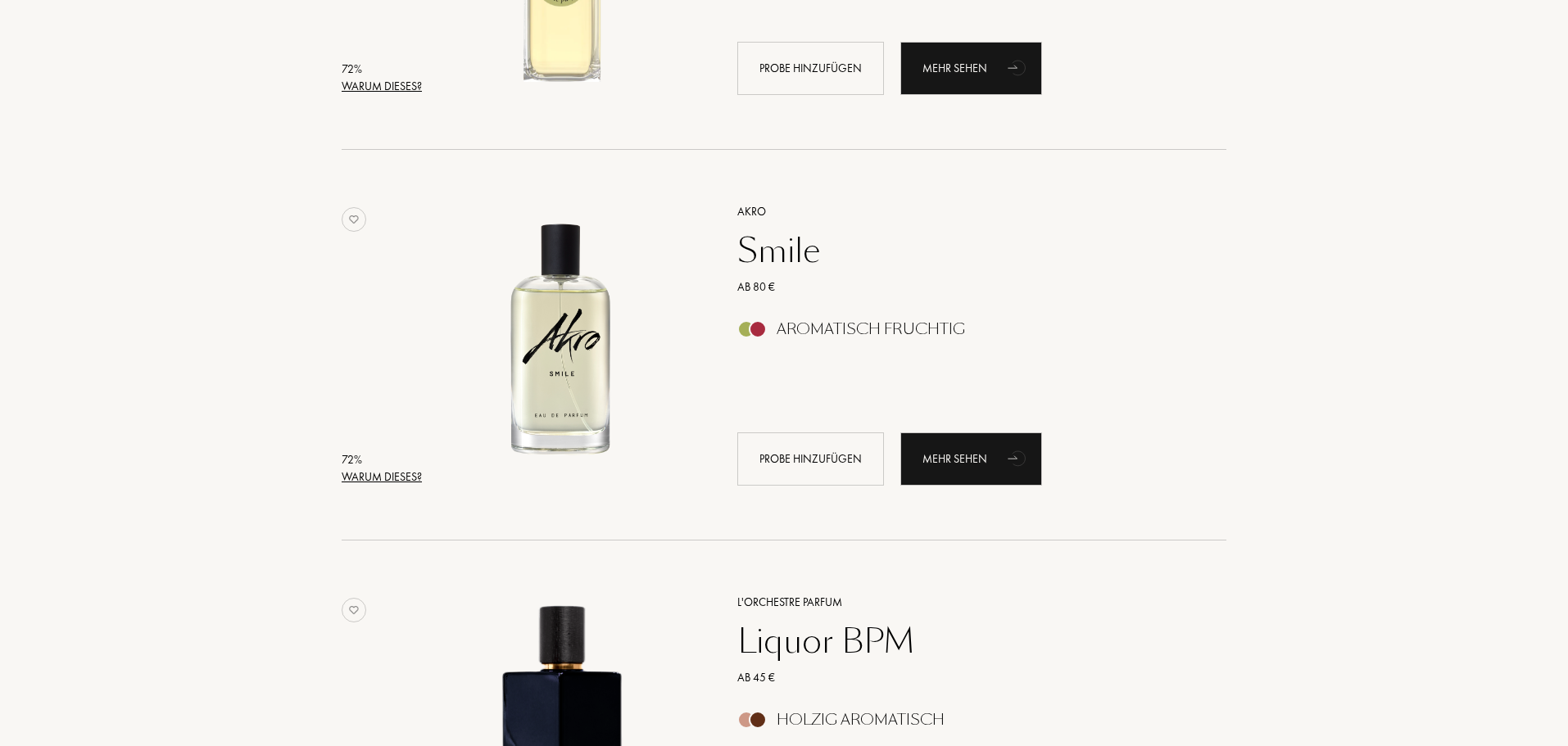
click at [388, 477] on div "Warum dieses?" at bounding box center [381, 477] width 80 height 17
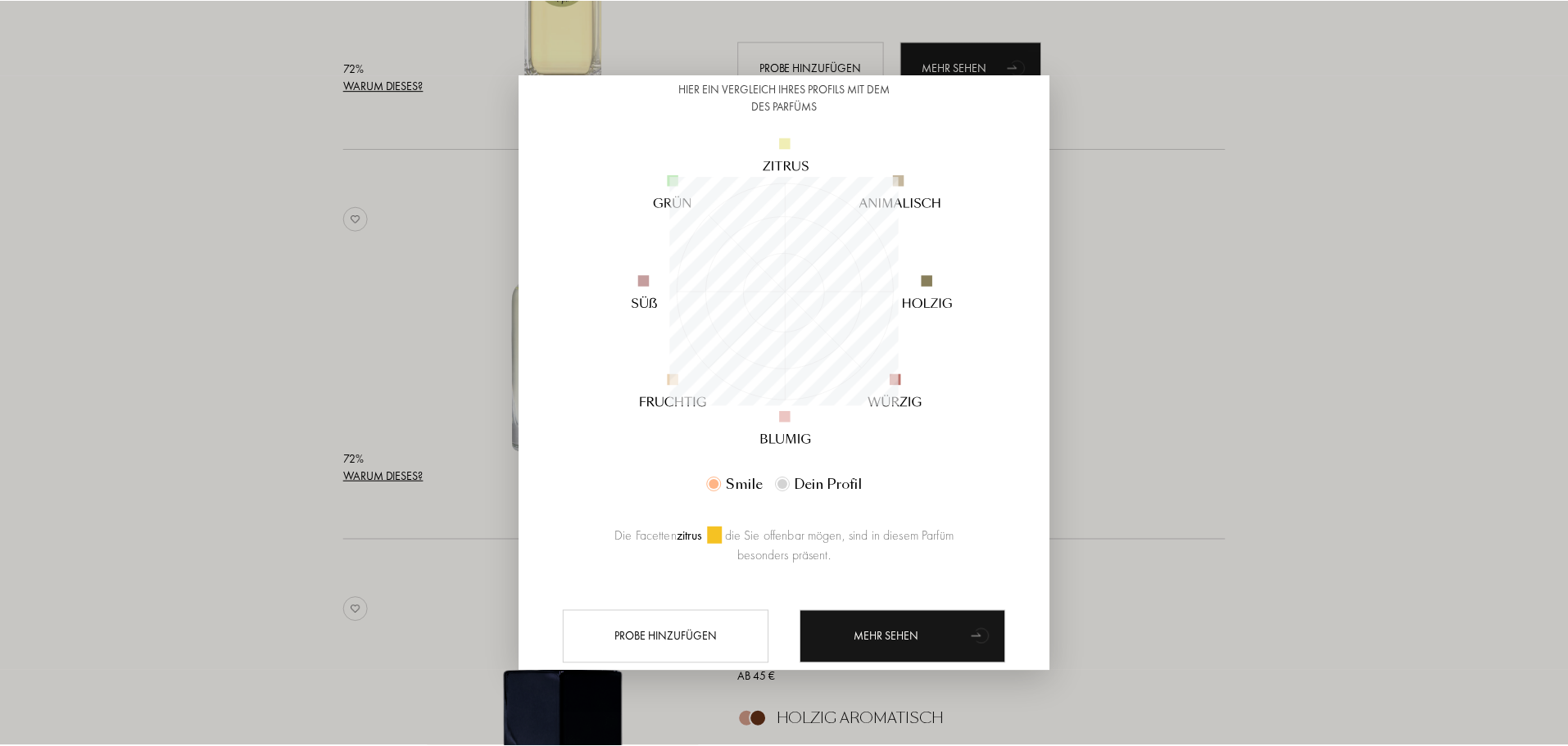
scroll to position [173, 0]
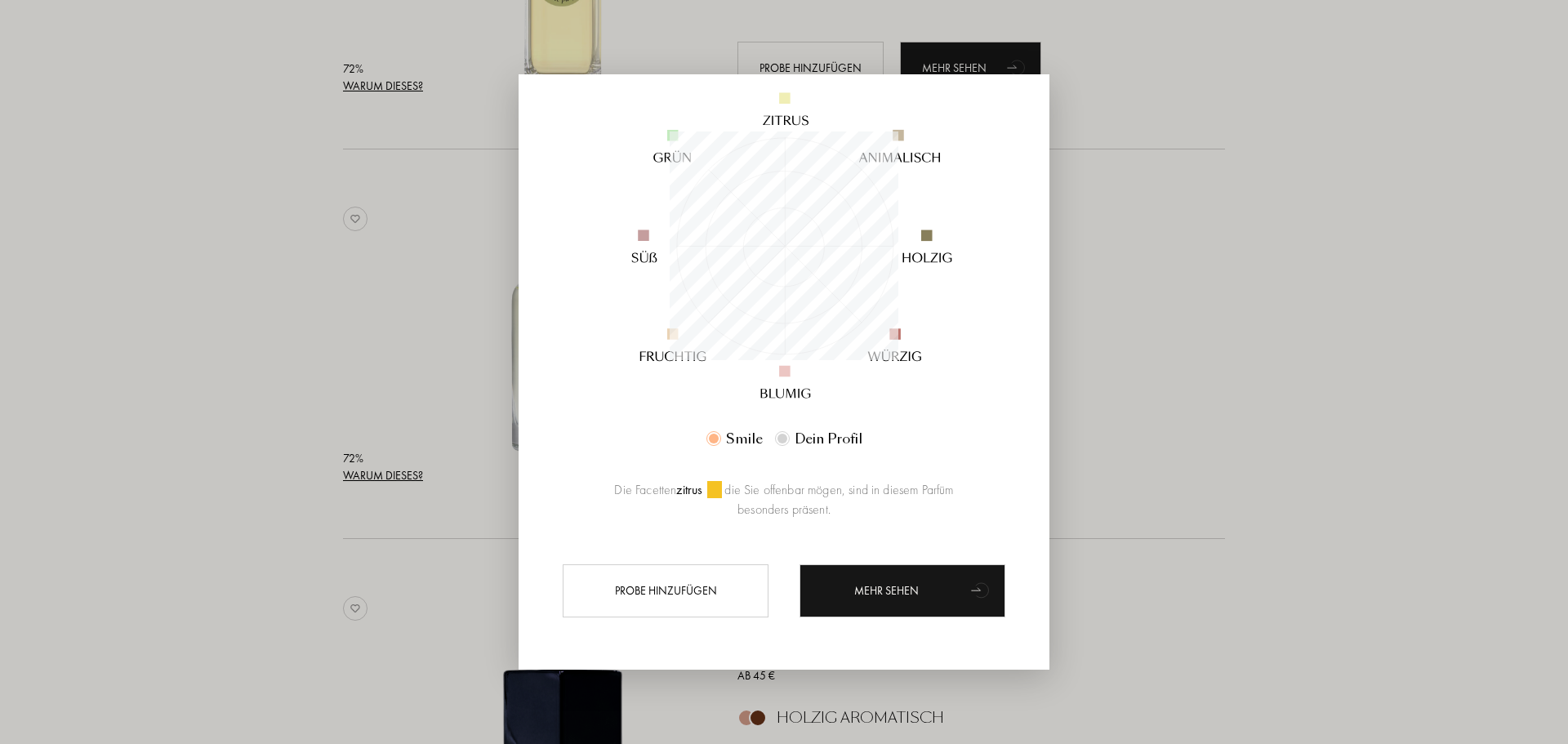
click at [1198, 322] on div at bounding box center [784, 372] width 1568 height 744
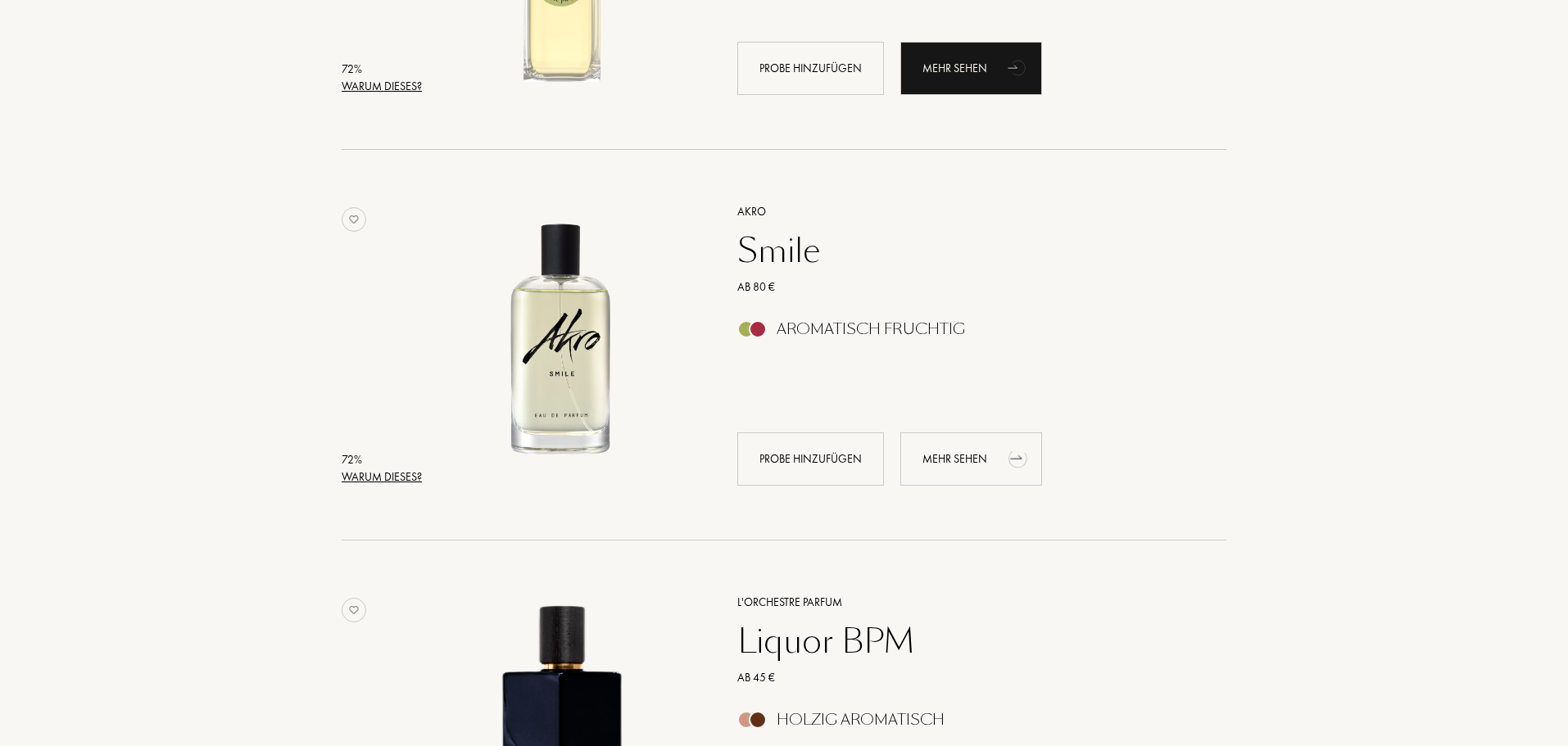
click at [989, 437] on div "Mehr sehen" at bounding box center [971, 459] width 142 height 53
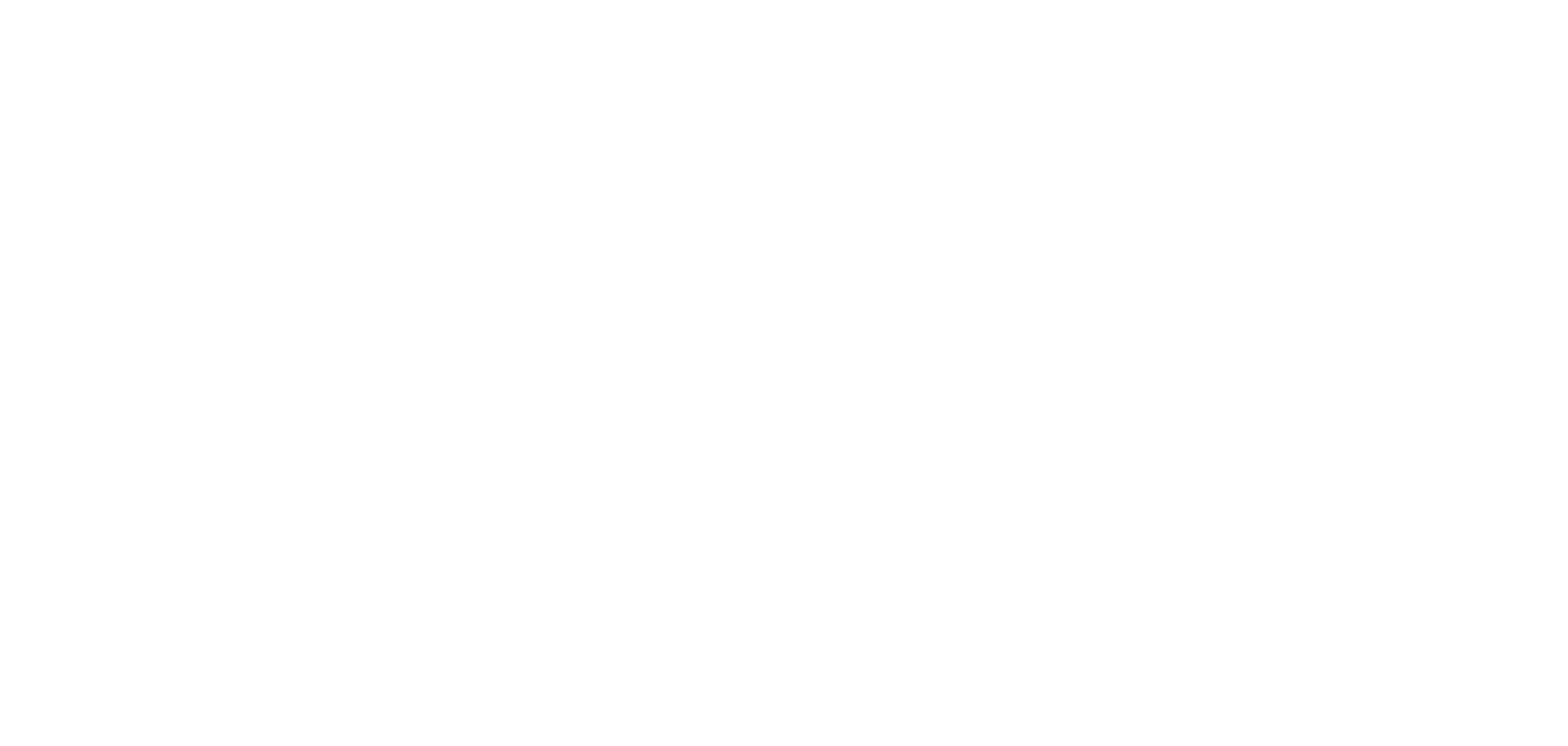
select select "DE"
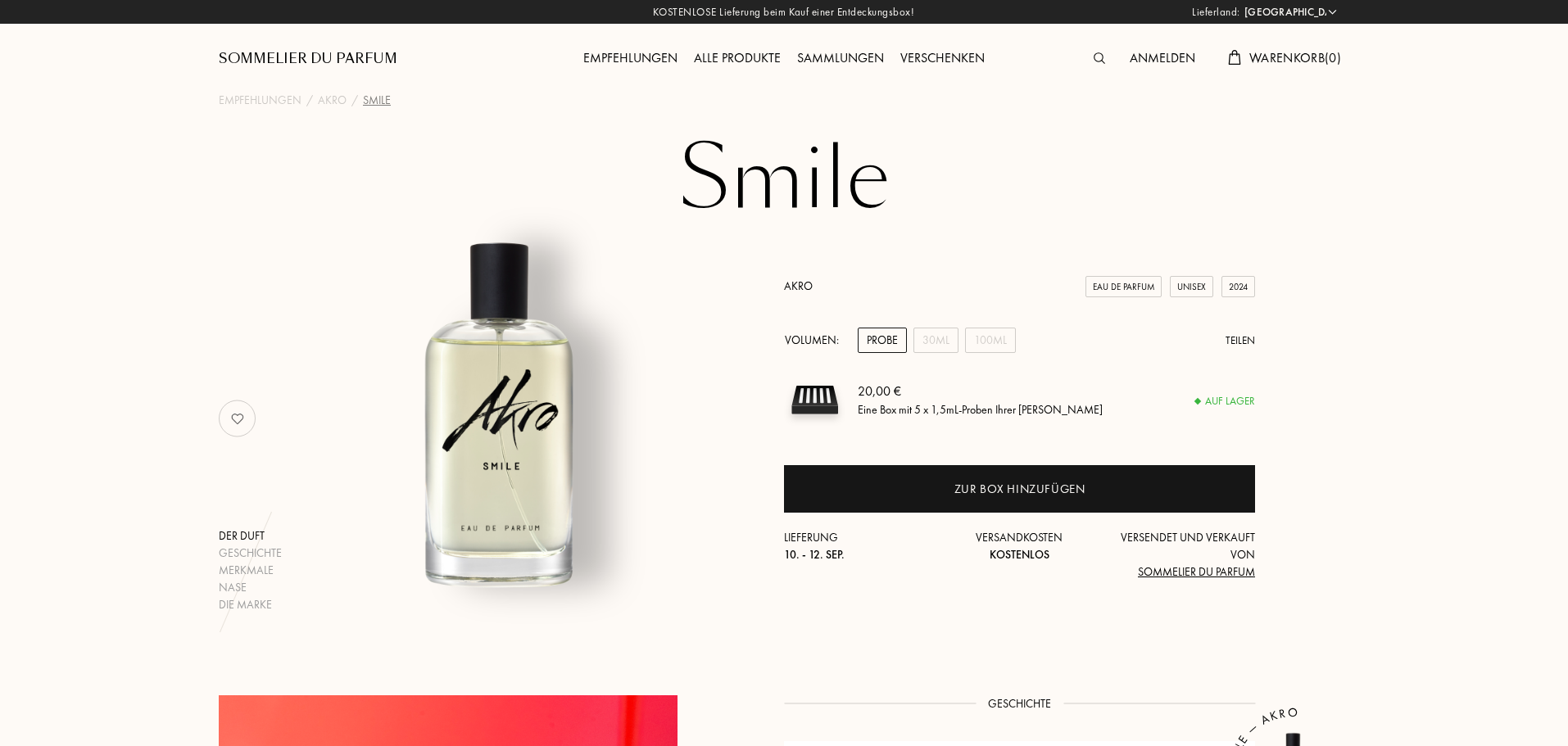
click at [739, 63] on div "Alle Produkte" at bounding box center [737, 59] width 103 height 21
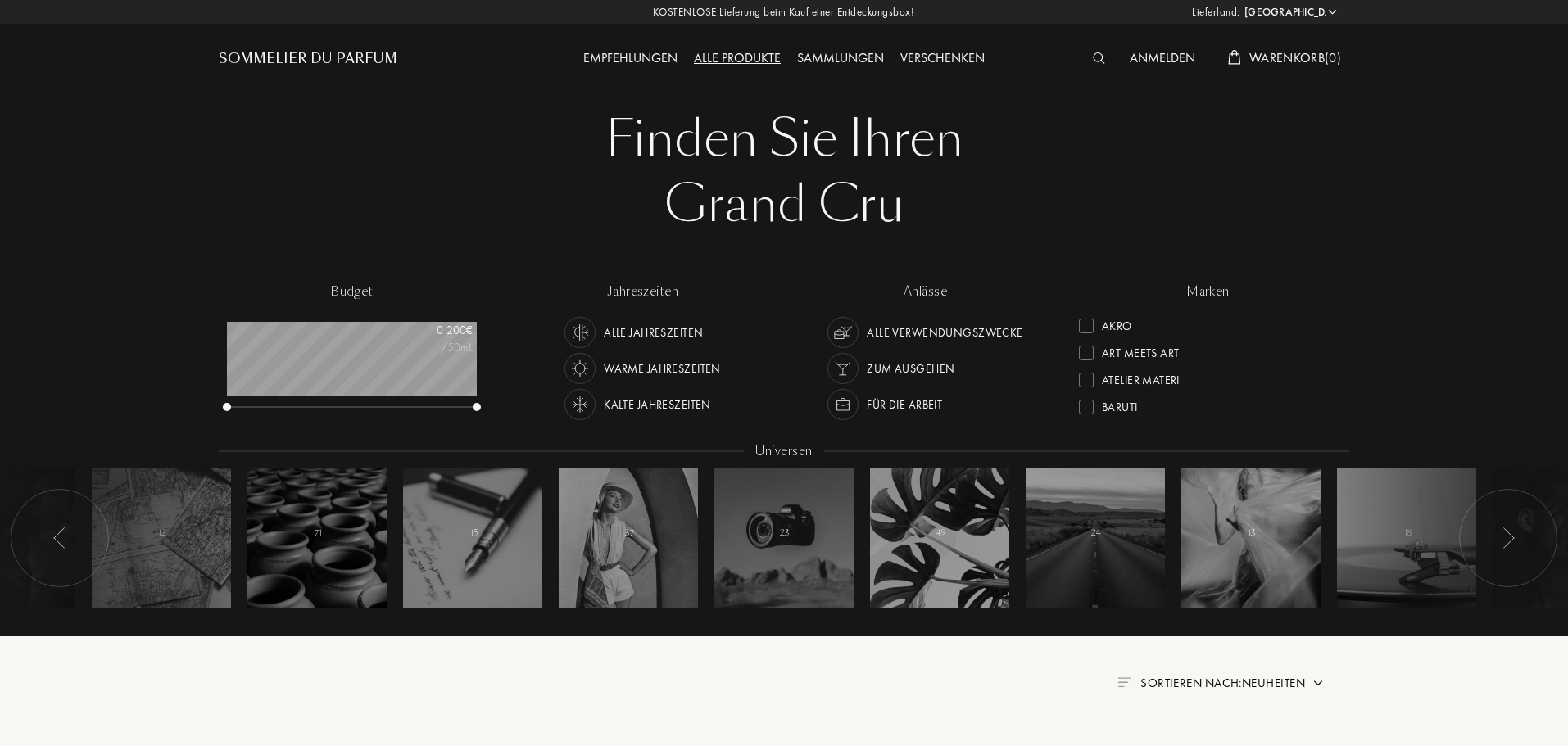
select select "DE"
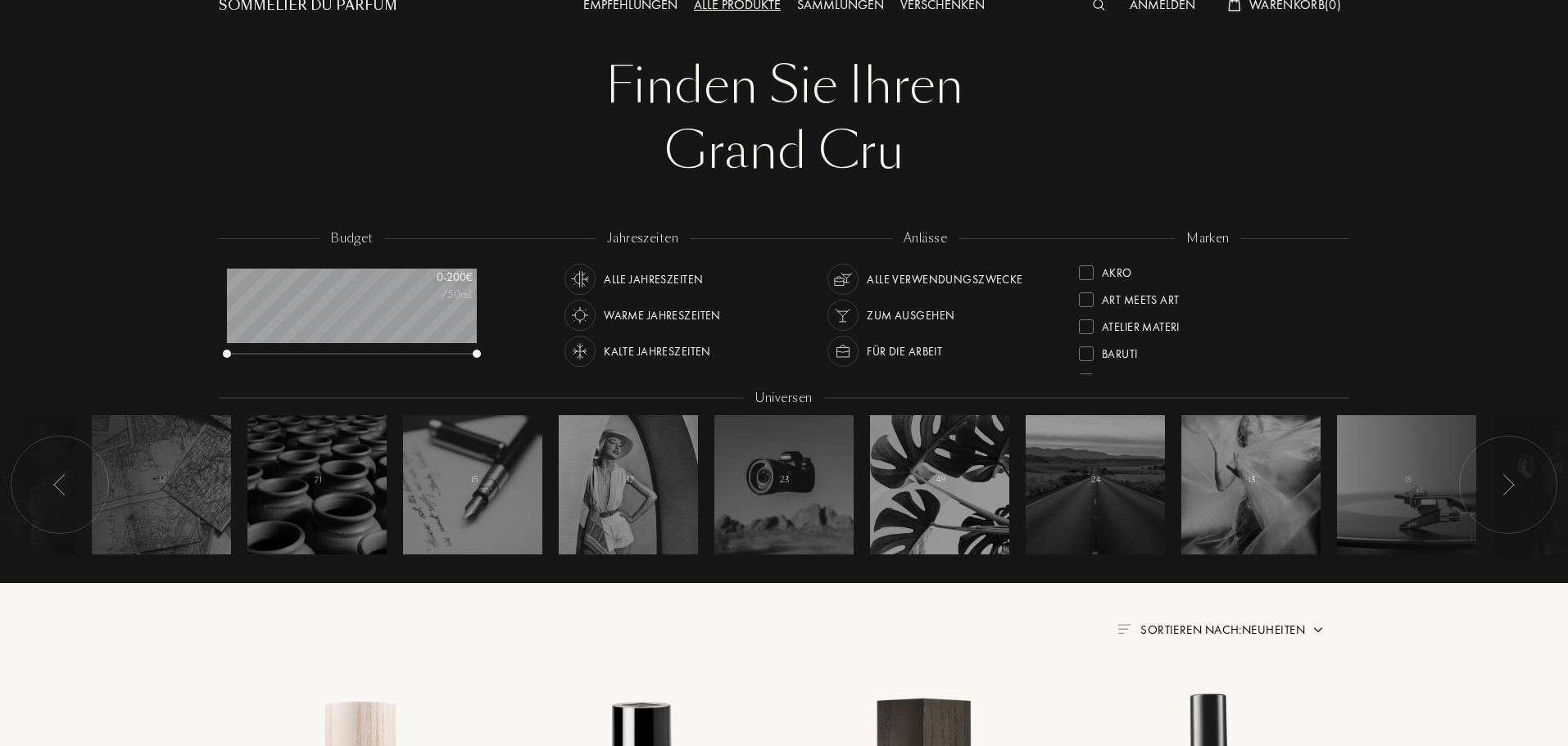
scroll to position [82, 0]
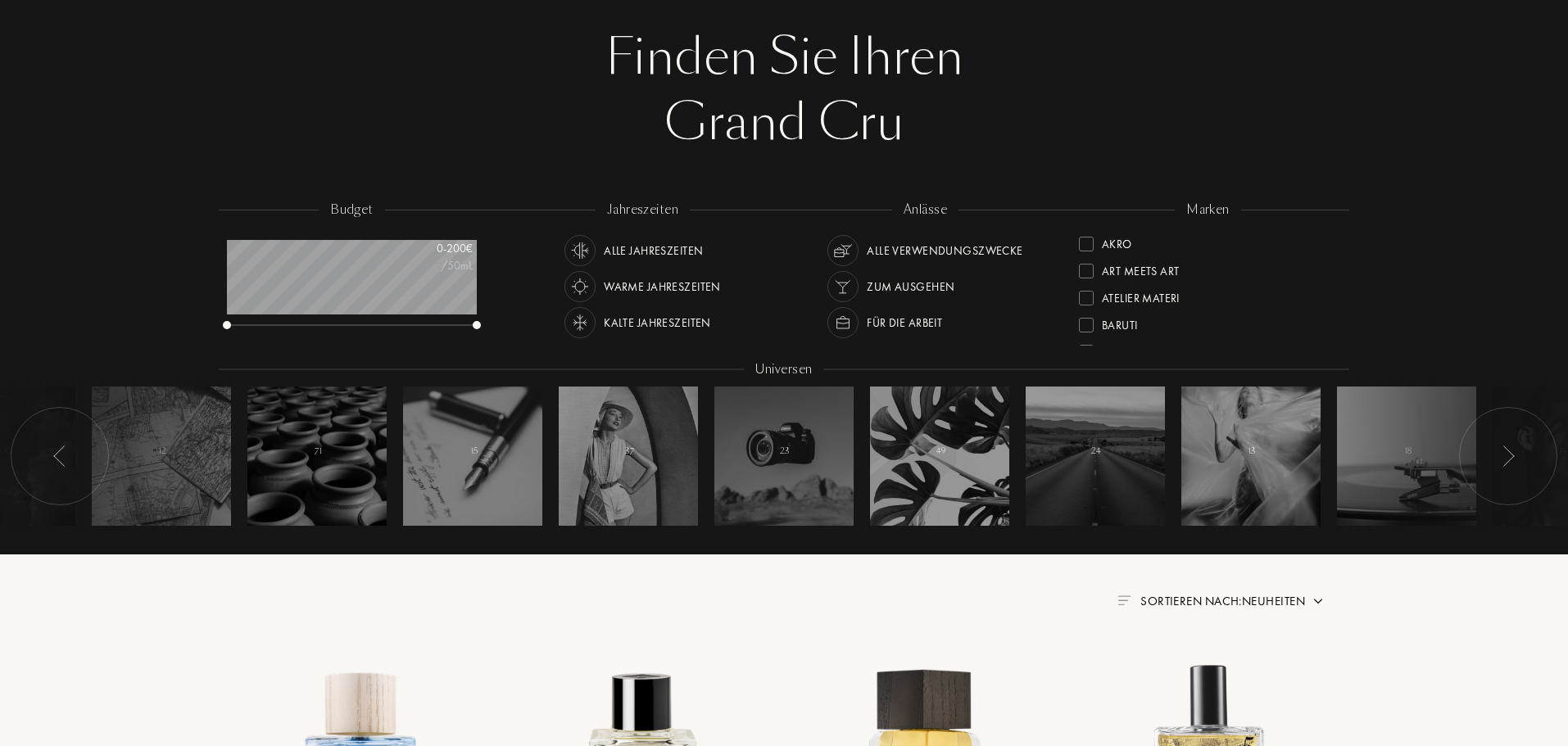
click at [947, 252] on div "Alle Verwendungszwecke" at bounding box center [944, 251] width 155 height 31
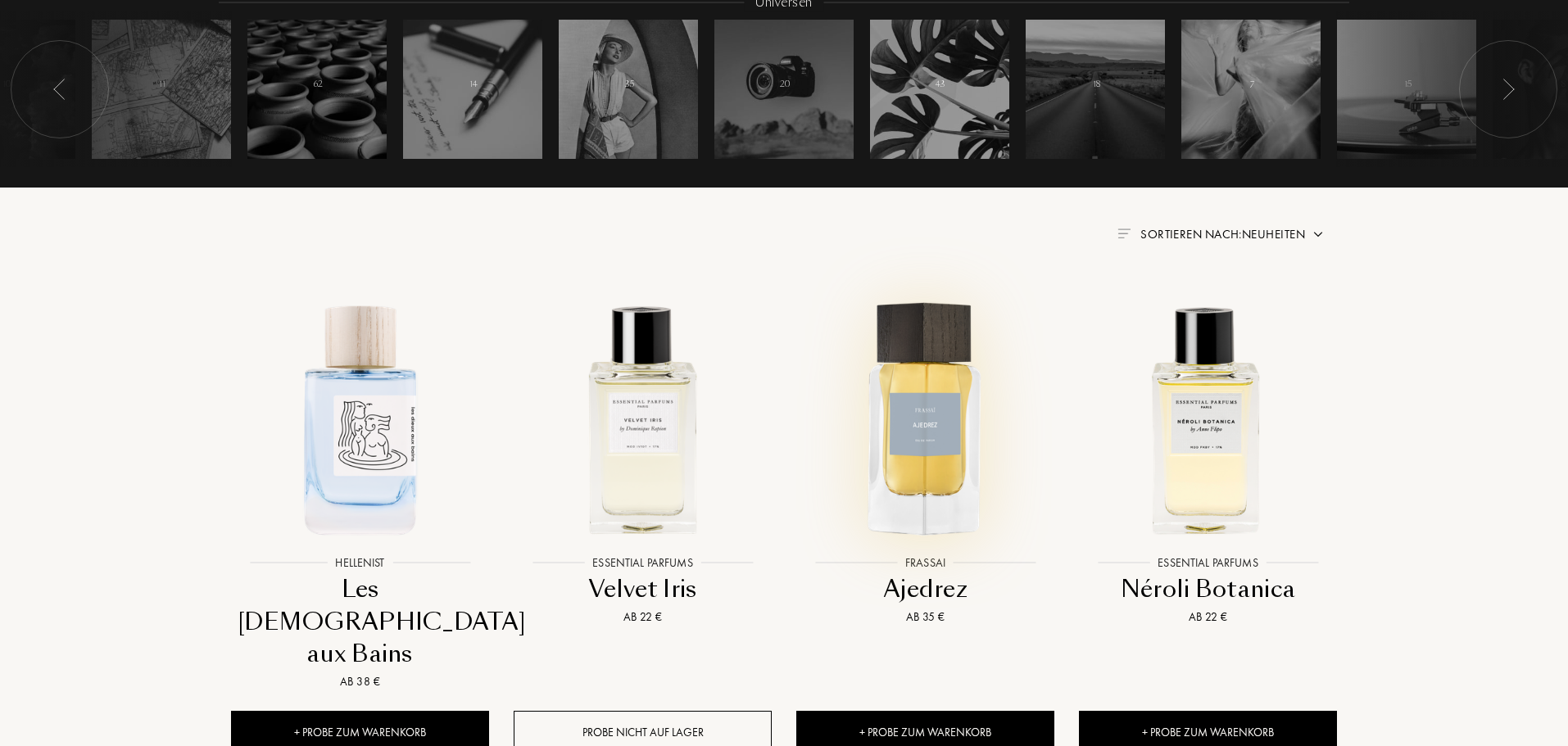
scroll to position [492, 0]
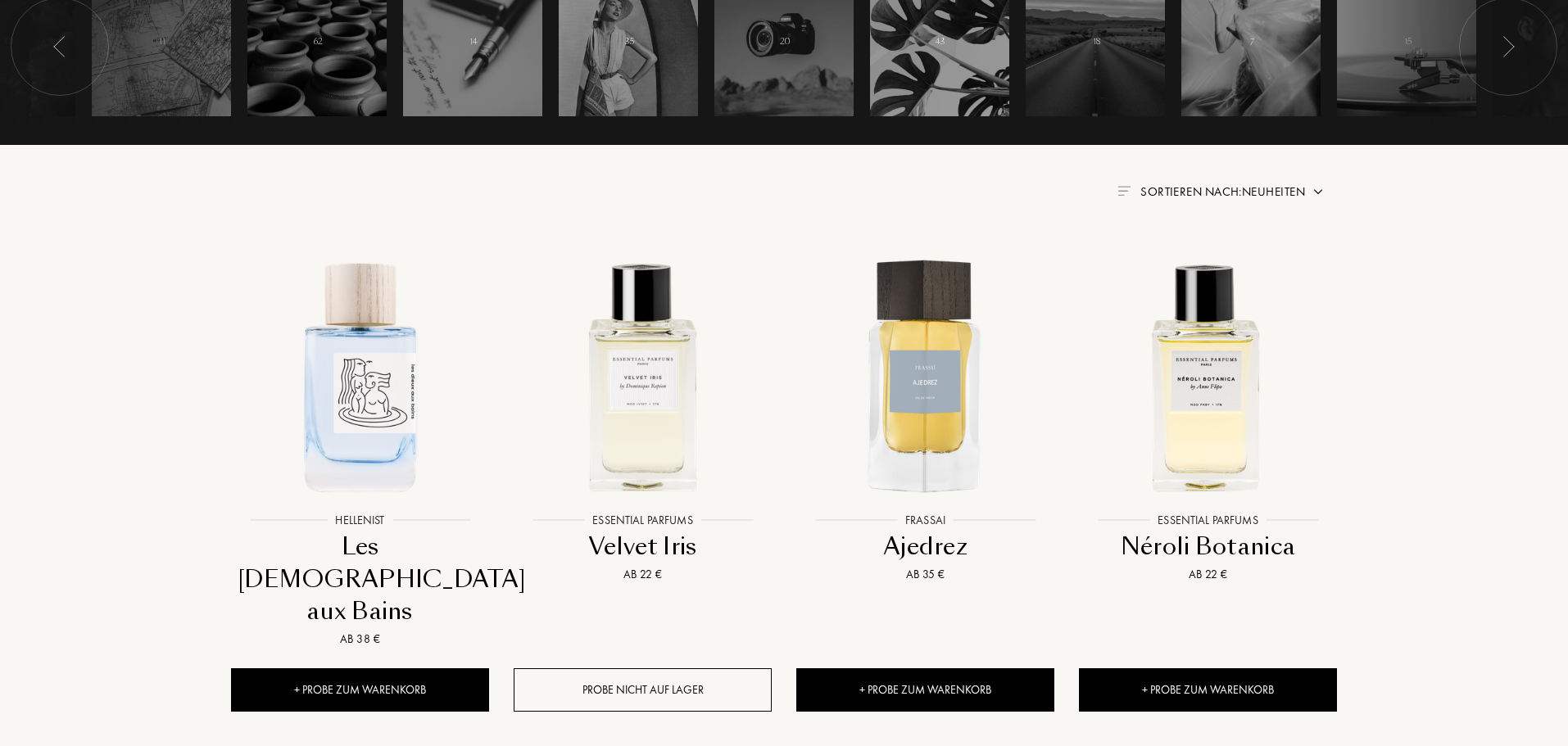
click at [1291, 198] on span "Sortieren nach: Neuheiten" at bounding box center [1223, 192] width 165 height 16
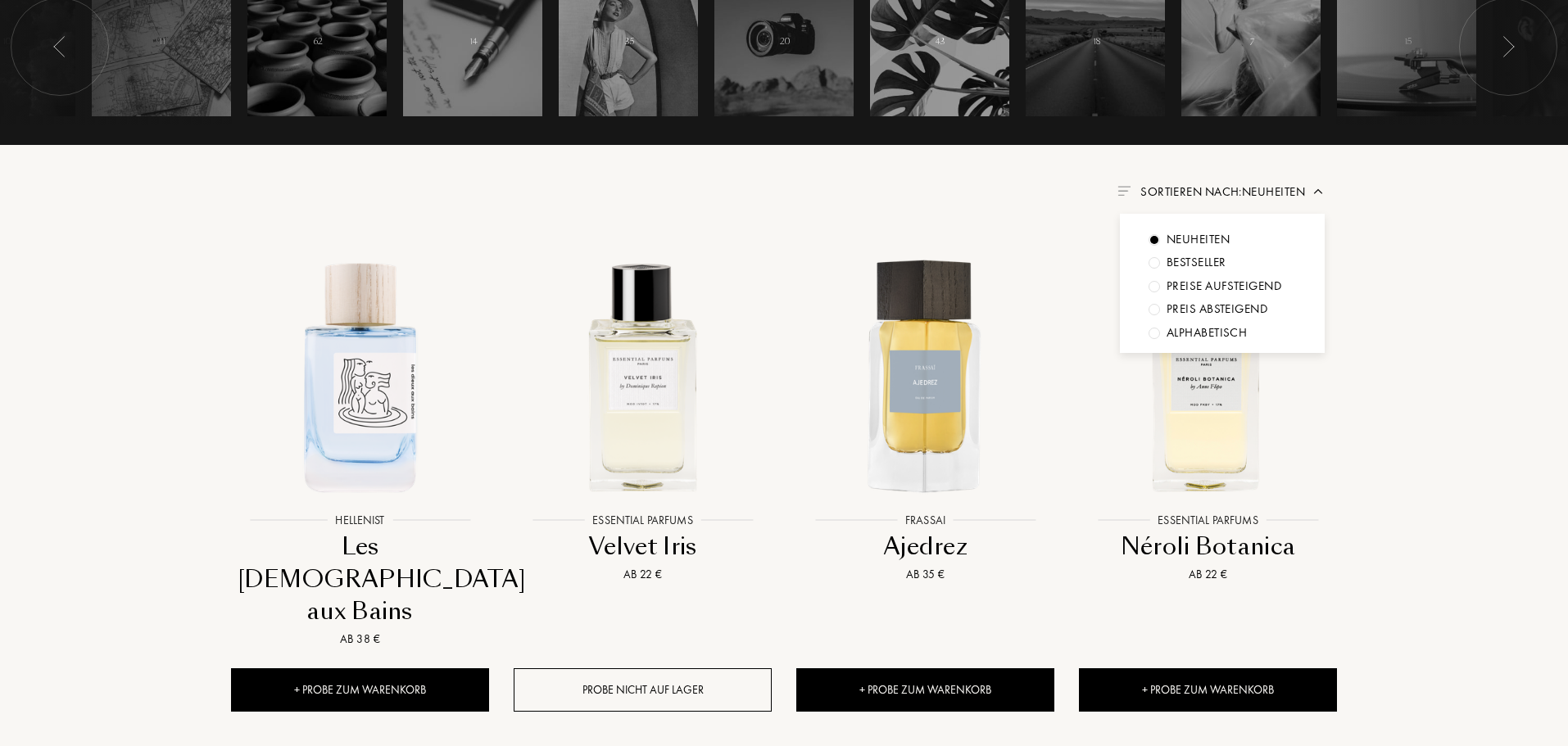
click at [1256, 271] on div "Bestseller" at bounding box center [1222, 263] width 148 height 19
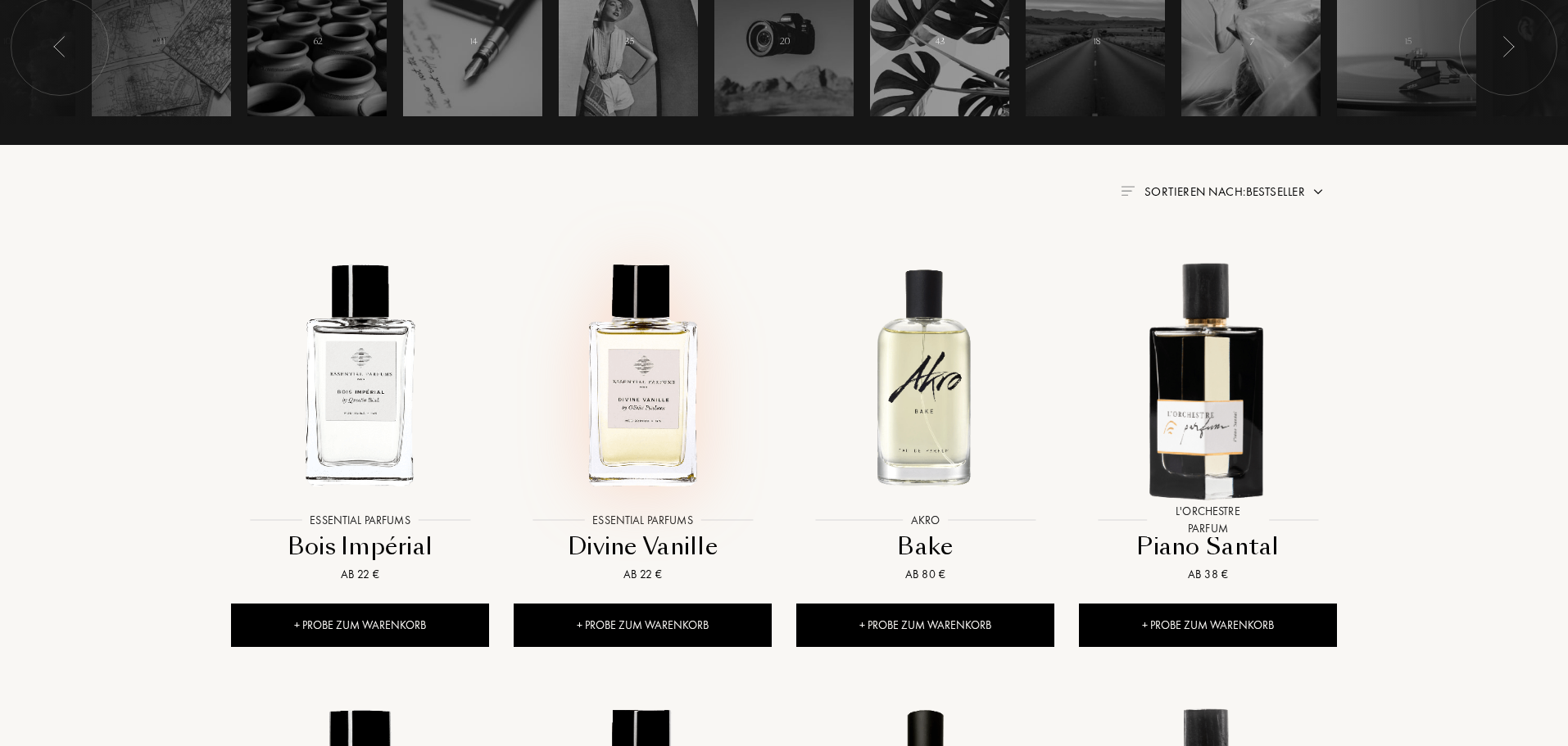
click at [600, 402] on img at bounding box center [642, 374] width 255 height 254
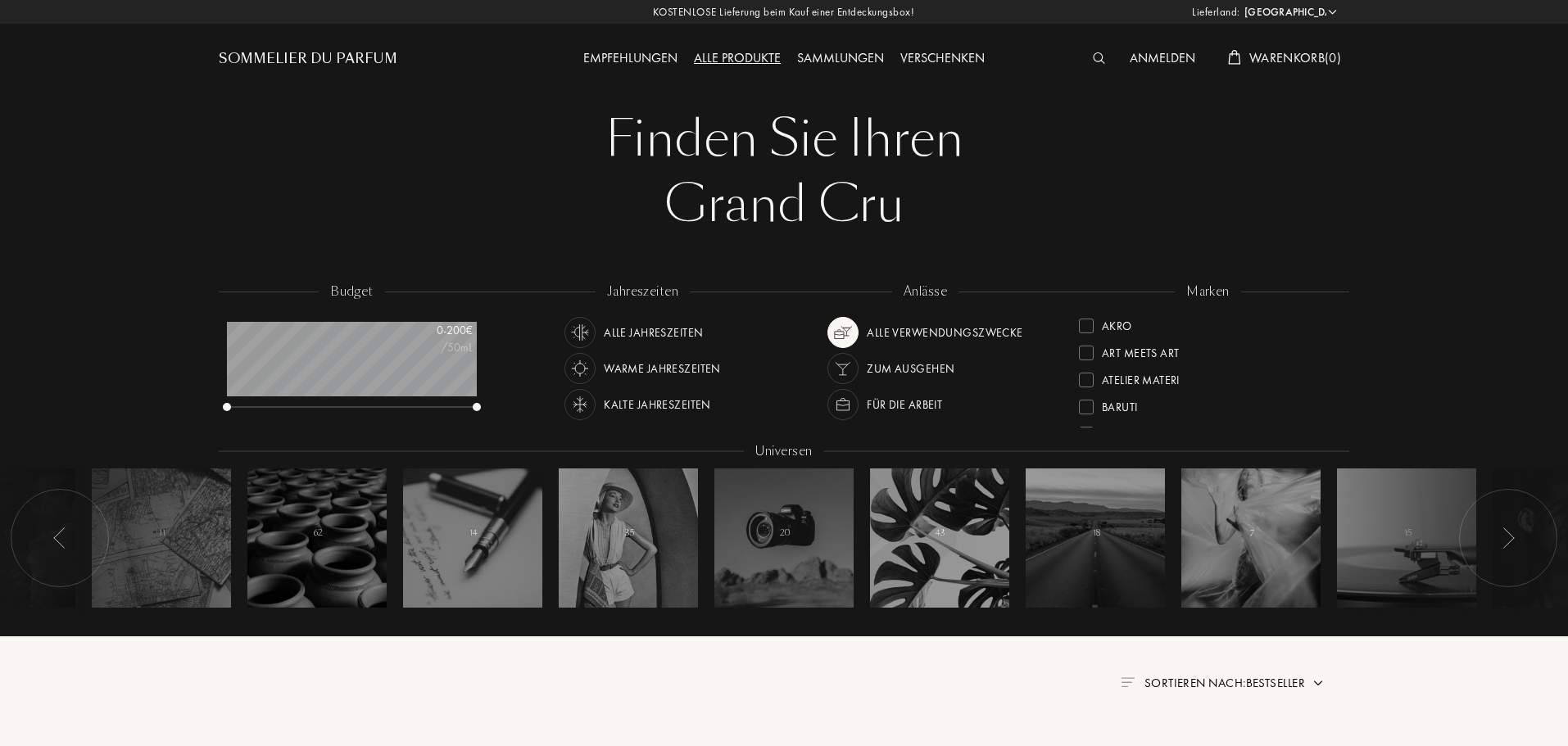
drag, startPoint x: 790, startPoint y: 450, endPoint x: 793, endPoint y: 425, distance: 25.2
click at [793, 425] on div "budget 0 - 200 € /50mL jahreszeiten Alle Jahreszeiten Warme Jahreszeiten Kalte …" at bounding box center [784, 458] width 1130 height 351
click at [1502, 527] on div at bounding box center [1508, 537] width 98 height 98
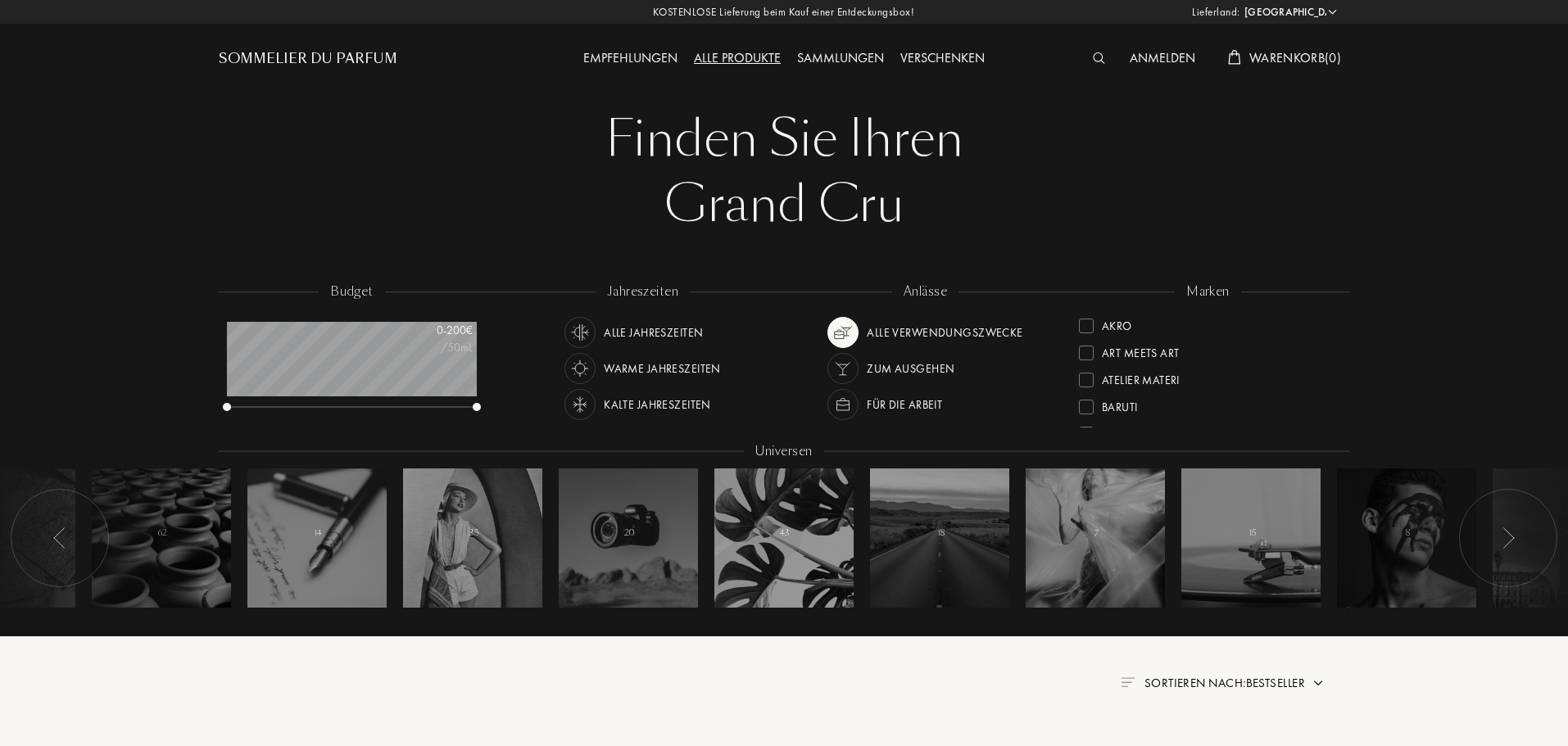
click at [1501, 530] on div at bounding box center [1508, 537] width 98 height 98
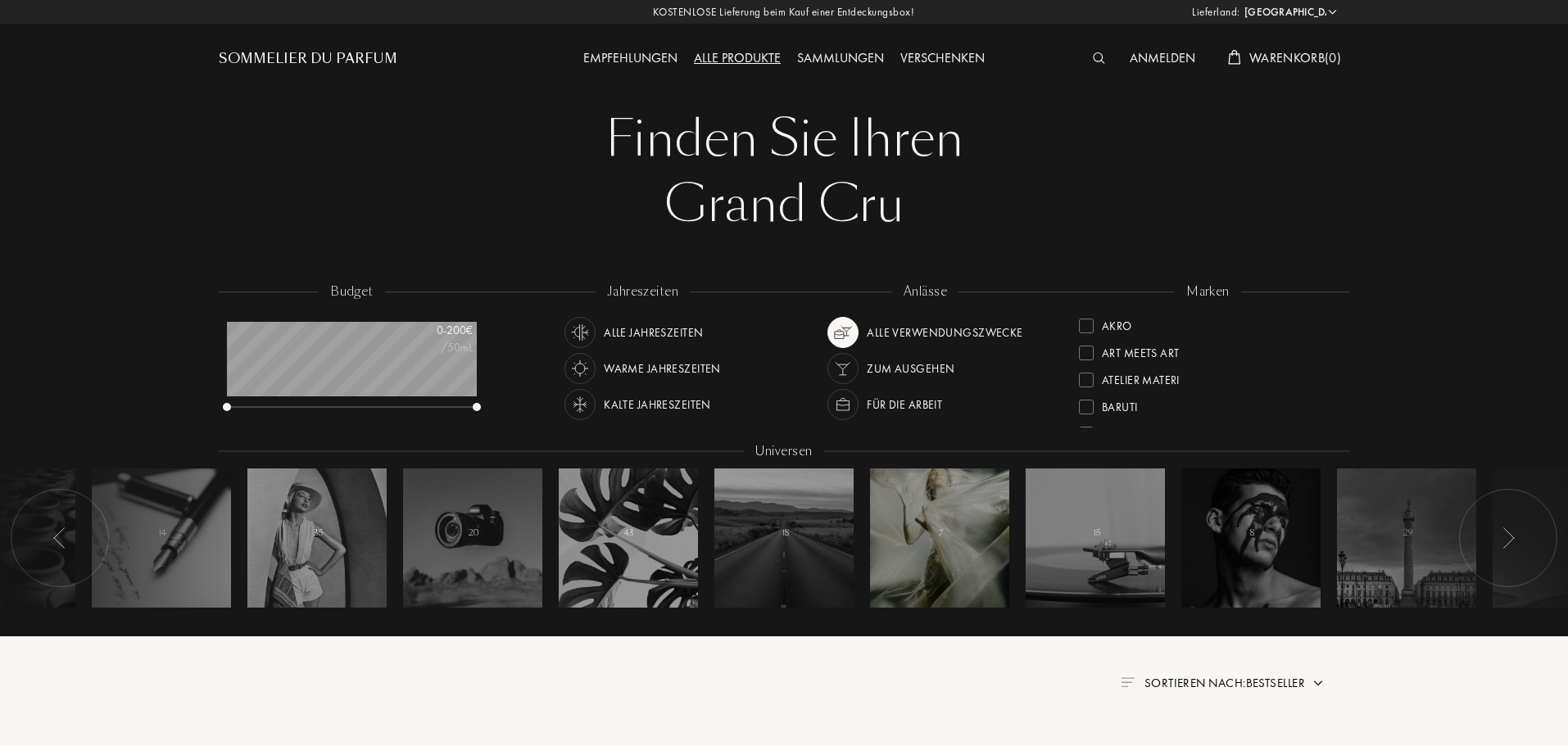
click at [931, 534] on div at bounding box center [940, 538] width 139 height 139
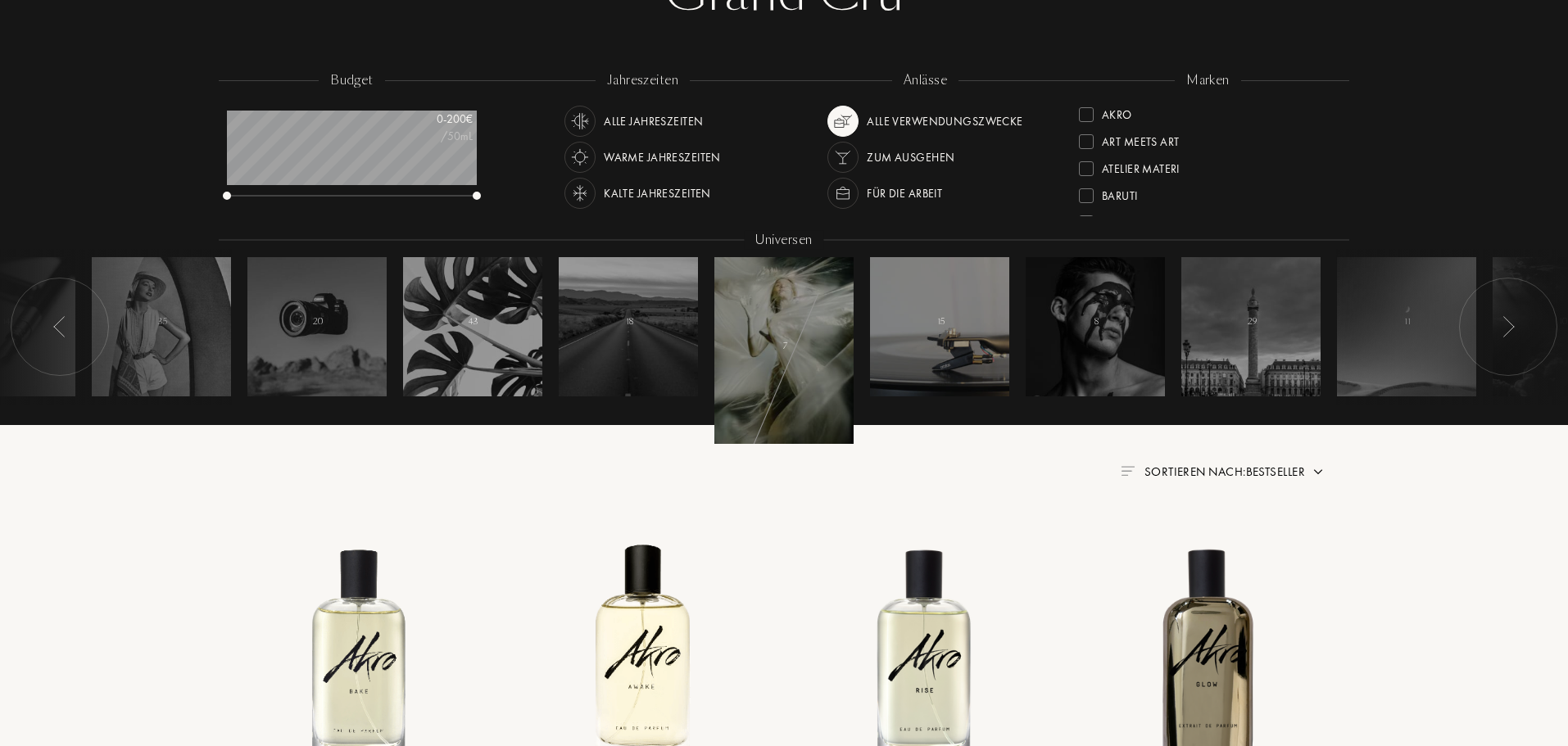
scroll to position [328, 0]
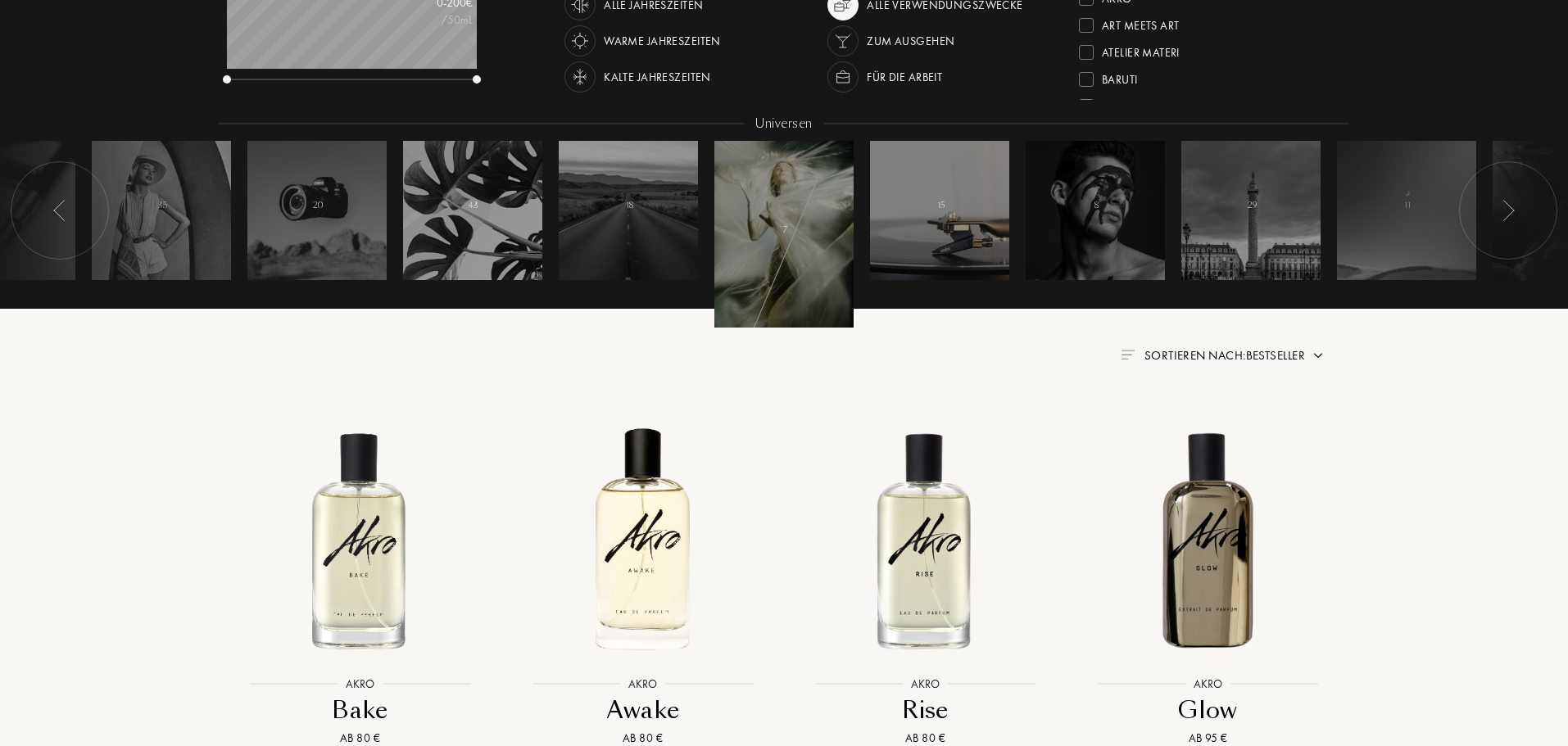
click at [977, 255] on div at bounding box center [940, 211] width 139 height 139
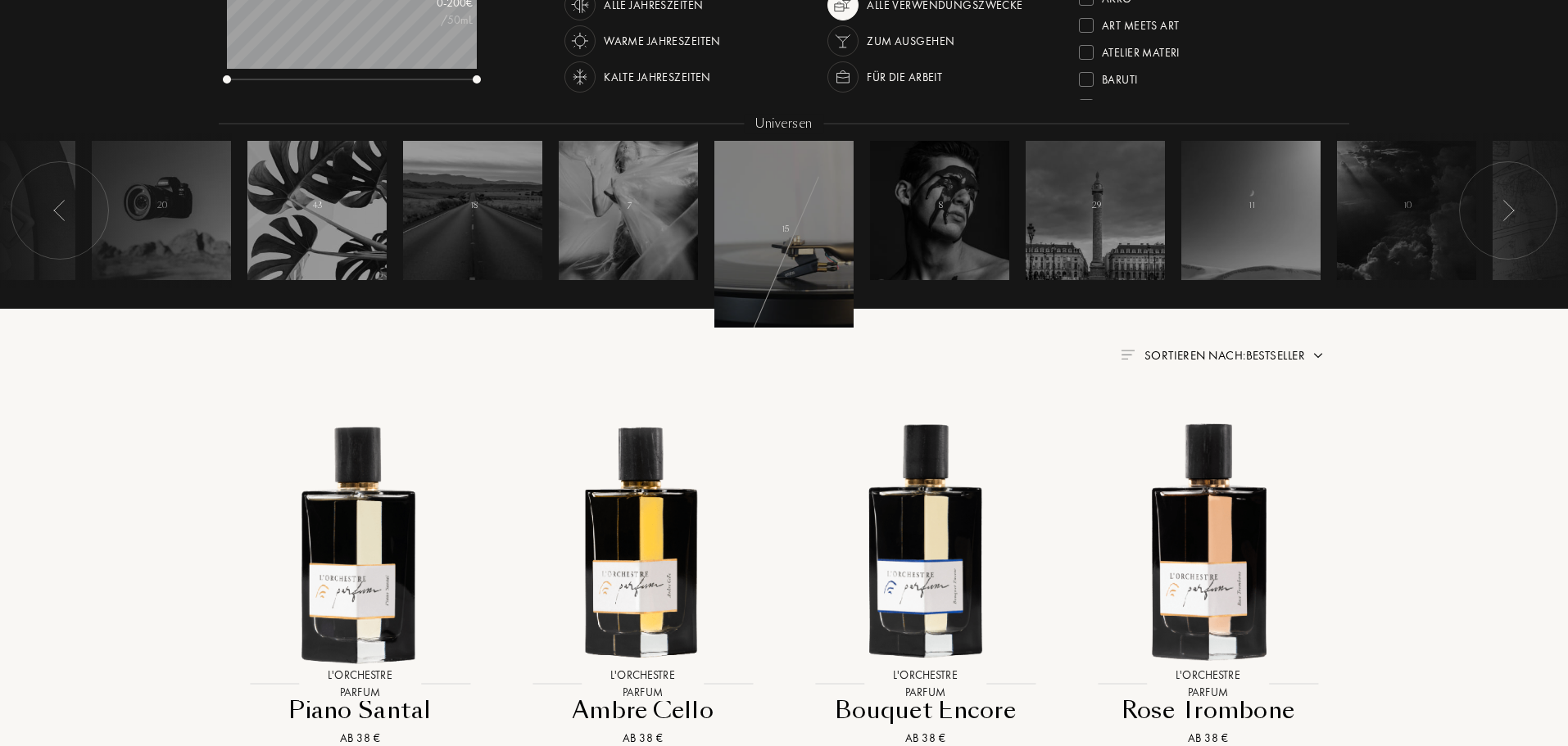
drag, startPoint x: 1097, startPoint y: 205, endPoint x: 509, endPoint y: 341, distance: 603.5
click at [509, 341] on div "Finden Sie Ihren Grand Cru Finden Sie Ihren Grand Cru budget 0 - 200 € /50mL ja…" at bounding box center [784, 32] width 1155 height 721
click at [1536, 179] on div at bounding box center [1508, 210] width 98 height 98
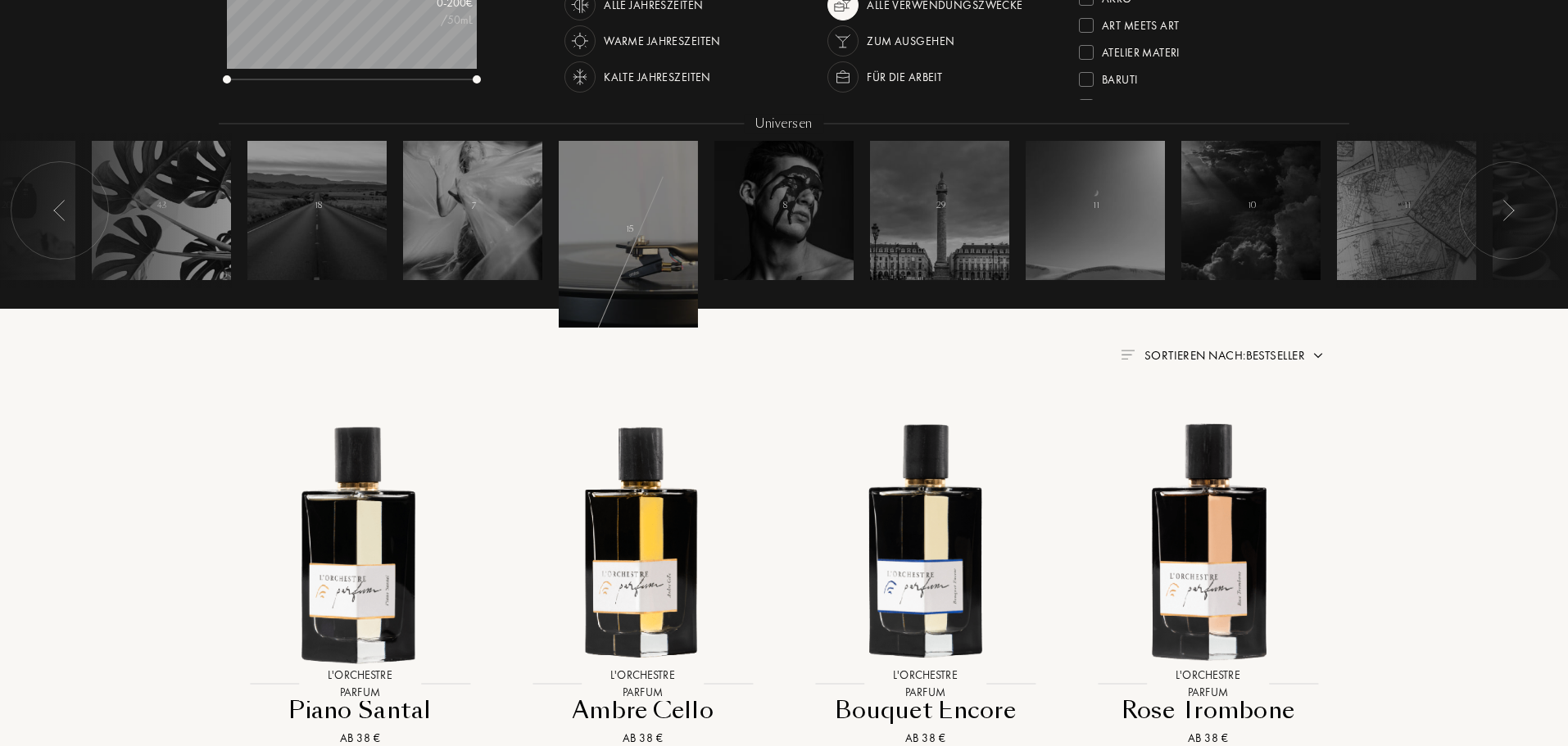
click at [1510, 204] on img at bounding box center [1509, 211] width 13 height 21
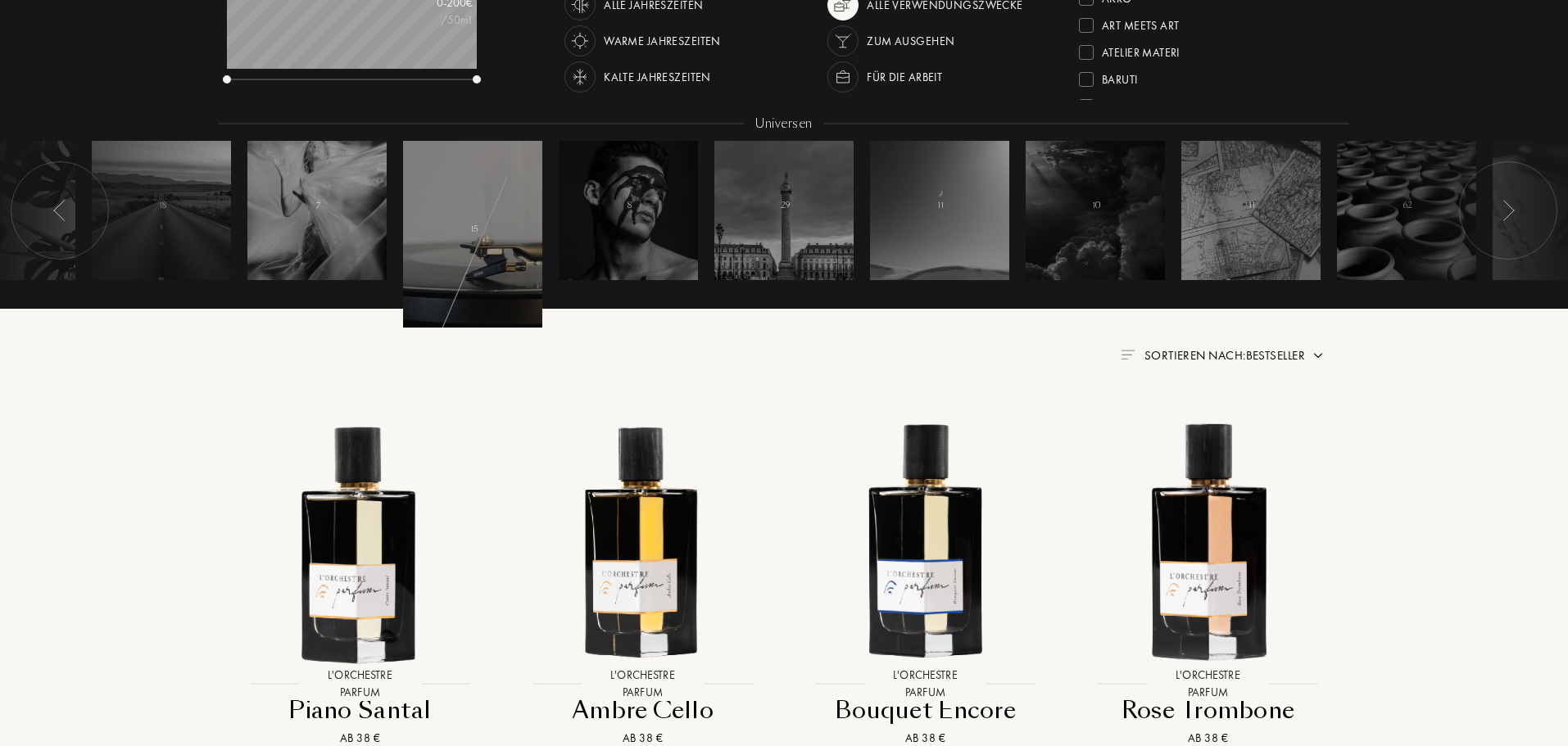
click at [1510, 204] on img at bounding box center [1509, 211] width 13 height 21
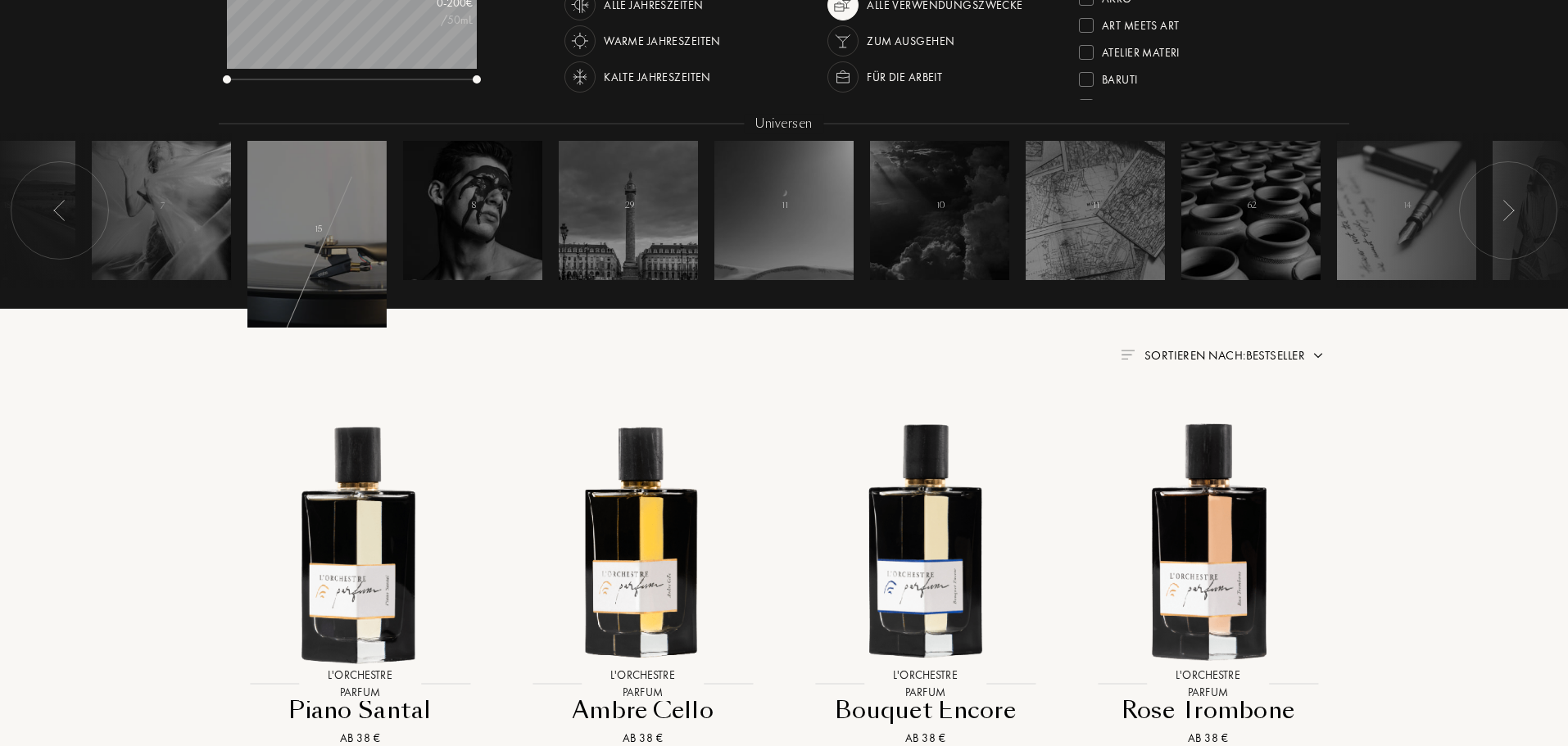
click at [1510, 204] on img at bounding box center [1509, 211] width 13 height 21
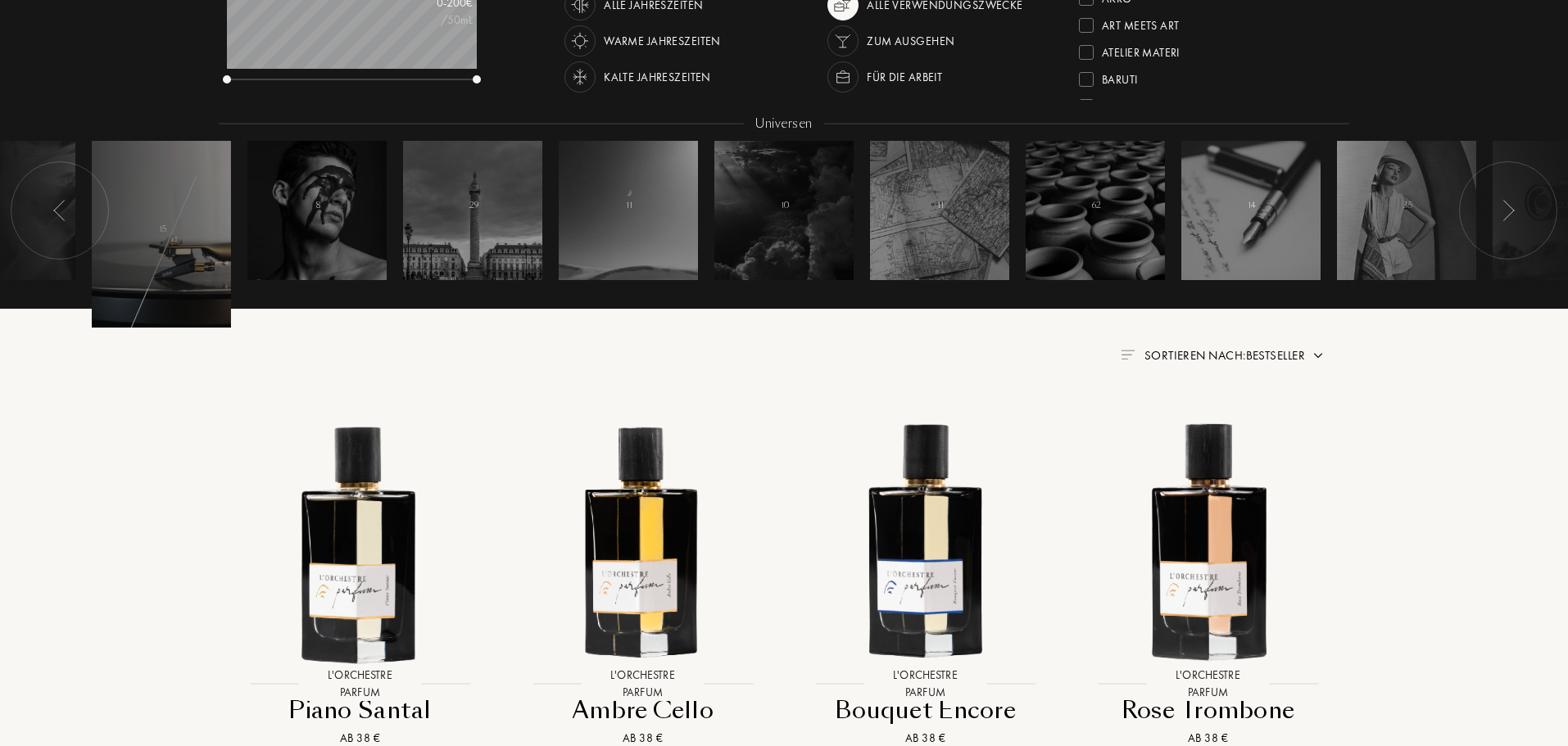
click at [1378, 188] on div at bounding box center [1458, 210] width 246 height 155
click at [1393, 228] on div at bounding box center [1458, 210] width 246 height 155
drag, startPoint x: 726, startPoint y: 296, endPoint x: 1117, endPoint y: 212, distance: 399.9
click at [1117, 214] on div "budget 0 - 200 € /50mL jahreszeiten Alle Jahreszeiten Warme Jahreszeiten Kalte …" at bounding box center [784, 131] width 1130 height 351
drag, startPoint x: 341, startPoint y: 204, endPoint x: 881, endPoint y: 170, distance: 541.1
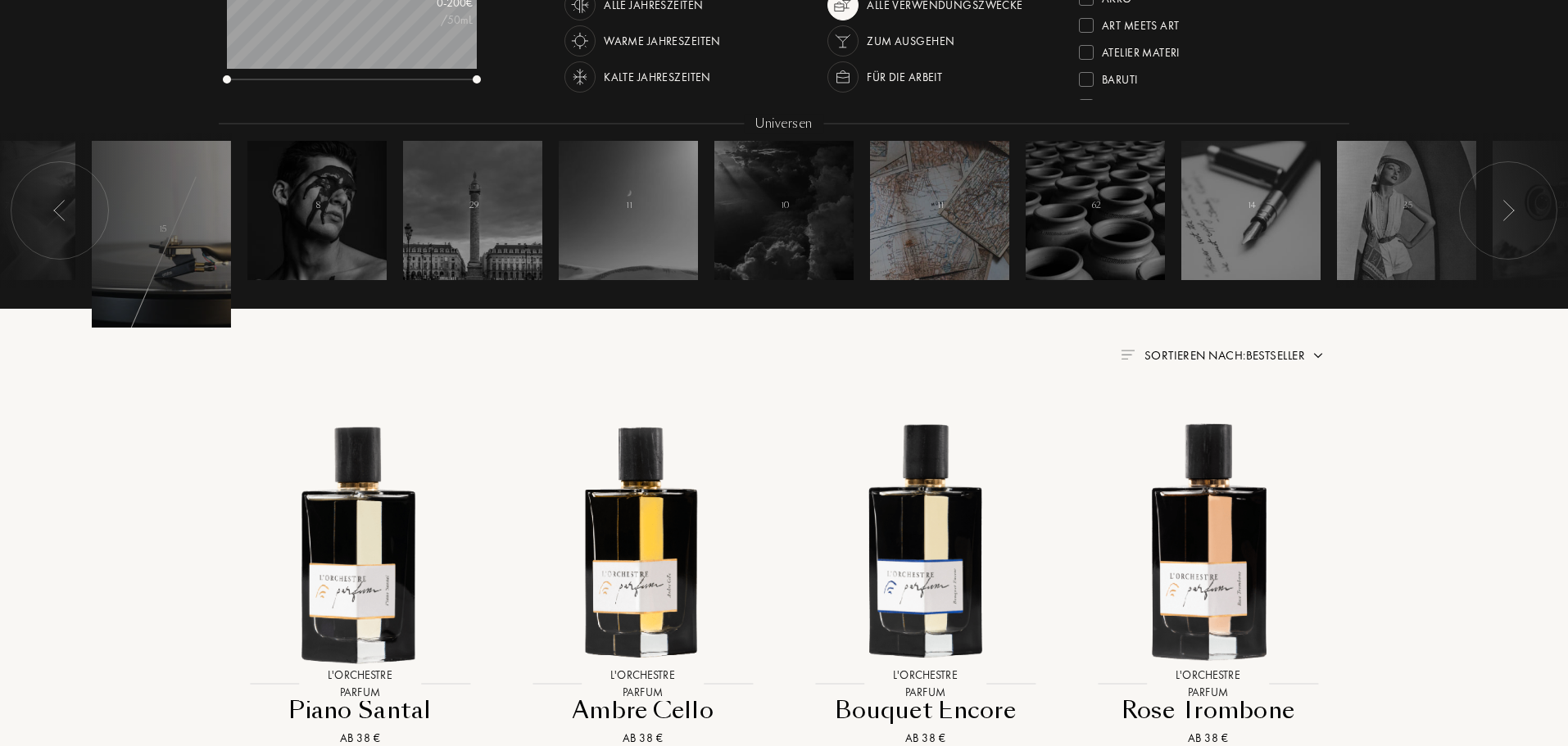
click at [294, 204] on div at bounding box center [317, 211] width 139 height 139
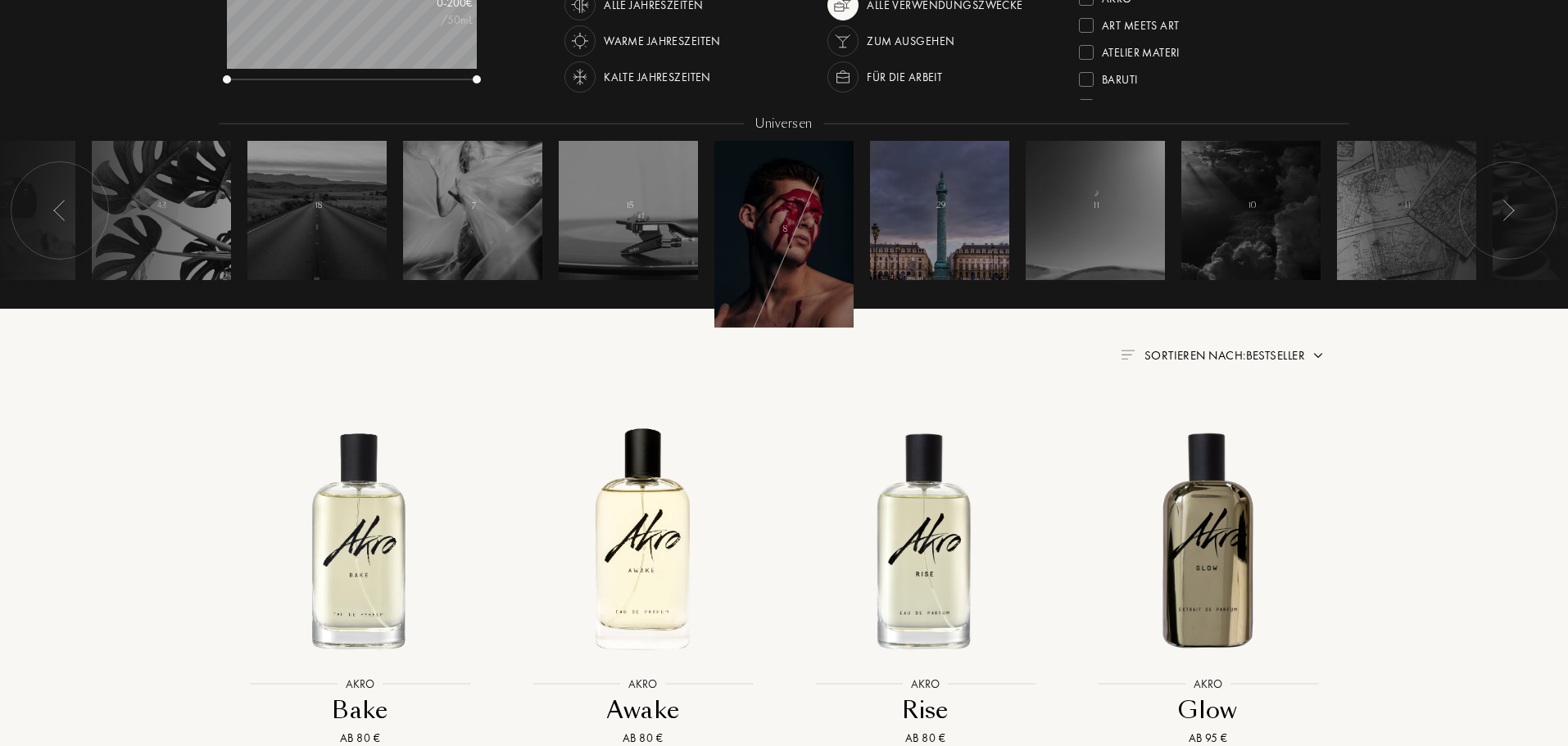
drag, startPoint x: 545, startPoint y: 192, endPoint x: 958, endPoint y: 144, distance: 415.8
click at [85, 201] on div at bounding box center [59, 210] width 98 height 98
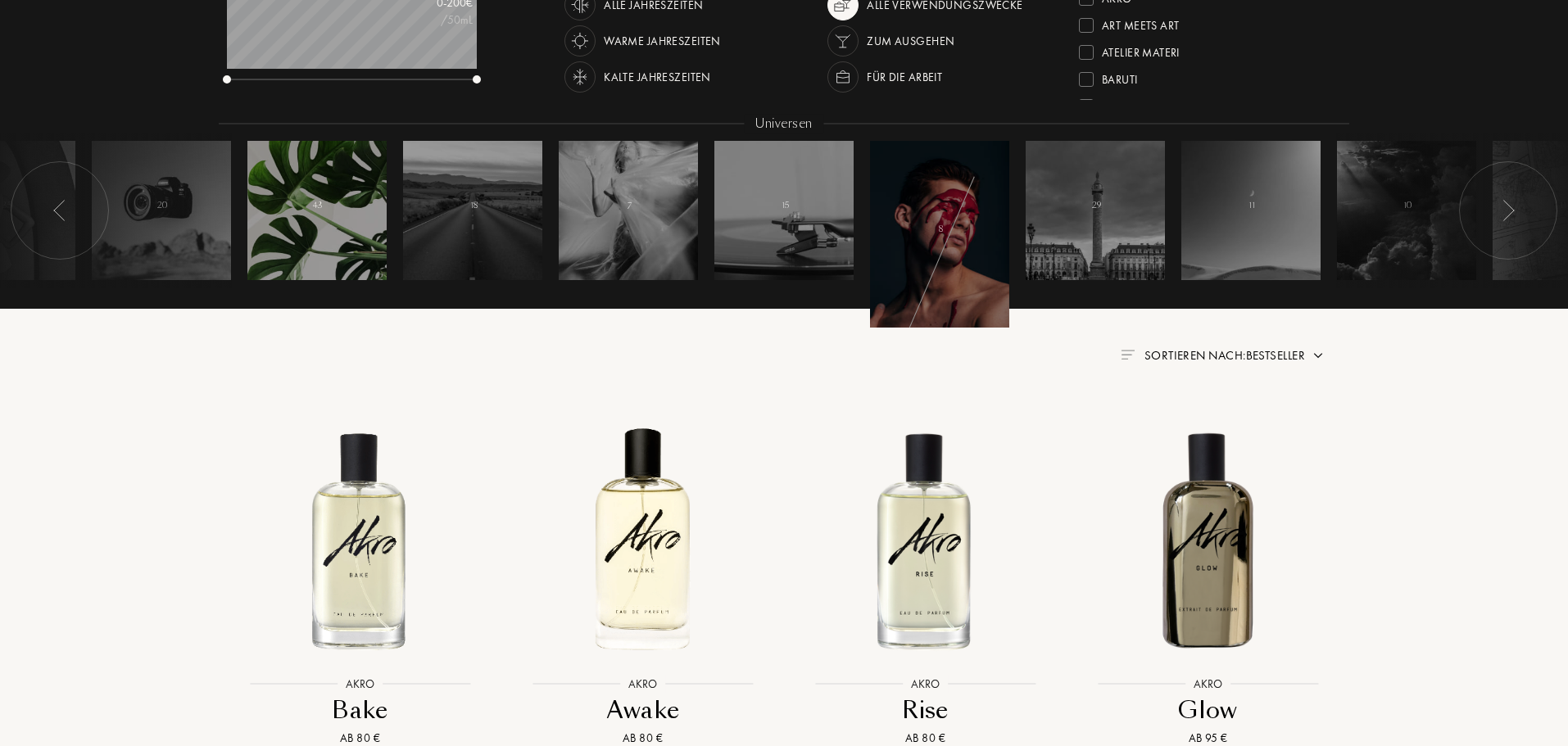
click at [314, 218] on div "43" at bounding box center [317, 211] width 10 height 20
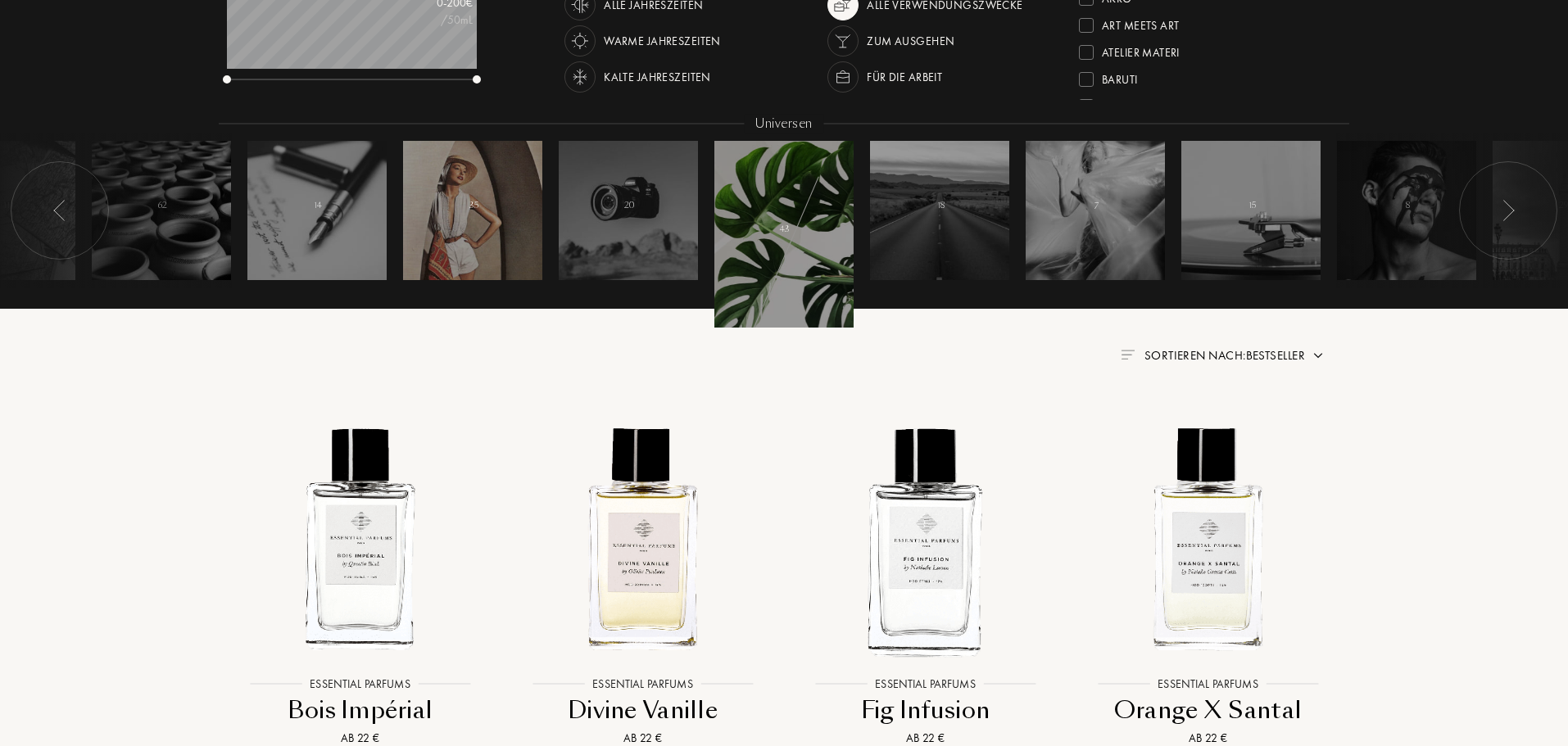
click at [464, 217] on div at bounding box center [473, 211] width 139 height 139
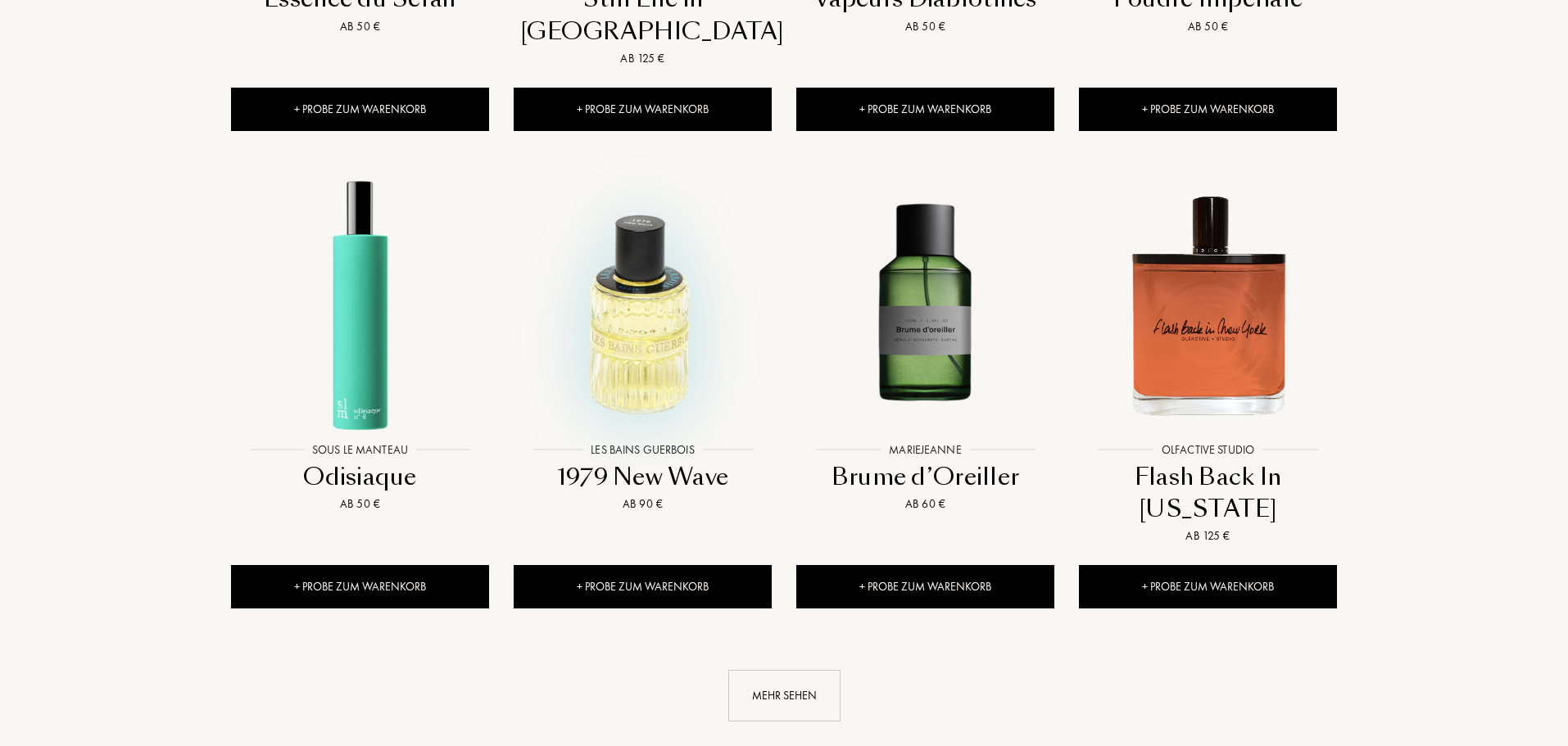
scroll to position [1720, 0]
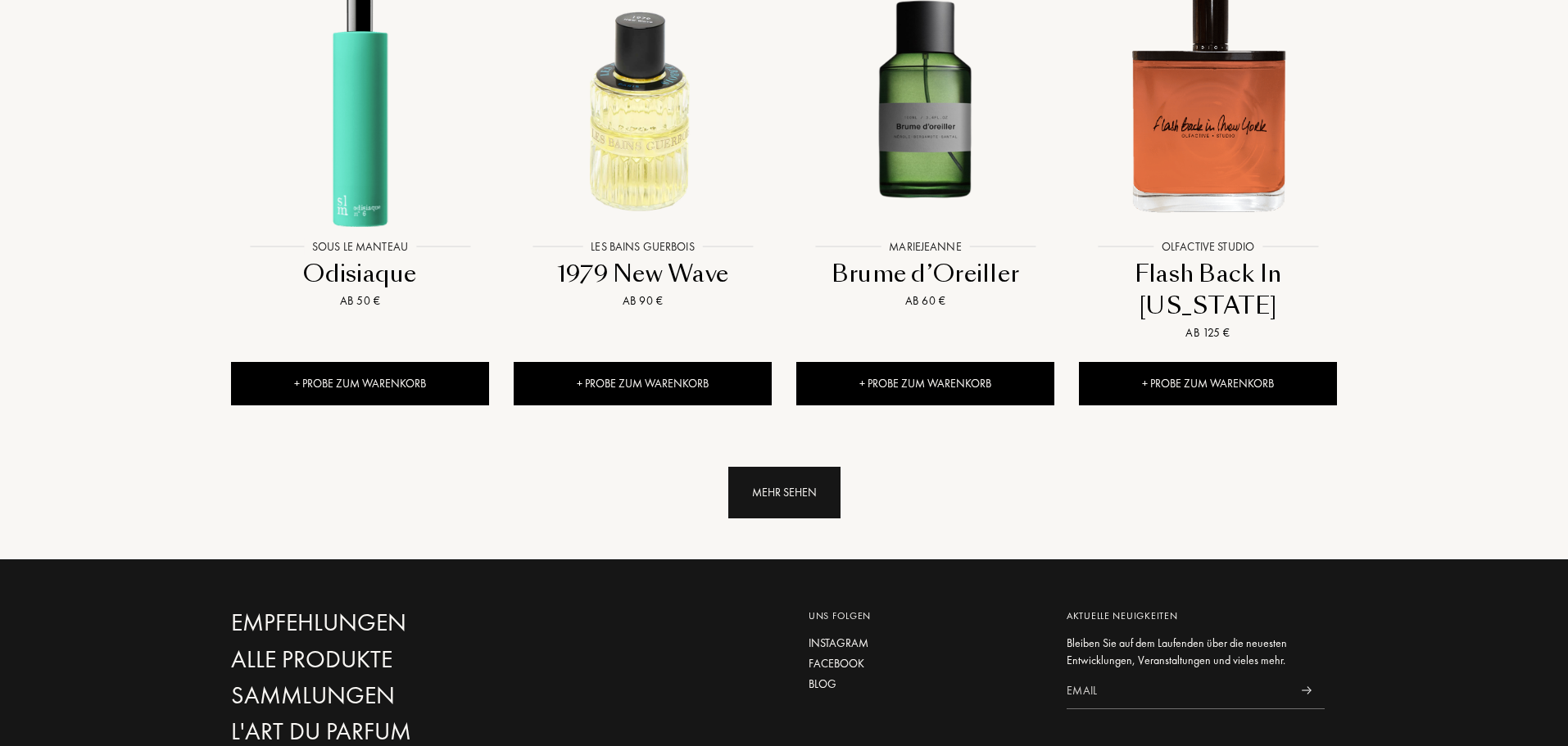
click at [750, 467] on div "Mehr sehen" at bounding box center [784, 493] width 112 height 51
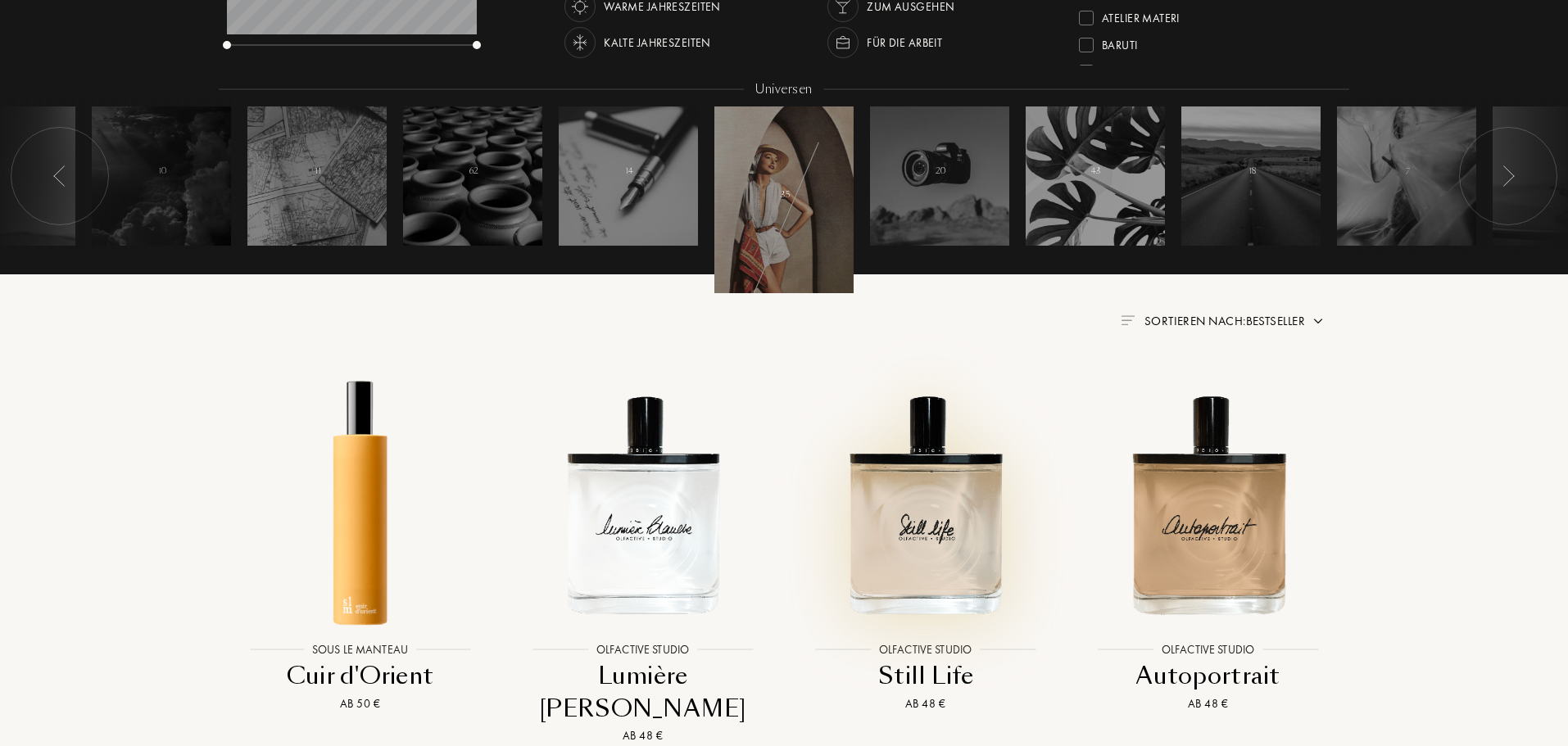
scroll to position [0, 0]
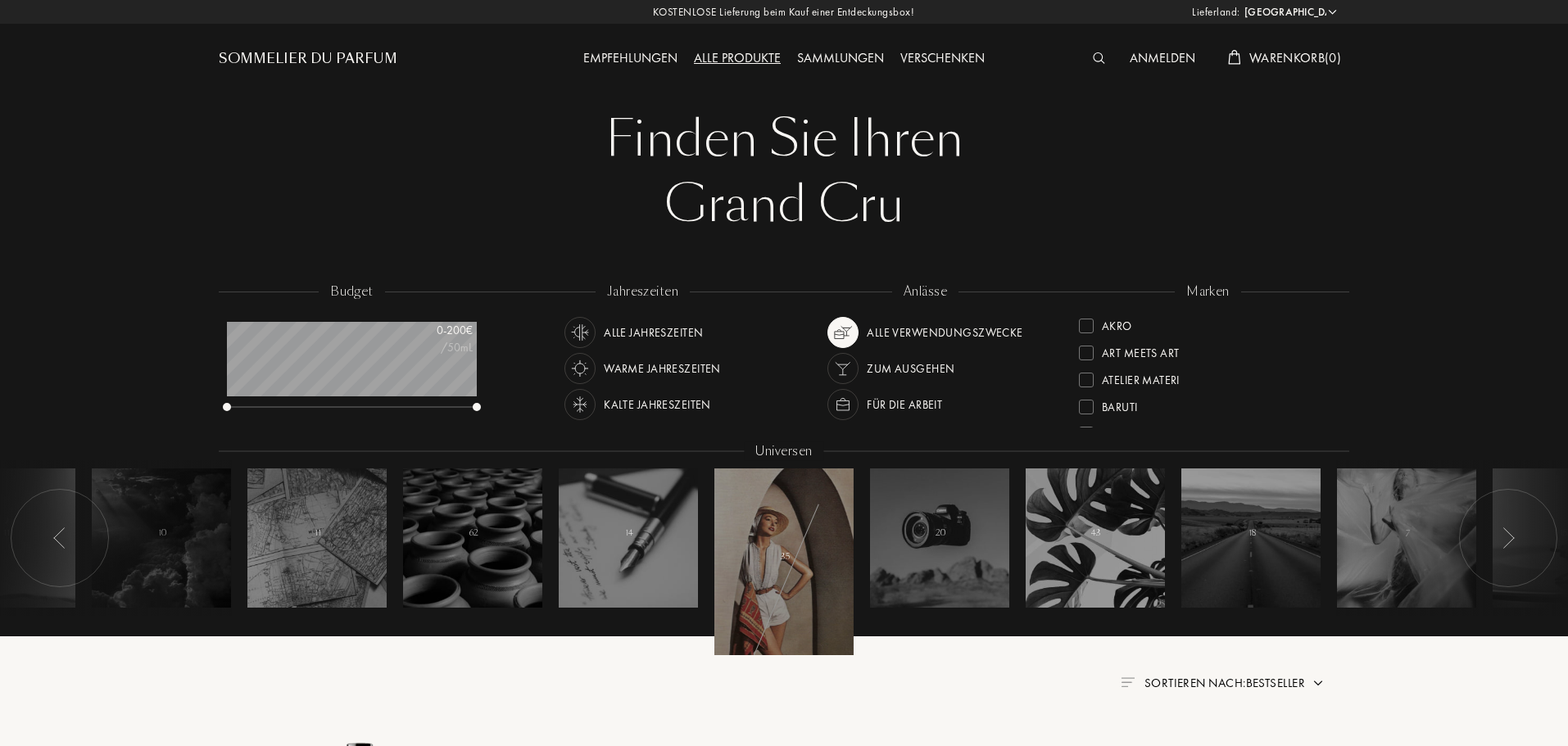
click at [625, 55] on div "Empfehlungen" at bounding box center [630, 59] width 111 height 21
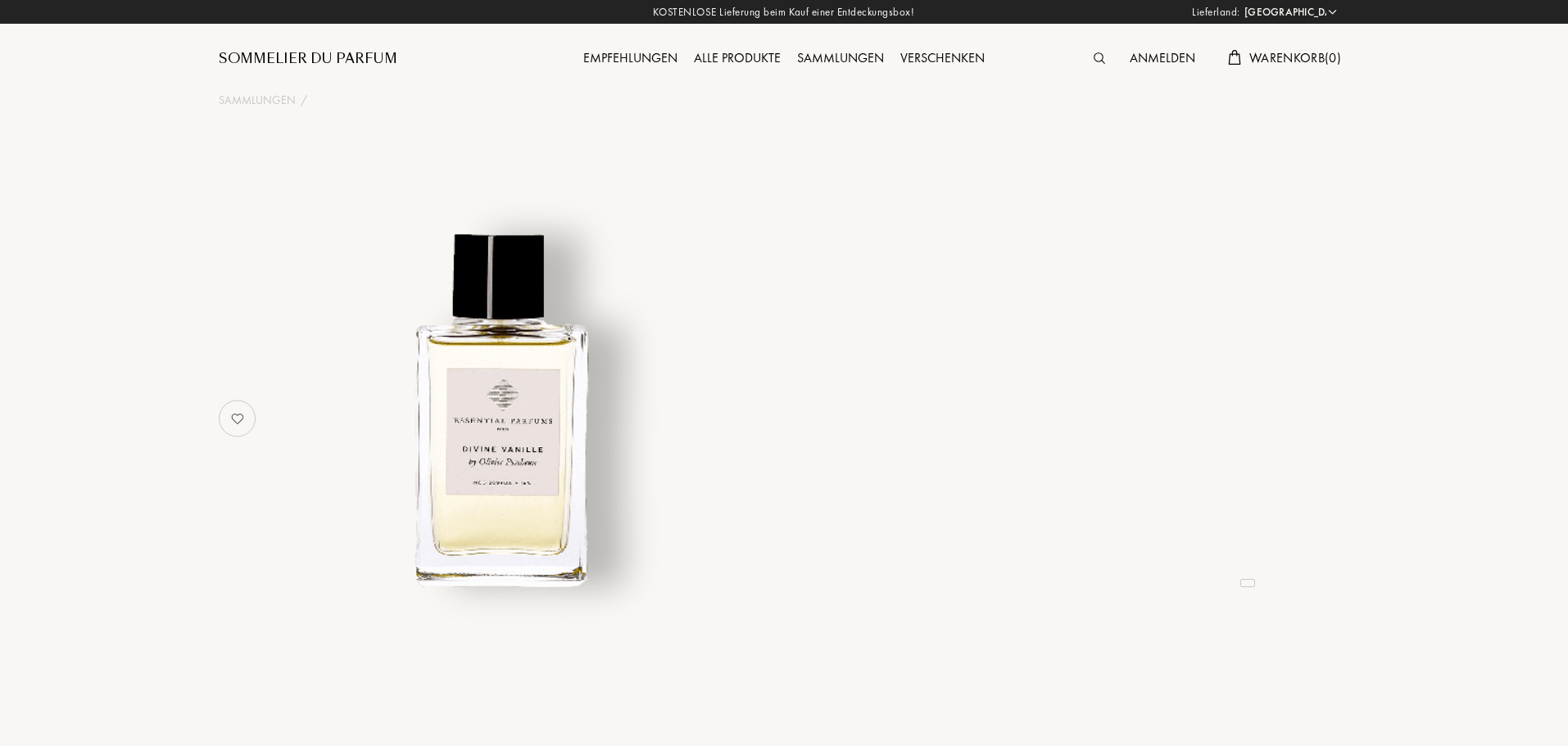
select select "DE"
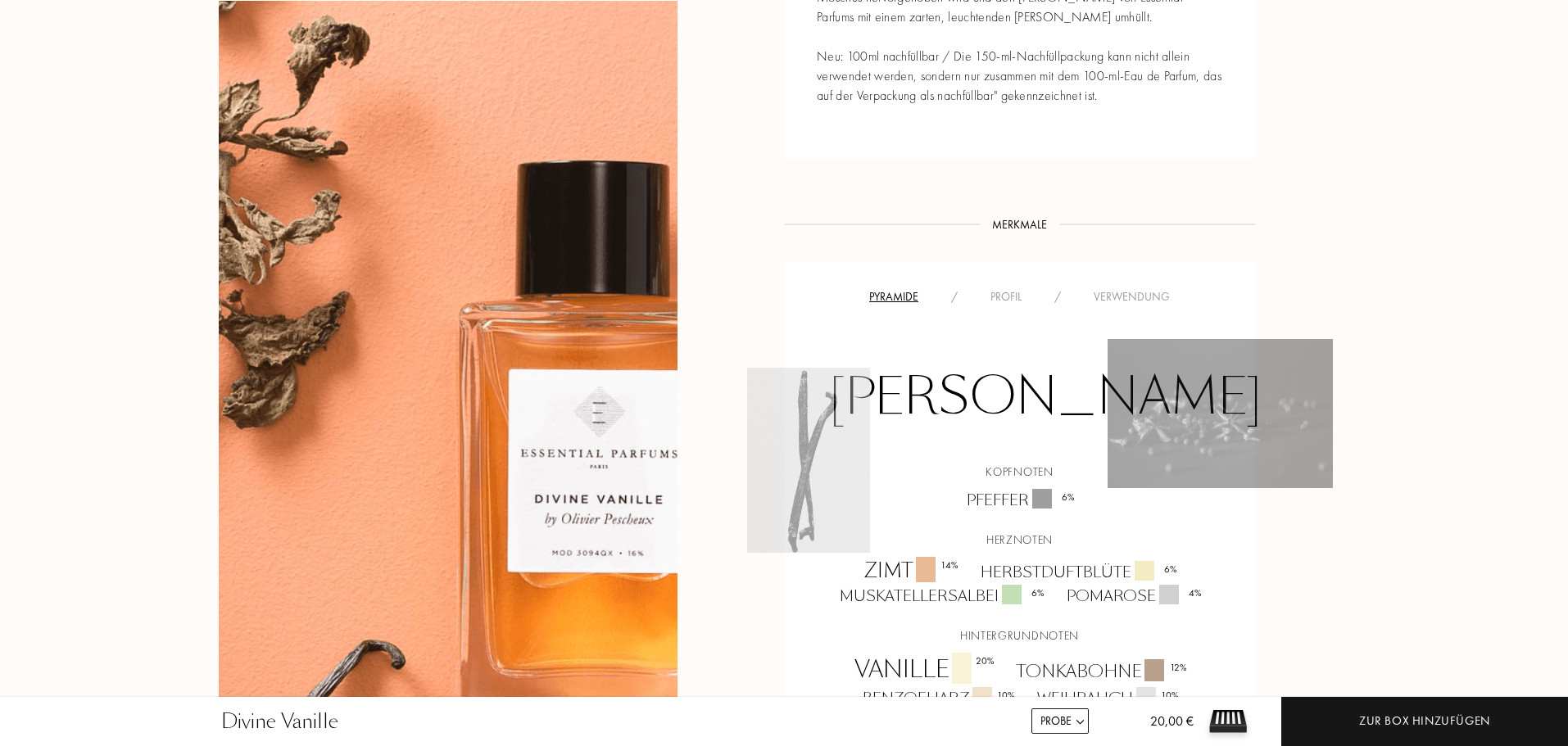
scroll to position [982, 0]
click at [1006, 289] on div "Profil" at bounding box center [1006, 297] width 64 height 17
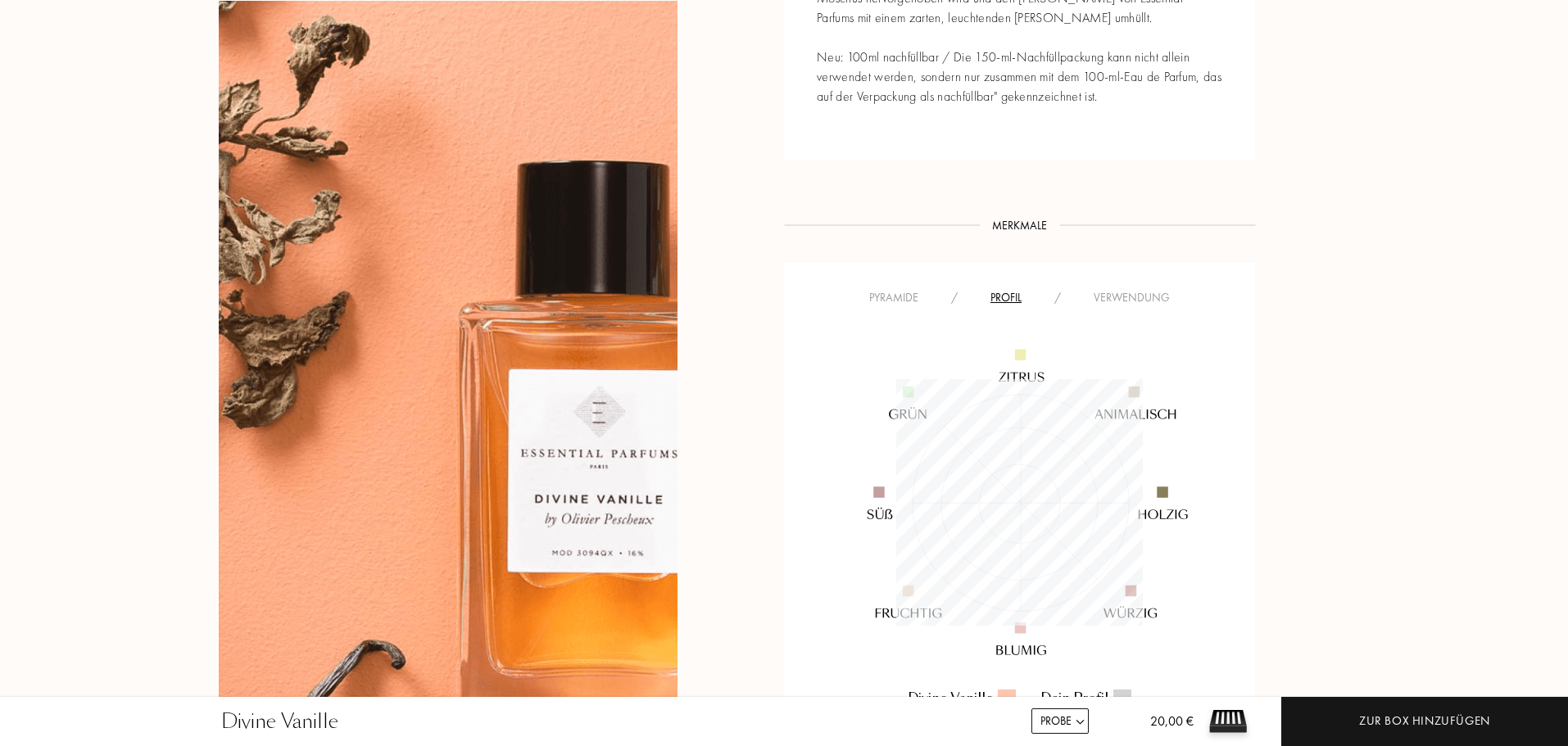
scroll to position [247, 247]
click at [1095, 289] on div "Verwendung" at bounding box center [1131, 297] width 109 height 17
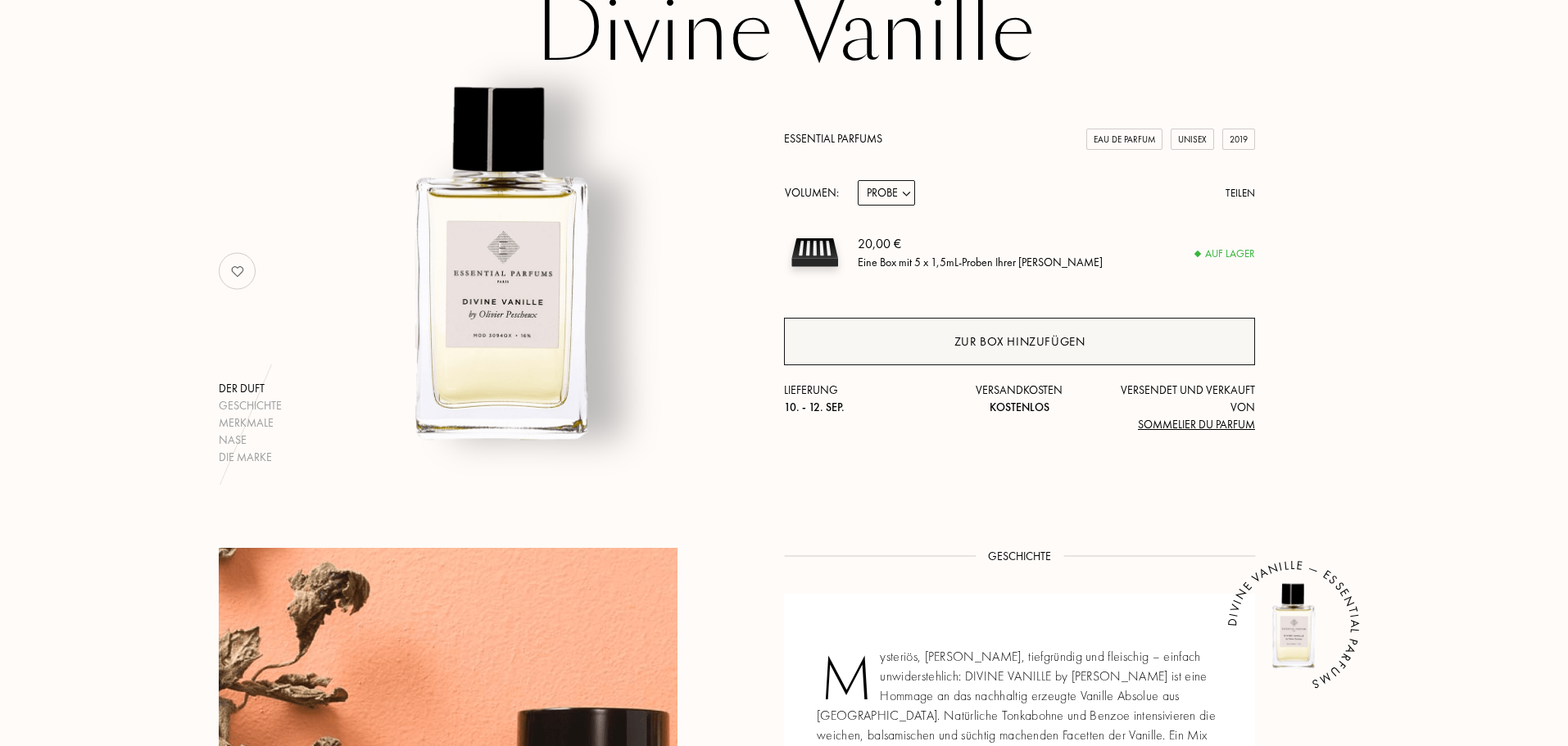
scroll to position [82, 0]
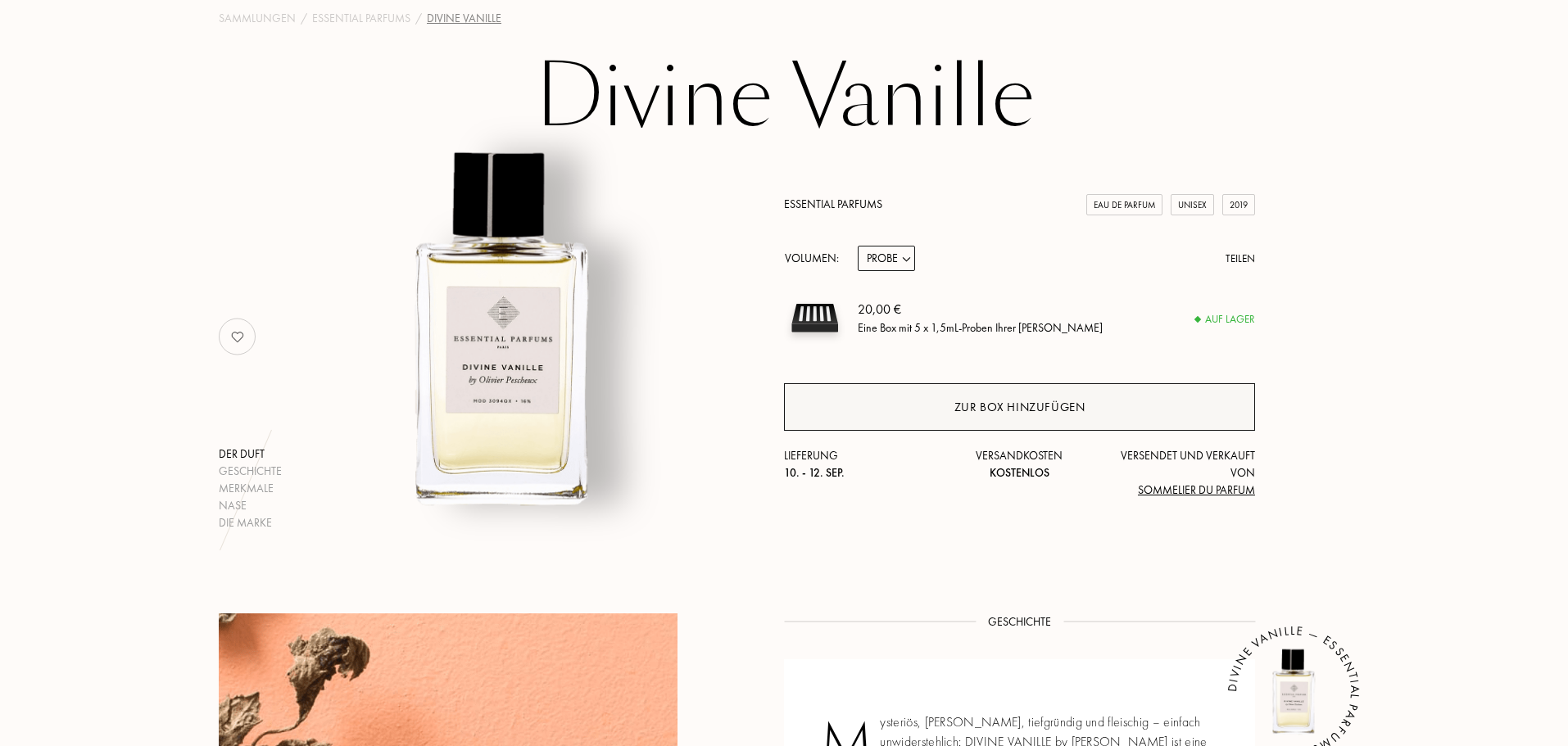
click at [897, 389] on div "Zur Box hinzufügen" at bounding box center [1020, 407] width 471 height 48
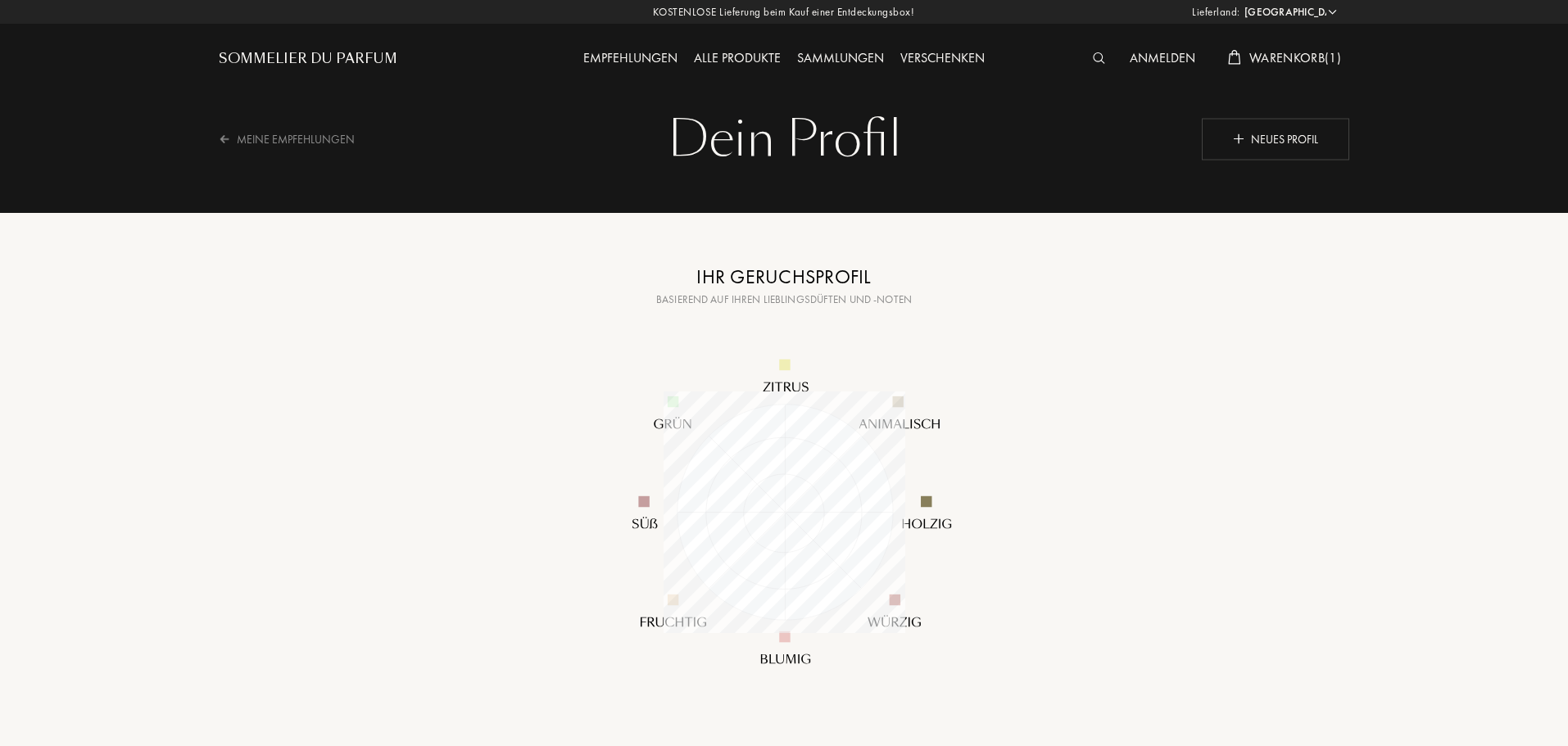
select select "DE"
click at [776, 378] on img at bounding box center [784, 512] width 394 height 393
click at [1243, 143] on img at bounding box center [1239, 138] width 11 height 11
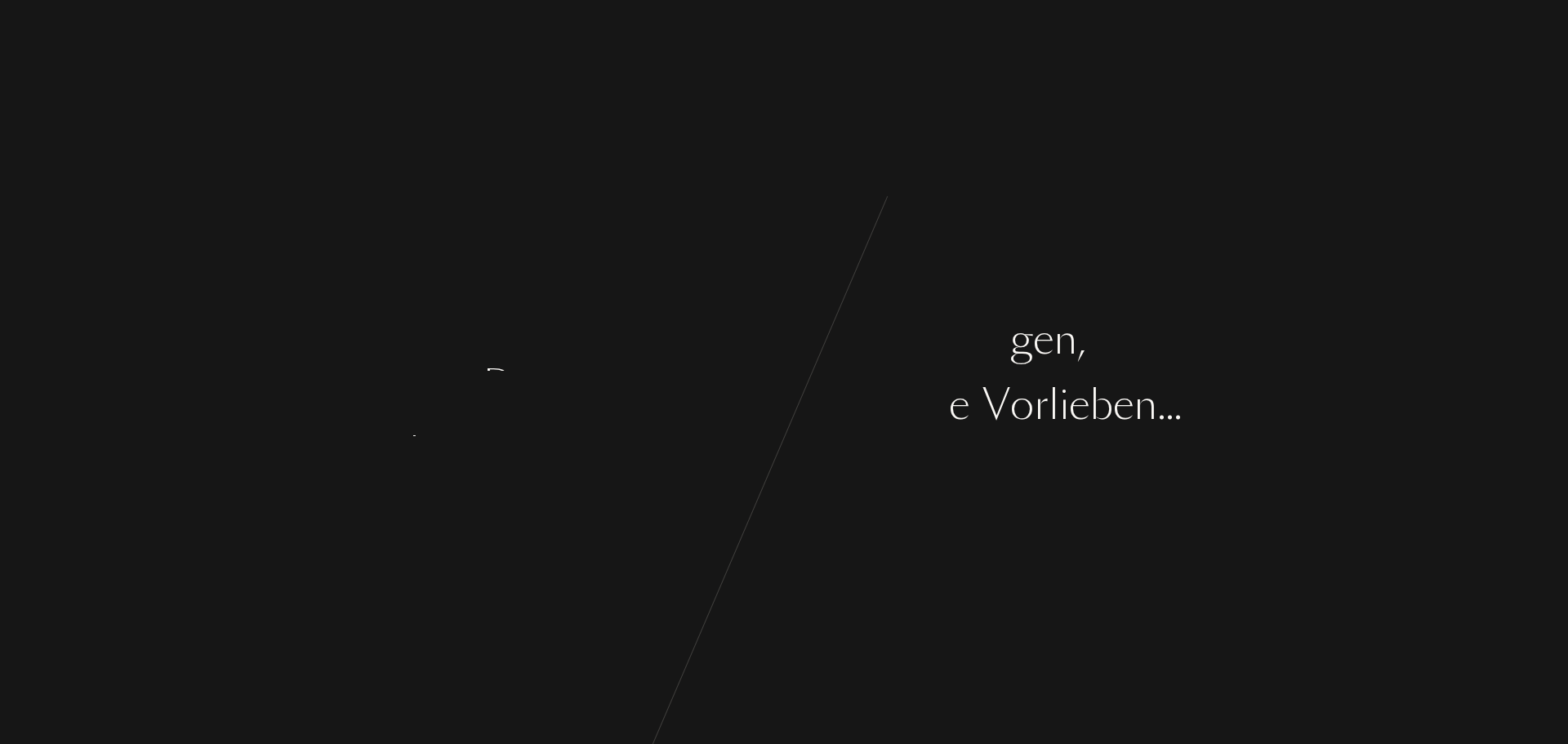
drag, startPoint x: 905, startPoint y: 535, endPoint x: 910, endPoint y: 523, distance: 13.0
click at [910, 523] on div "B e g i n n e n w i r m i t e i n i g e n F r a g e n , ü b e r I h r e n G e s…" at bounding box center [784, 372] width 1568 height 744
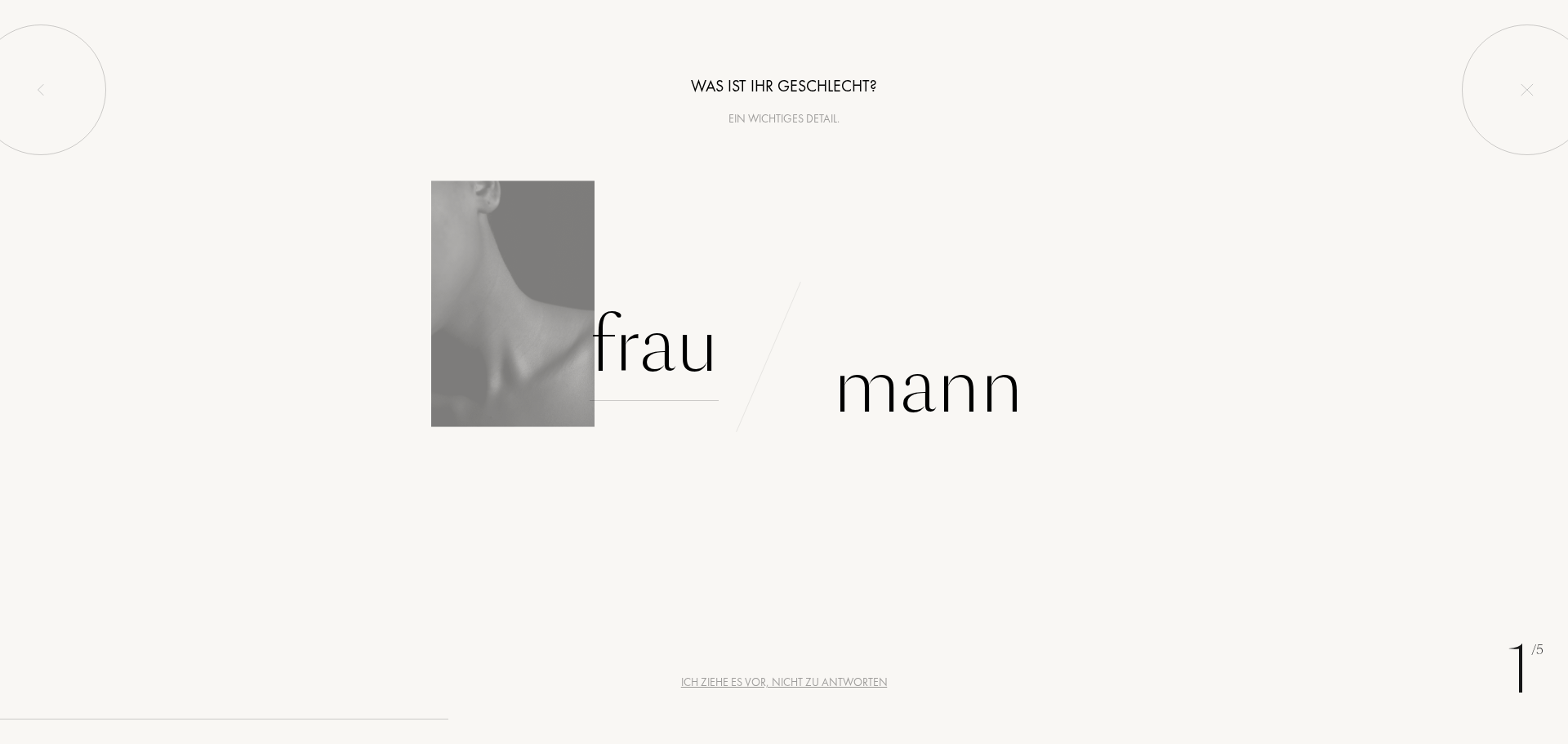
click at [665, 336] on div "Frau" at bounding box center [655, 346] width 129 height 110
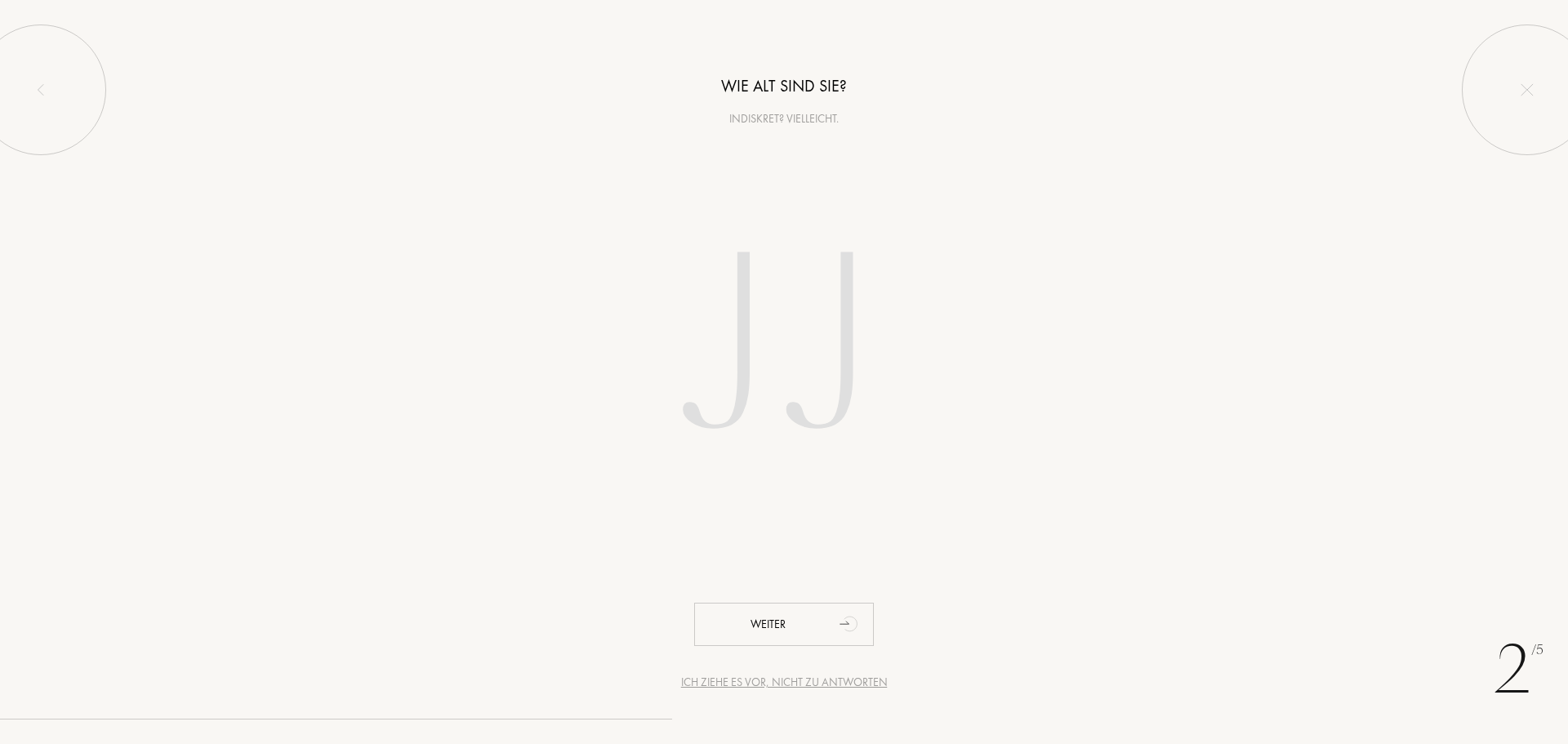
click at [755, 397] on input "number" at bounding box center [784, 350] width 466 height 331
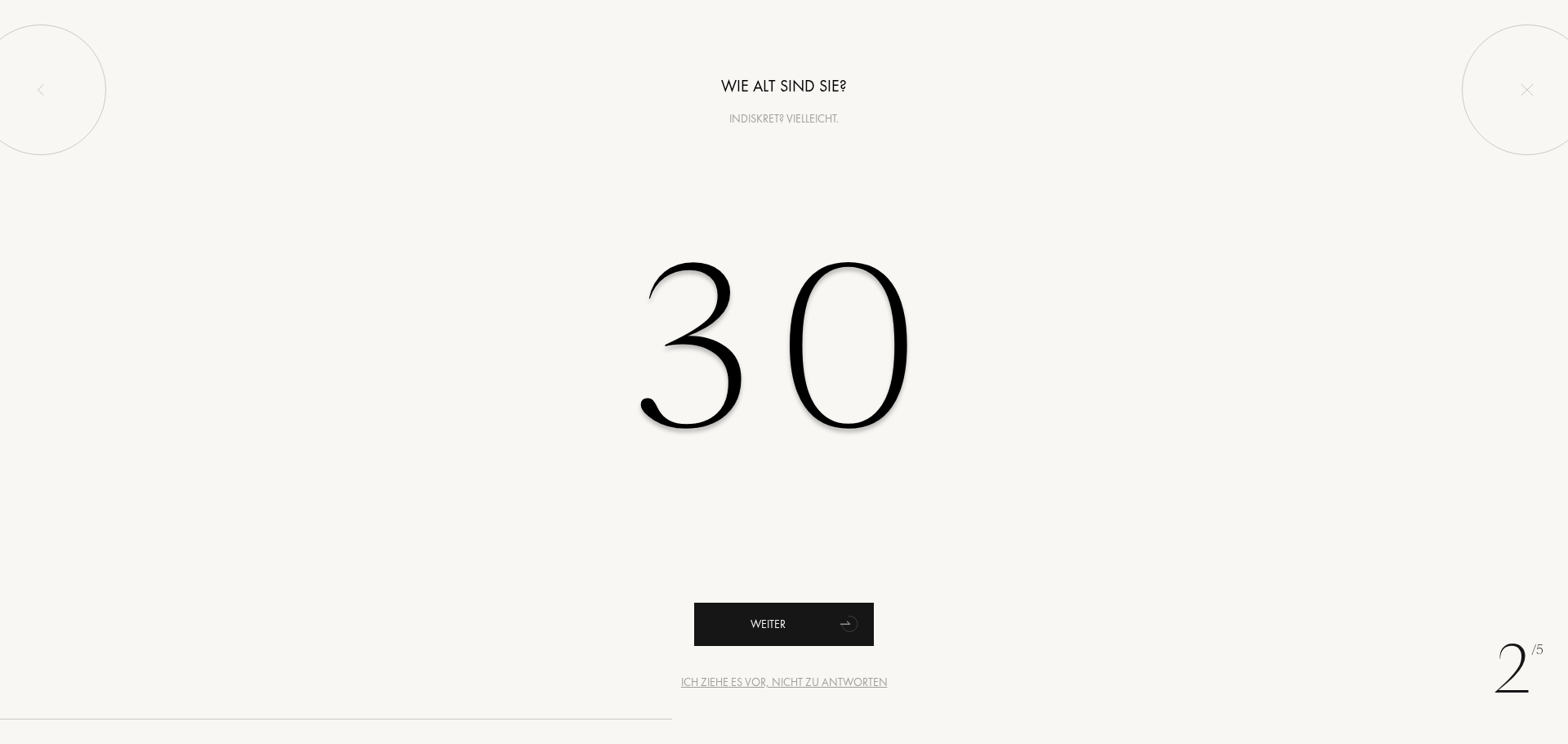
type input "30"
click at [770, 625] on div "Weiter" at bounding box center [784, 624] width 180 height 44
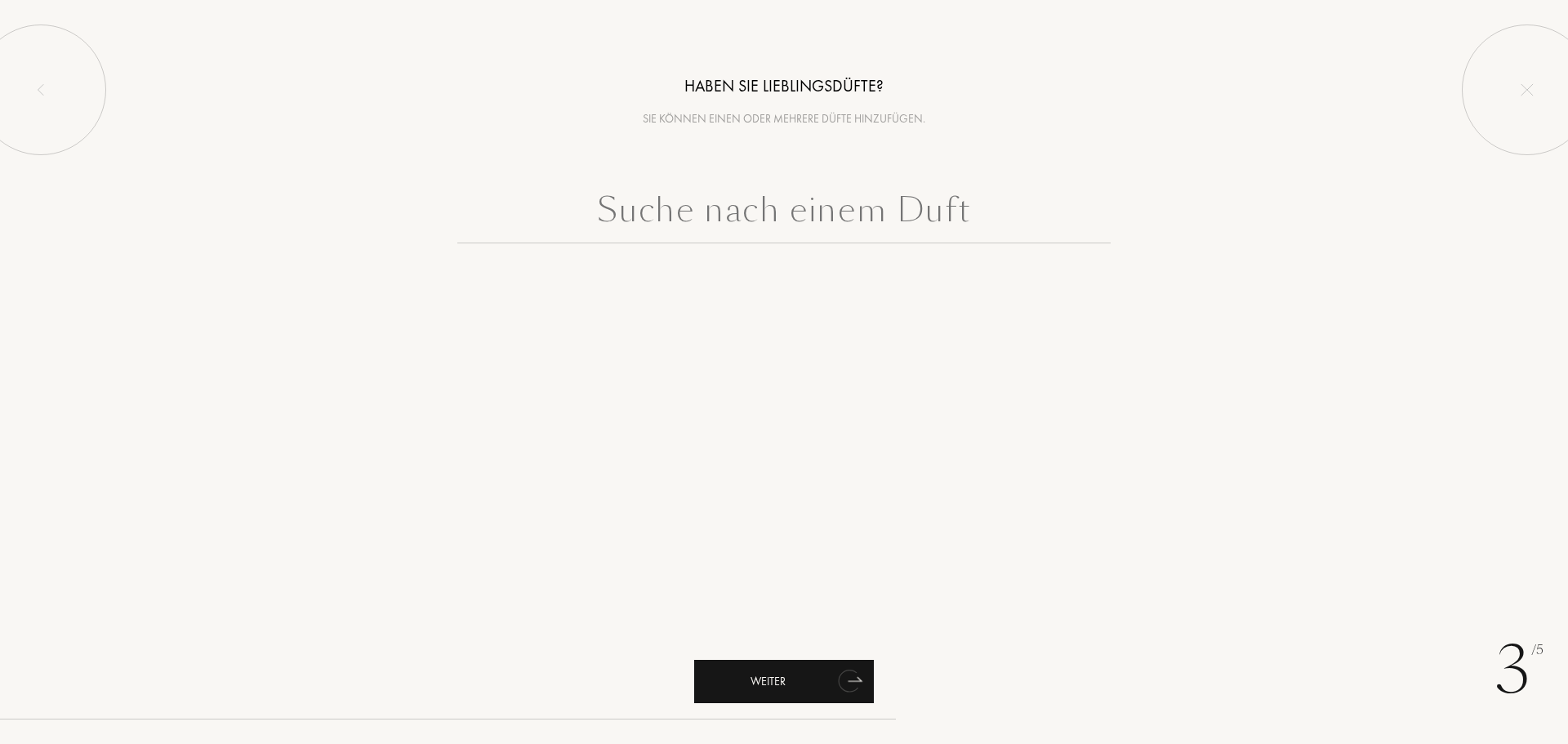
click at [806, 688] on div "Weiter" at bounding box center [784, 682] width 180 height 44
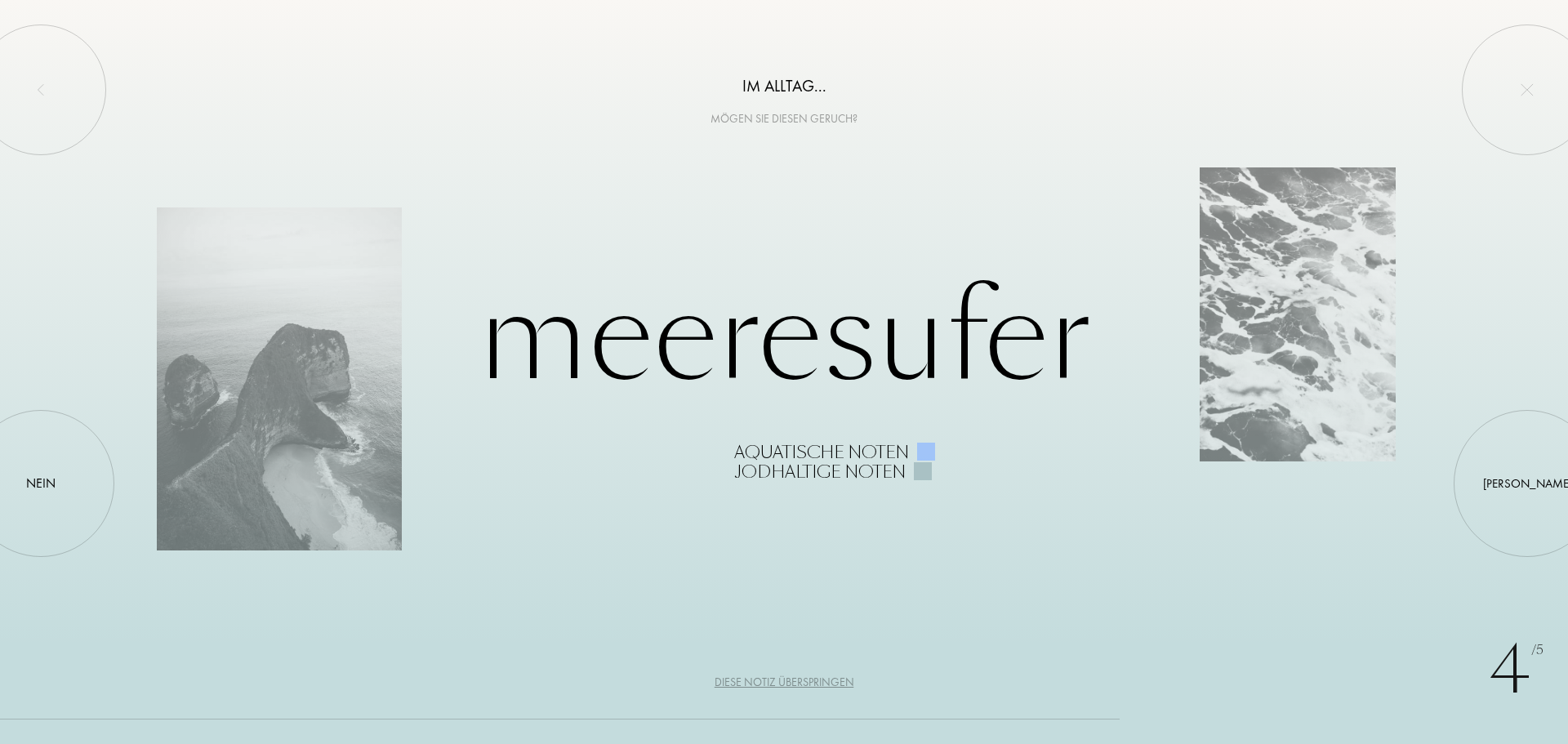
click at [113, 461] on div "4 /5 Im Alltag... Mögen Sie diesen Geruch? Meeresufer Aquatische Noten Jodhalti…" at bounding box center [784, 372] width 1568 height 744
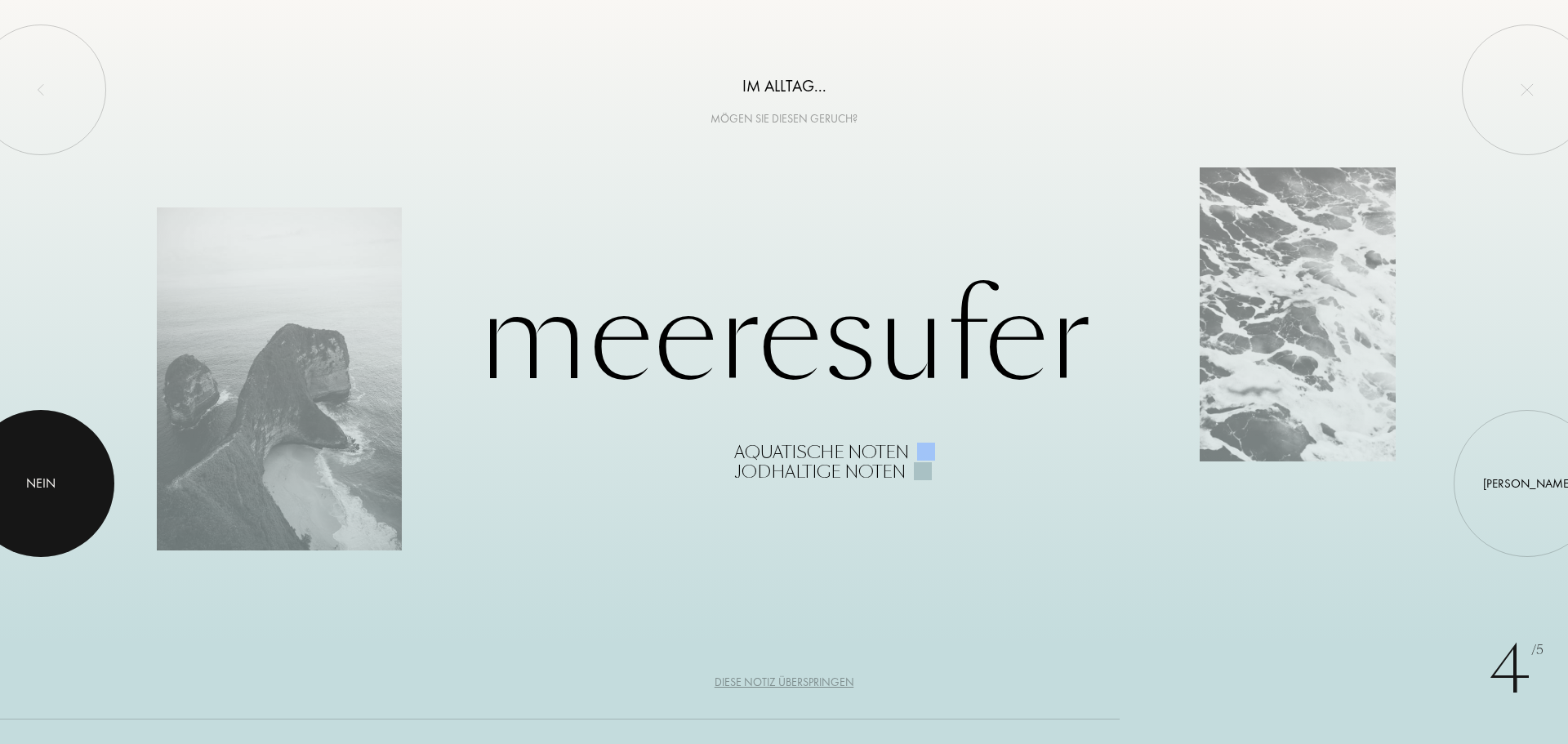
click at [104, 463] on div "Nein" at bounding box center [41, 484] width 147 height 147
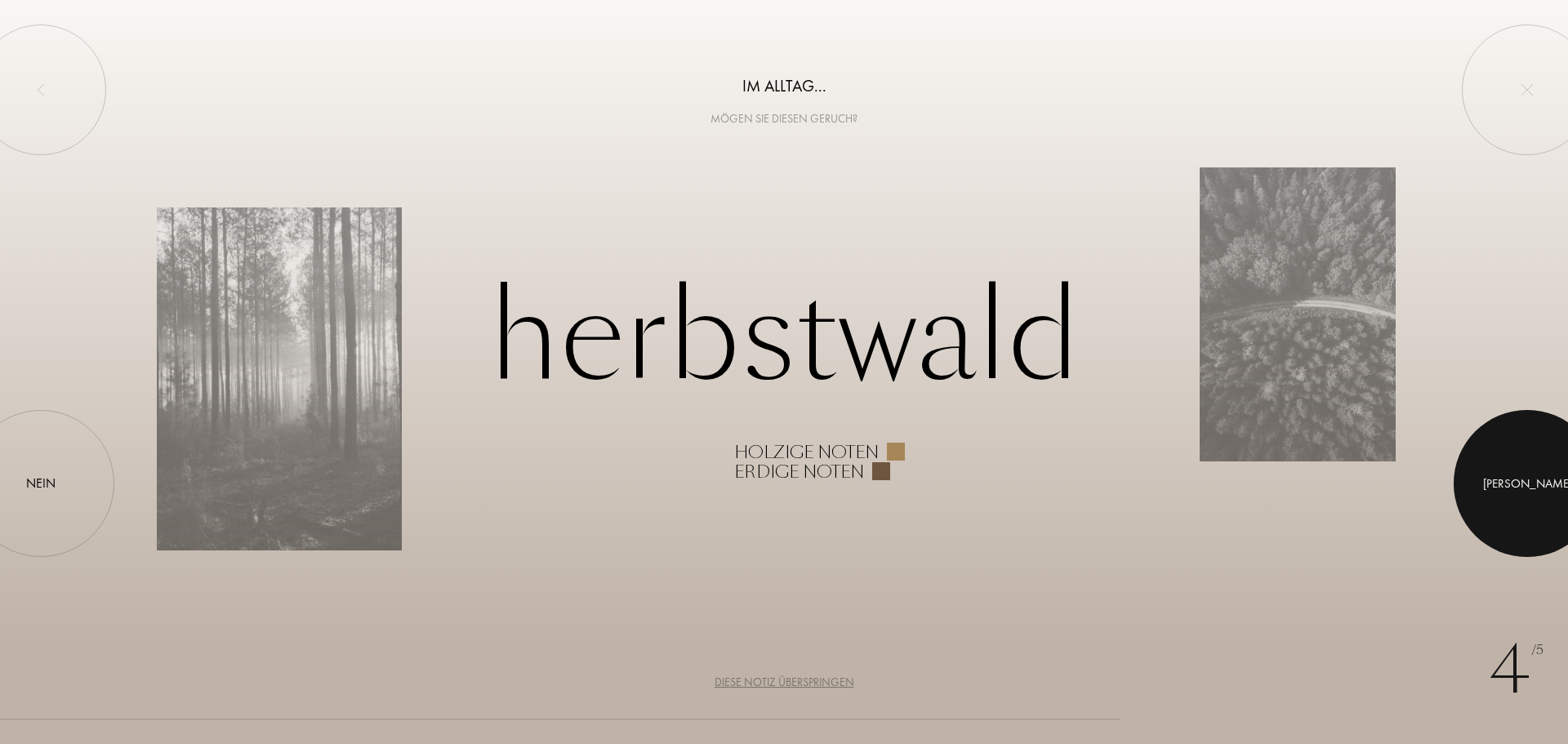
click at [1558, 469] on div at bounding box center [1527, 484] width 147 height 147
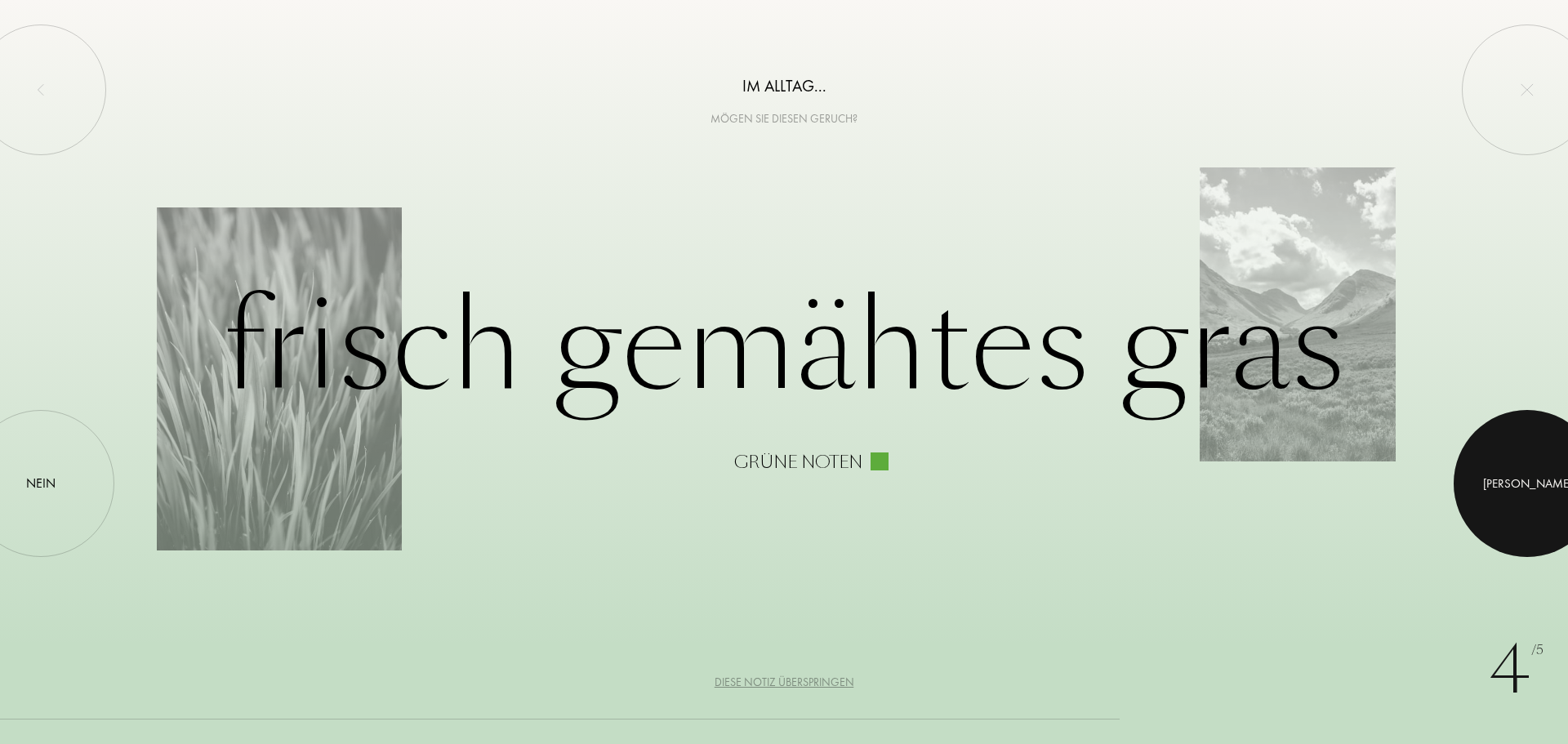
click at [1558, 469] on div at bounding box center [1527, 484] width 147 height 147
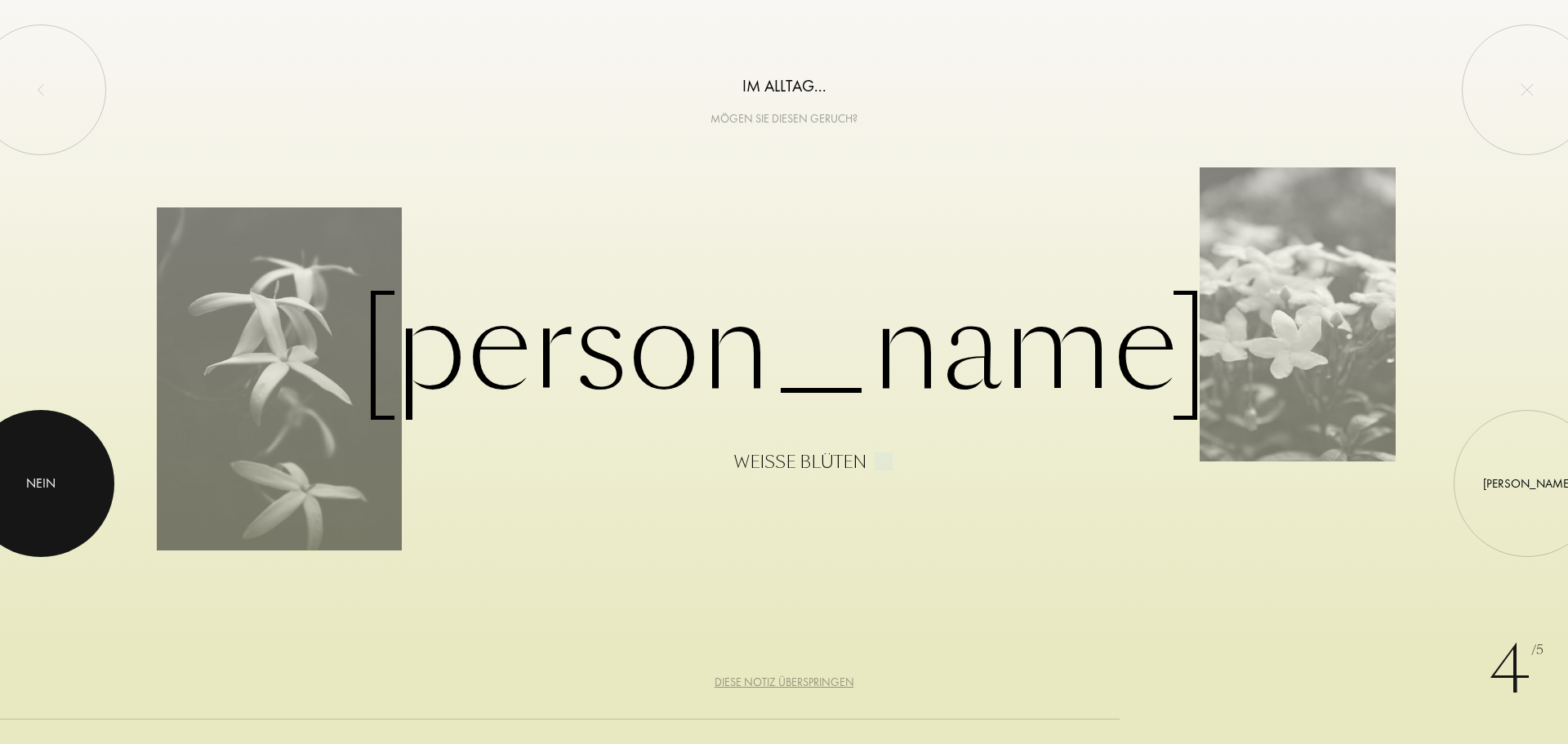
click at [33, 486] on div "Nein" at bounding box center [41, 484] width 29 height 20
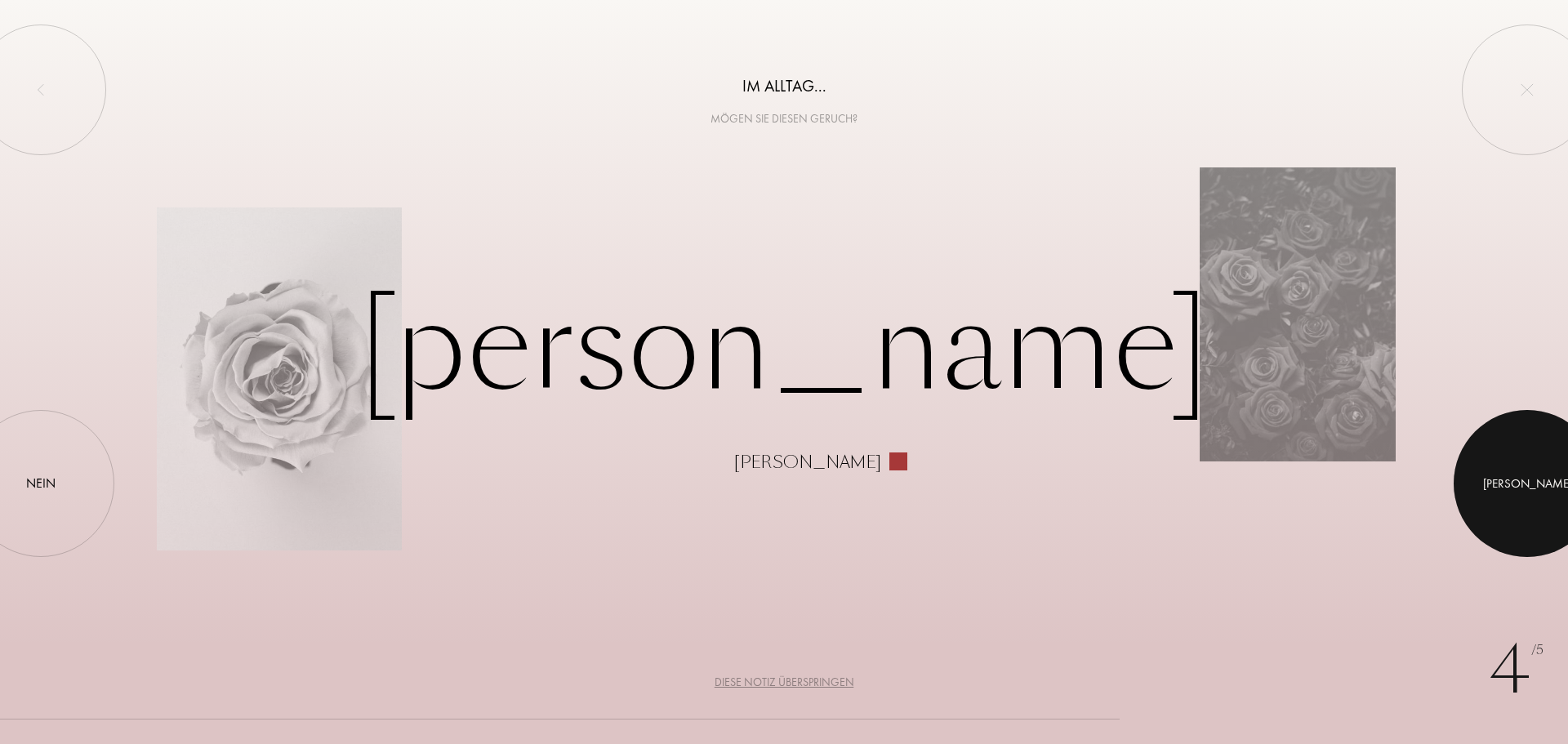
click at [1507, 466] on div "[PERSON_NAME]" at bounding box center [1527, 484] width 147 height 147
